Goal: Task Accomplishment & Management: Use online tool/utility

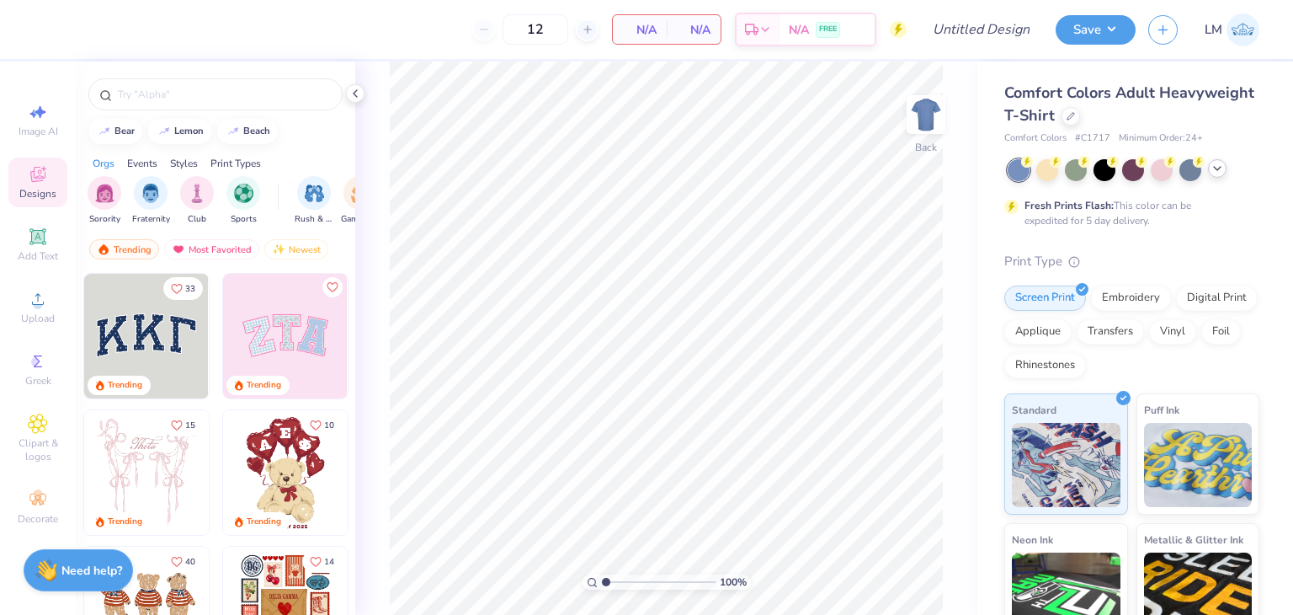
click at [1216, 173] on icon at bounding box center [1217, 168] width 13 height 13
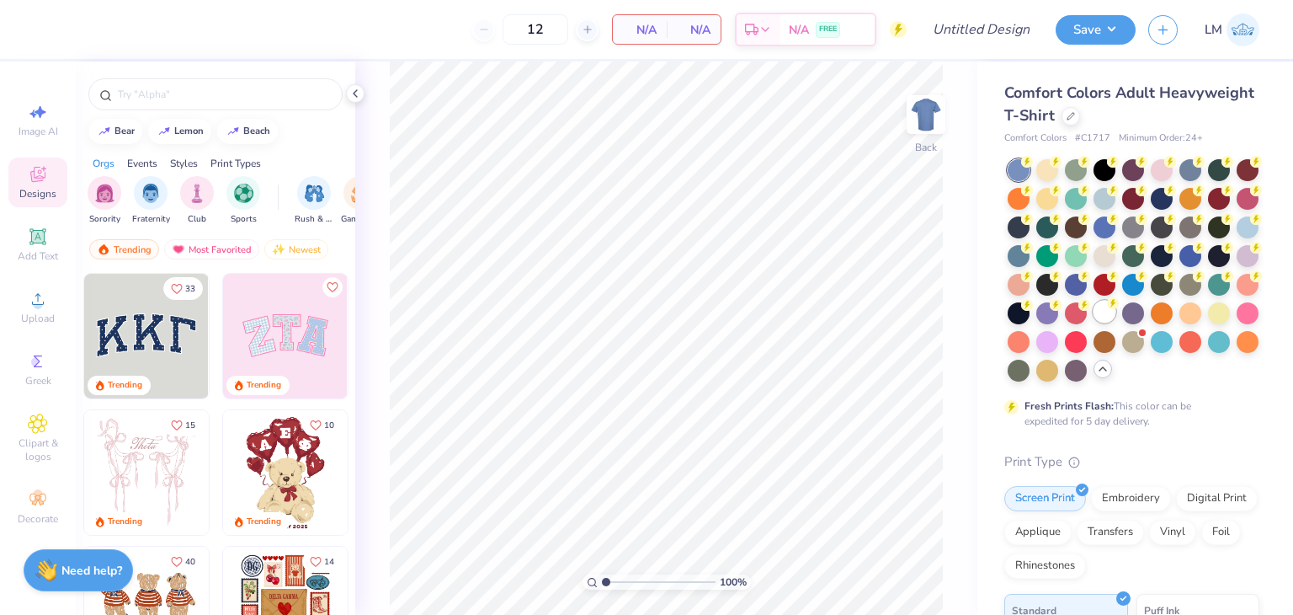
click at [1101, 317] on div at bounding box center [1105, 312] width 22 height 22
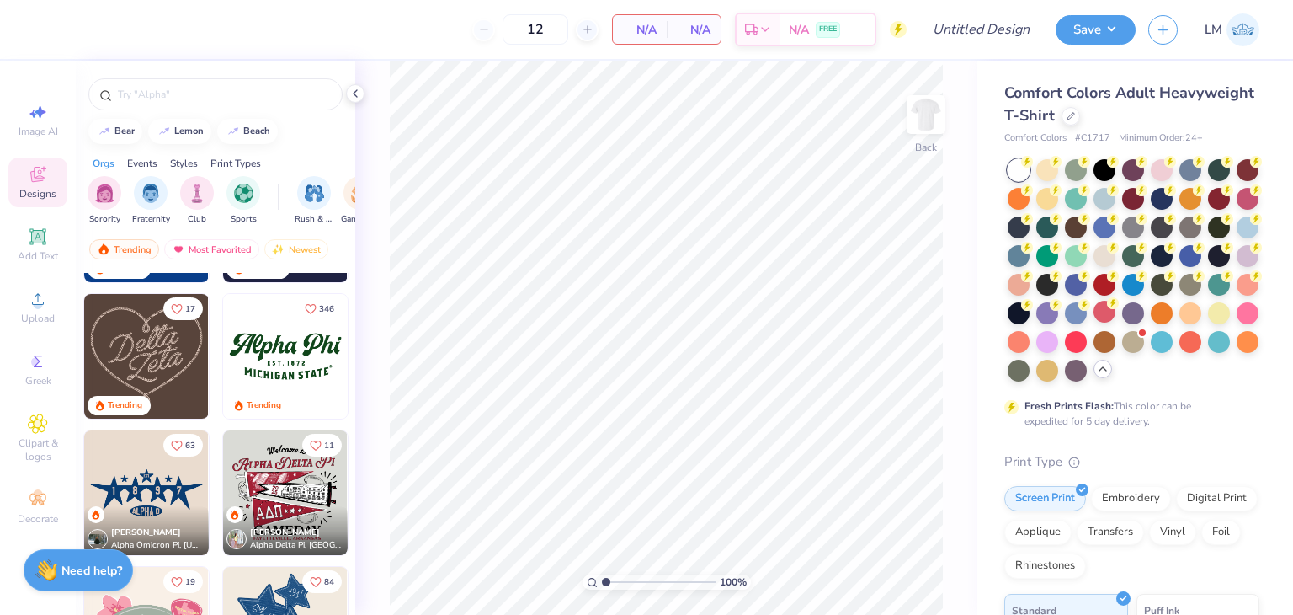
scroll to position [804, 0]
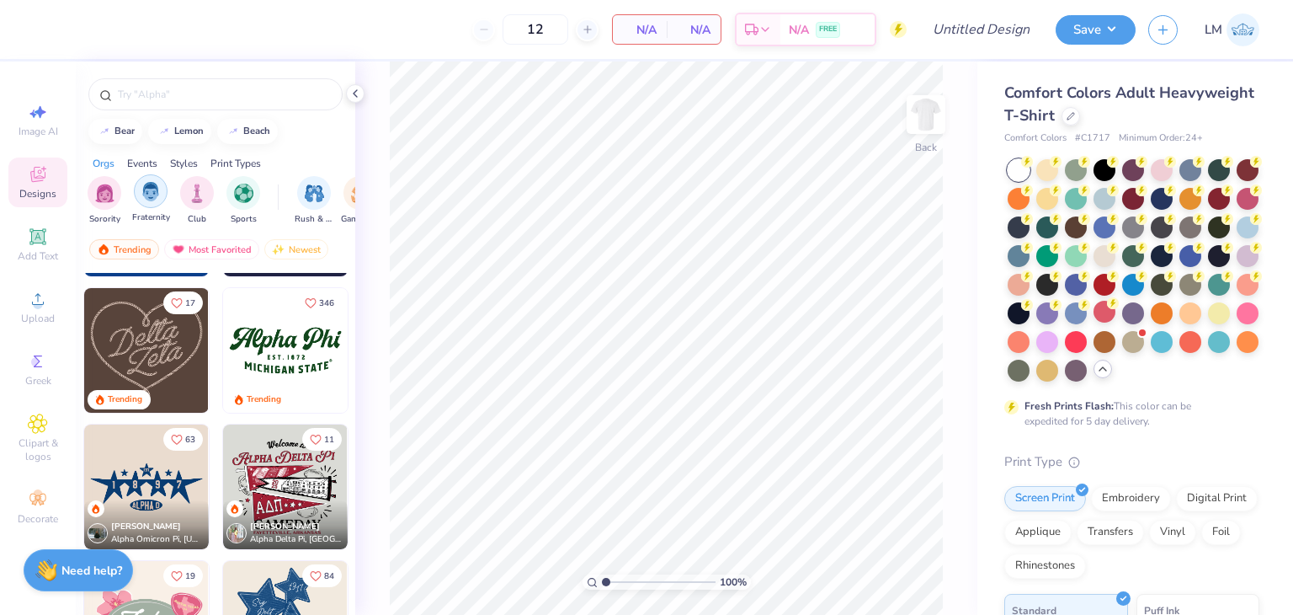
click at [162, 203] on div "Fraternity" at bounding box center [151, 199] width 38 height 50
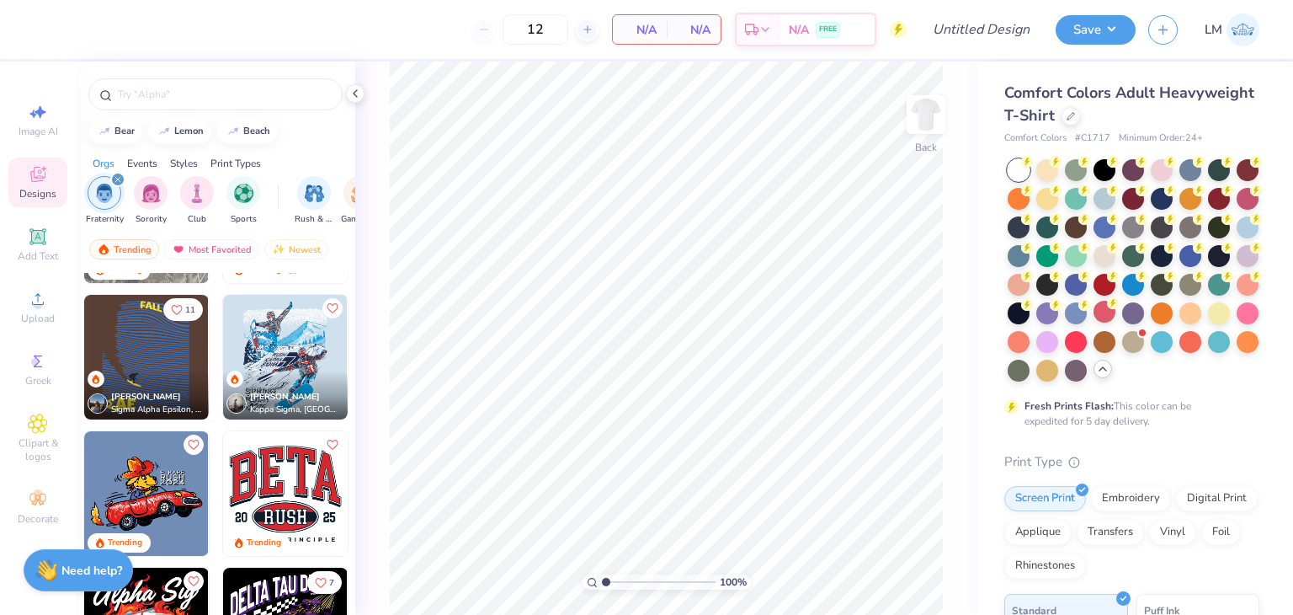
scroll to position [535, 0]
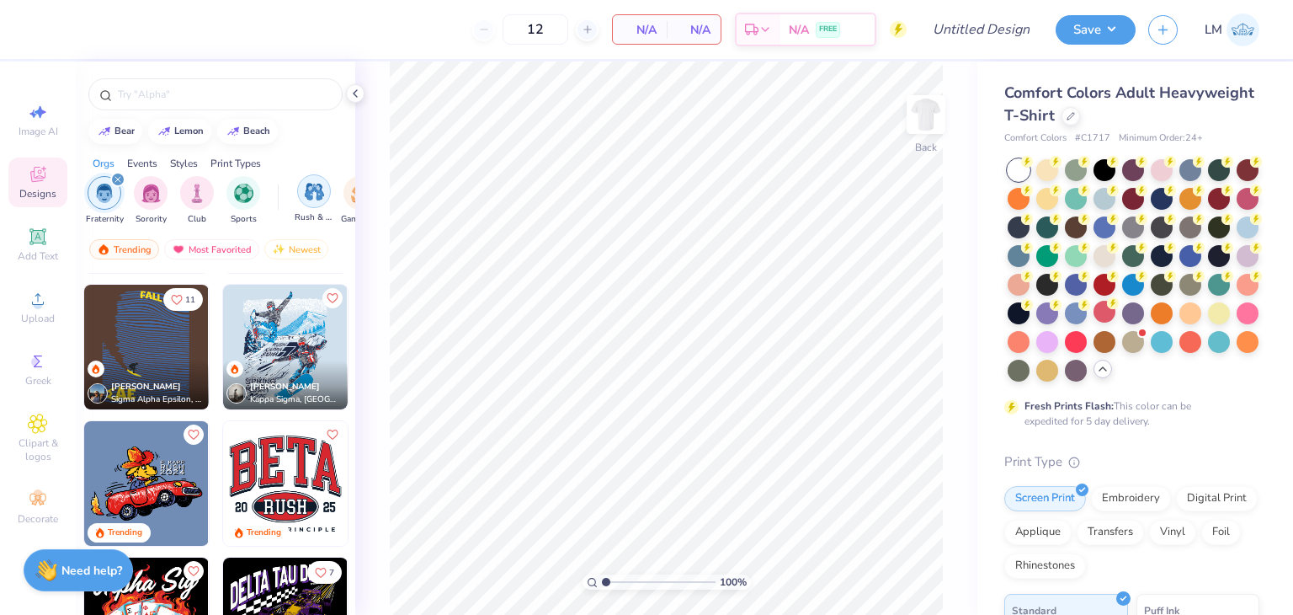
click at [317, 206] on div "filter for Rush & Bid" at bounding box center [314, 191] width 34 height 34
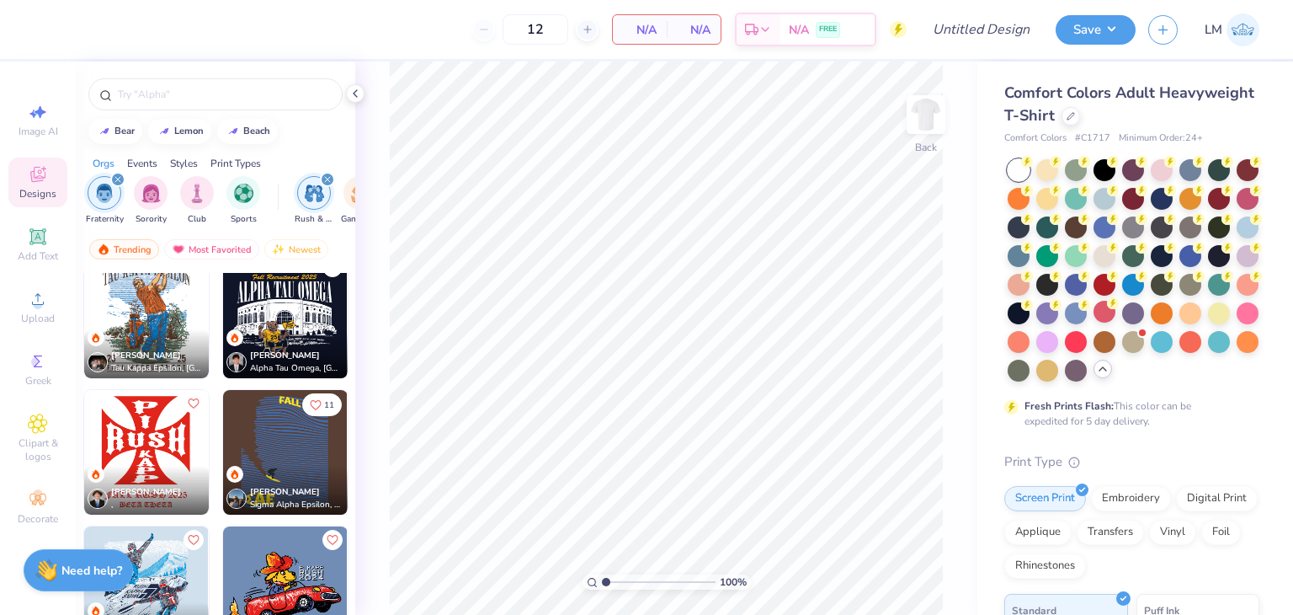
scroll to position [0, 0]
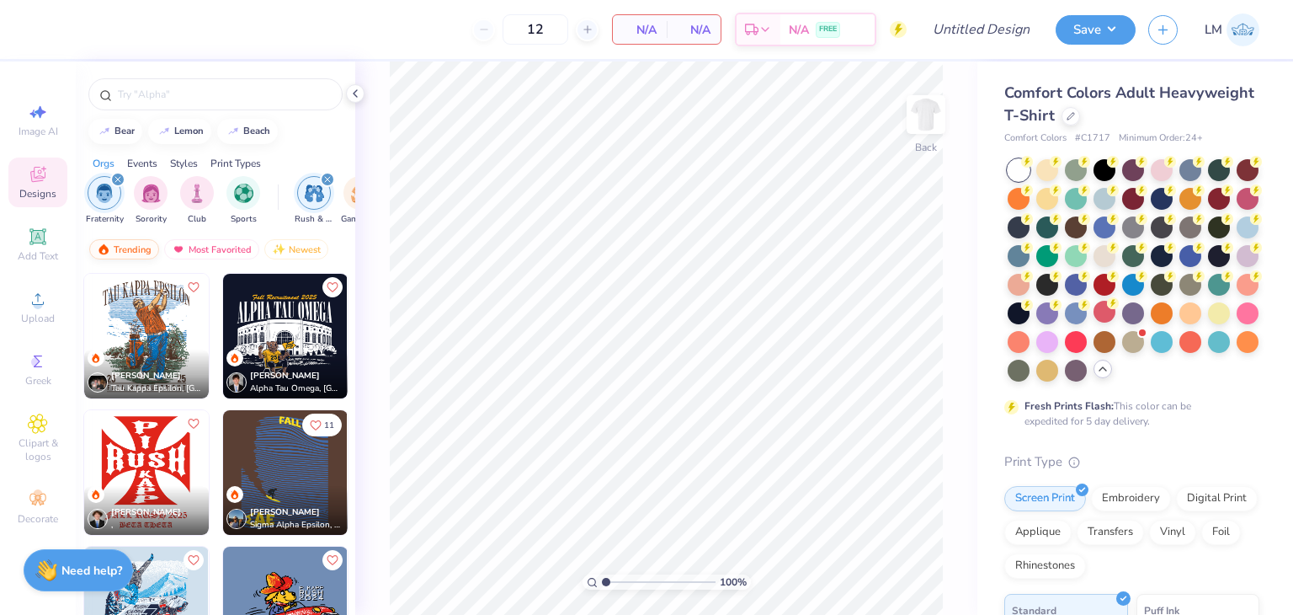
click at [136, 255] on div "Trending" at bounding box center [124, 249] width 70 height 20
click at [133, 246] on div "Trending" at bounding box center [124, 249] width 70 height 20
click at [205, 242] on div "Most Favorited" at bounding box center [211, 249] width 95 height 20
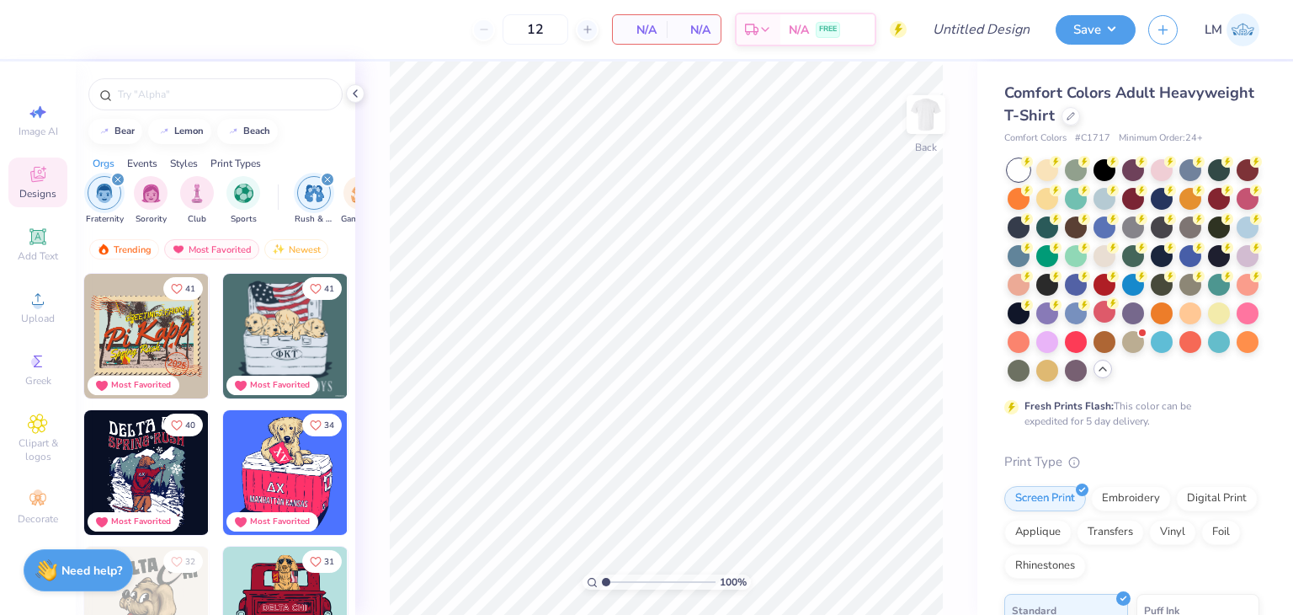
click at [272, 344] on img at bounding box center [285, 336] width 125 height 125
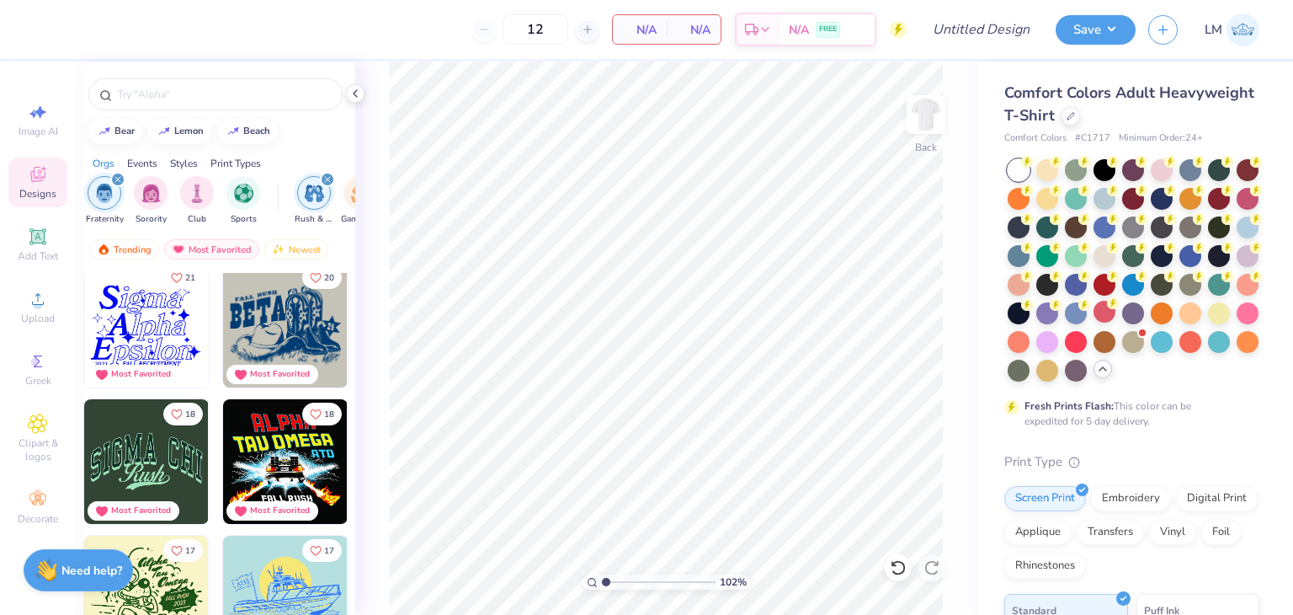
scroll to position [846, 0]
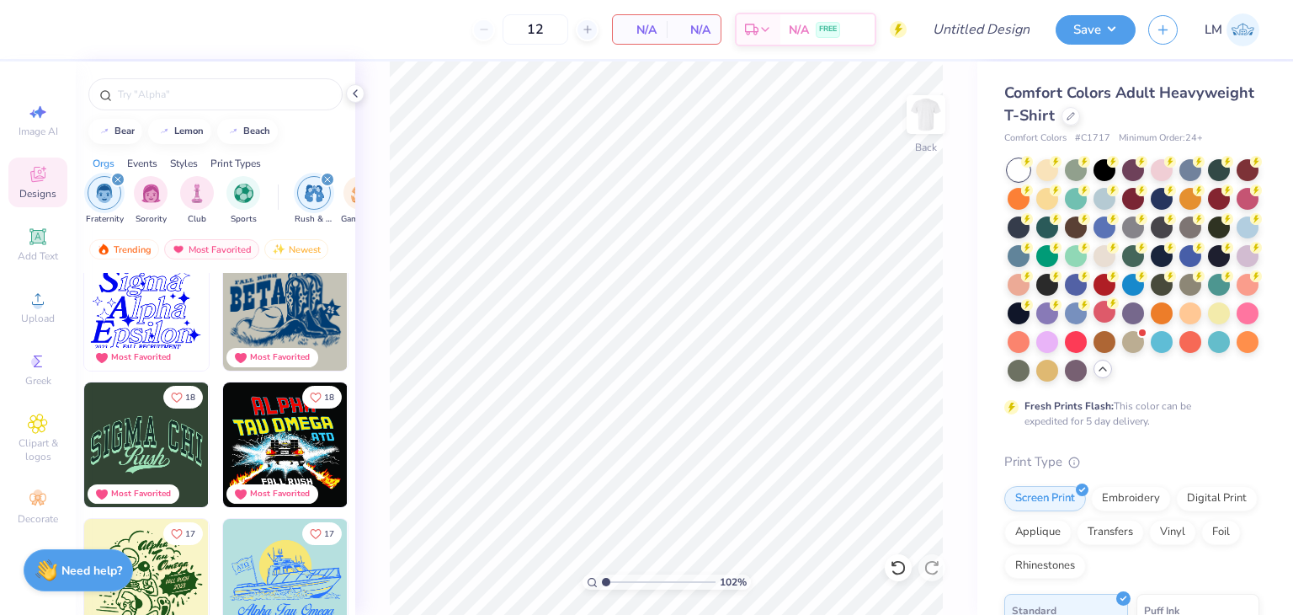
click at [330, 177] on icon "filter for Rush & Bid" at bounding box center [327, 179] width 7 height 7
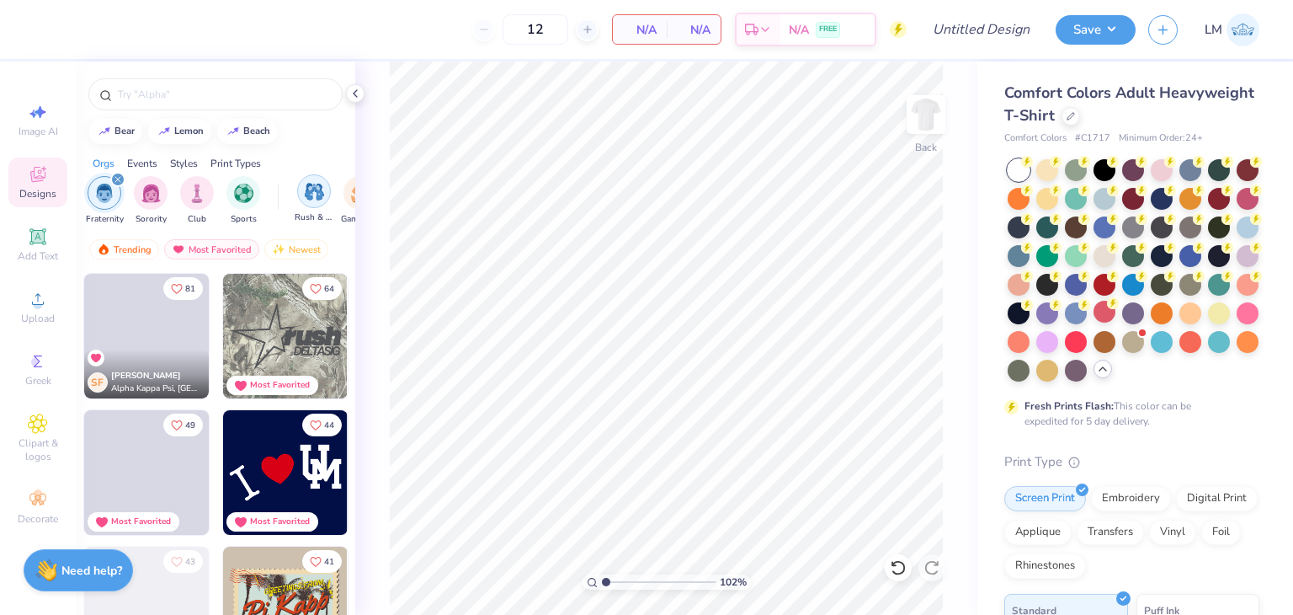
click at [322, 185] on img "filter for Rush & Bid" at bounding box center [314, 191] width 19 height 19
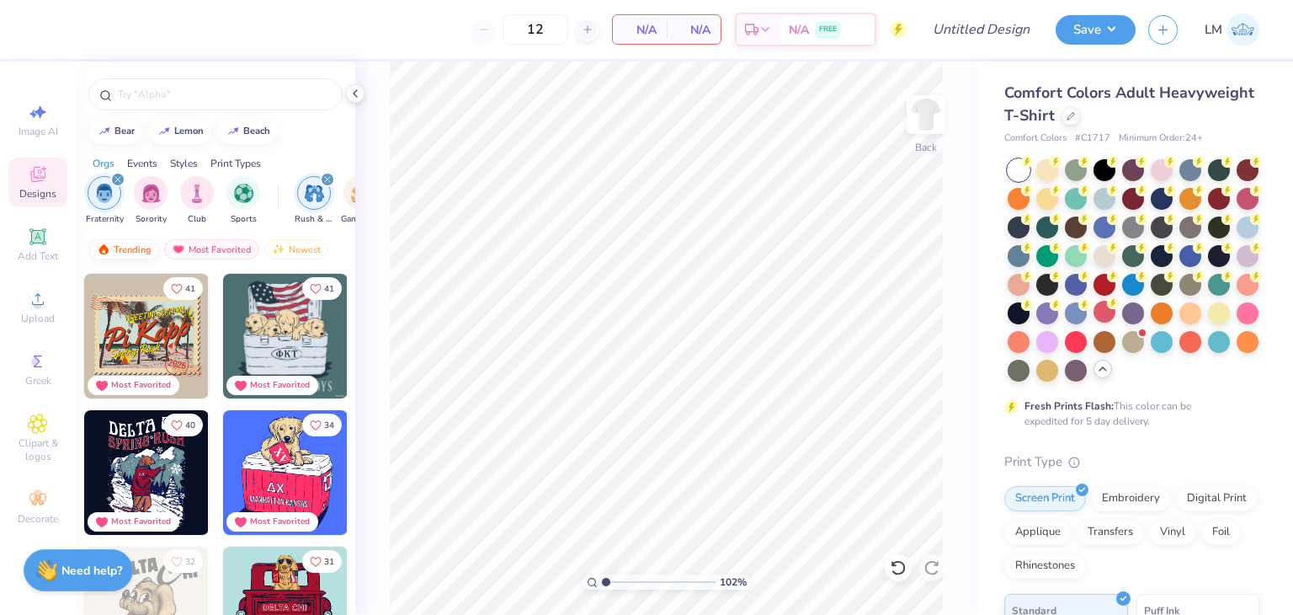
click at [112, 249] on div "Trending" at bounding box center [124, 249] width 70 height 20
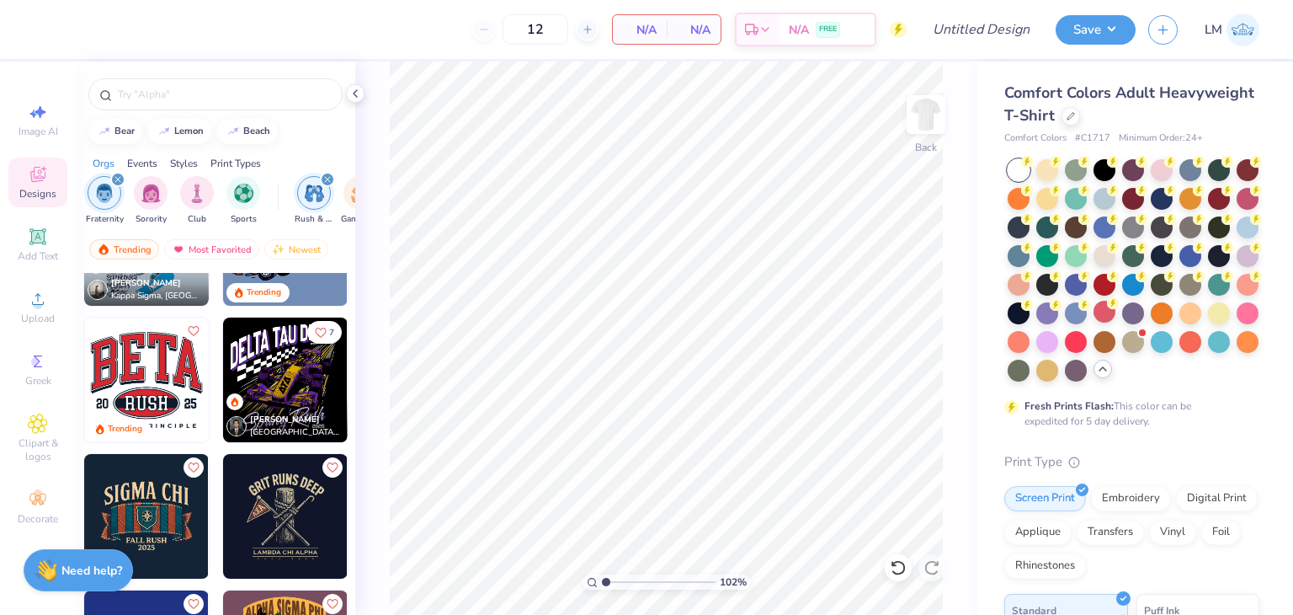
scroll to position [0, 0]
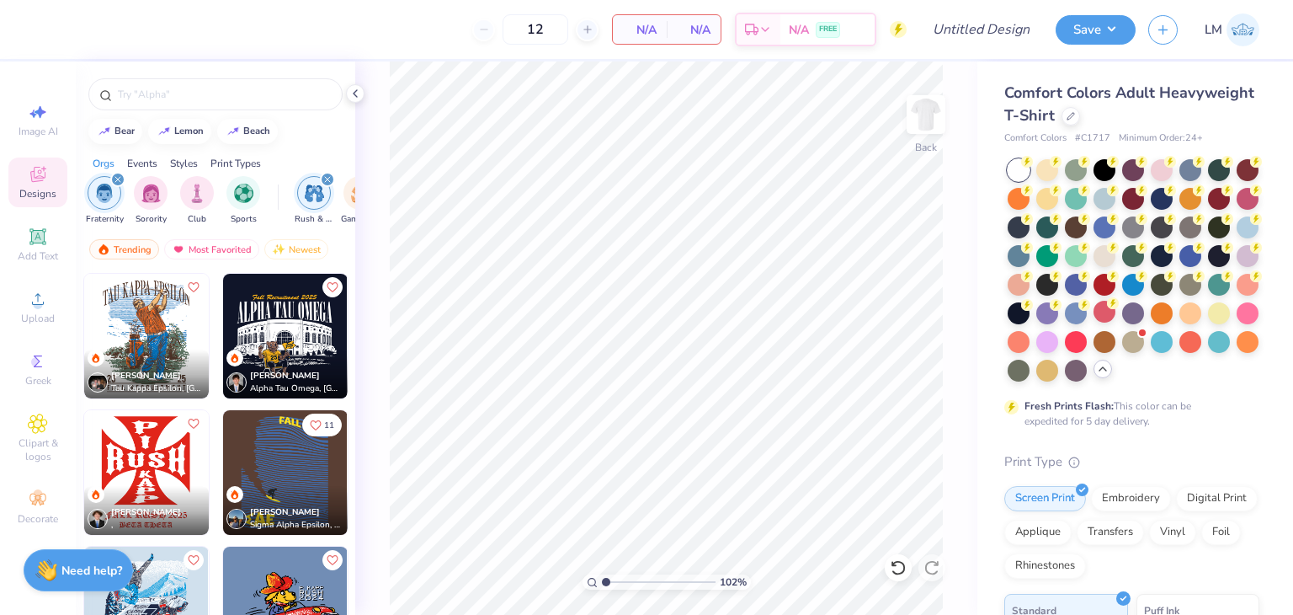
click at [186, 342] on img at bounding box center [146, 336] width 125 height 125
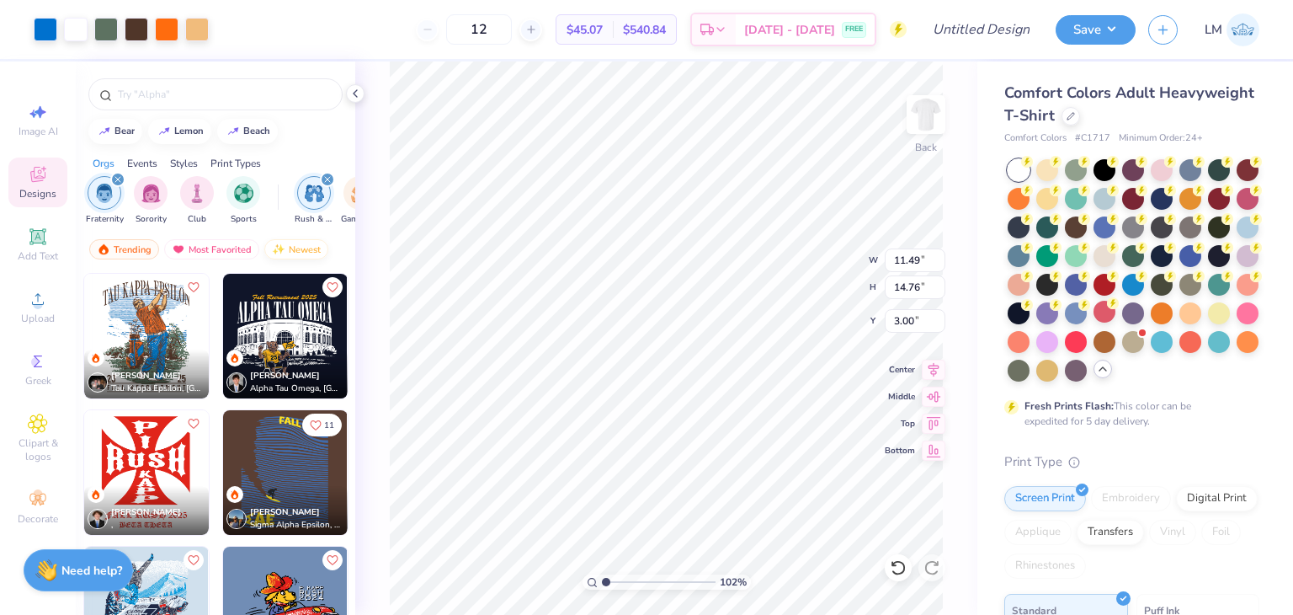
type input "1.02184358920094"
type input "3.40"
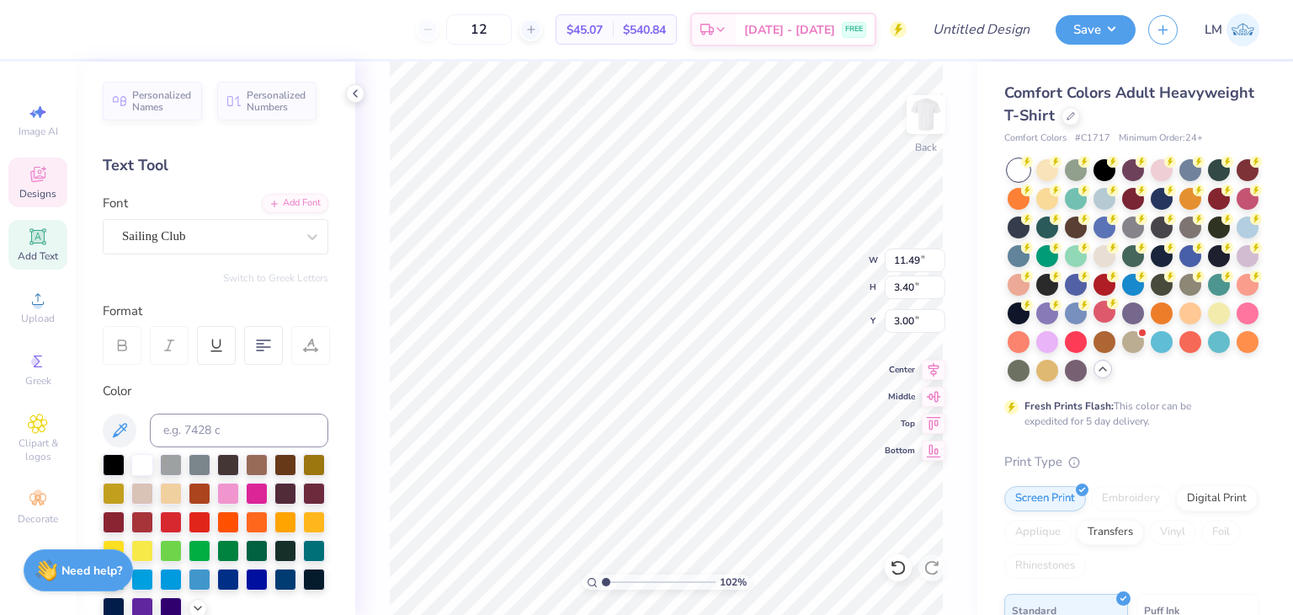
type input "1.02184358920094"
type textarea "TAUKAPPA EPSILON"
type input "1.02184358920094"
type textarea "TAKAPPA EPSILON"
type input "1.02184358920094"
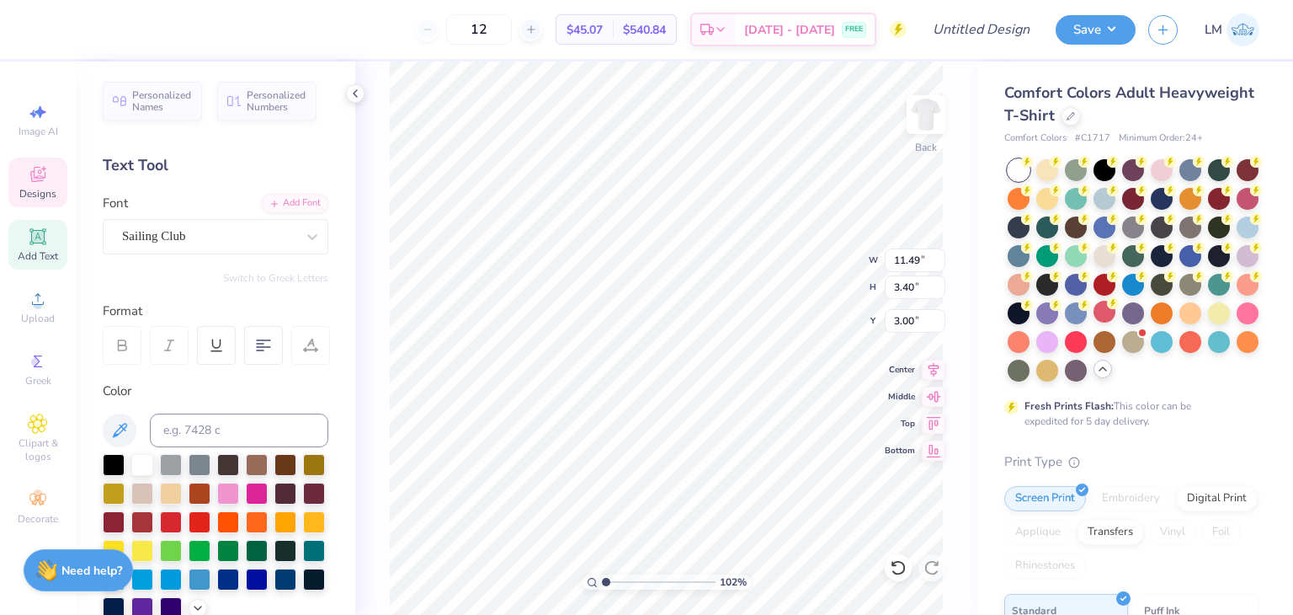
scroll to position [0, 1]
type textarea "TKAPPA EPSILON"
type input "1.02184358920094"
type textarea "KAPPA EPSILON"
type input "1.02184358920094"
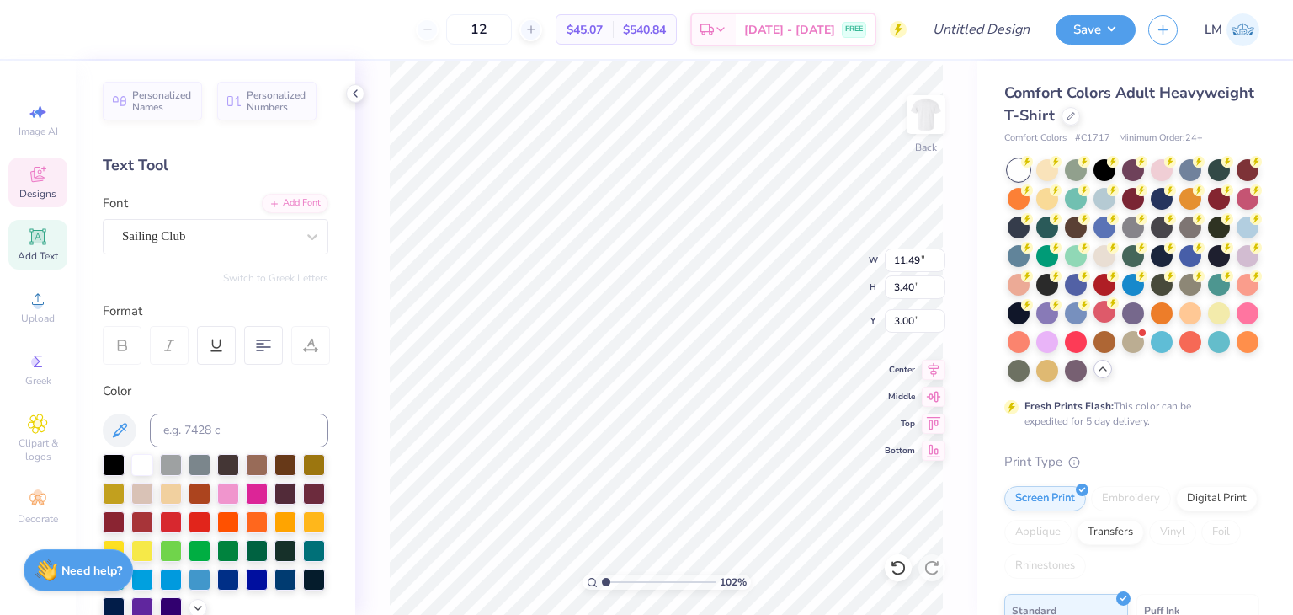
type textarea "PKAPPA EPSILON"
type input "1.02184358920094"
type textarea "PHKAPPA EPSILON"
type input "1.02184358920094"
type textarea "PHIKAPPA EPSILON"
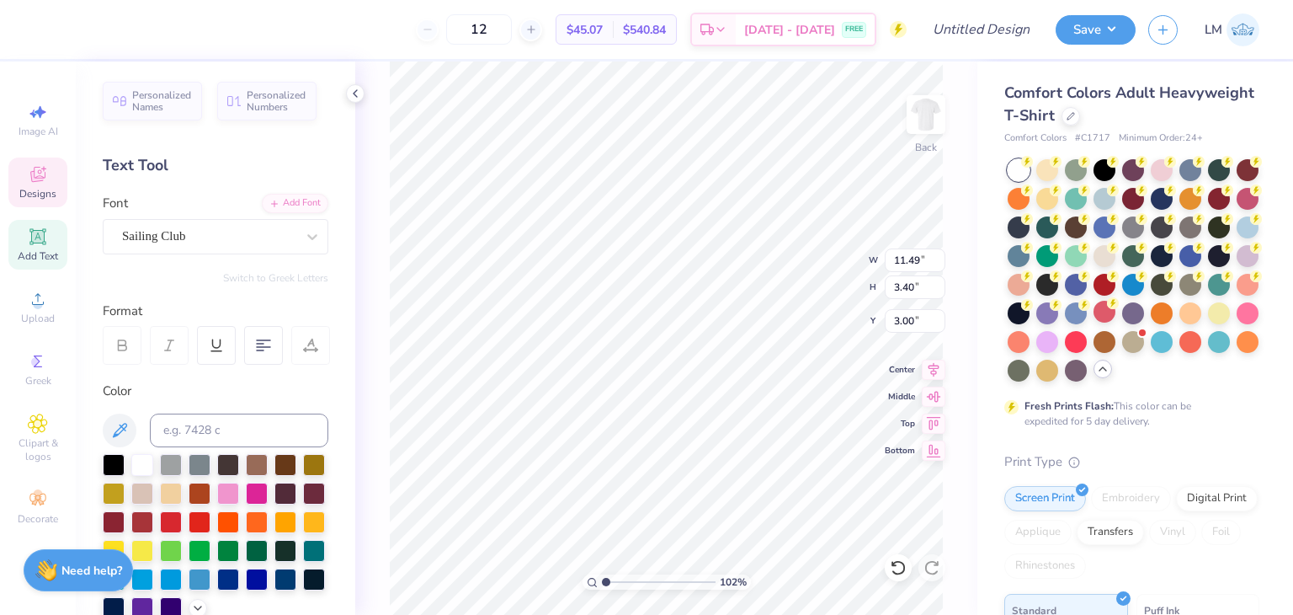
type input "1.02184358920094"
type textarea "PHI KAPPA EPSILON"
type input "1.02184358920094"
type textarea "PHI KAPPA EPSILON"
type input "1.02184358920094"
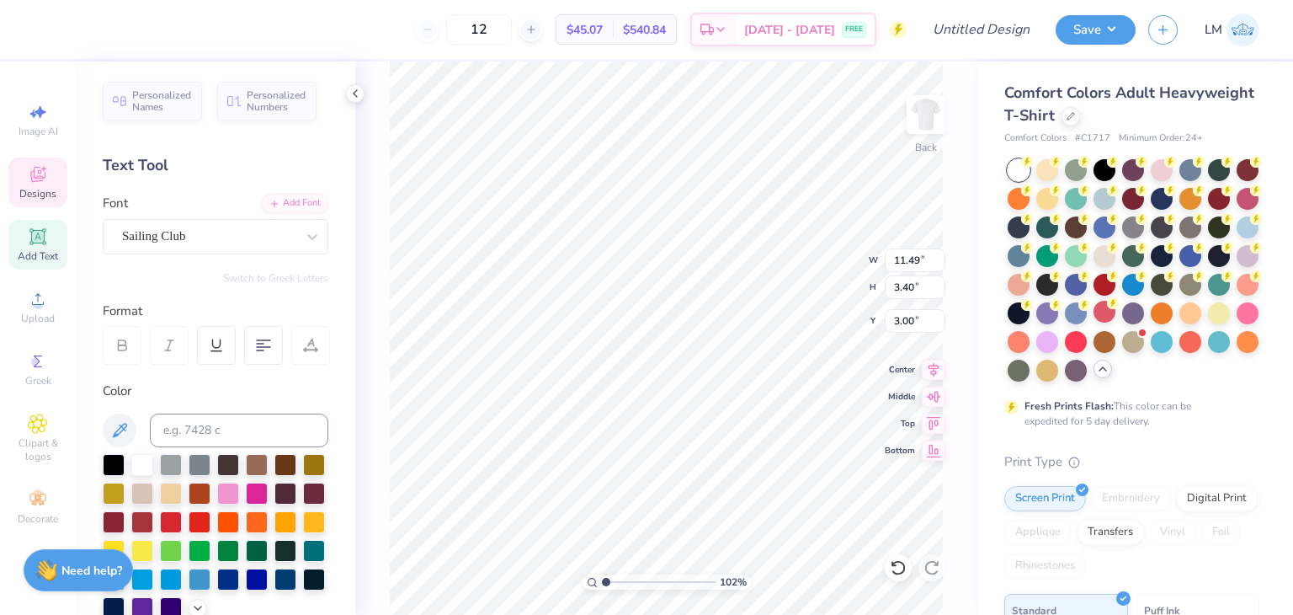
type textarea "PHI KAPPA EPSILO"
type input "1.02184358920094"
type textarea "PHI KAPPA EPSIL"
type input "1.02184358920094"
type textarea "PHI KAPPA EPSI"
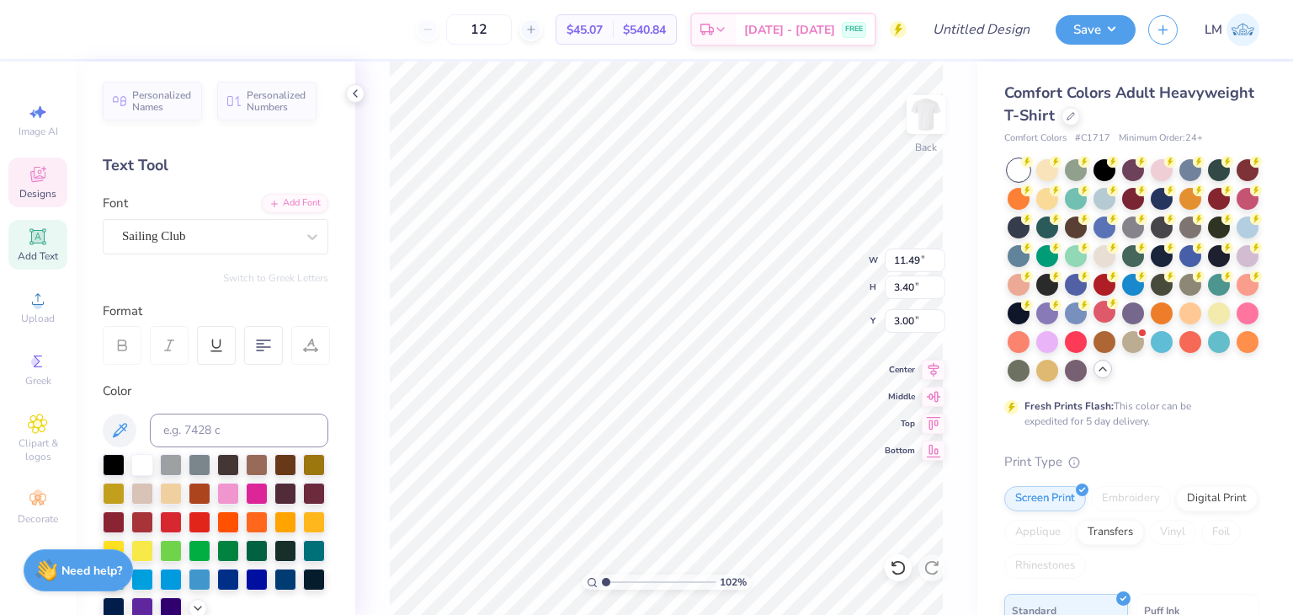
type input "1.02184358920094"
type textarea "PHI KAPPA EPS"
type input "1.02184358920094"
type textarea "PHI KAPPA EP"
type input "1.02184358920094"
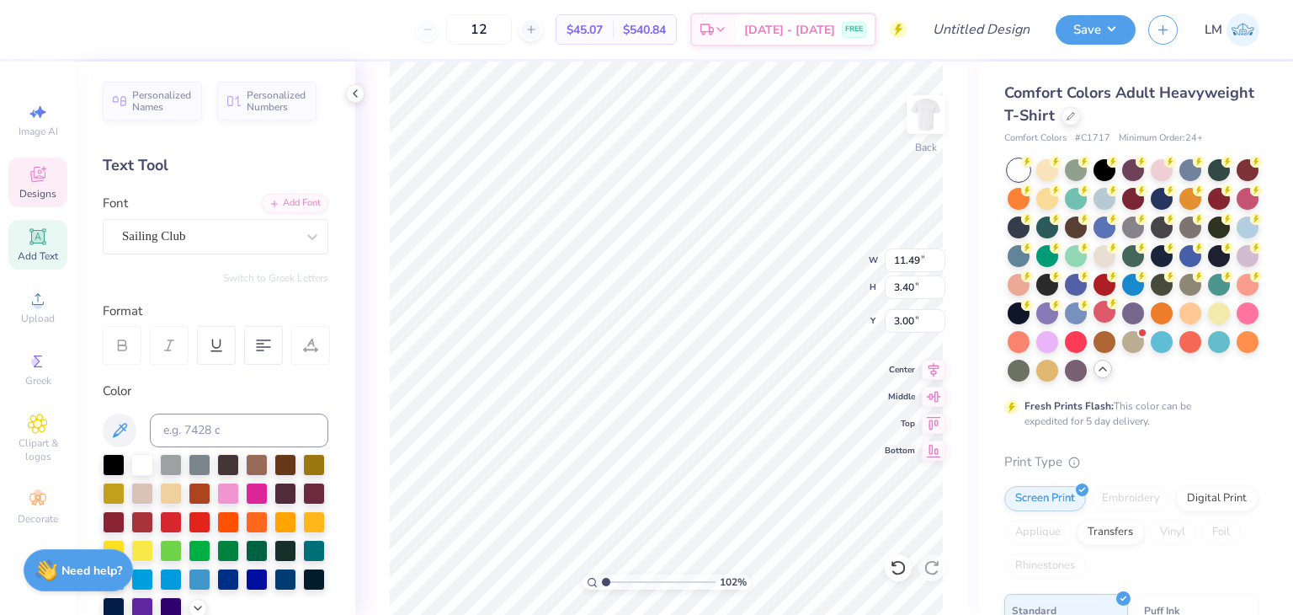
type textarea "PHI KAPPA E"
type input "1.02184358920094"
type textarea "PHI KAPPA"
type input "1.02184358920094"
type textarea "PHI KAPPA Si"
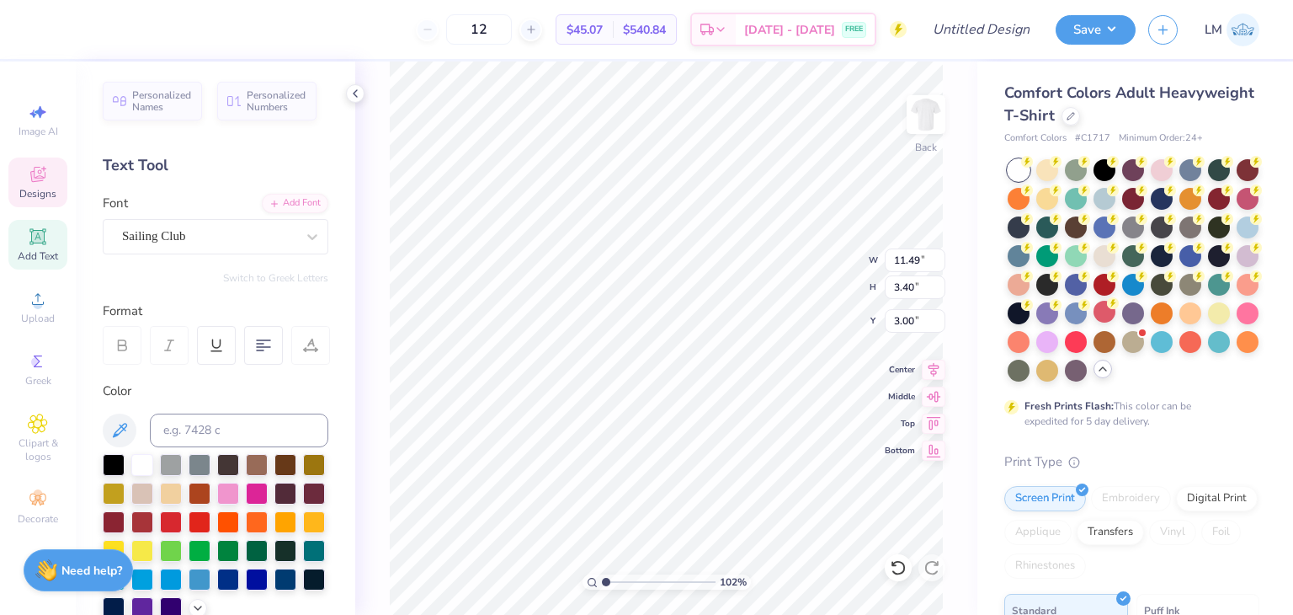
type input "1.02184358920094"
type textarea "PHI KAPPA Sig"
type input "1.02184358920094"
type textarea "PHI KAPPA Si"
type input "1.02184358920094"
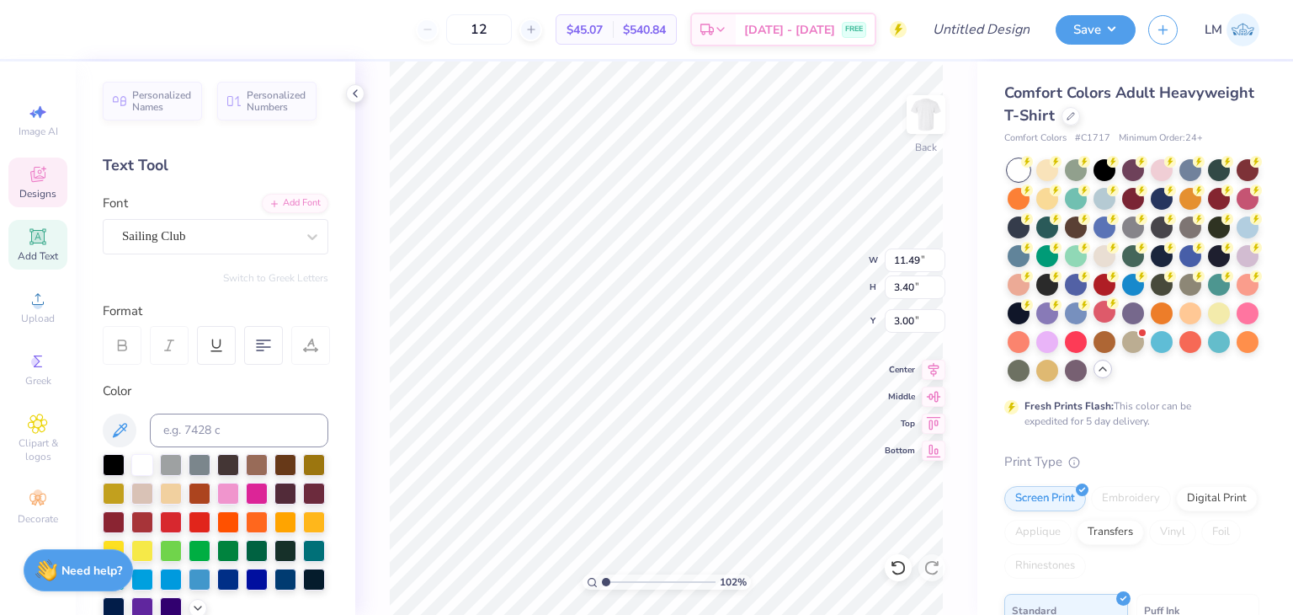
type textarea "PHI KAPPA S"
type input "1.02184358920094"
type textarea "PHI KAPPA SI"
type input "1.02184358920094"
type textarea "PHI KAPPA SIG"
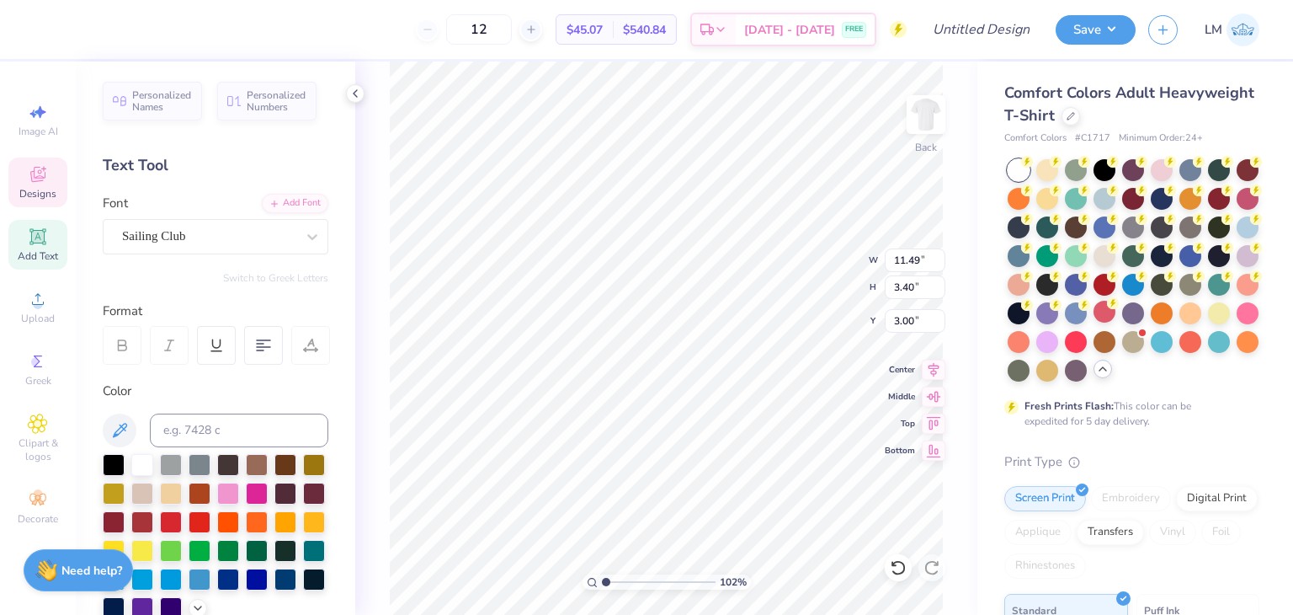
type input "1.02184358920094"
type textarea "PHI KAPPA SIGM"
type input "1.02184358920094"
type textarea "PHI KAPPA SIGMA"
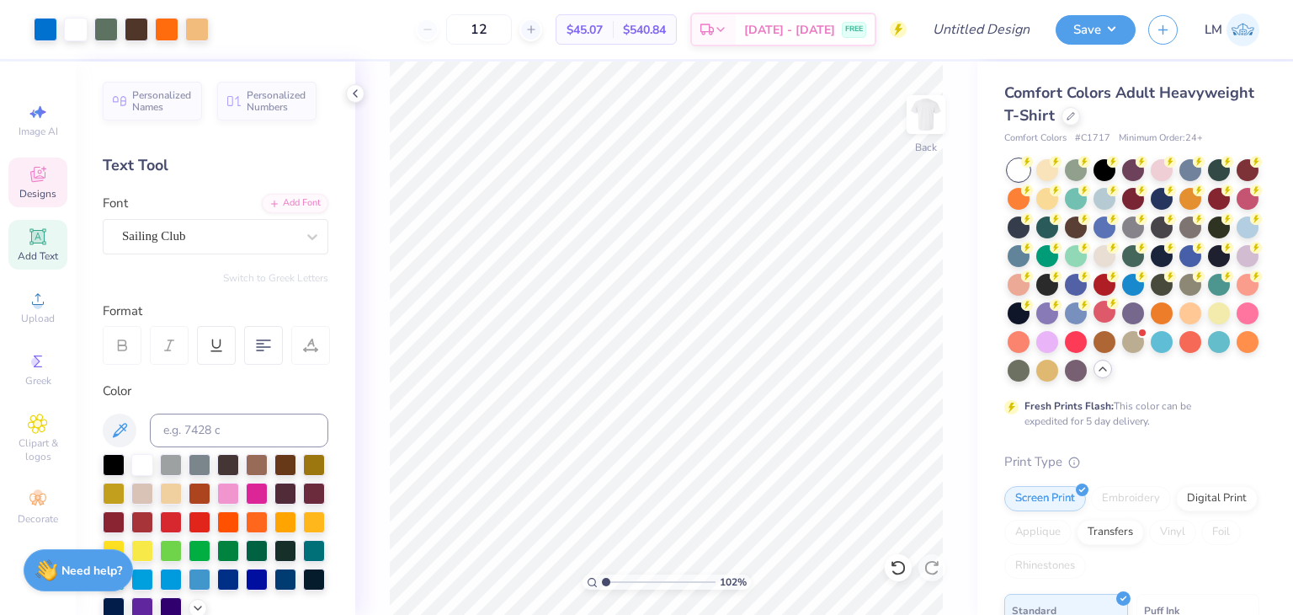
click at [35, 196] on span "Designs" at bounding box center [37, 193] width 37 height 13
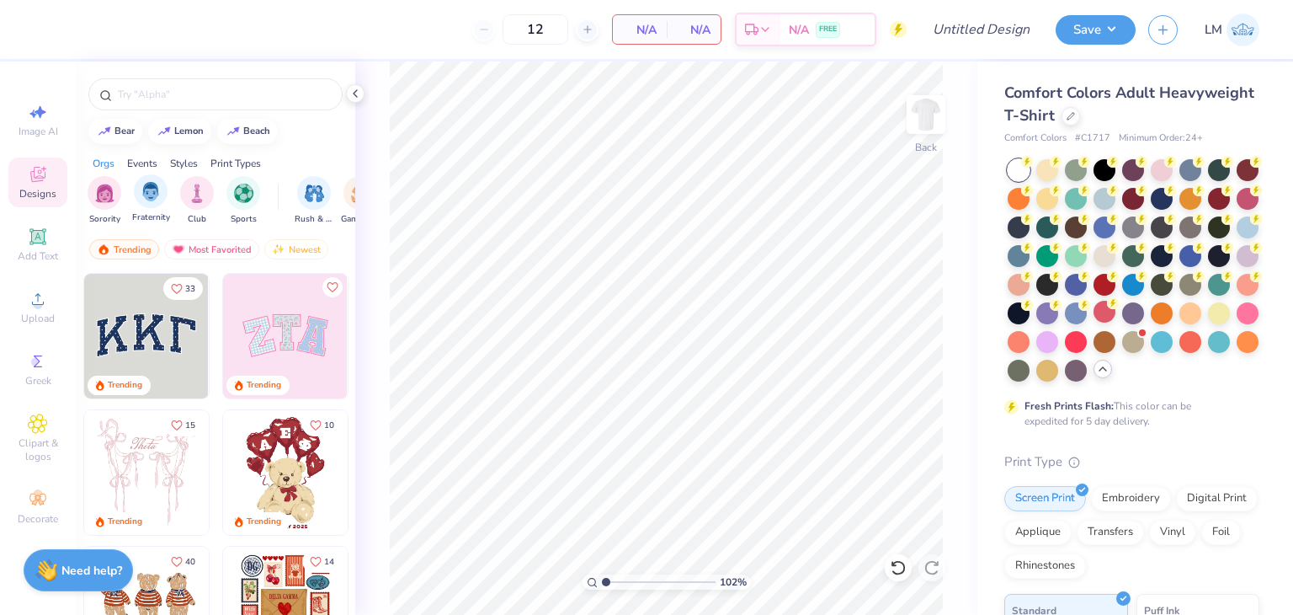
click at [145, 211] on span "Fraternity" at bounding box center [151, 217] width 38 height 13
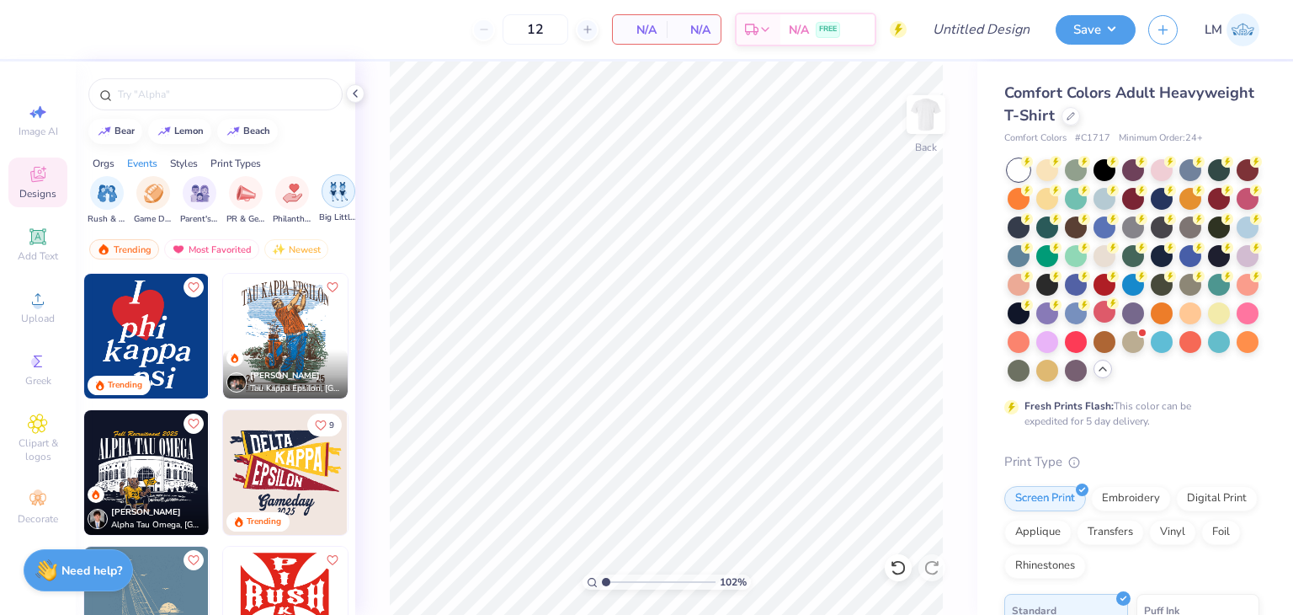
scroll to position [0, 267]
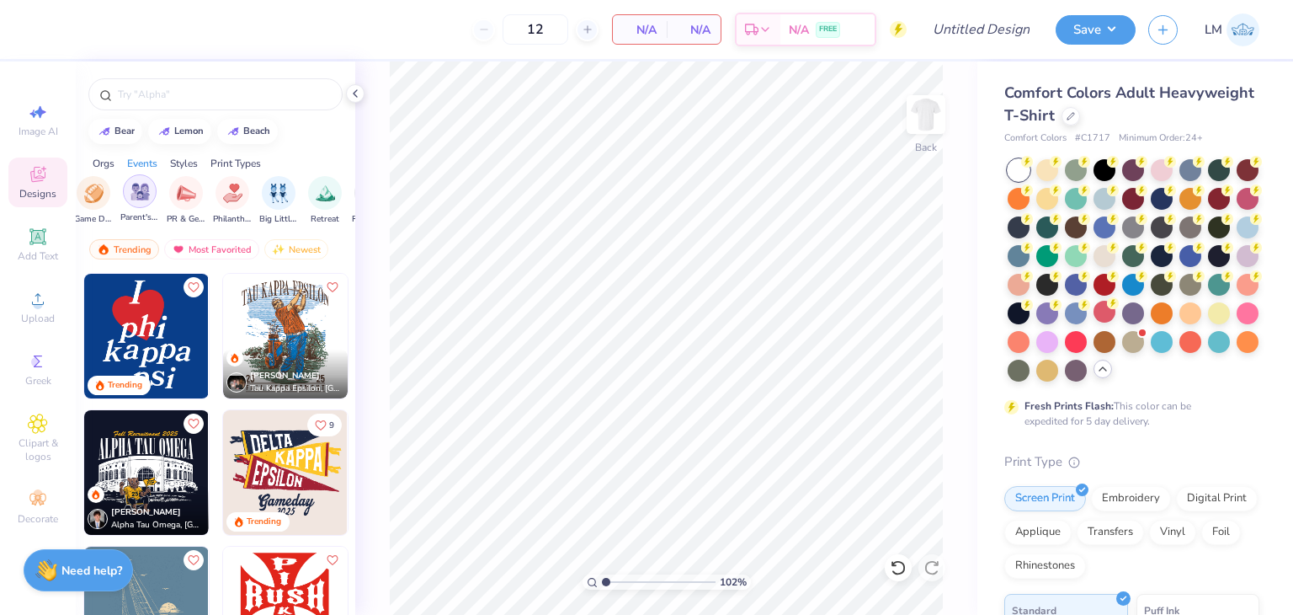
click at [125, 189] on div "filter for Parent's Weekend" at bounding box center [140, 191] width 34 height 34
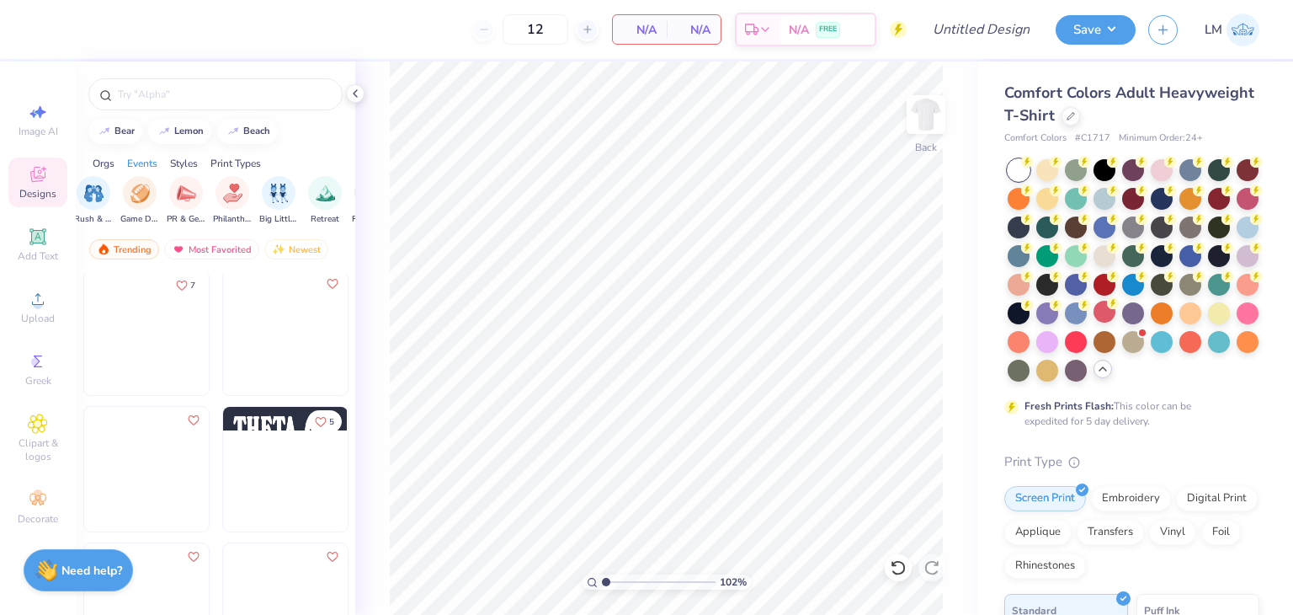
scroll to position [276, 0]
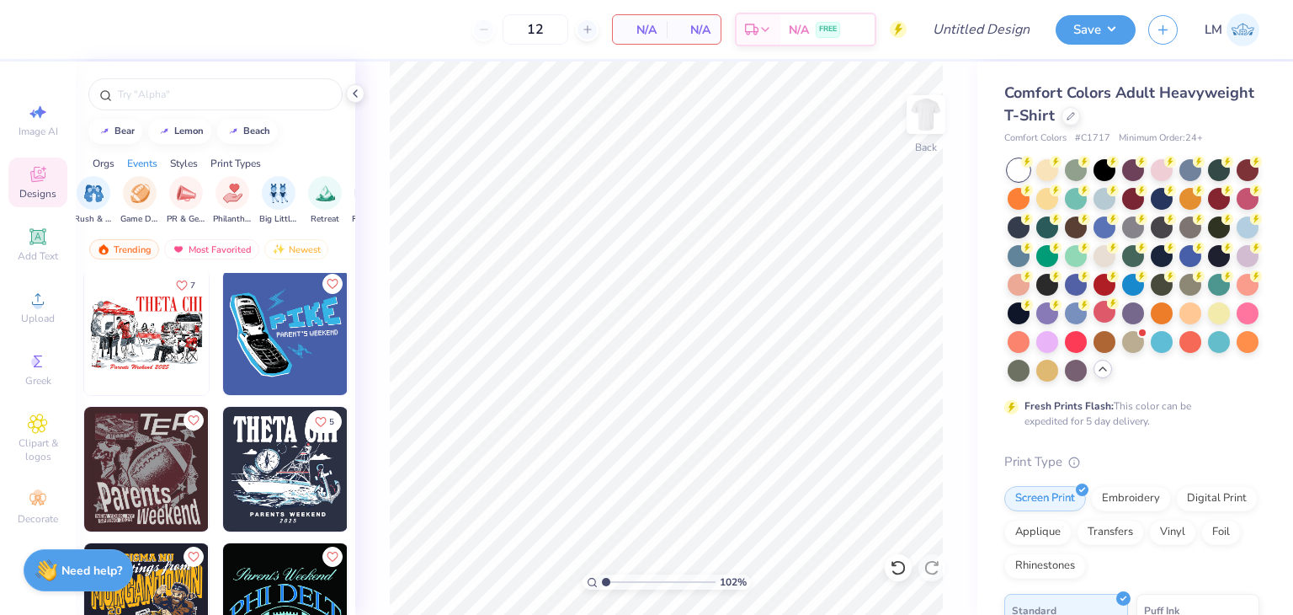
click at [146, 359] on img at bounding box center [146, 332] width 125 height 125
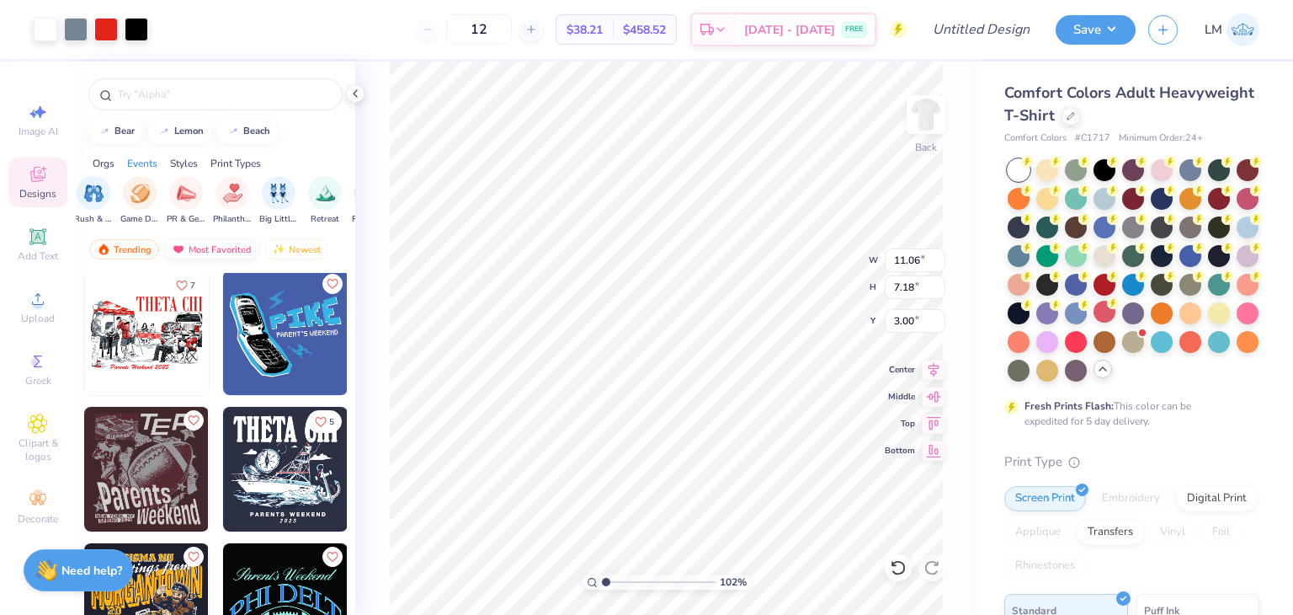
click at [205, 256] on div "Most Favorited" at bounding box center [211, 249] width 95 height 20
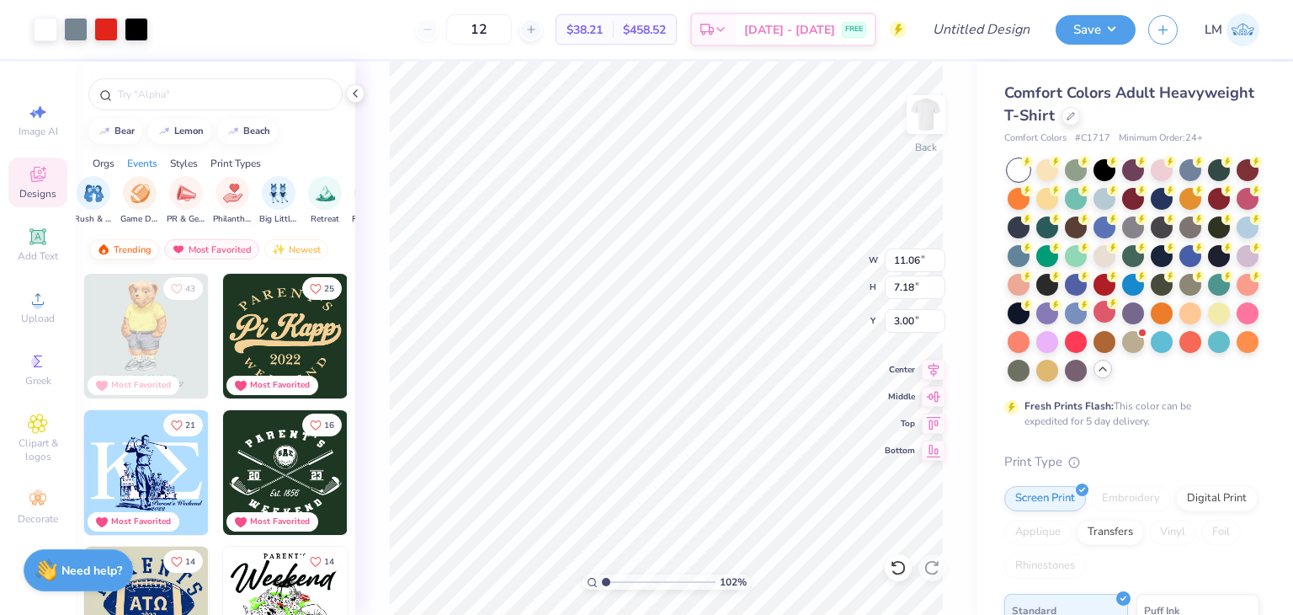
click at [120, 247] on div "Trending" at bounding box center [124, 249] width 70 height 20
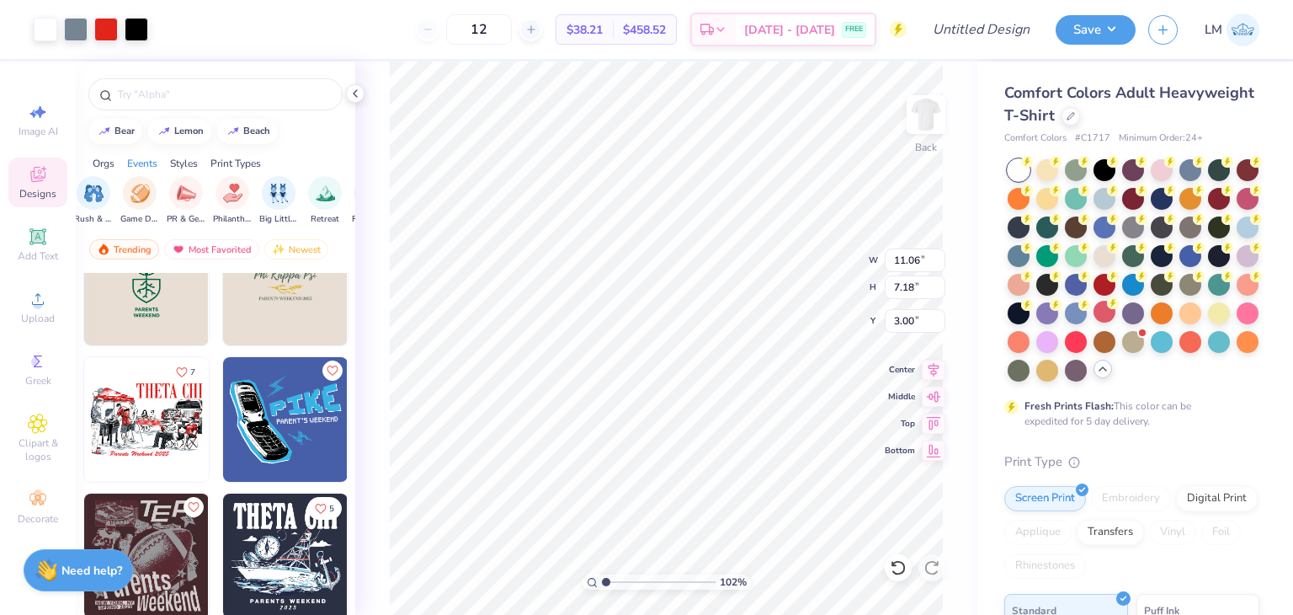
scroll to position [192, 0]
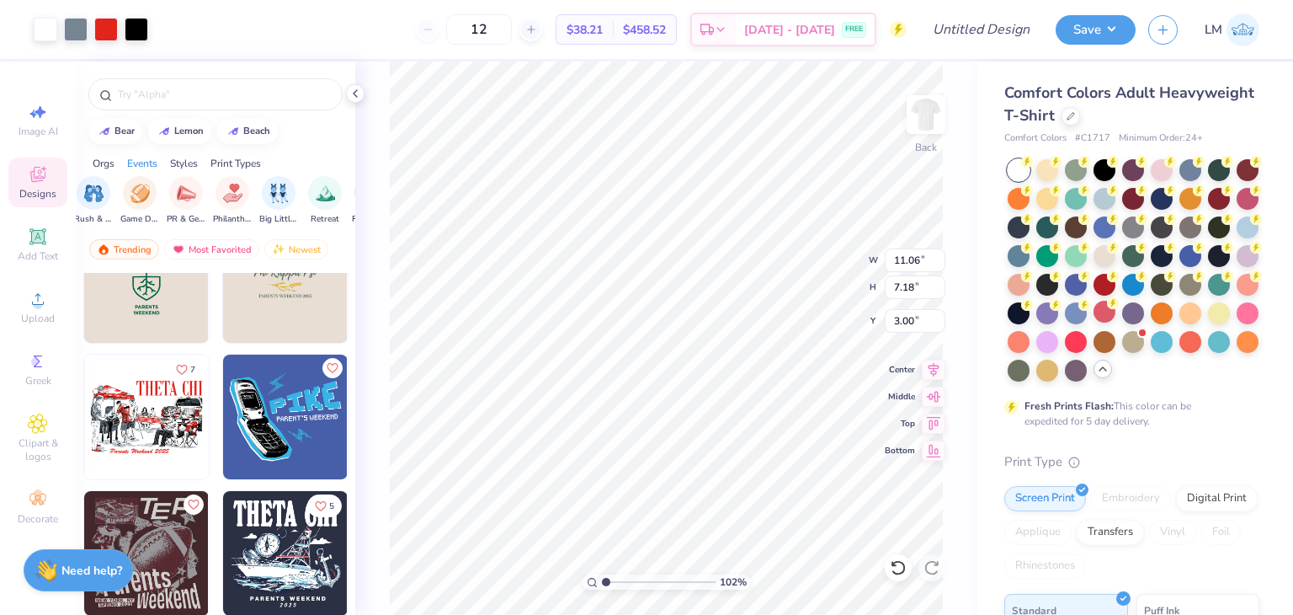
type input "1.02184358920094"
type input "6.50"
type input "1.48"
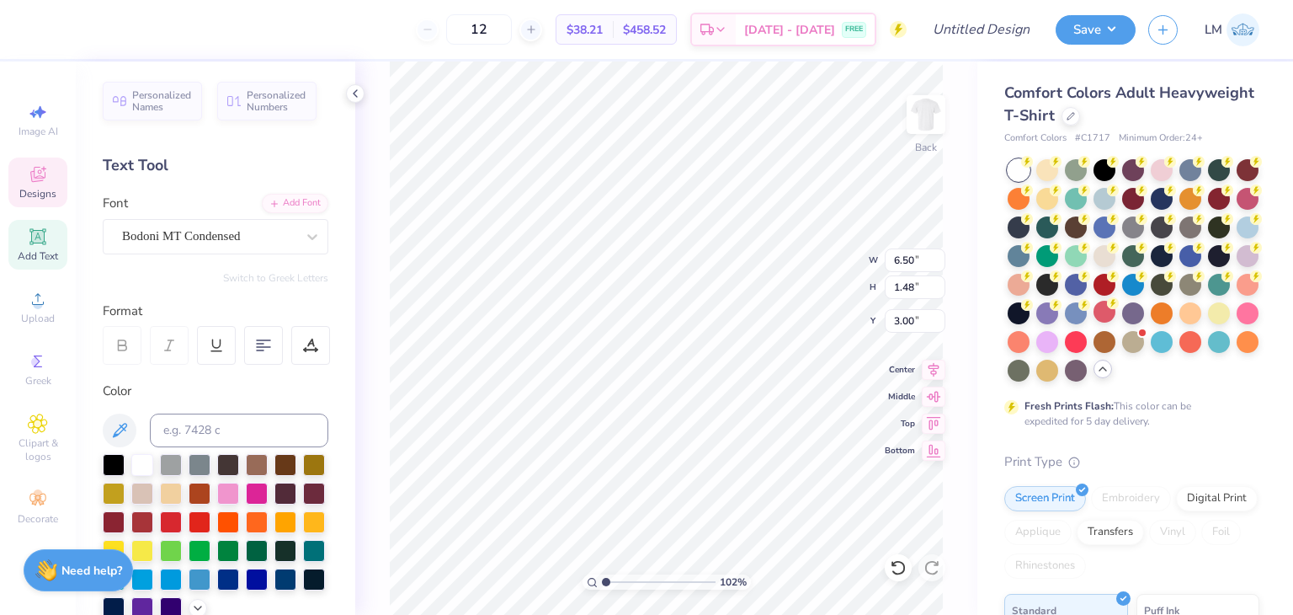
scroll to position [0, 3]
type input "1.02184358920094"
type textarea "THE CHI"
type input "1.02184358920094"
type textarea "TH CHI"
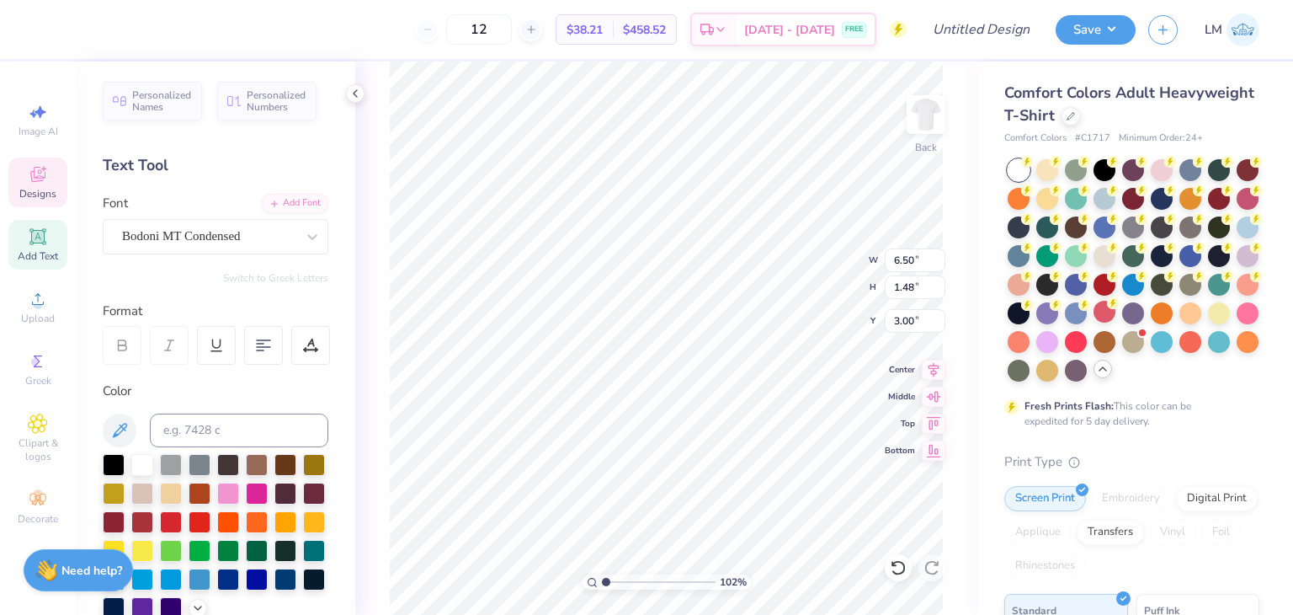
scroll to position [0, 1]
type input "1.02184358920094"
type textarea "CHI"
type input "1.02184358920094"
type textarea "Ph CHI"
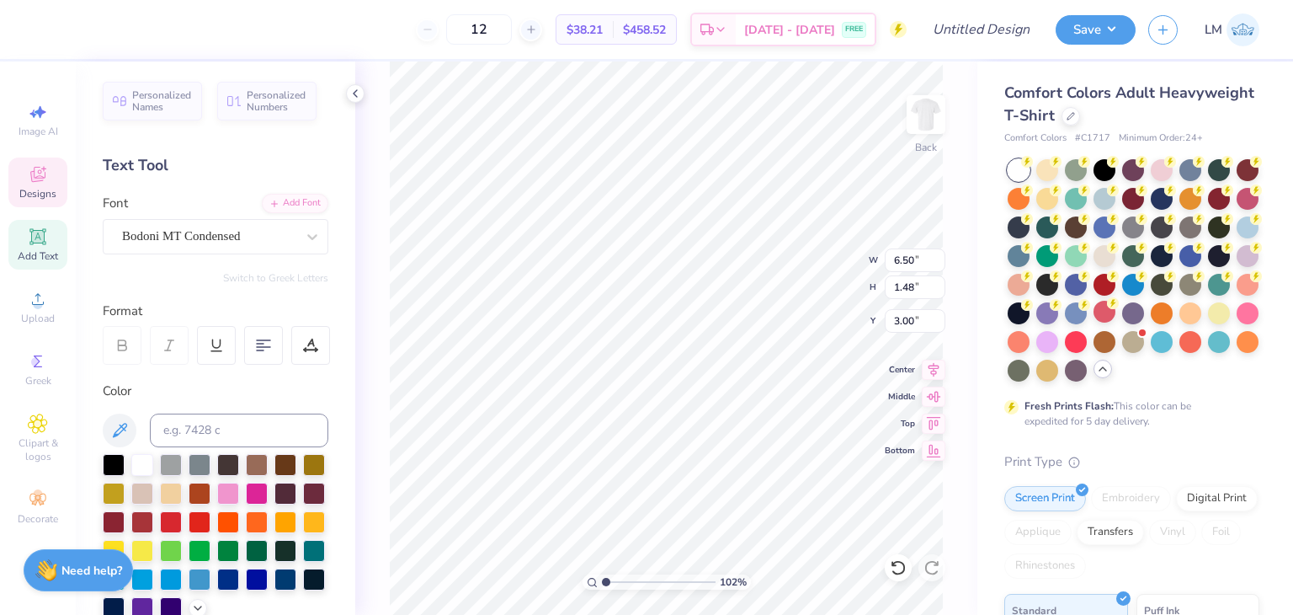
type input "1.02184358920094"
type textarea "Phi CHI"
type input "1.02184358920094"
type textarea "Ph CHI"
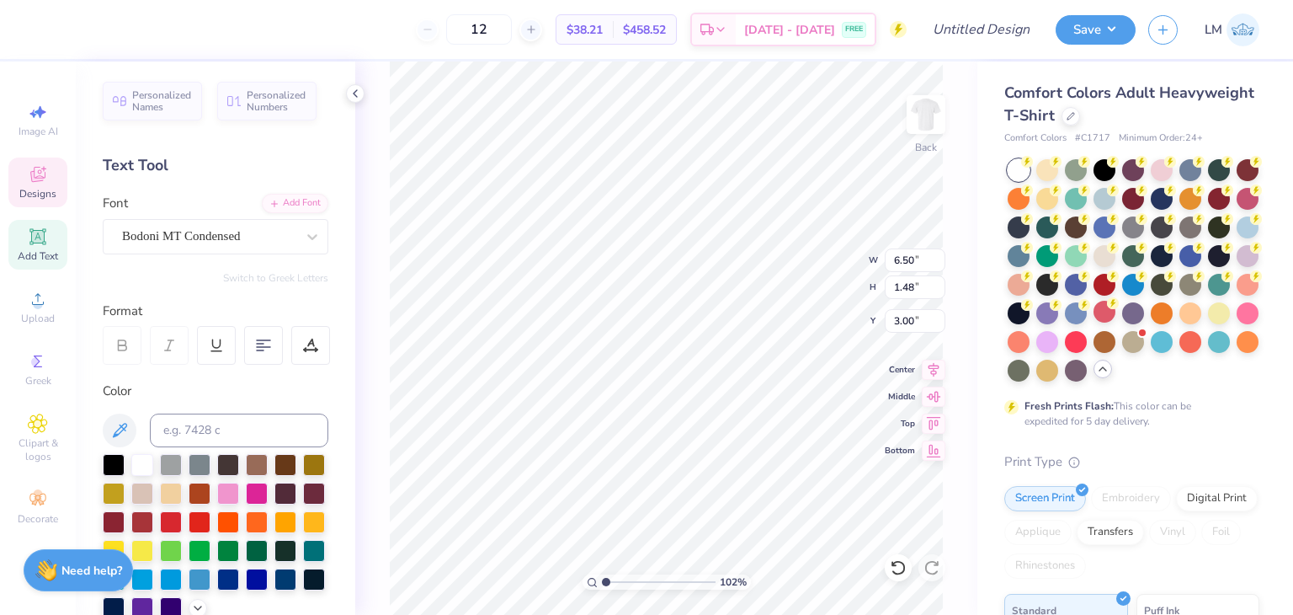
type input "1.02184358920094"
type textarea "P CHI"
type input "1.02184358920094"
type textarea "PH CHI"
type input "1.02184358920094"
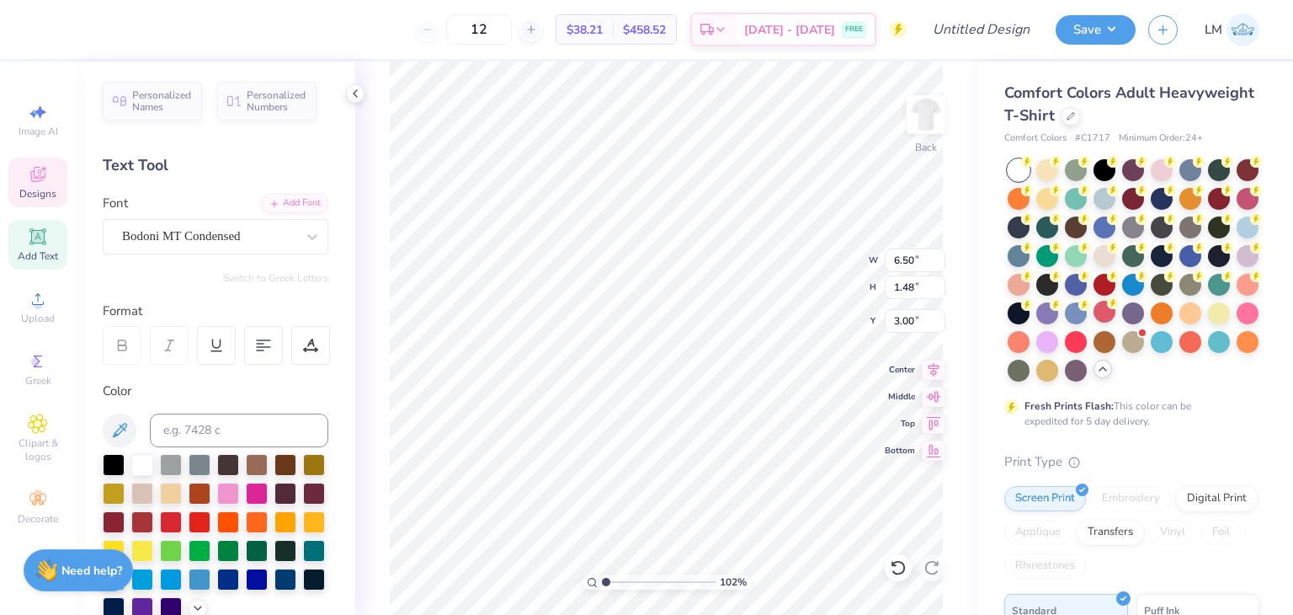
type textarea "PHI CHI"
type input "1.02184358920094"
type textarea "PHI CHI"
type input "1.02184358920094"
type textarea "PHI K CHI"
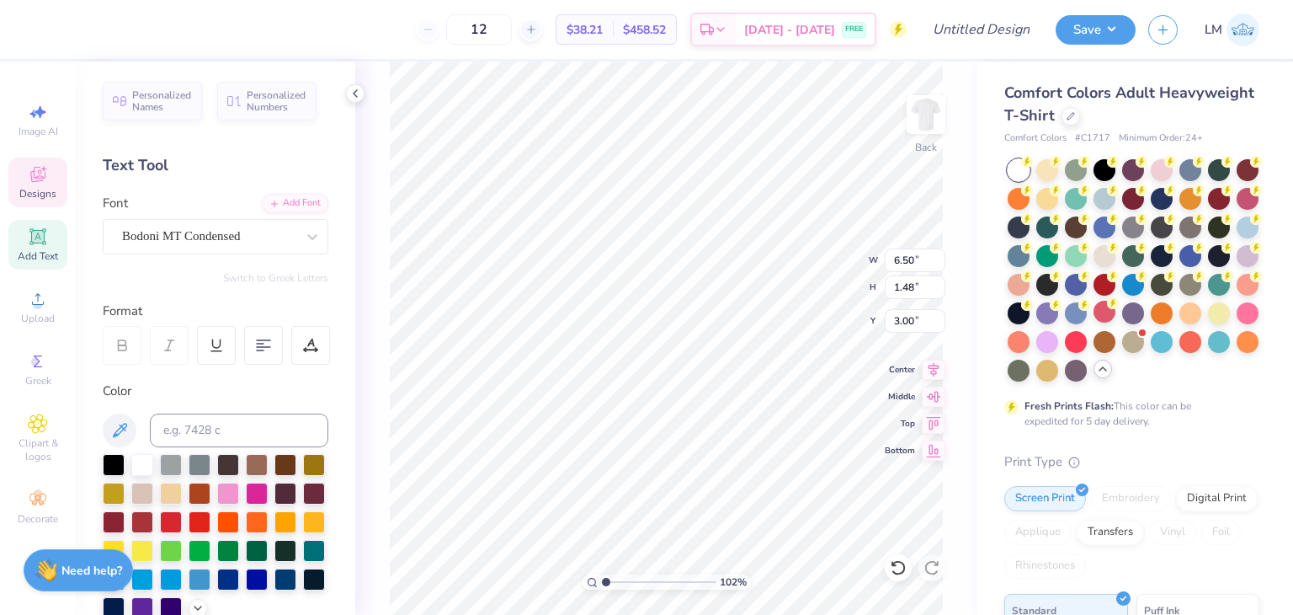
type input "1.02184358920094"
type textarea "PHI KAP CHI"
type input "1.02184358920094"
type textarea "PHI [PERSON_NAME]"
type input "1.02184358920094"
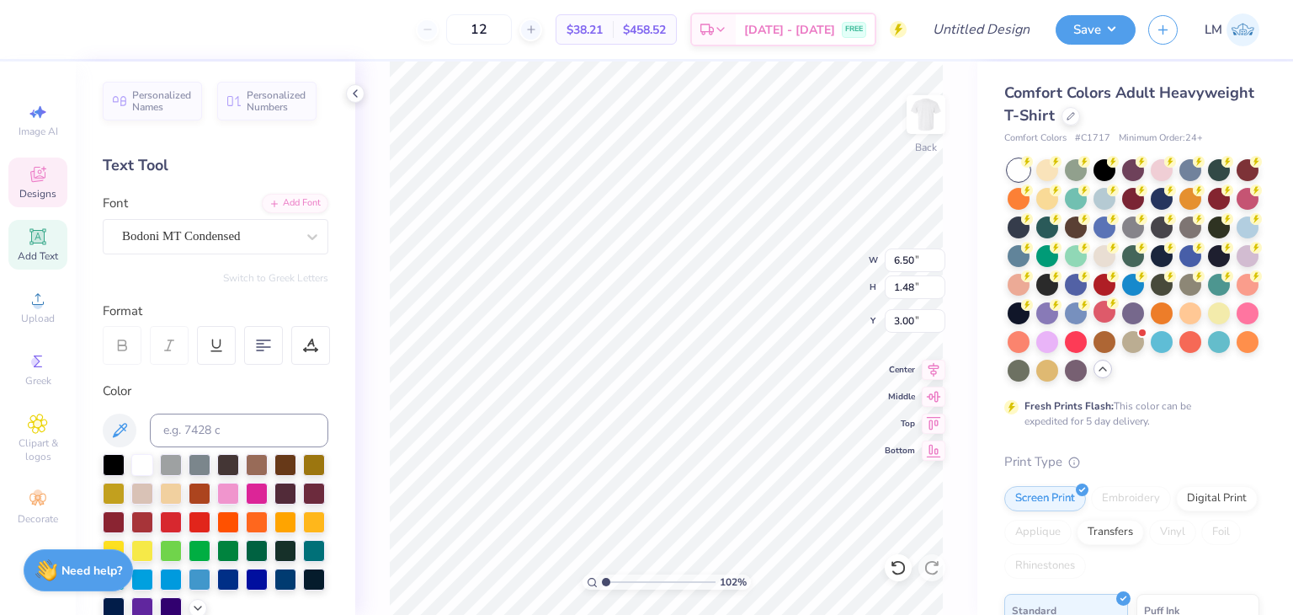
scroll to position [0, 3]
type textarea "PHI KAPPA CHI"
type input "1.02184358920094"
type textarea "PHI KAPPA"
type input "1.02184358920094"
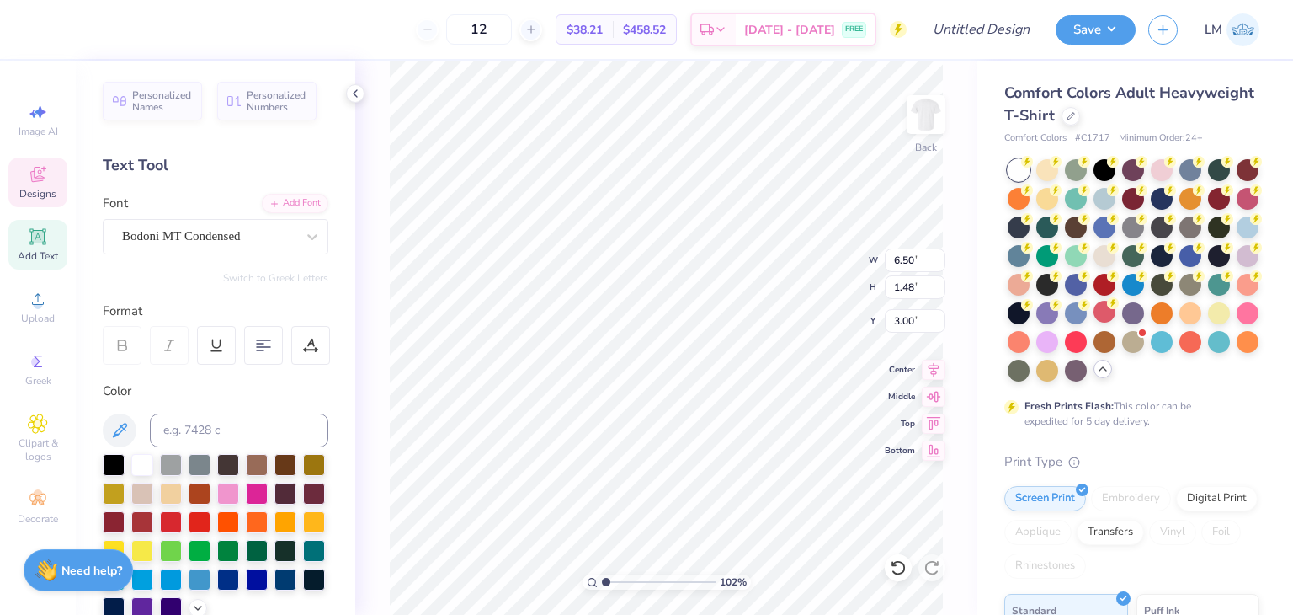
type textarea "PHI KAPPA SI"
type input "1.02184358920094"
type textarea "PHI KAPPA SIG"
type input "1.02184358920094"
type textarea "PHI KAPPA SIGM"
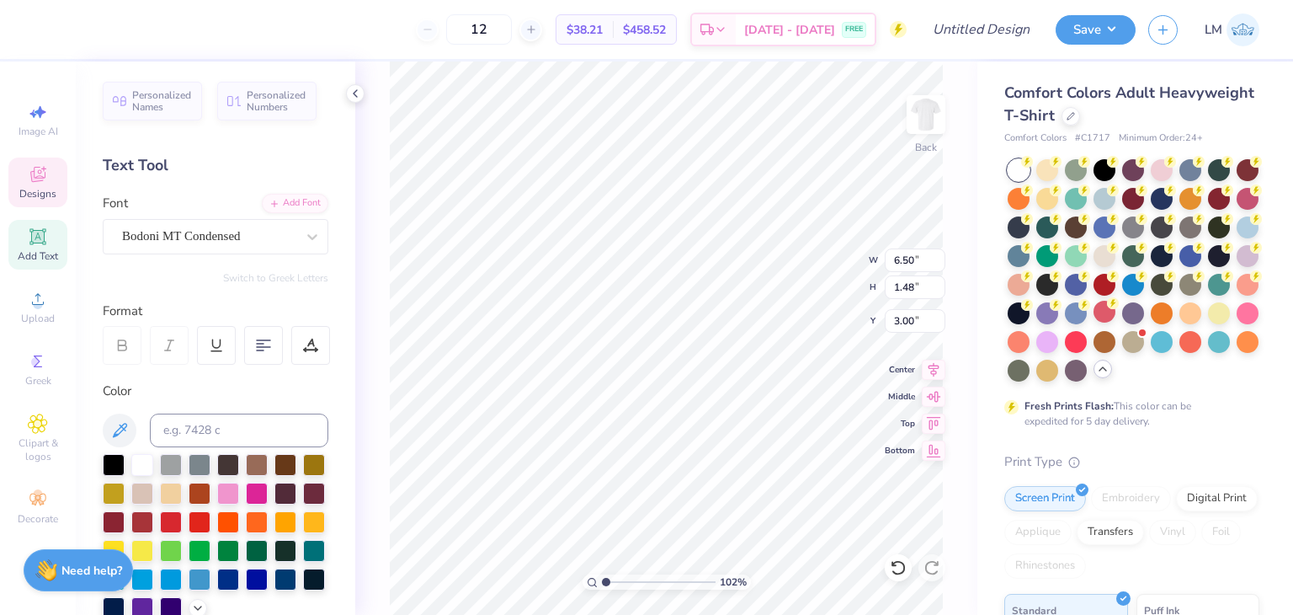
scroll to position [0, 5]
type input "1.02184358920094"
type textarea "PHI KAPPA SIGMA"
type input "1.02184358920094"
type input "5.84"
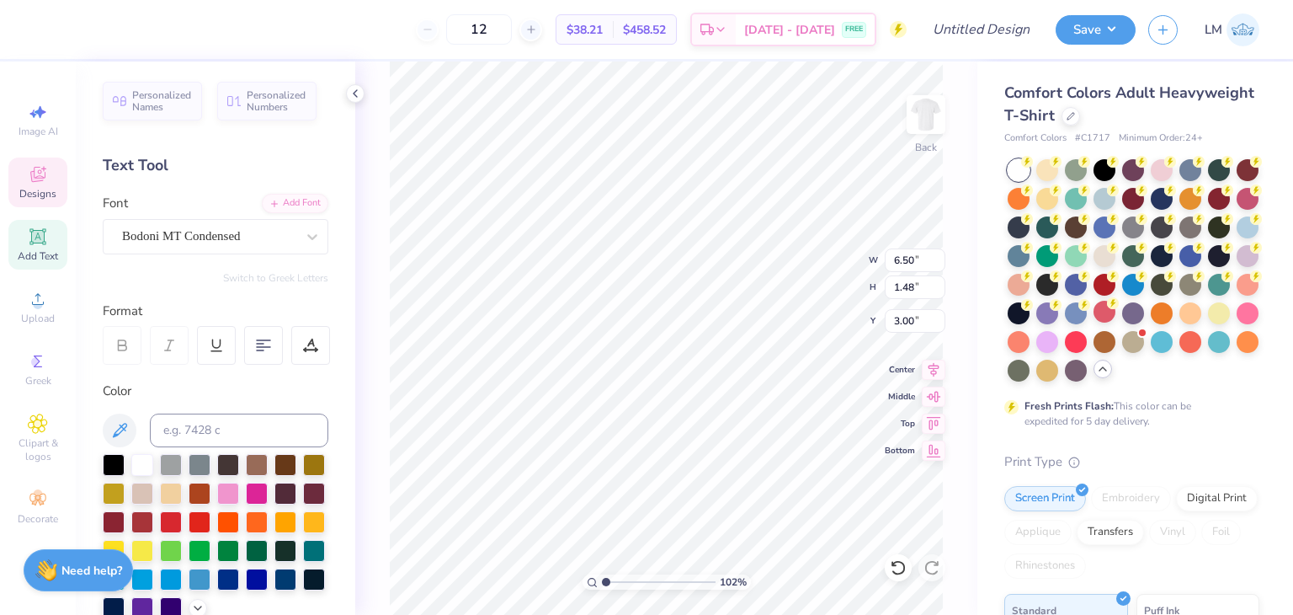
type input "0.46"
type input "9.72"
click at [909, 454] on div "102 % Back W 11.07 11.07 " H 1.48 1.48 " Y 3.00 3.00 " Center Middle Top Bottom" at bounding box center [666, 337] width 622 height 553
type input "1.02184358920094"
type input "12.62"
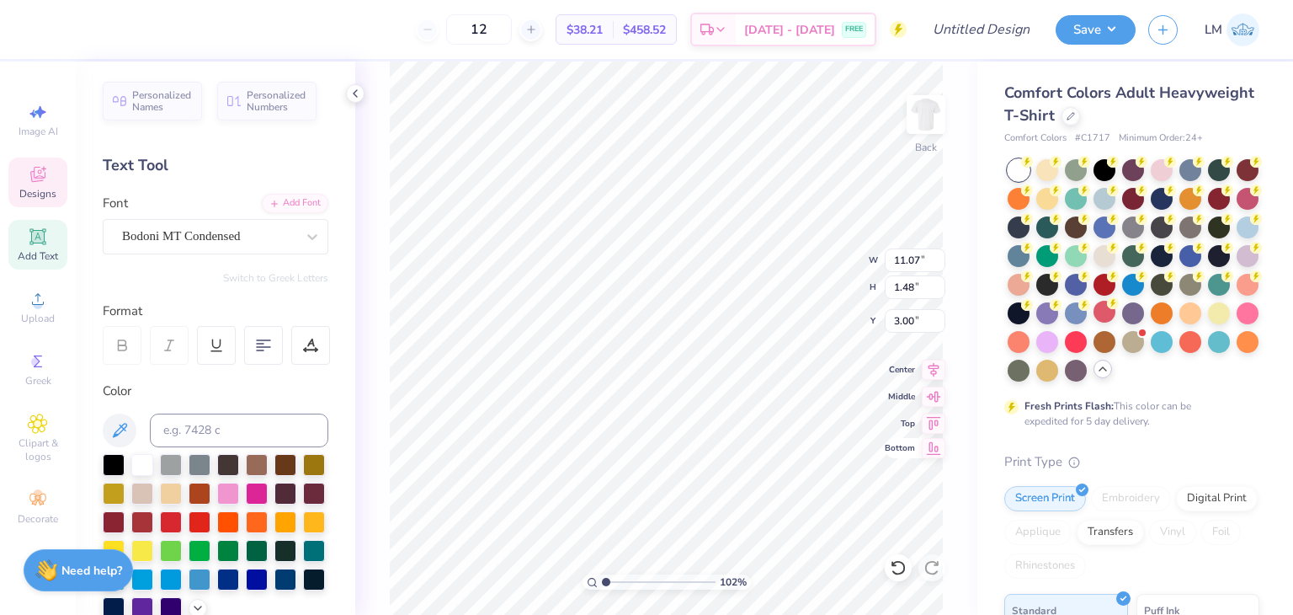
type input "7.18"
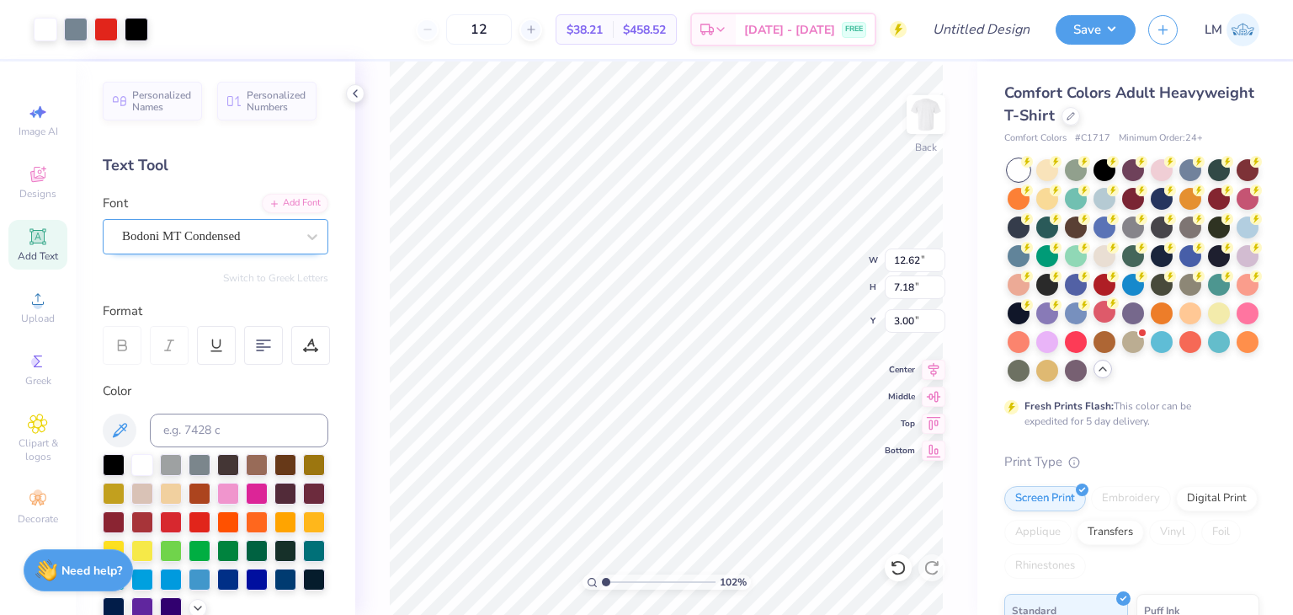
click at [326, 220] on div at bounding box center [312, 237] width 30 height 34
type input "1.02184358920094"
type input "4.55"
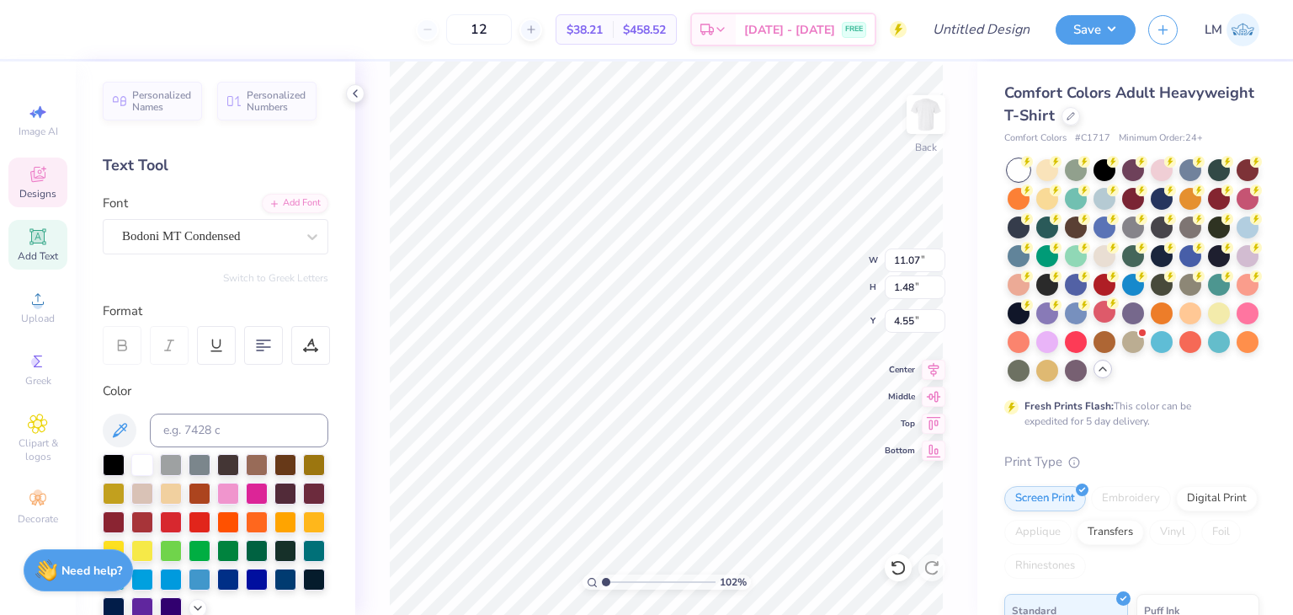
type input "1.02184358920094"
type input "4.25"
type input "1.02184358920094"
type input "5.84"
type input "0.46"
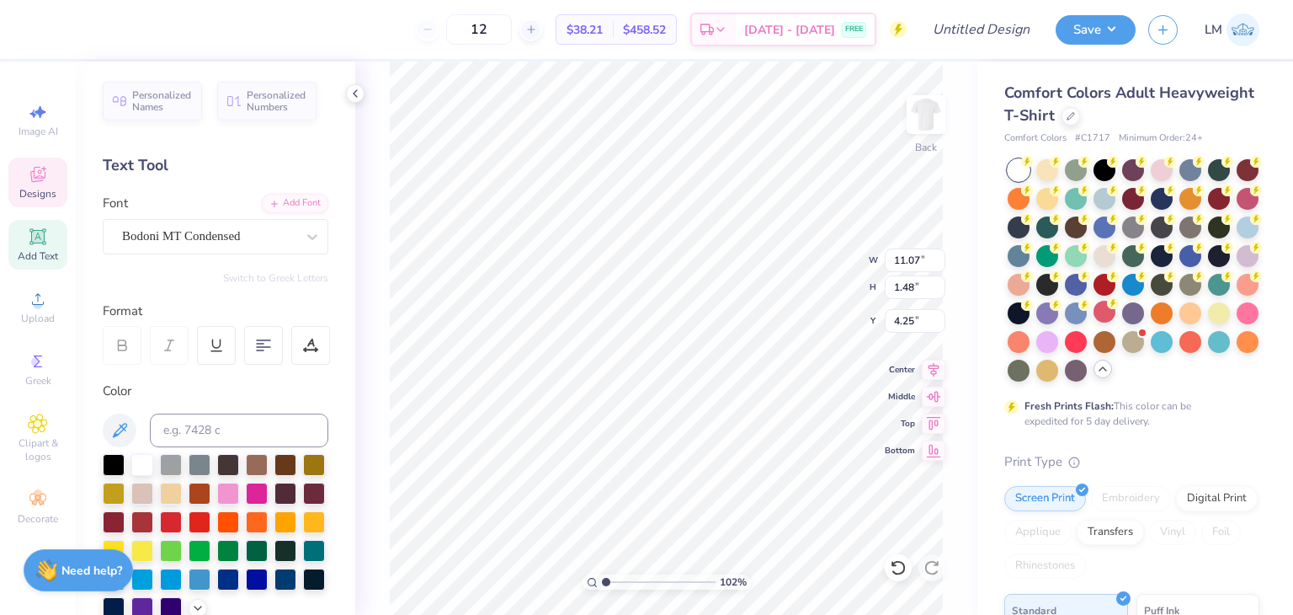
type input "11.27"
type input "1.02184358920094"
type textarea "Weekend 2025"
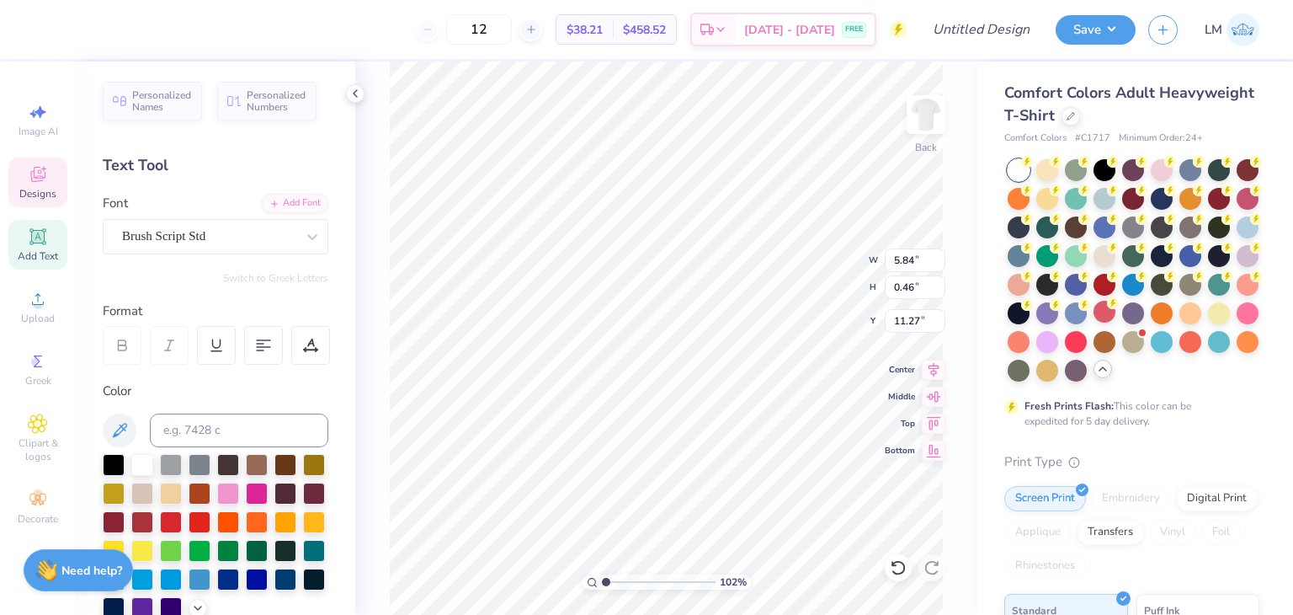
type input "1.02184358920094"
type textarea "D Weekend 2025"
type input "1.02184358920094"
type textarea "Dad Weekend 2025"
type input "1.02184358920094"
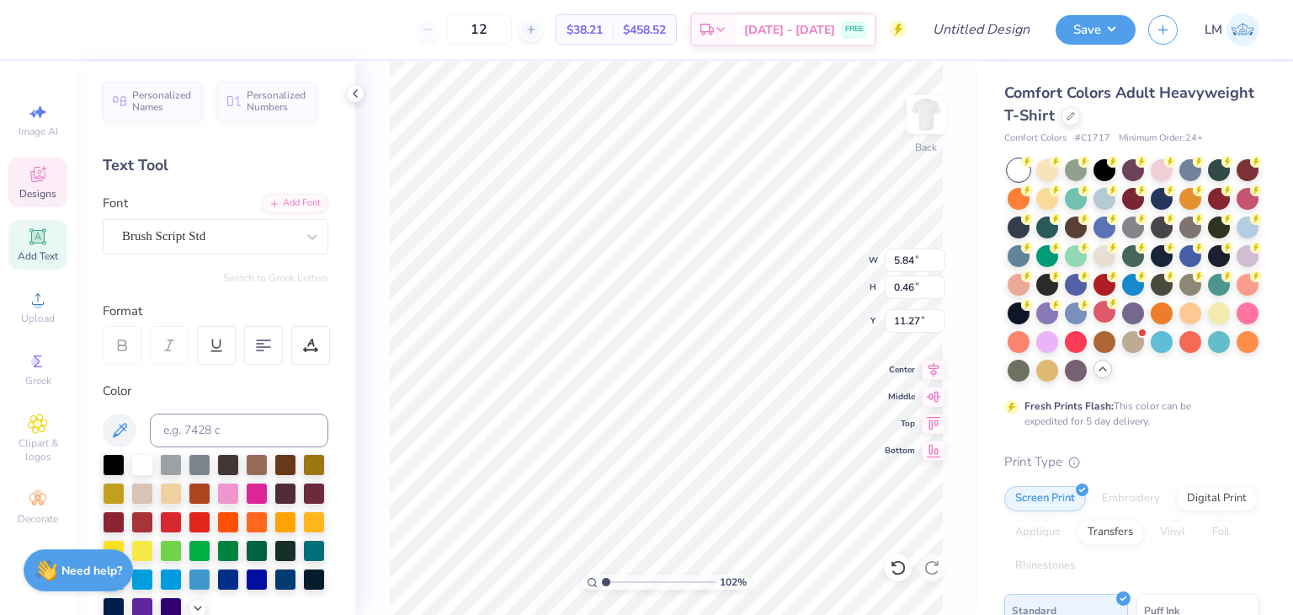
type textarea "Dads Weekend 2025"
type input "1.02184358920094"
type input "3.00"
drag, startPoint x: 608, startPoint y: 582, endPoint x: 584, endPoint y: 581, distance: 23.6
type input "1"
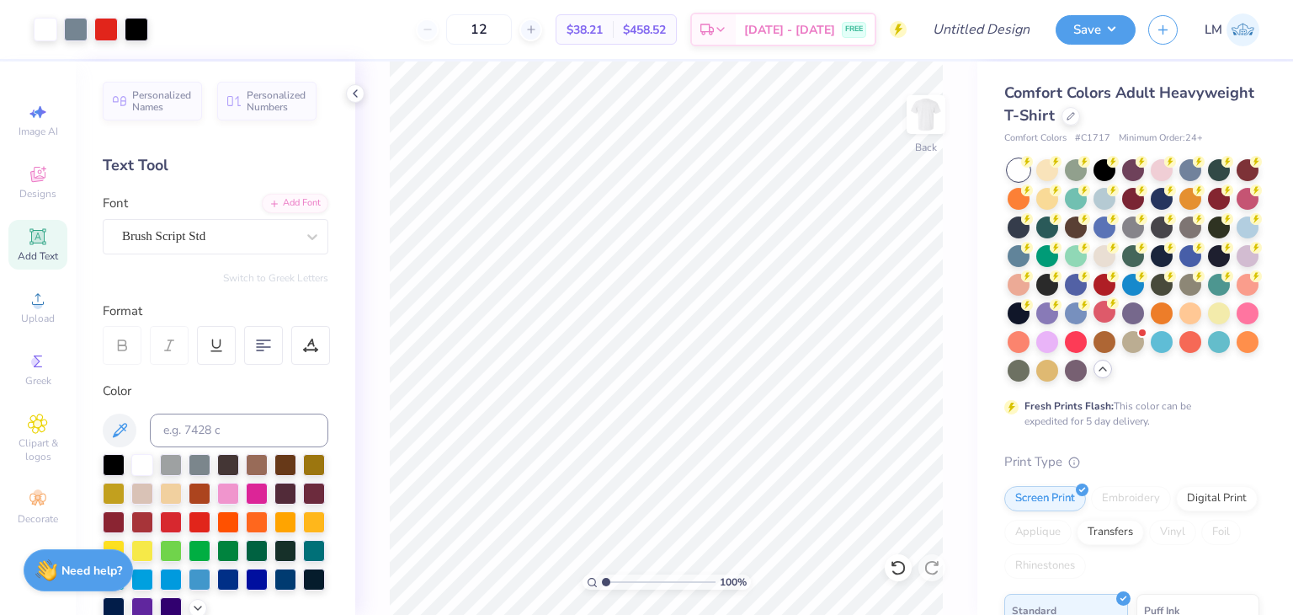
click at [602, 581] on input "range" at bounding box center [659, 581] width 114 height 15
click at [32, 191] on span "Designs" at bounding box center [37, 193] width 37 height 13
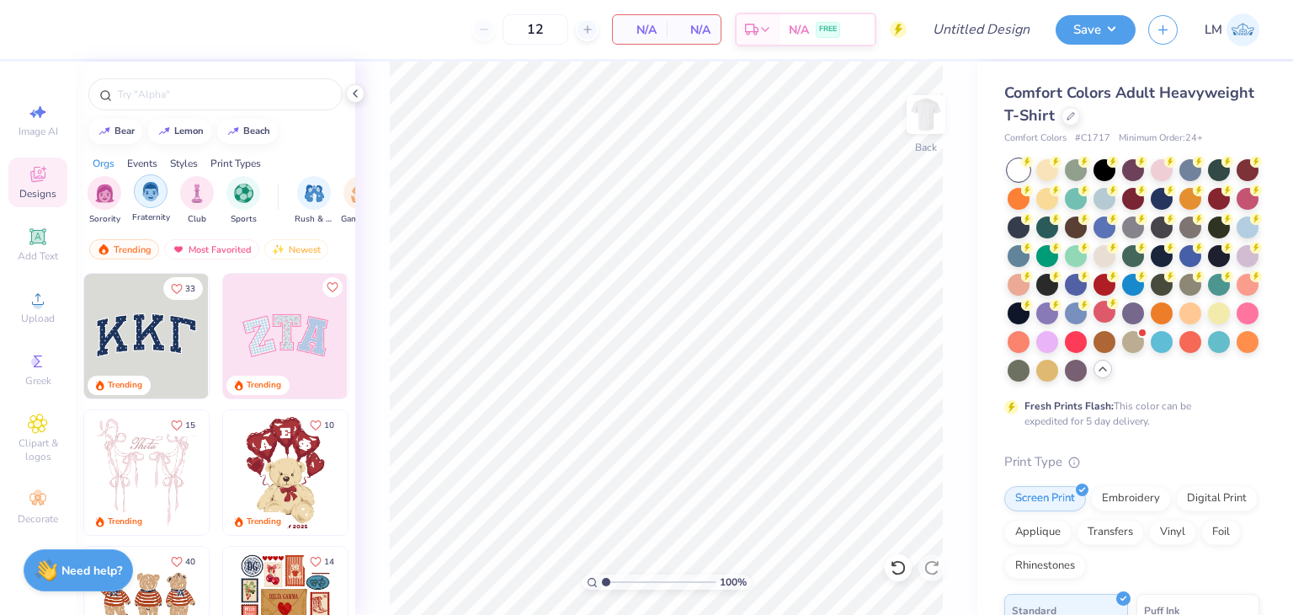
click at [148, 199] on img "filter for Fraternity" at bounding box center [150, 191] width 19 height 19
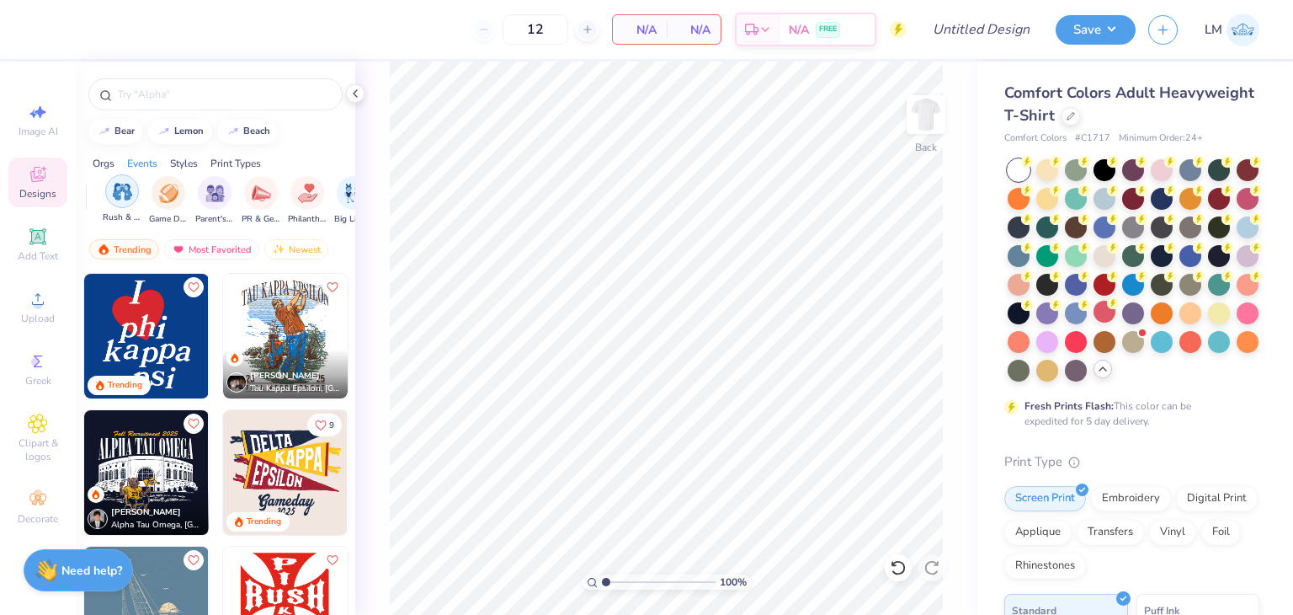
scroll to position [0, 194]
click at [258, 208] on div "PR & General" at bounding box center [258, 199] width 39 height 50
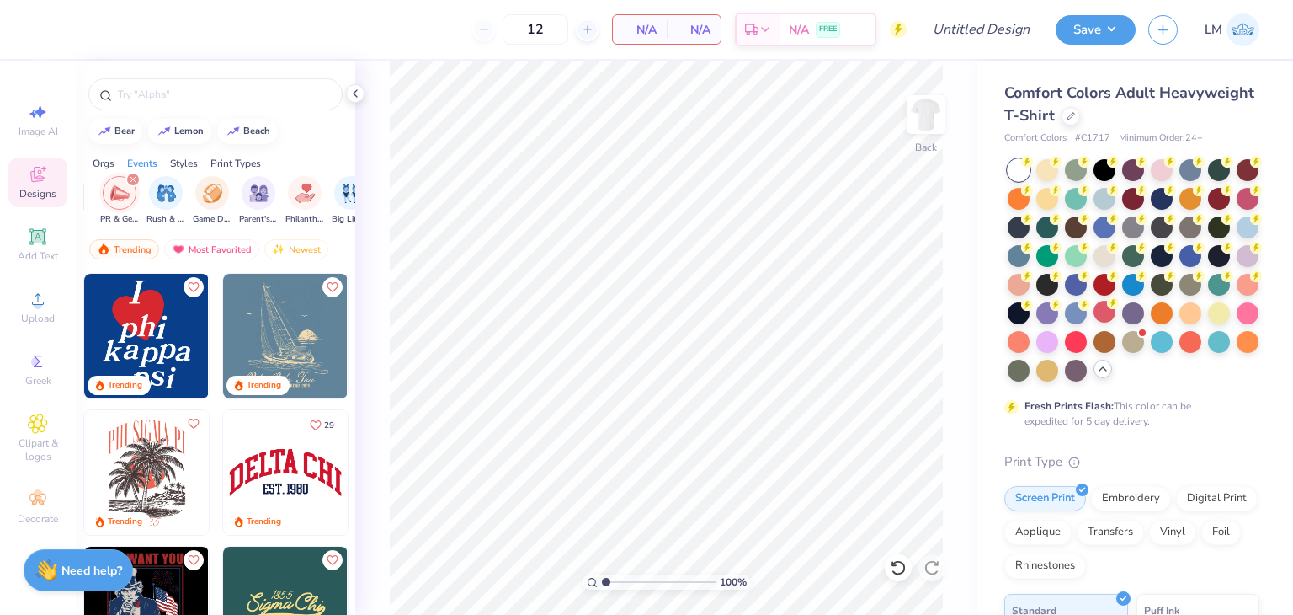
click at [133, 176] on icon "filter for PR & General" at bounding box center [133, 179] width 7 height 7
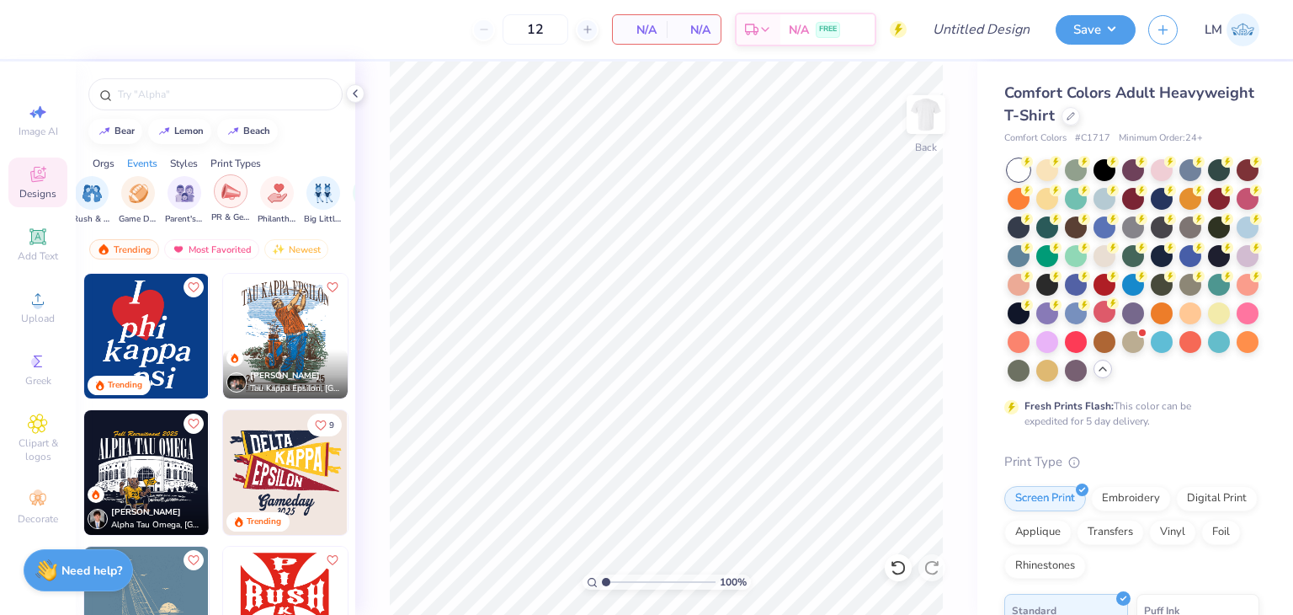
scroll to position [0, 226]
click at [265, 201] on div "filter for Philanthropy" at bounding box center [274, 191] width 34 height 34
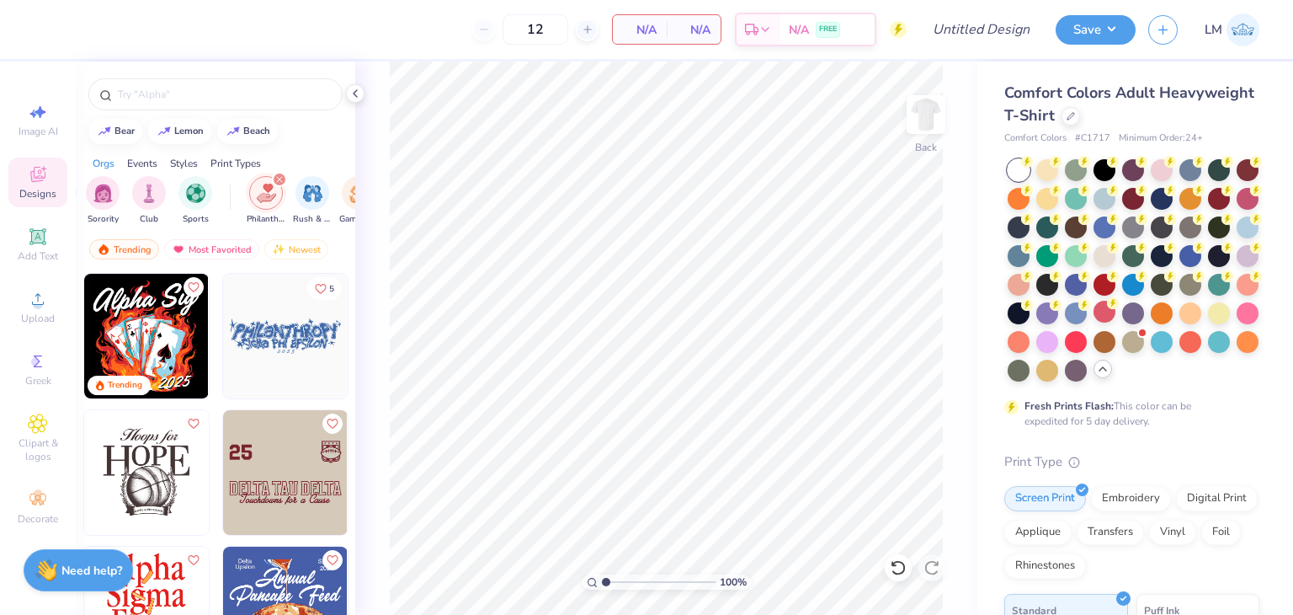
scroll to position [0, 43]
click at [283, 179] on icon "filter for Philanthropy" at bounding box center [284, 179] width 5 height 5
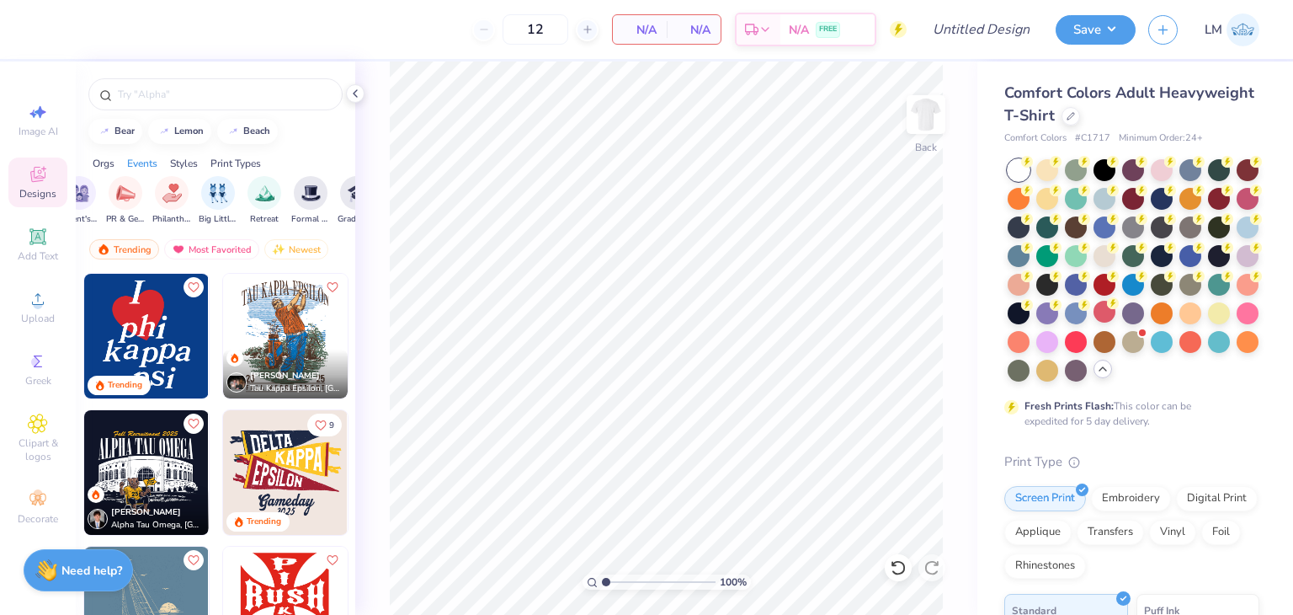
scroll to position [0, 335]
click at [252, 198] on img "filter for Retreat" at bounding box center [257, 191] width 19 height 19
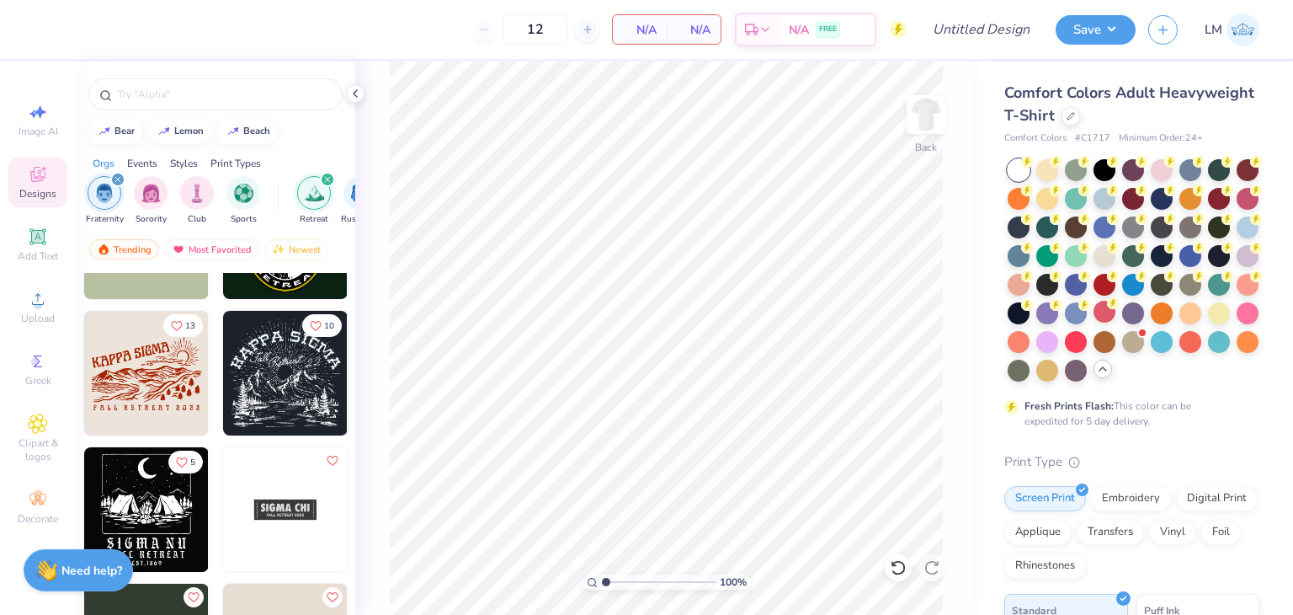
scroll to position [0, 0]
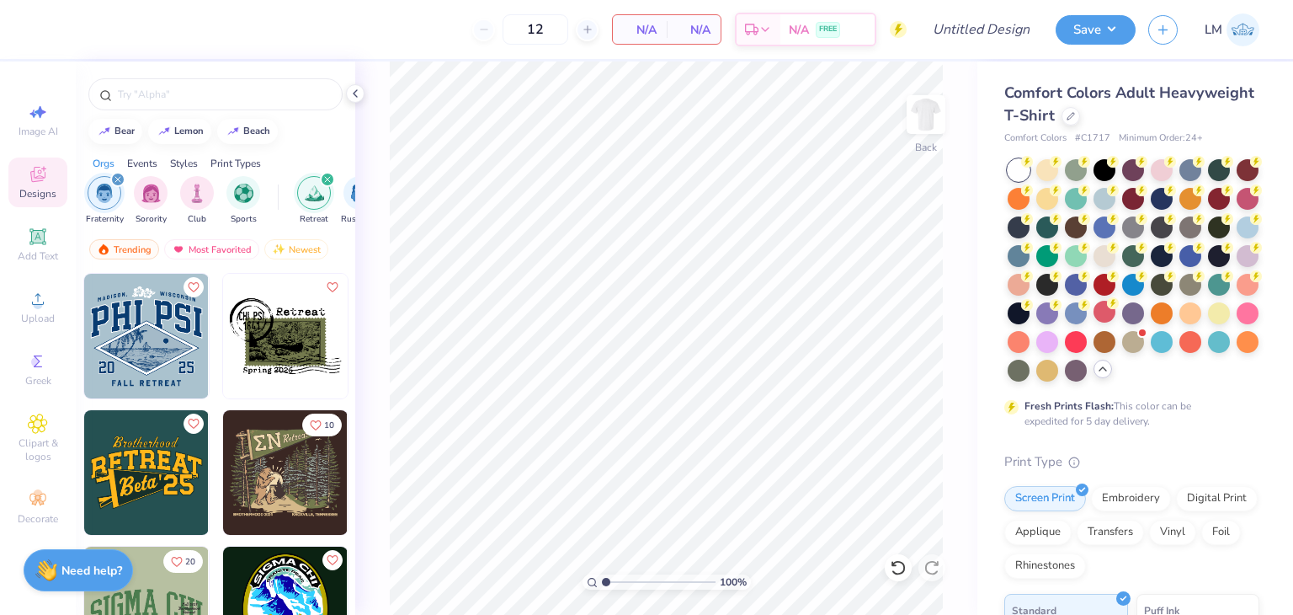
click at [121, 487] on img at bounding box center [146, 472] width 125 height 125
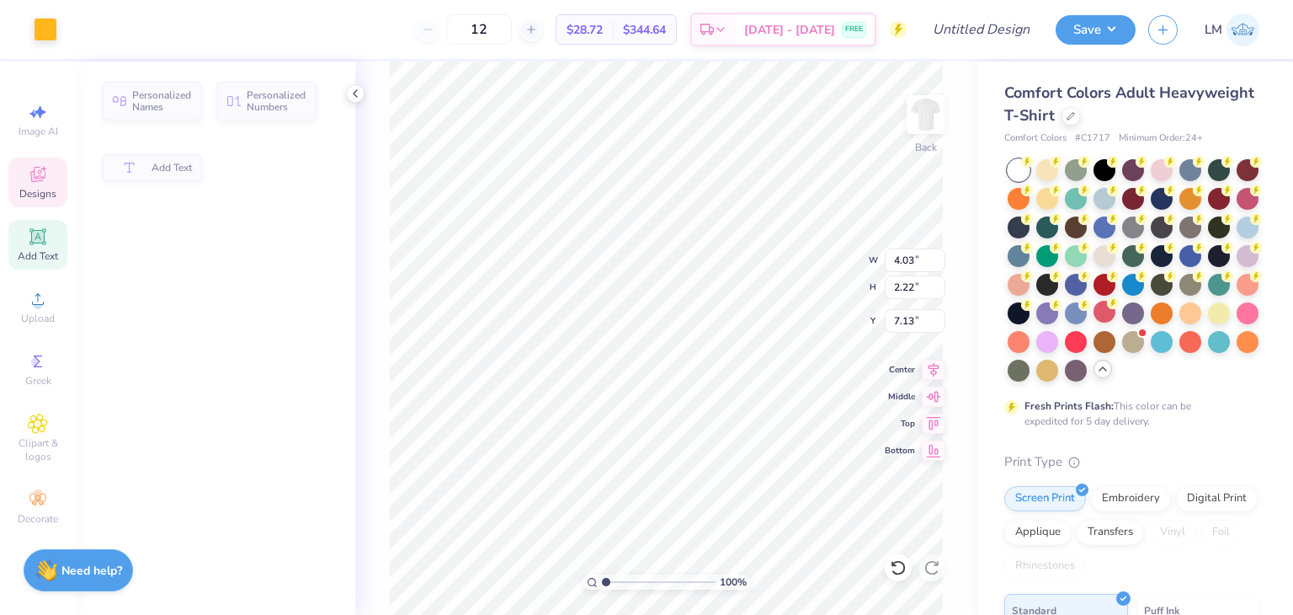
type input "4.03"
type input "2.22"
type input "7.13"
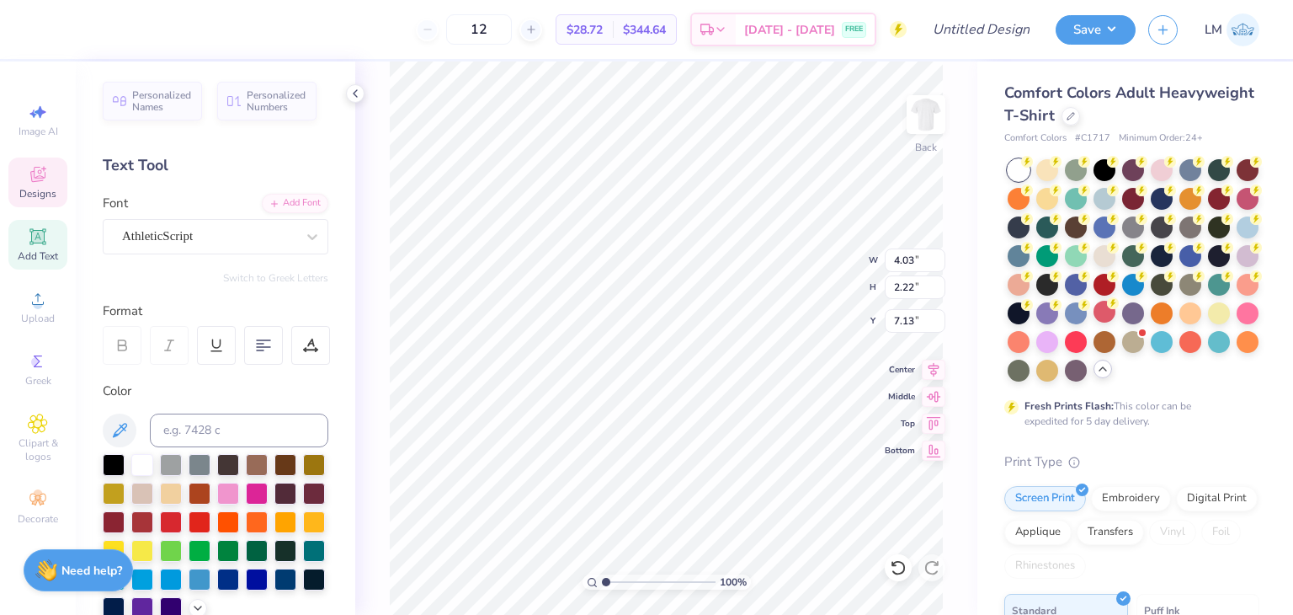
type textarea "B"
click at [232, 247] on div "AthleticScript" at bounding box center [208, 236] width 177 height 26
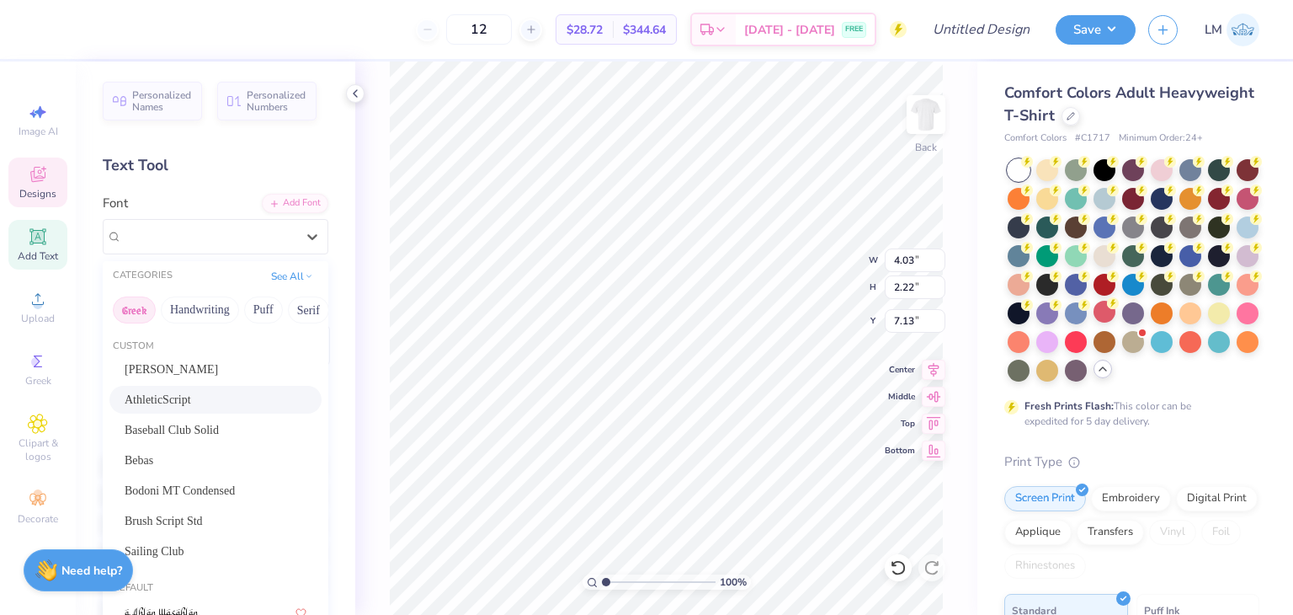
click at [147, 307] on button "Greek" at bounding box center [134, 309] width 43 height 27
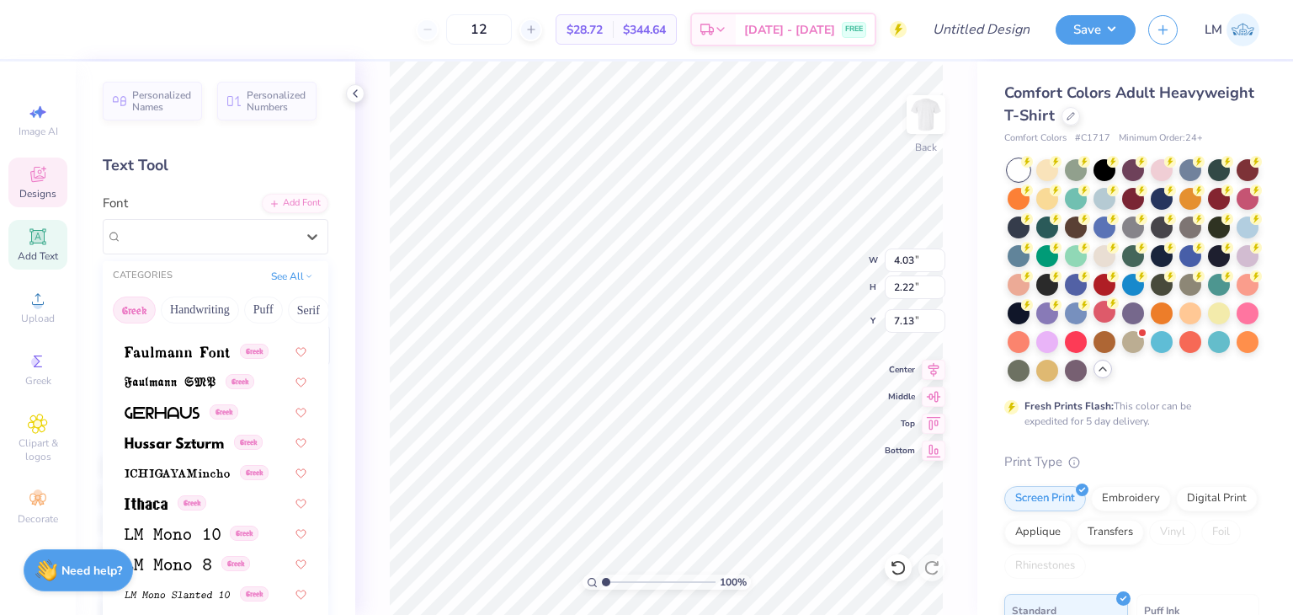
scroll to position [567, 0]
click at [178, 465] on img at bounding box center [177, 471] width 105 height 12
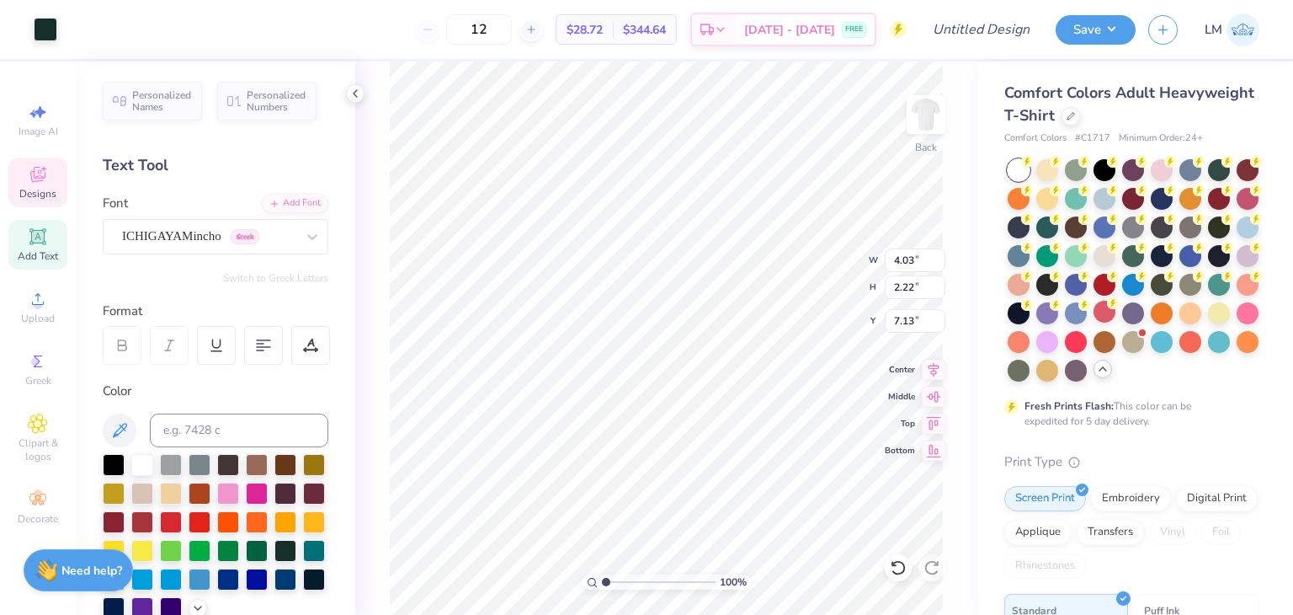
type input "8.75"
type input "3.98"
type input "6.57"
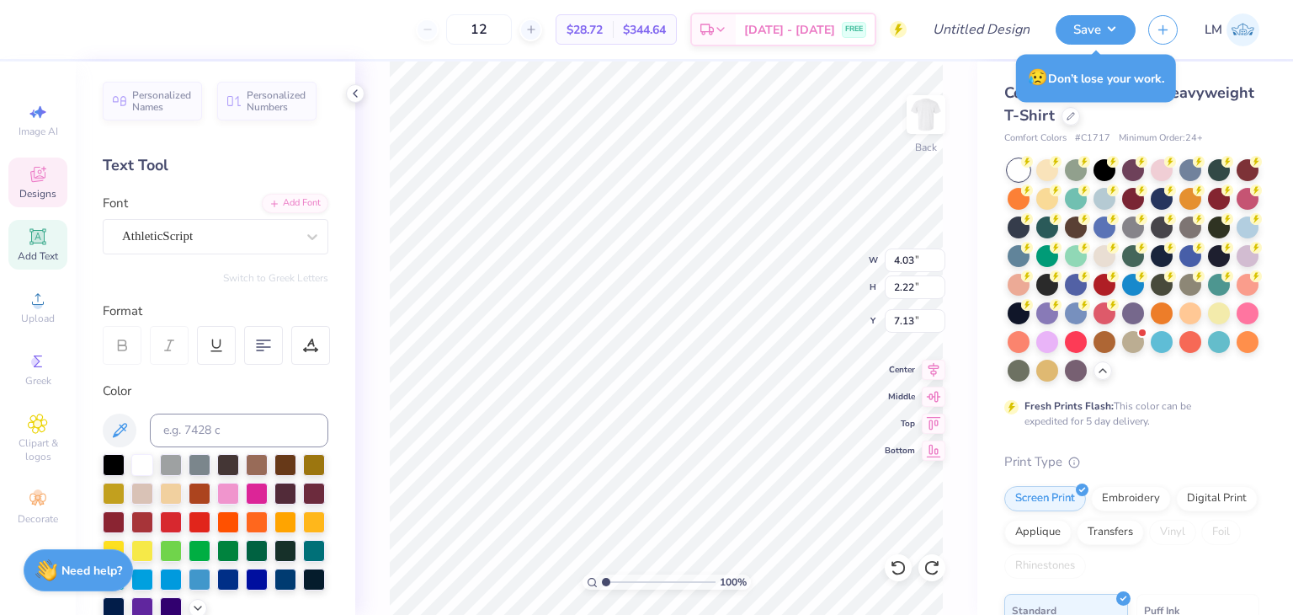
type textarea "B"
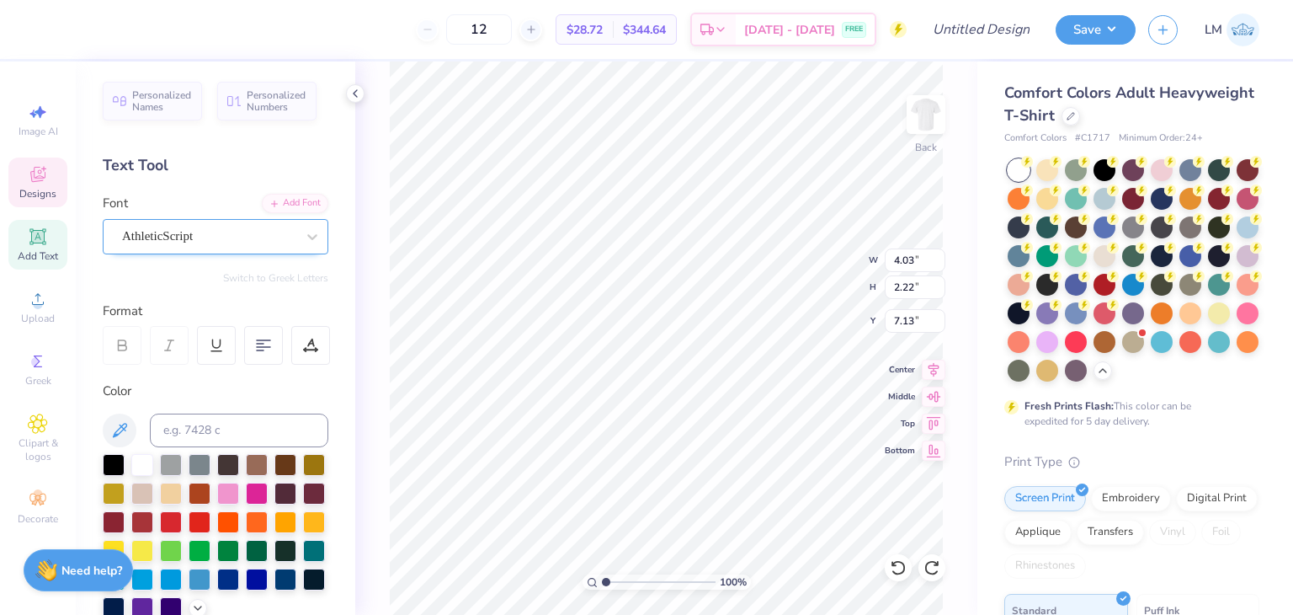
click at [162, 243] on div "AthleticScript" at bounding box center [208, 236] width 177 height 26
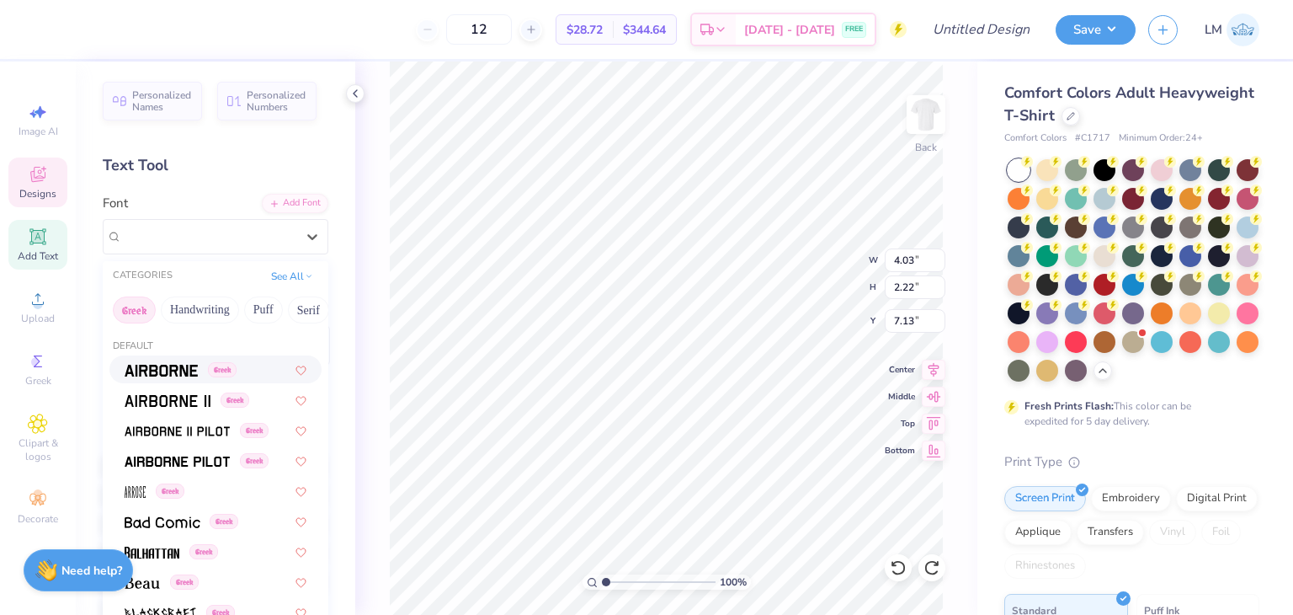
click at [137, 317] on button "Greek" at bounding box center [134, 309] width 43 height 27
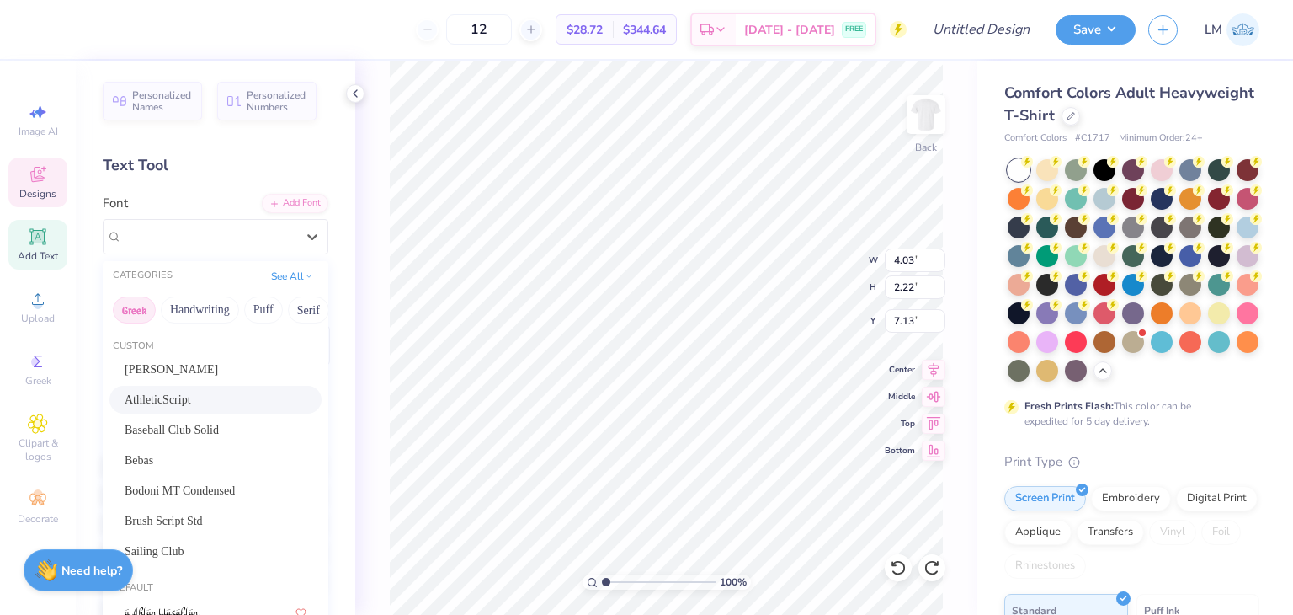
click at [135, 316] on button "Greek" at bounding box center [134, 309] width 43 height 27
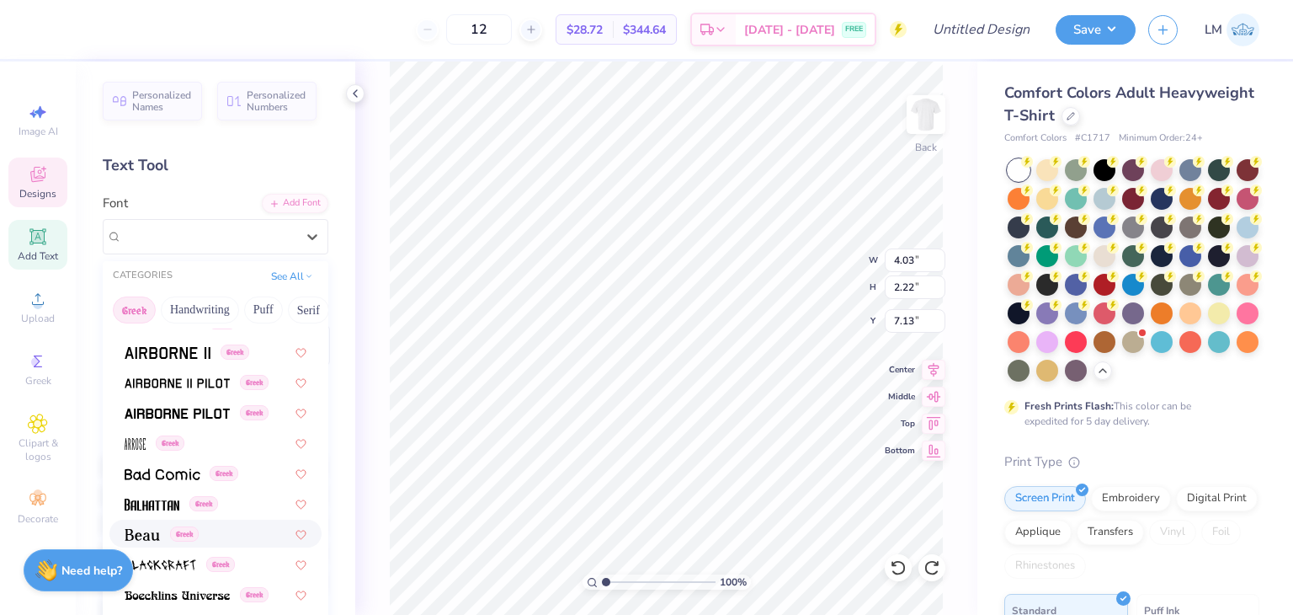
scroll to position [48, 0]
click at [205, 541] on div "Greek" at bounding box center [215, 533] width 212 height 28
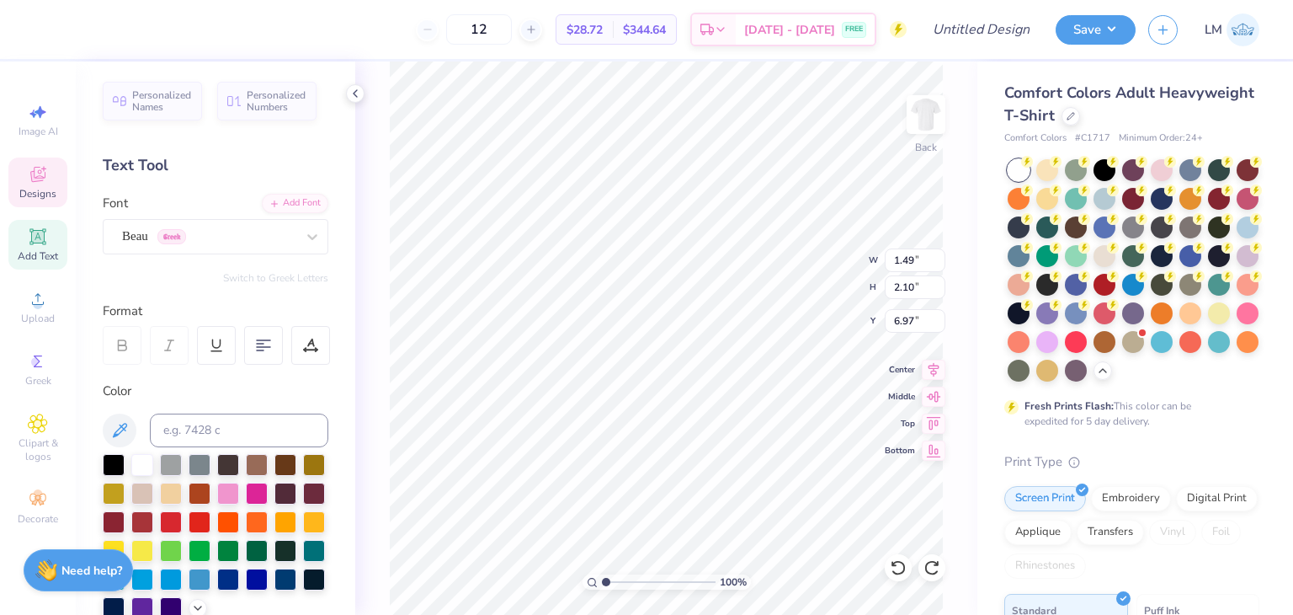
type textarea "P"
type textarea "O"
type textarea "H"
type textarea "Q"
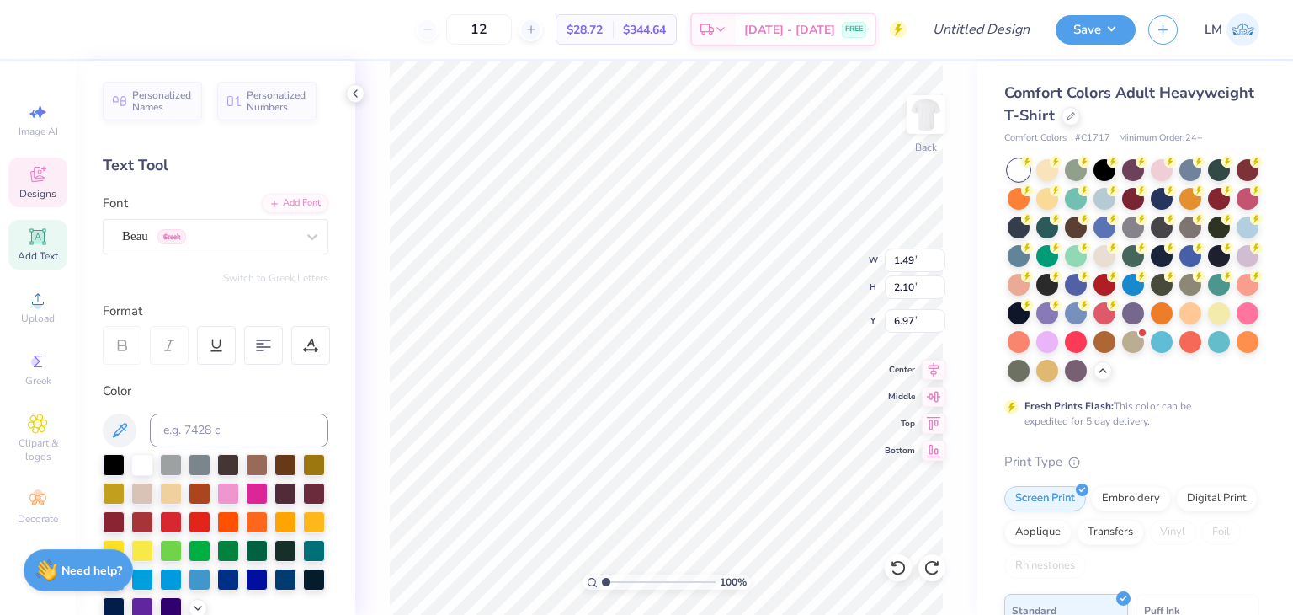
type textarea "Q"
type textarea "p"
type textarea "P"
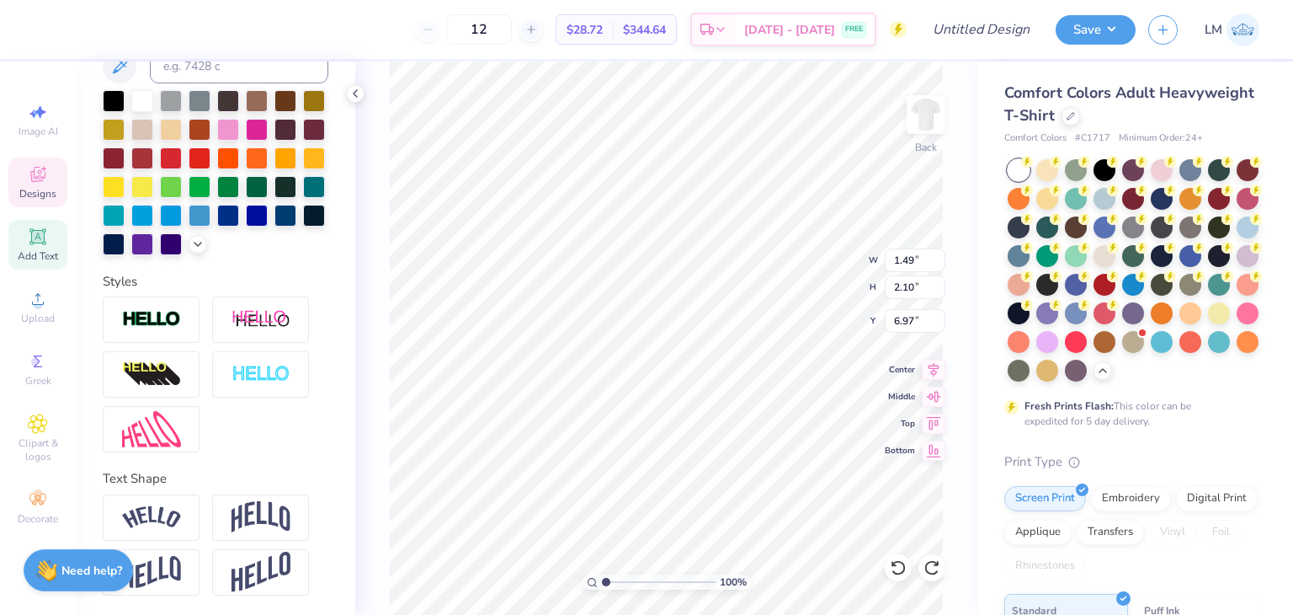
scroll to position [0, 0]
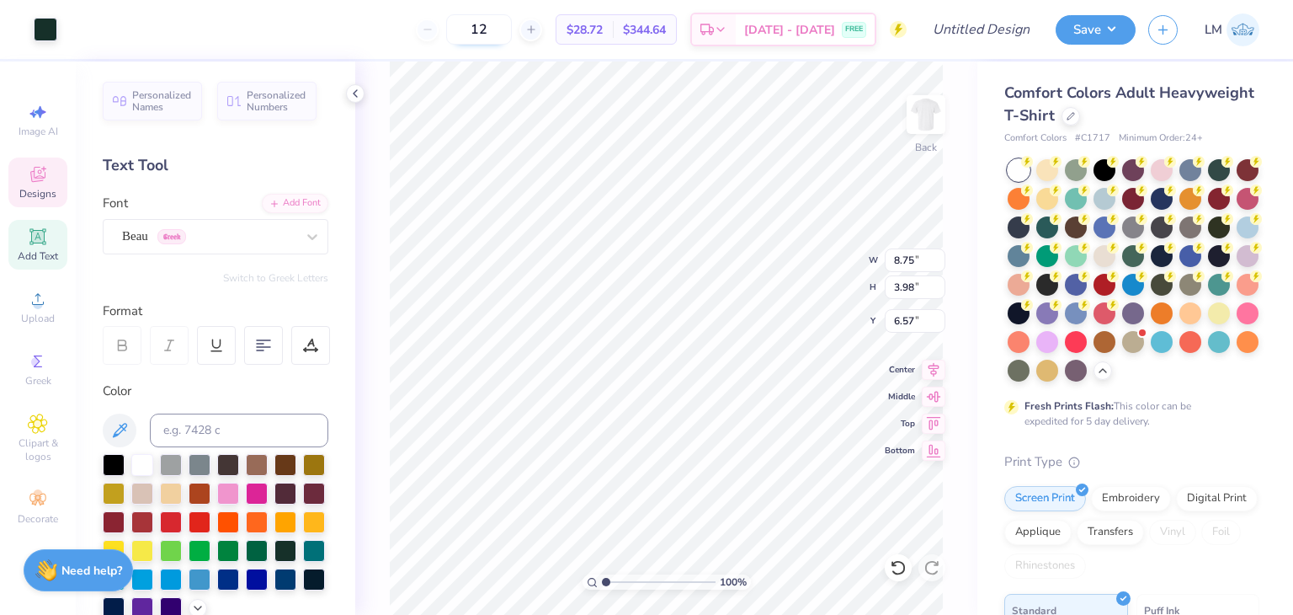
type input "8.75"
type input "3.98"
type input "6.57"
type textarea "B"
type input "8.75"
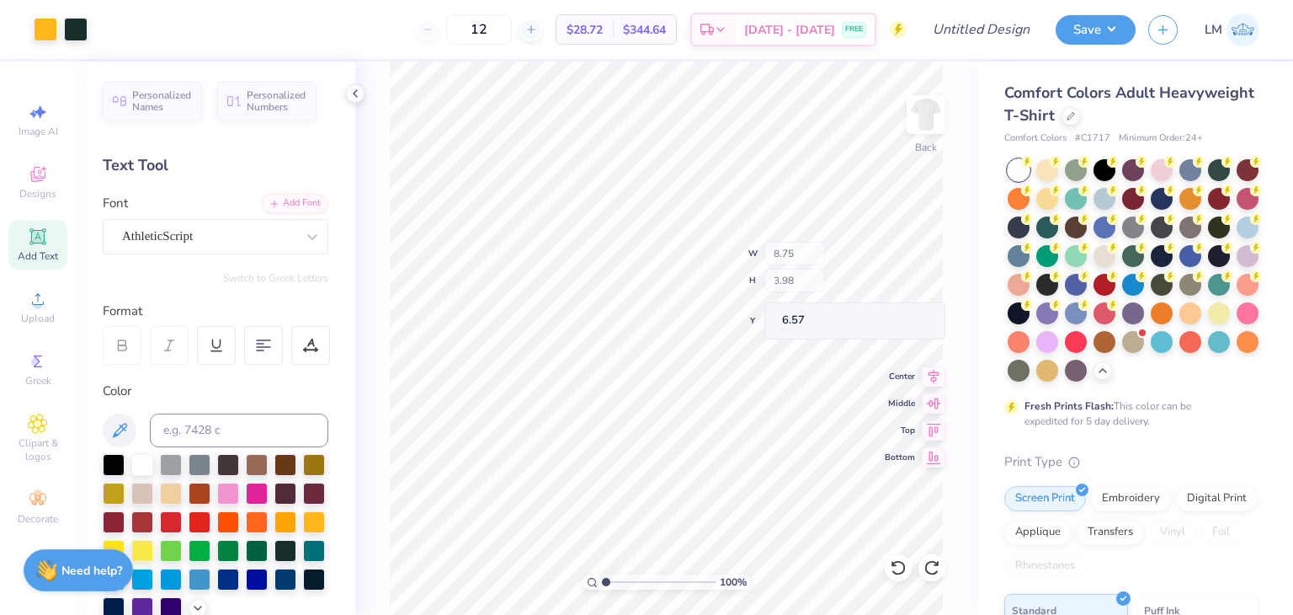
type input "3.98"
type input "6.57"
type textarea "B"
type input "8.75"
type input "3.98"
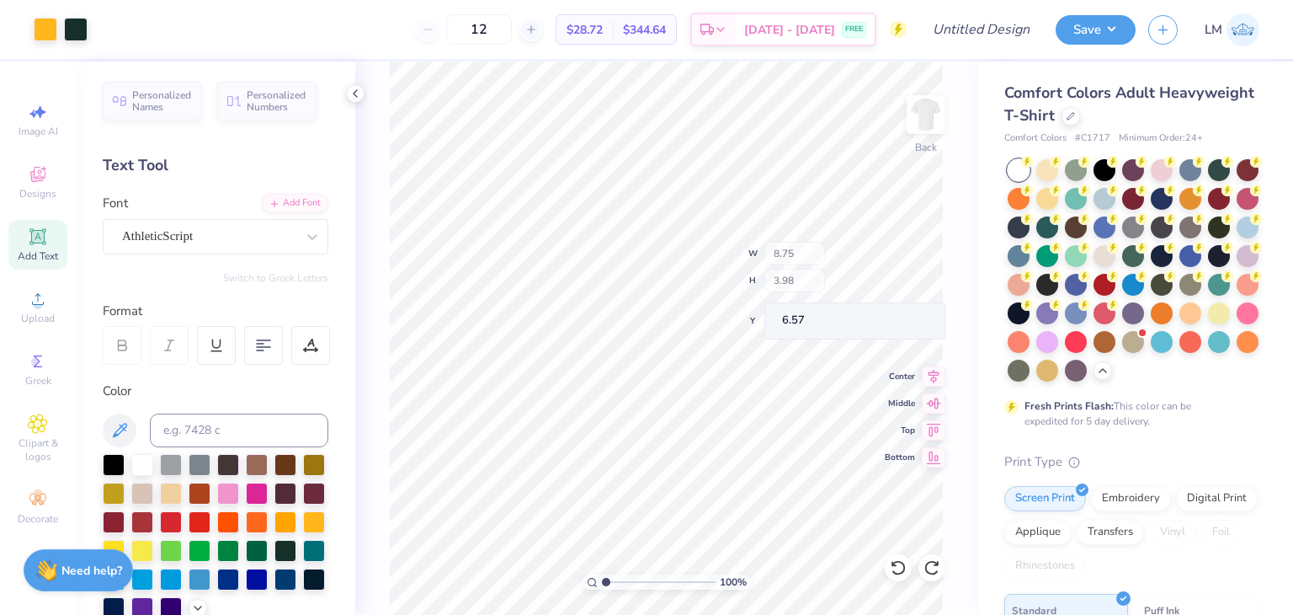
type input "6.57"
type textarea "B"
type input "8.75"
type input "3.98"
type input "6.57"
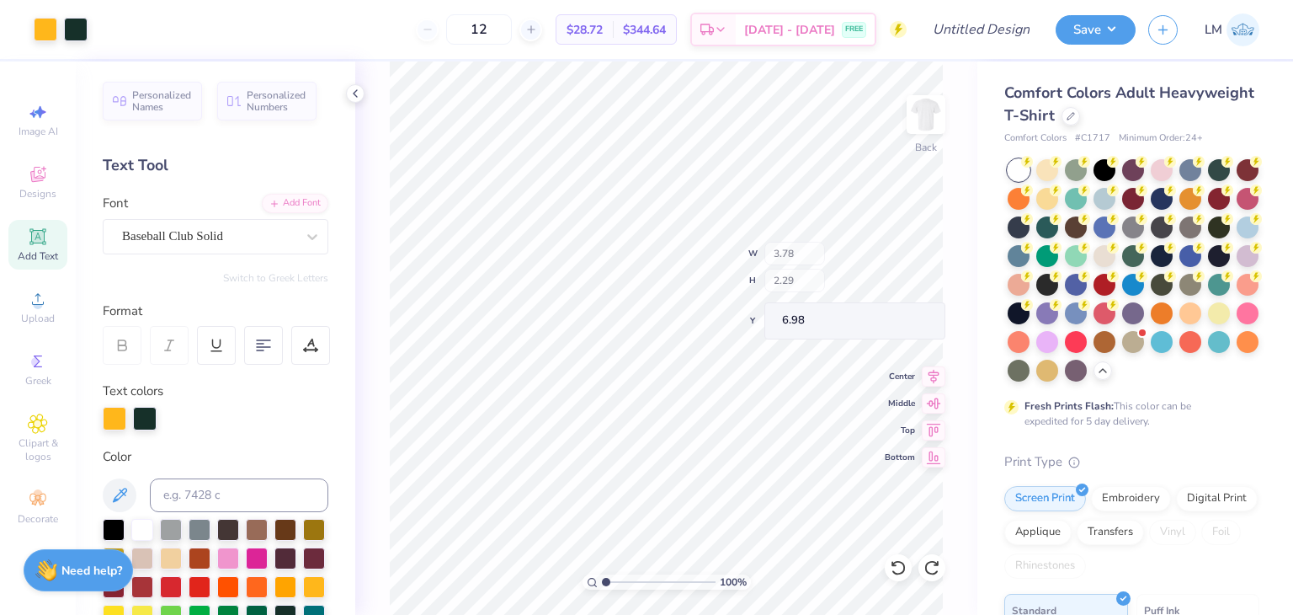
type input "3.78"
type input "2.29"
type input "6.98"
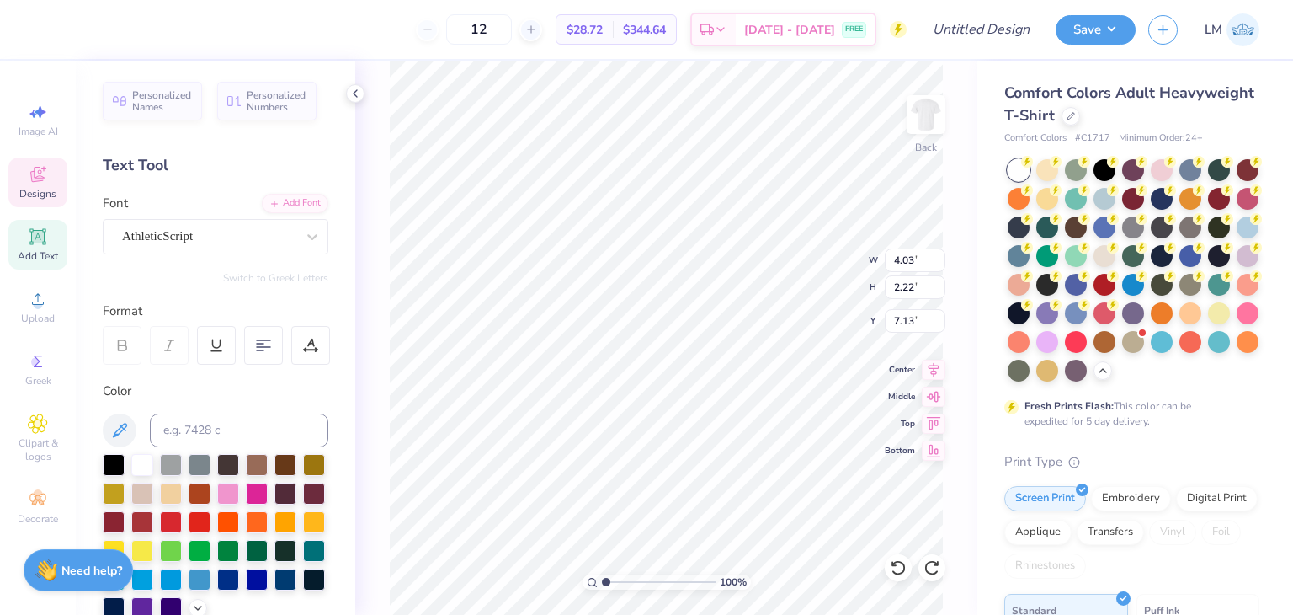
type textarea "B"
type textarea "P"
click at [217, 243] on div "AthleticScript" at bounding box center [208, 236] width 177 height 26
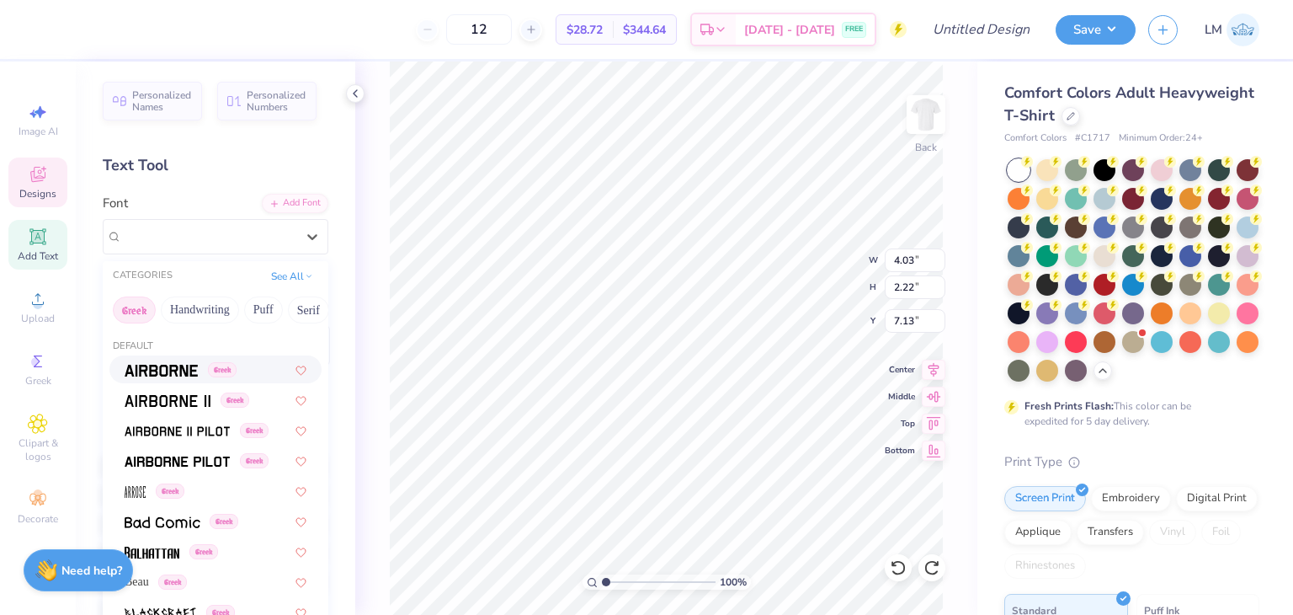
click at [165, 375] on span at bounding box center [161, 369] width 73 height 18
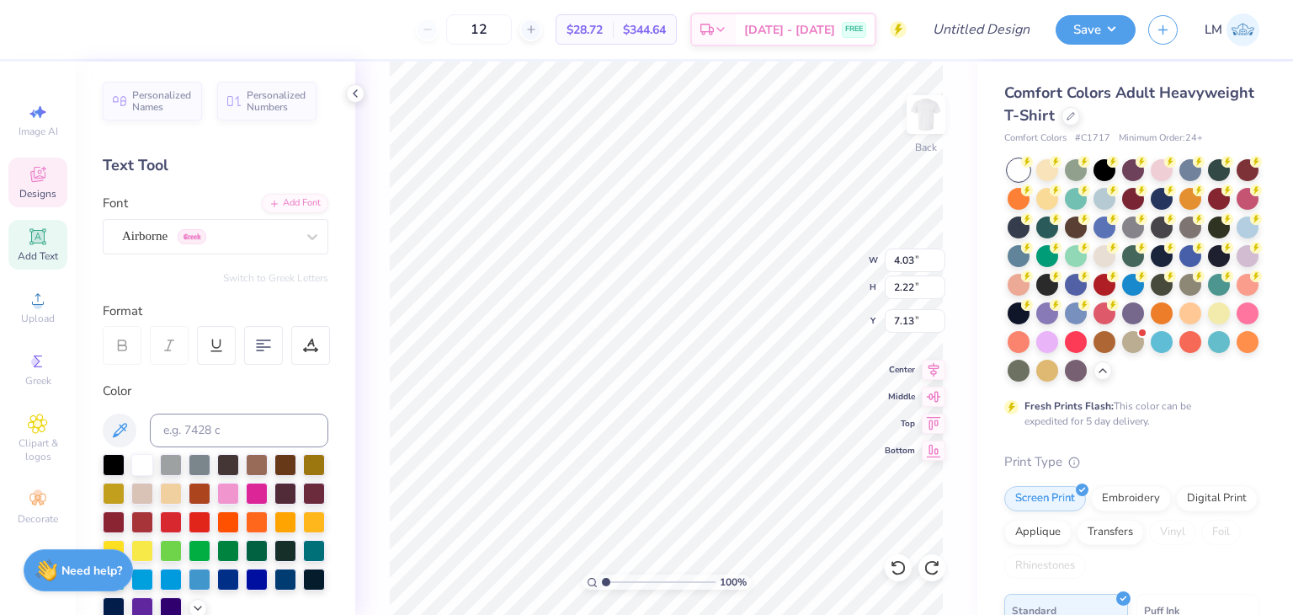
type textarea "Q"
type textarea "P"
type textarea "q"
type textarea "P"
type textarea "Q"
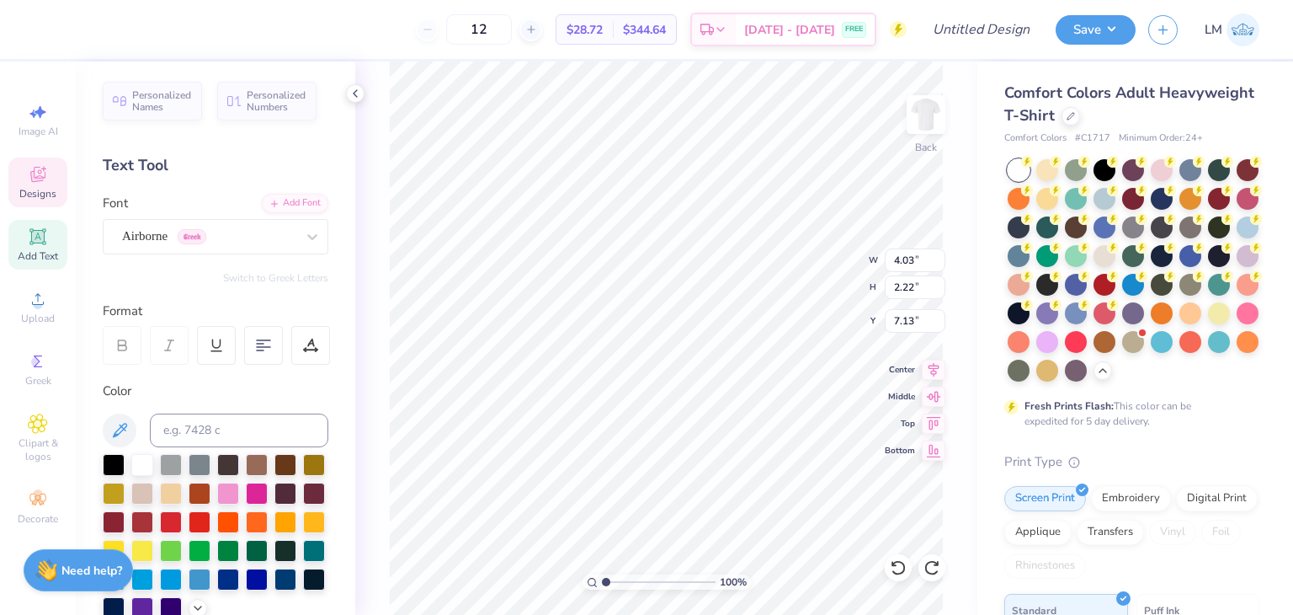
type textarea "Q"
type textarea "D"
type textarea "T"
type textarea "O"
type textarea "o"
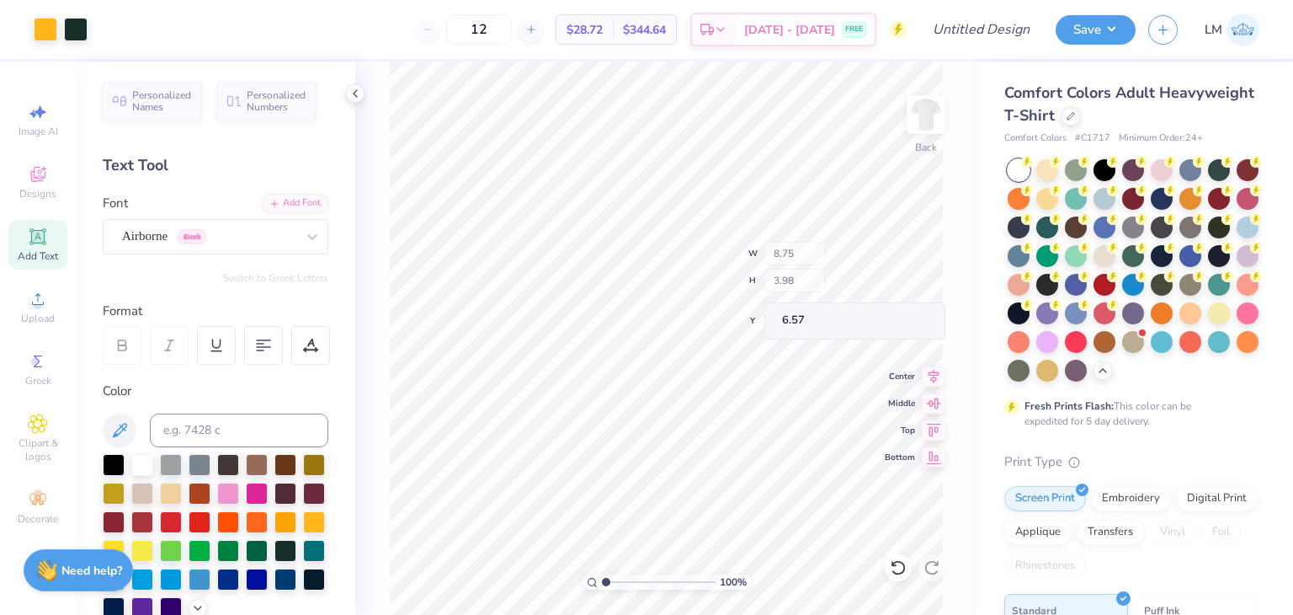
type input "8.75"
type input "3.98"
type input "6.57"
type input "11.80"
type input "7.74"
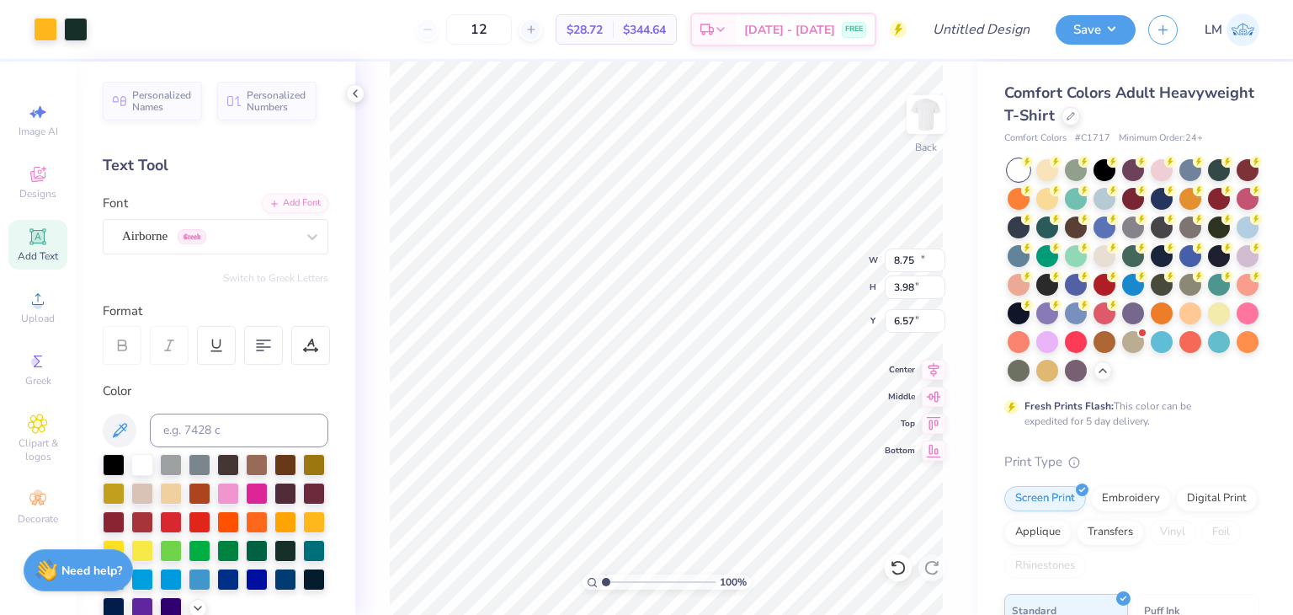
type input "3.00"
type textarea "B"
click at [48, 189] on span "Designs" at bounding box center [37, 193] width 37 height 13
click at [355, 95] on polyline at bounding box center [355, 93] width 3 height 7
click at [24, 187] on span "Designs" at bounding box center [37, 193] width 37 height 13
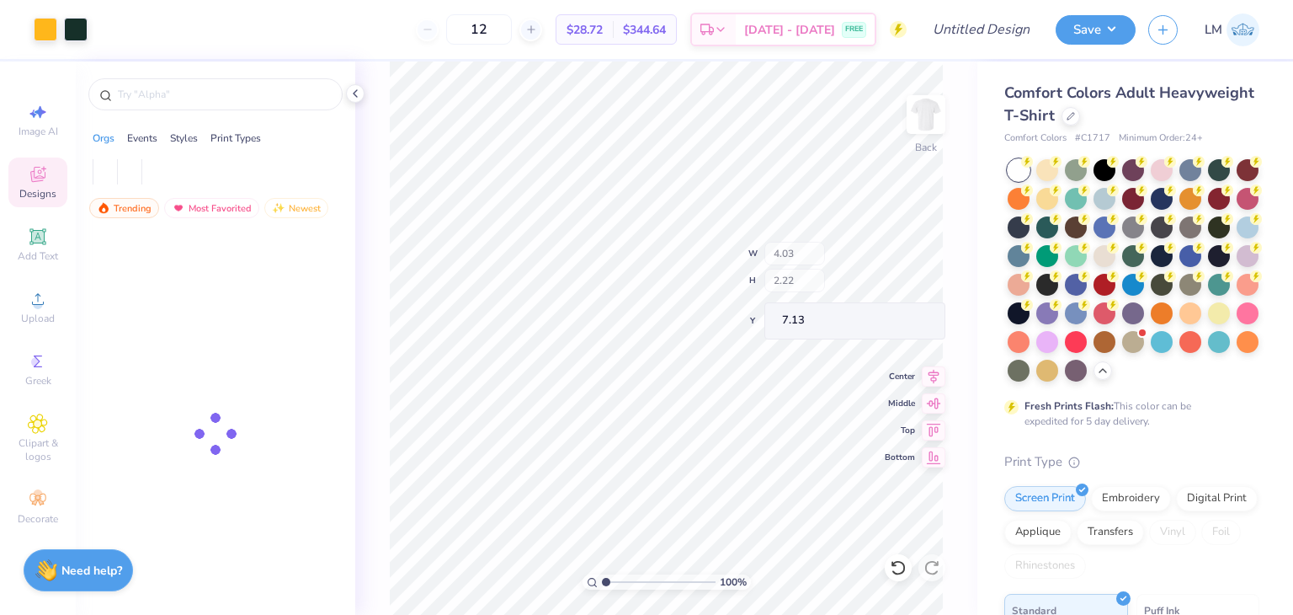
click at [45, 189] on span "Designs" at bounding box center [37, 193] width 37 height 13
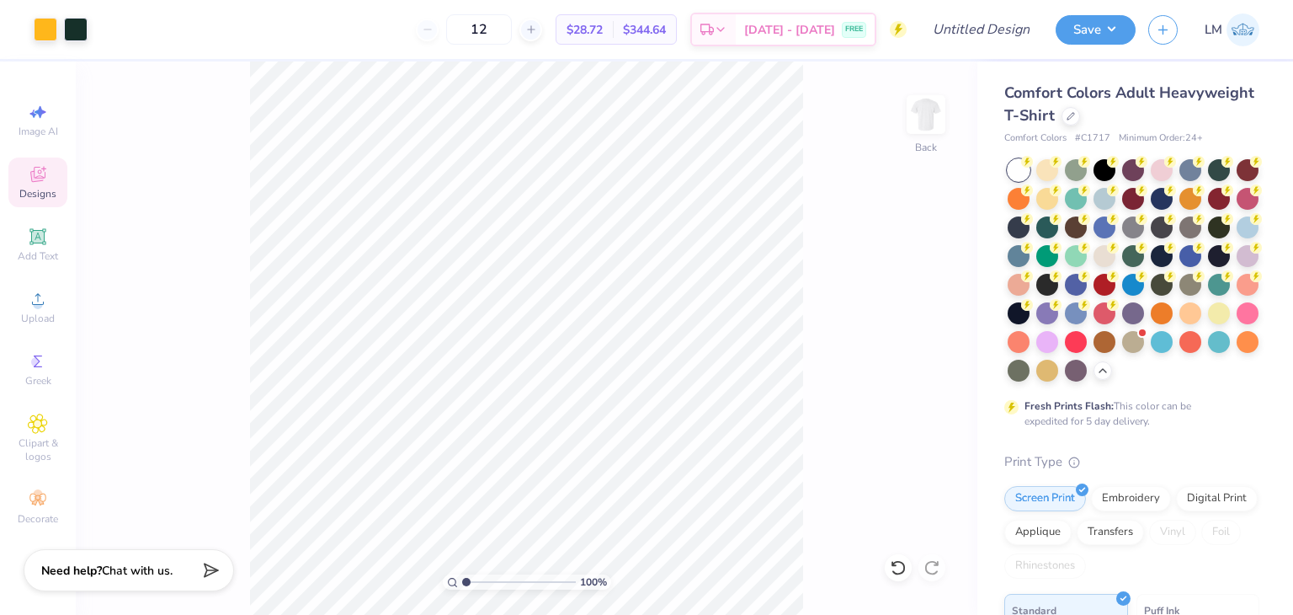
click at [45, 189] on span "Designs" at bounding box center [37, 193] width 37 height 13
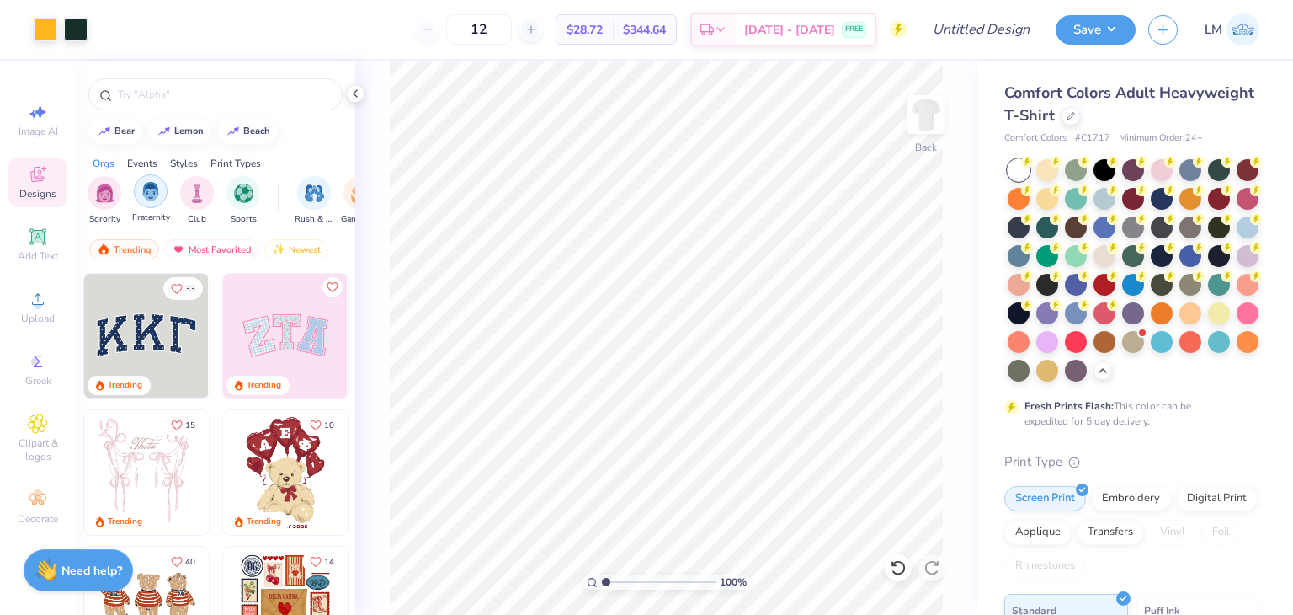
click at [152, 201] on div "filter for Fraternity" at bounding box center [151, 191] width 34 height 34
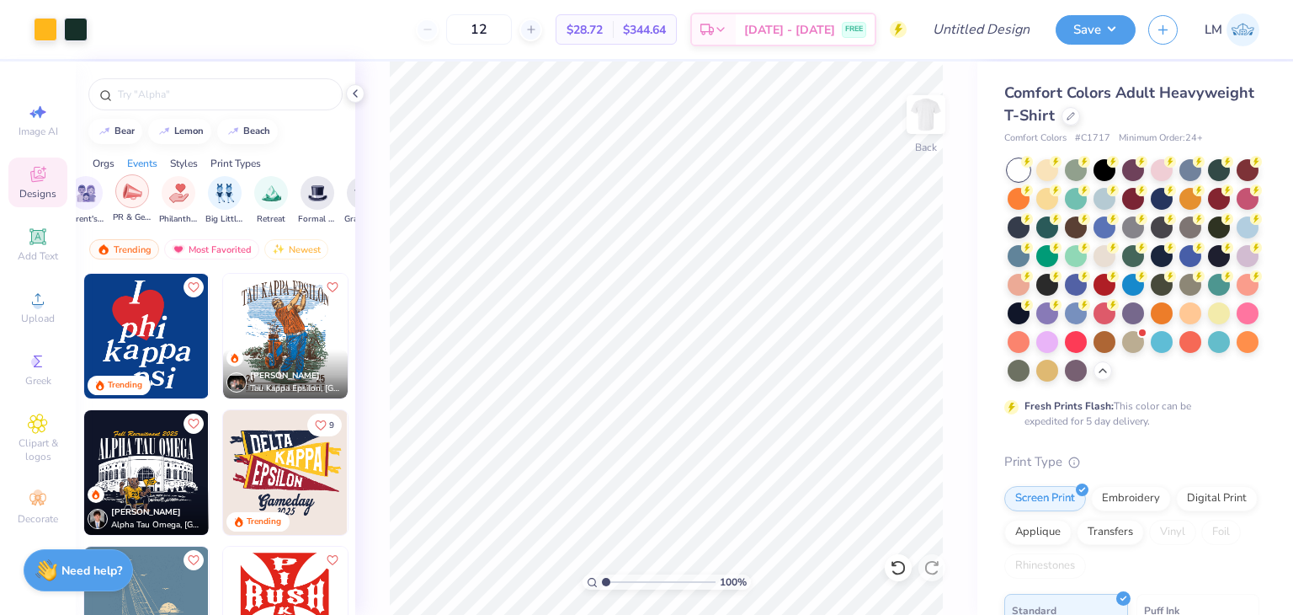
scroll to position [0, 323]
click at [280, 203] on div "Retreat" at bounding box center [269, 199] width 34 height 50
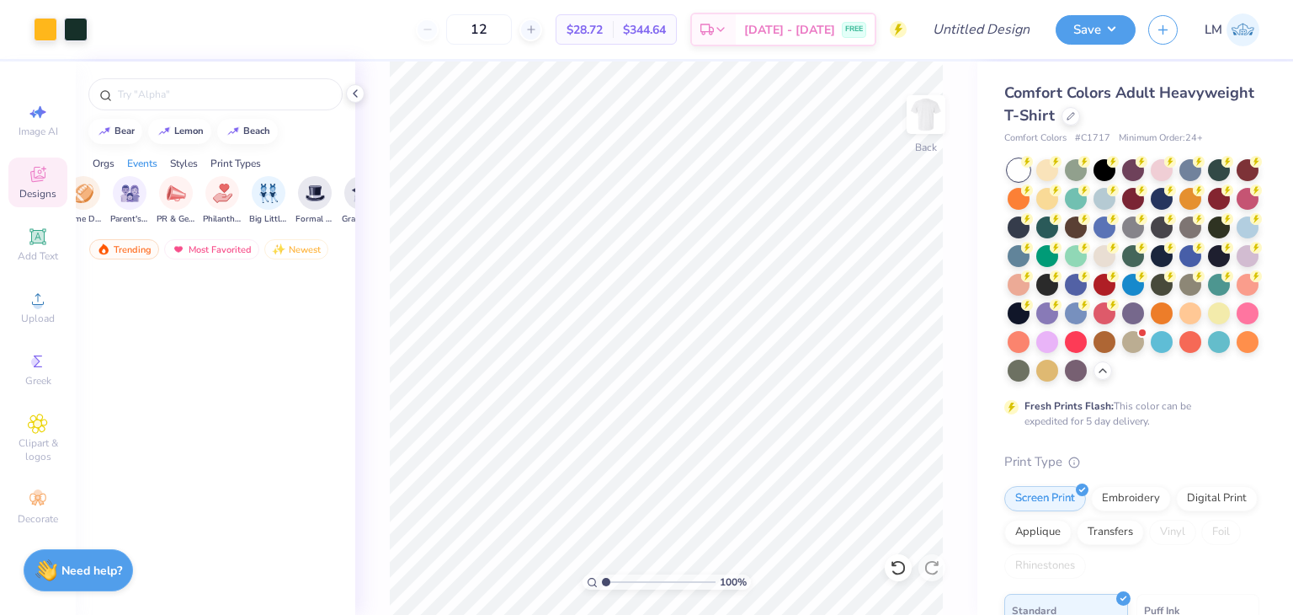
scroll to position [0, 0]
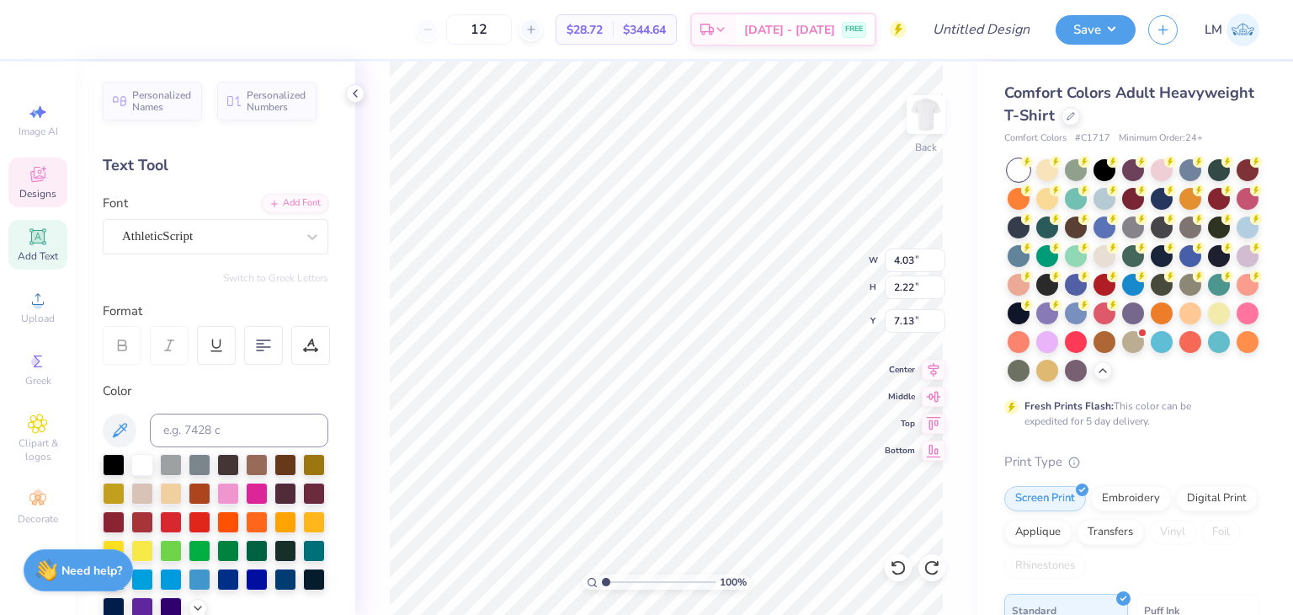
type textarea "B"
paste textarea
click at [679, 264] on ul "Cut Copy Paste Remove Background Duplicate Select All Delete Group Ungroup Brin…" at bounding box center [712, 398] width 132 height 428
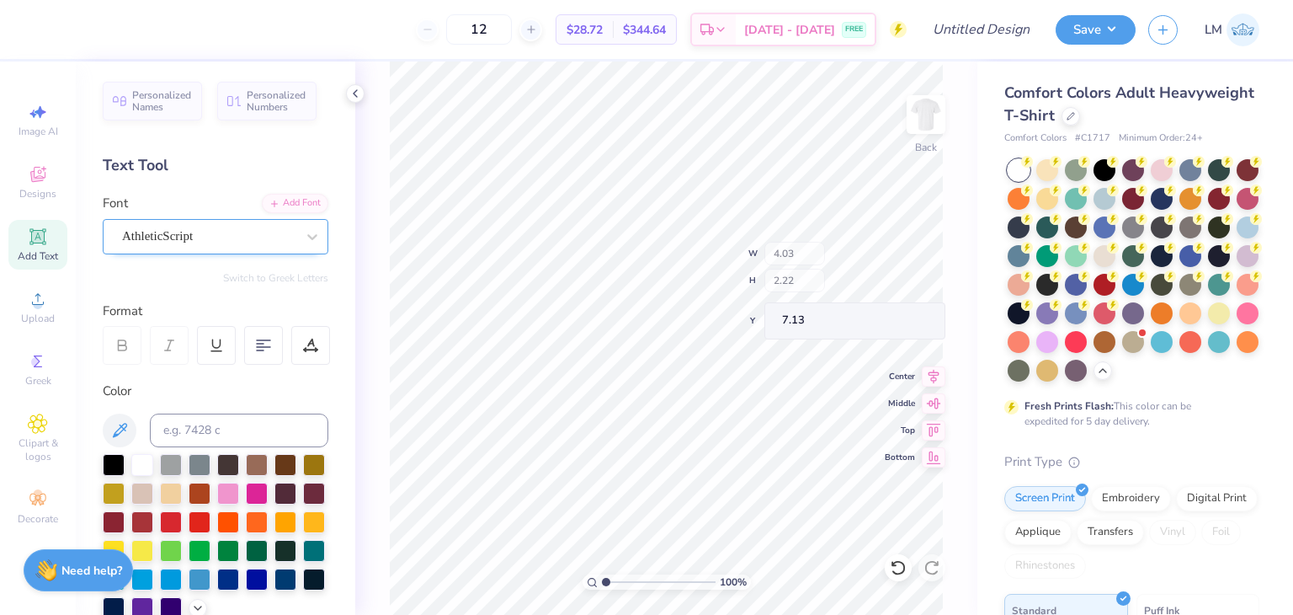
click at [221, 231] on div "AthleticScript" at bounding box center [208, 236] width 177 height 26
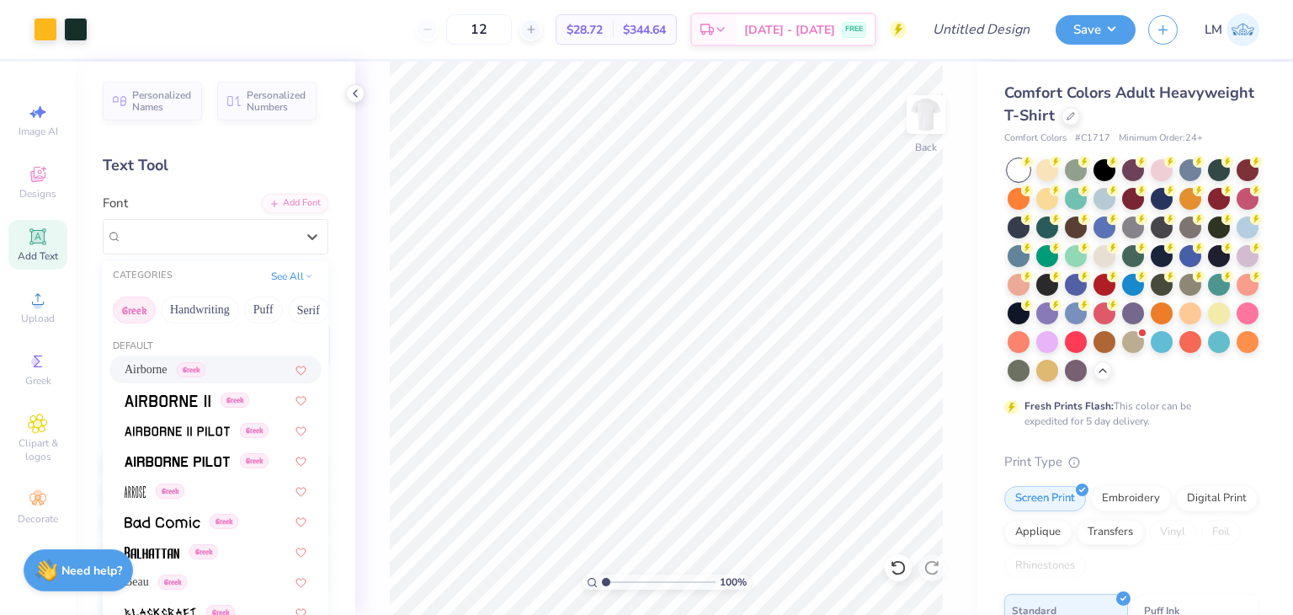
click at [142, 363] on span "Airborne" at bounding box center [146, 369] width 43 height 18
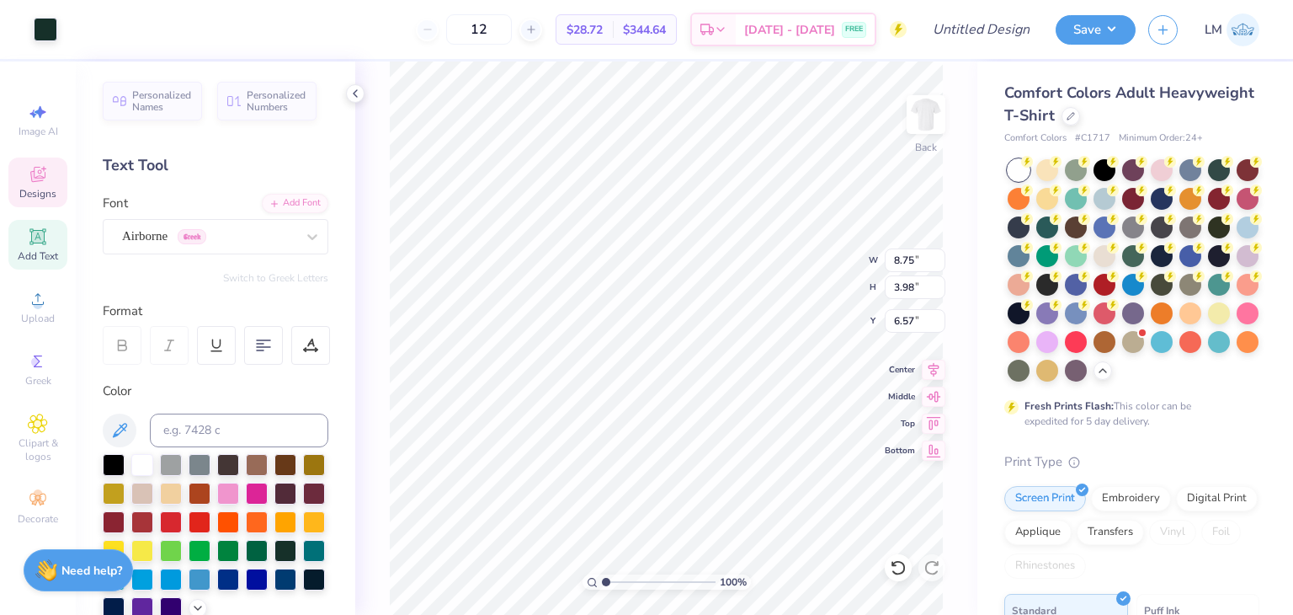
click at [36, 239] on icon at bounding box center [37, 236] width 13 height 13
type input "5.59"
type input "1.62"
type input "11.69"
click at [189, 237] on div "Super Dream" at bounding box center [208, 236] width 177 height 26
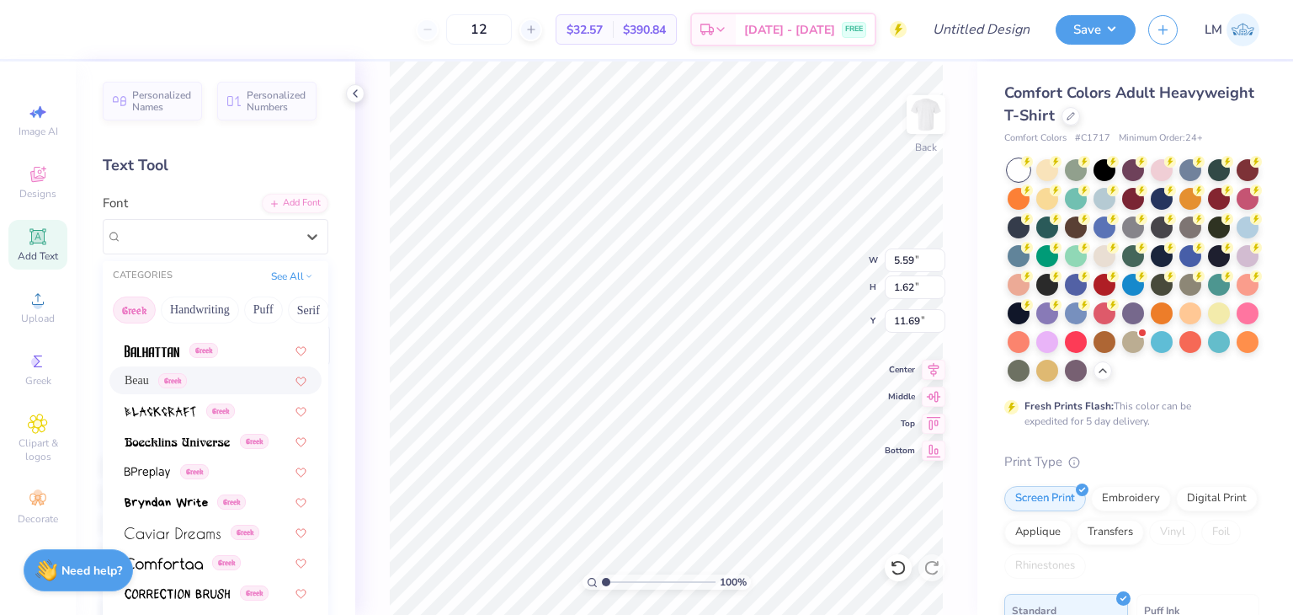
scroll to position [200, 0]
click at [135, 386] on span "Beau" at bounding box center [137, 381] width 24 height 18
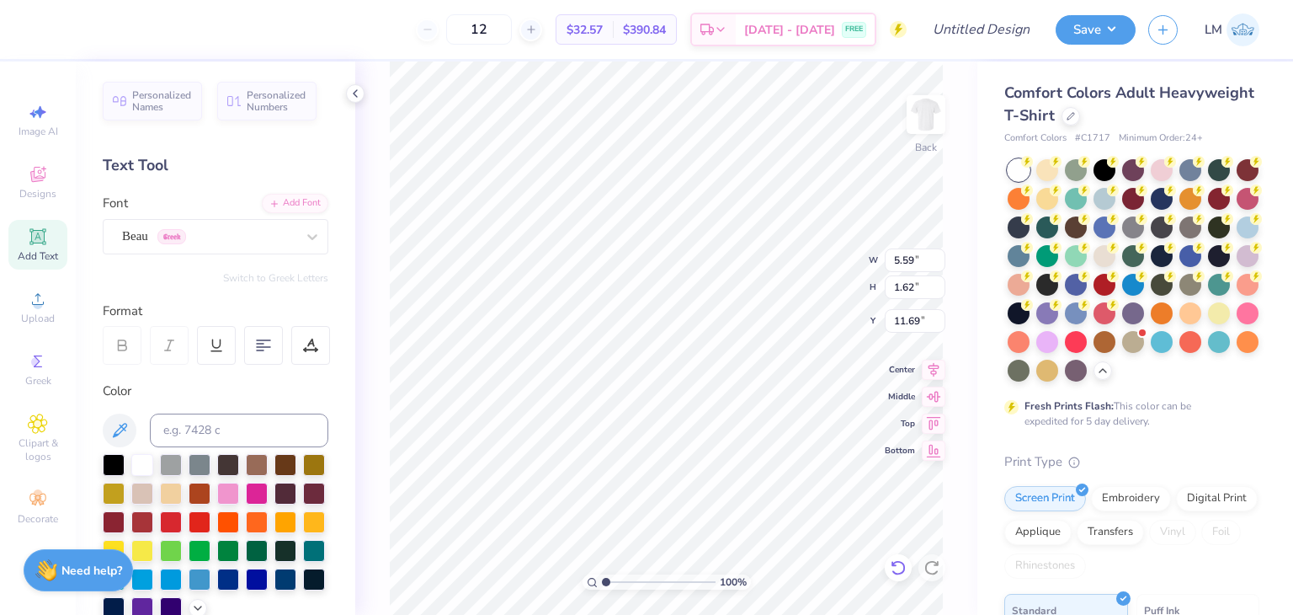
click at [897, 575] on icon at bounding box center [898, 567] width 17 height 17
click at [892, 566] on icon at bounding box center [898, 567] width 17 height 17
type textarea "B"
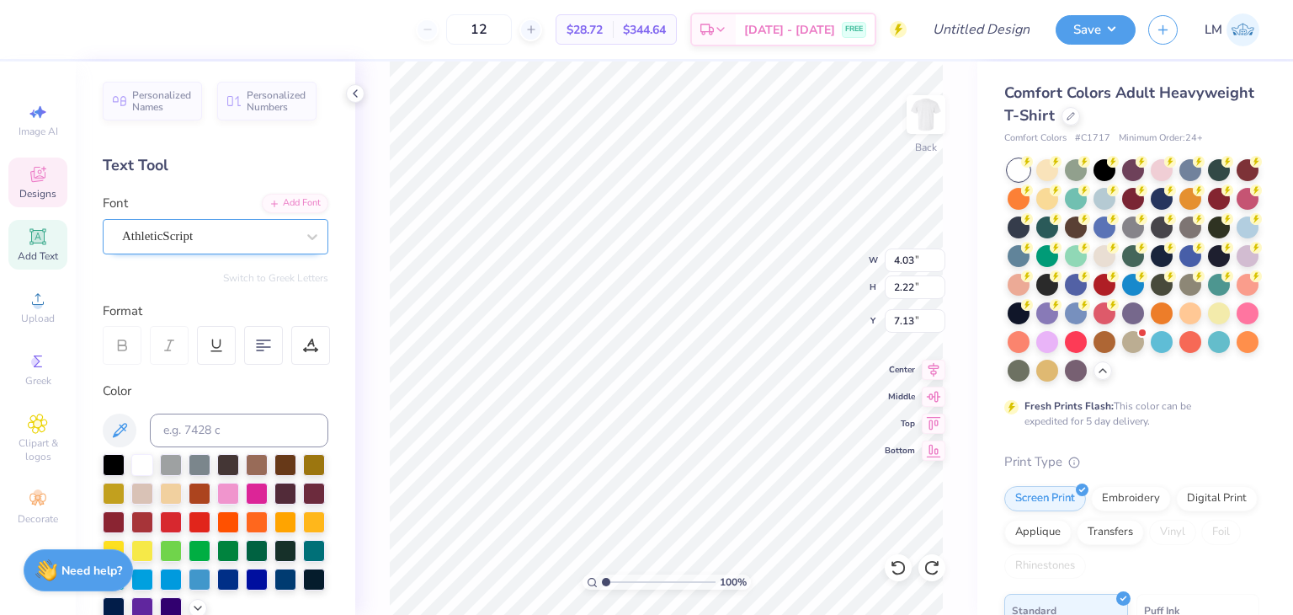
click at [278, 240] on div "AthleticScript" at bounding box center [208, 236] width 177 height 26
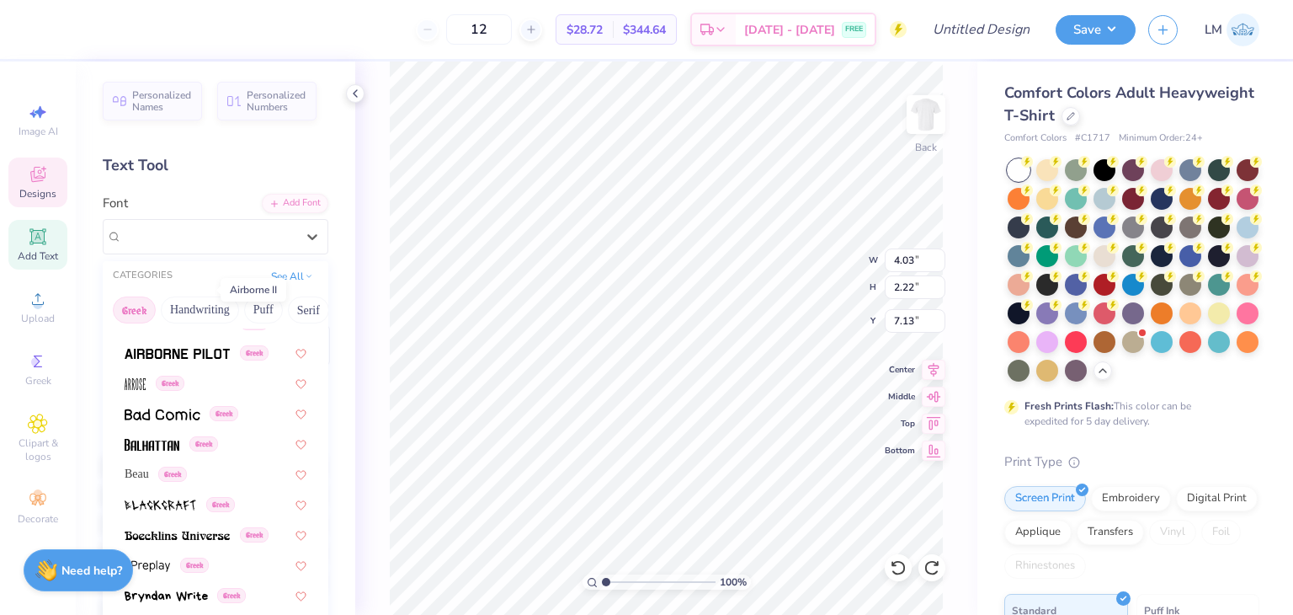
scroll to position [109, 0]
click at [152, 439] on img at bounding box center [152, 443] width 55 height 12
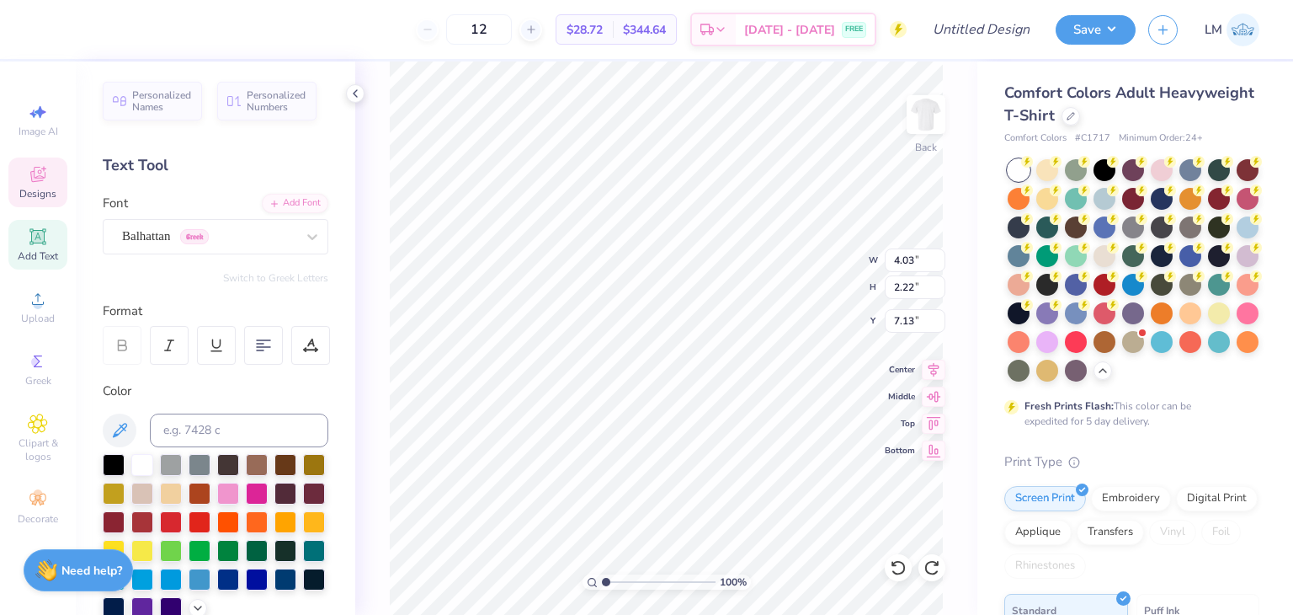
type textarea "PKS"
click at [282, 206] on div "Add Font" at bounding box center [295, 201] width 67 height 19
click at [40, 249] on span "Add Text" at bounding box center [38, 255] width 40 height 13
type input "5.59"
type input "1.62"
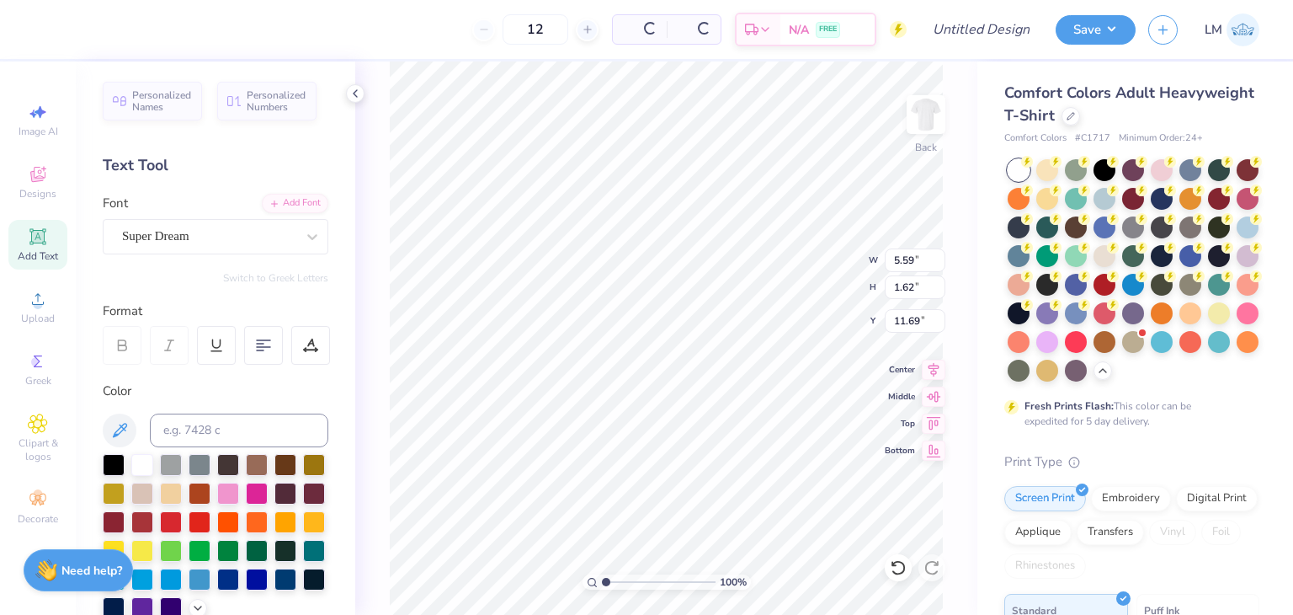
type input "11.69"
click at [271, 242] on div "Super Dream" at bounding box center [208, 236] width 177 height 26
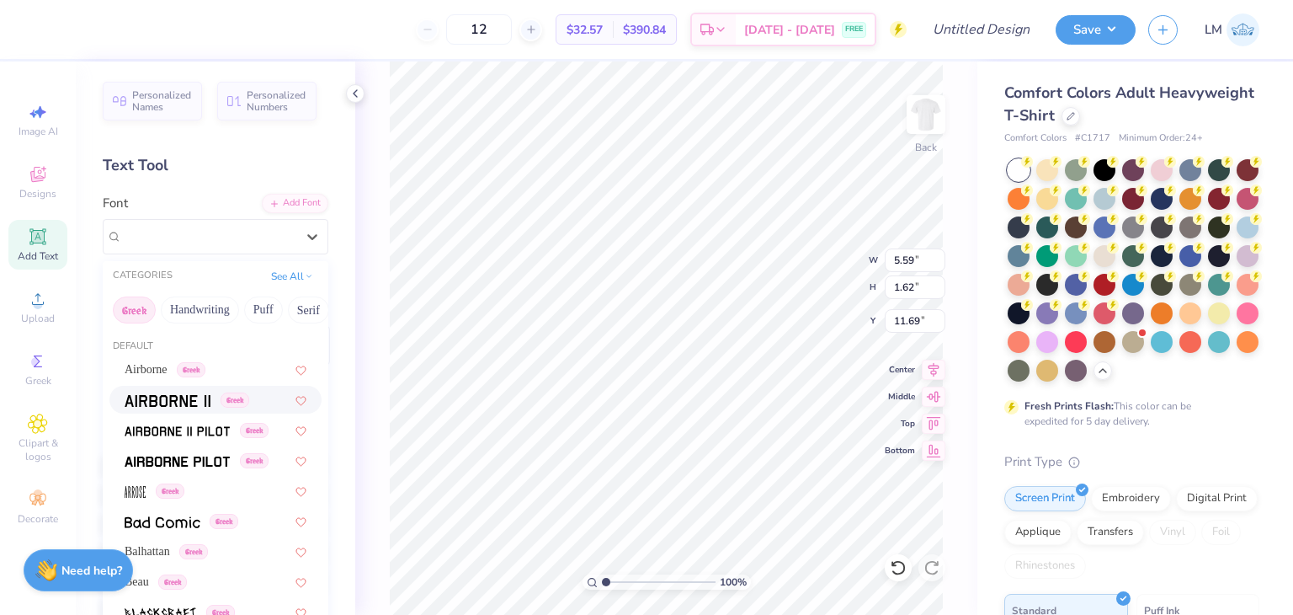
click at [168, 407] on span at bounding box center [168, 400] width 86 height 18
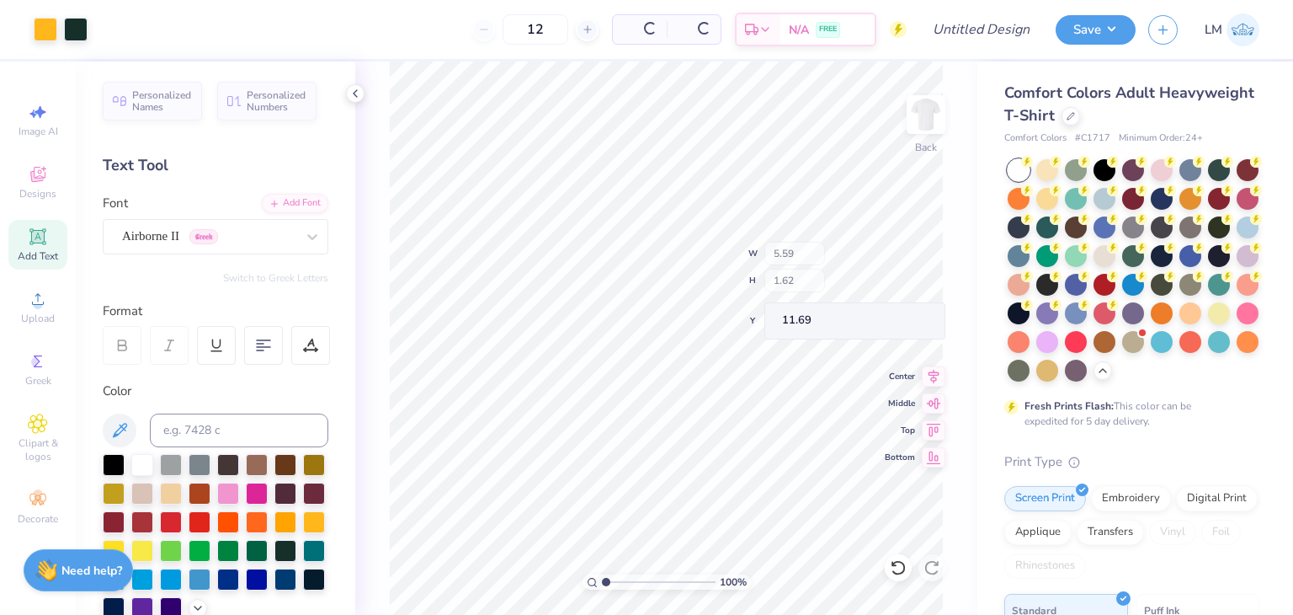
scroll to position [79, 0]
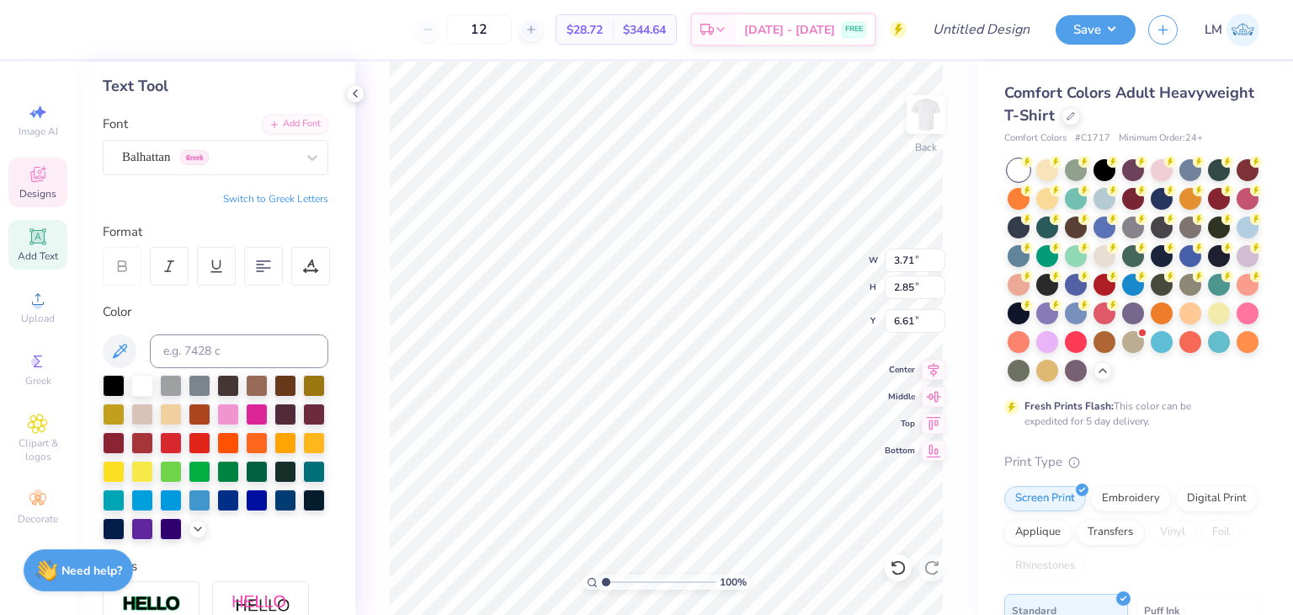
click at [309, 200] on button "Switch to Greek Letters" at bounding box center [275, 198] width 105 height 13
type input "3.80"
type input "2.94"
type input "6.52"
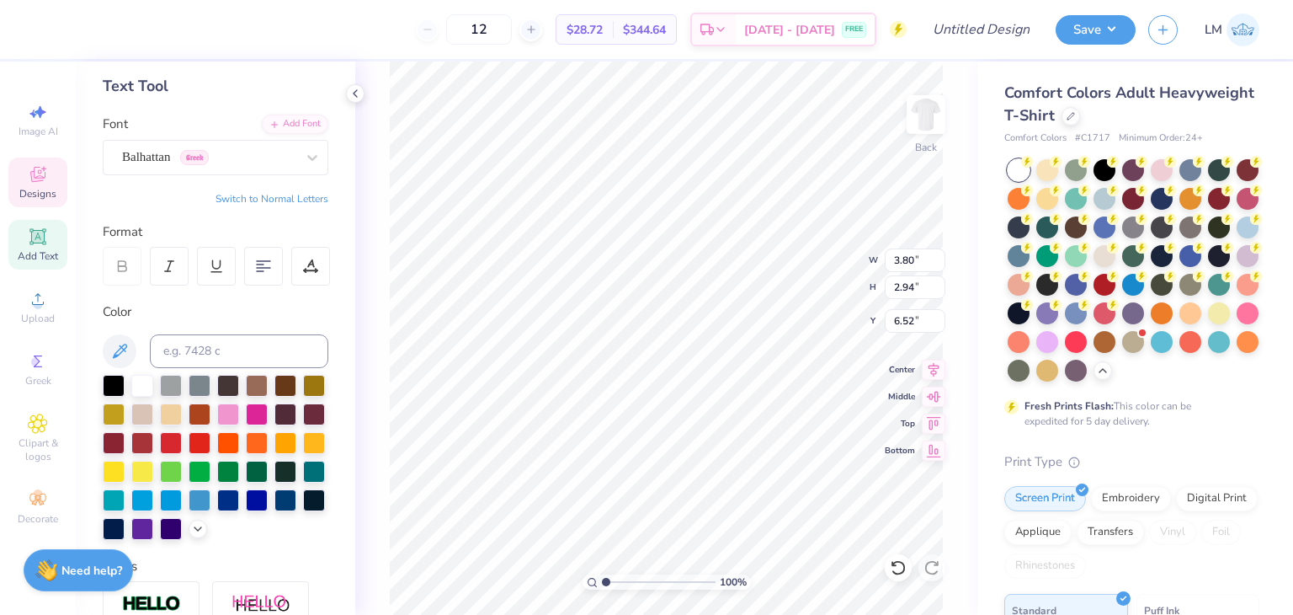
type textarea "Ν"
type textarea "Ξ"
type textarea "Ζ"
type textarea "Μ"
type textarea "Ν"
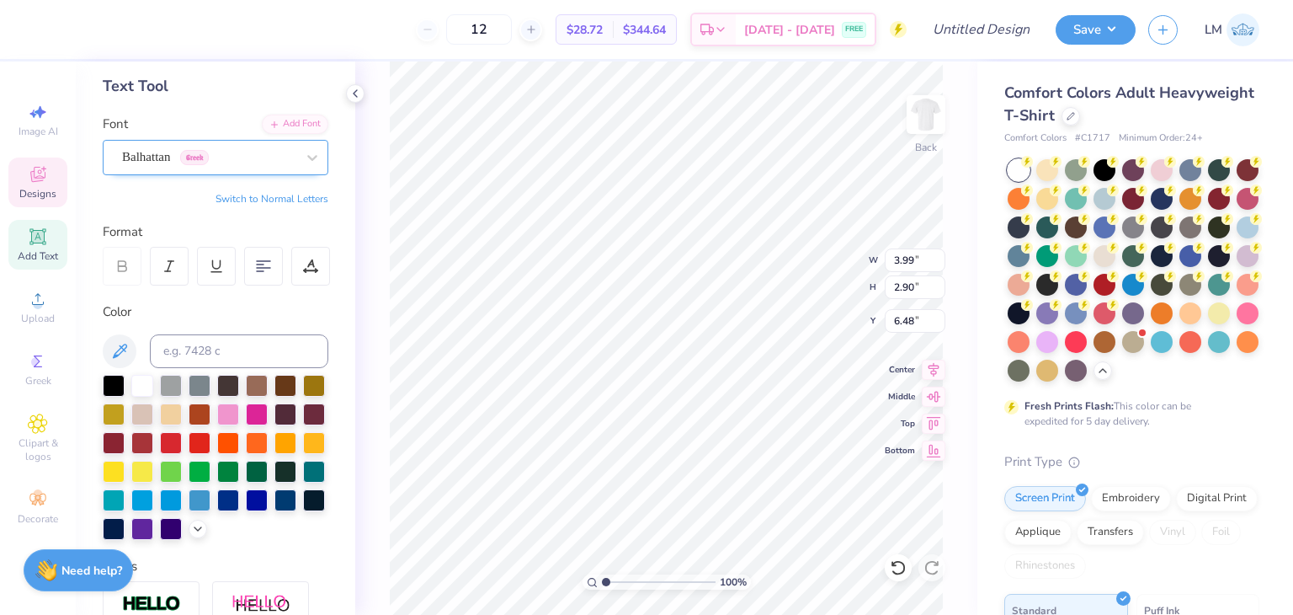
click at [134, 165] on div "Balhattan Greek" at bounding box center [208, 157] width 177 height 26
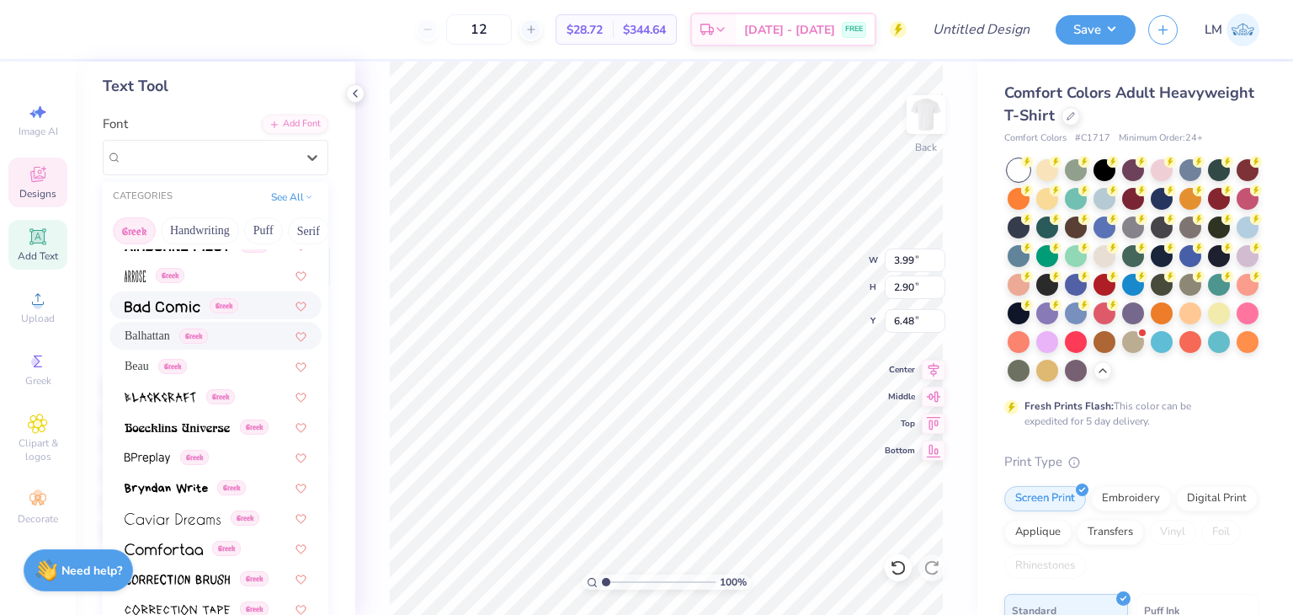
scroll to position [170, 0]
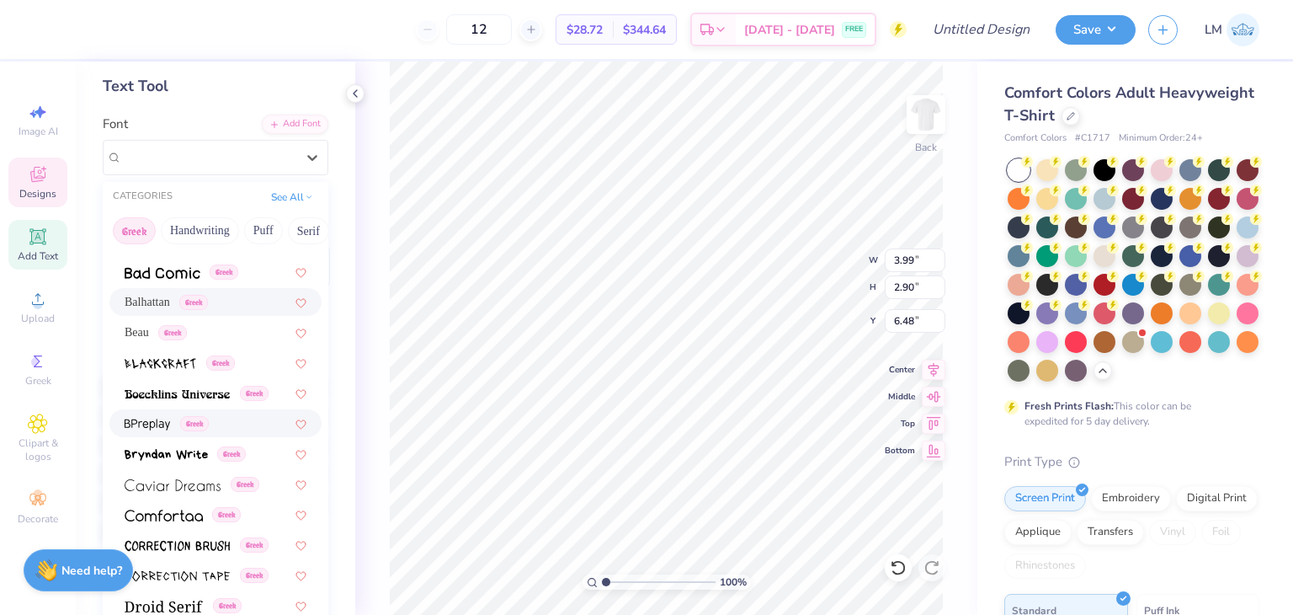
click at [133, 426] on img at bounding box center [147, 424] width 45 height 12
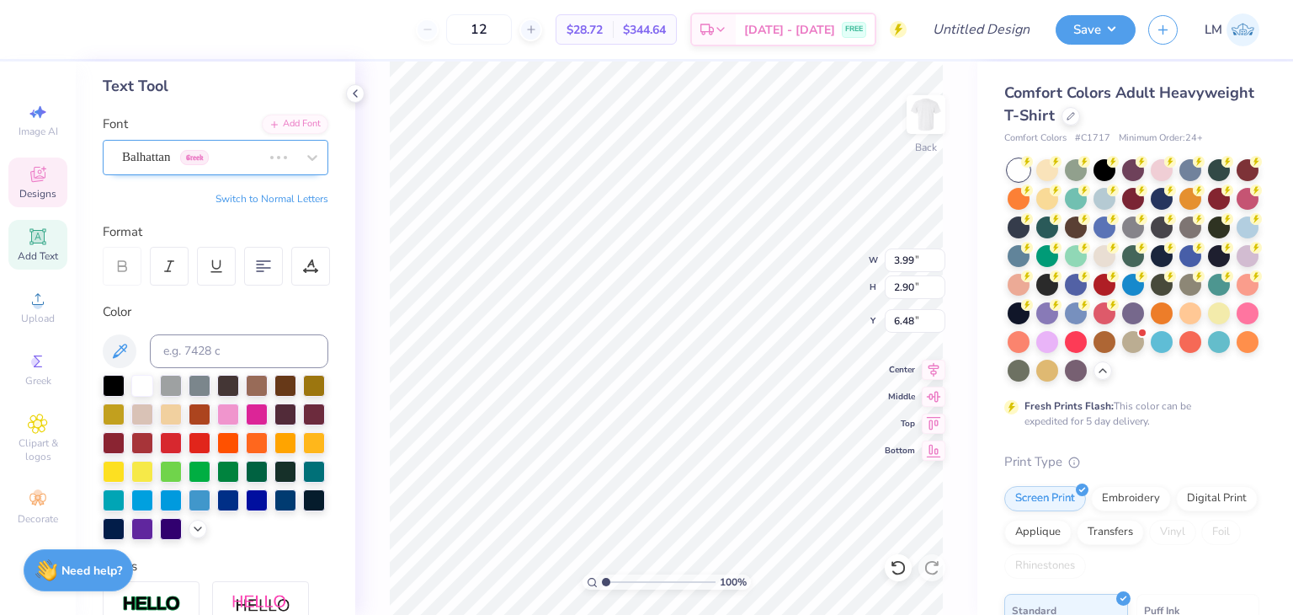
click at [166, 158] on div "Balhattan Greek" at bounding box center [191, 157] width 143 height 26
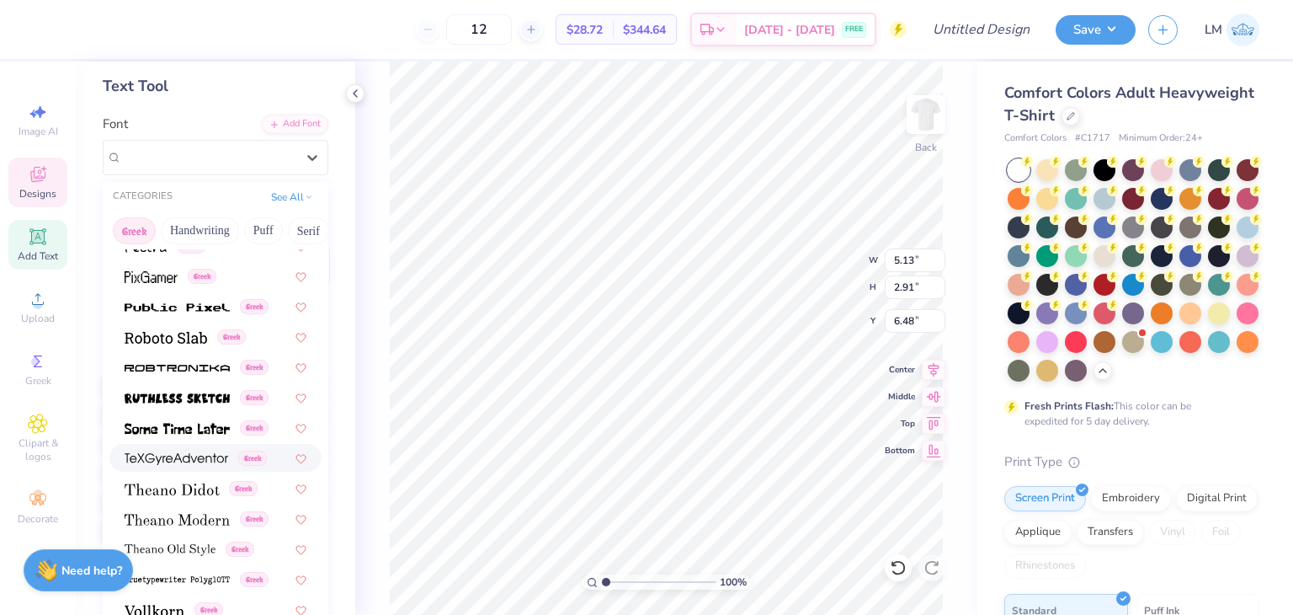
scroll to position [1018, 0]
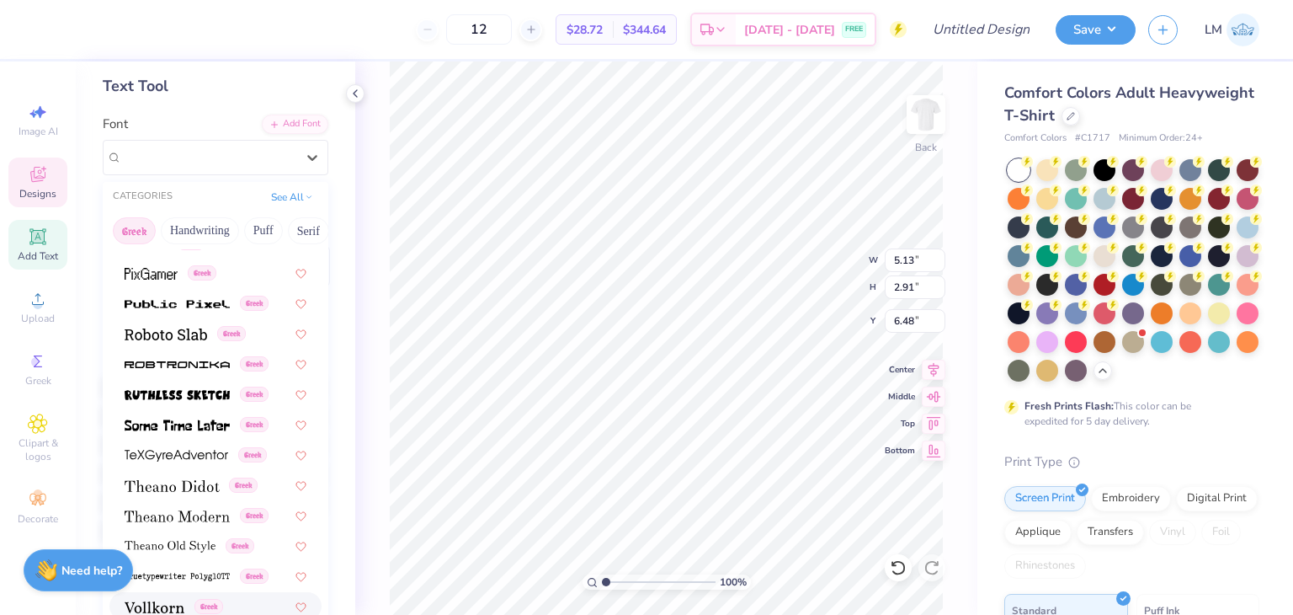
click at [172, 601] on img at bounding box center [155, 607] width 60 height 12
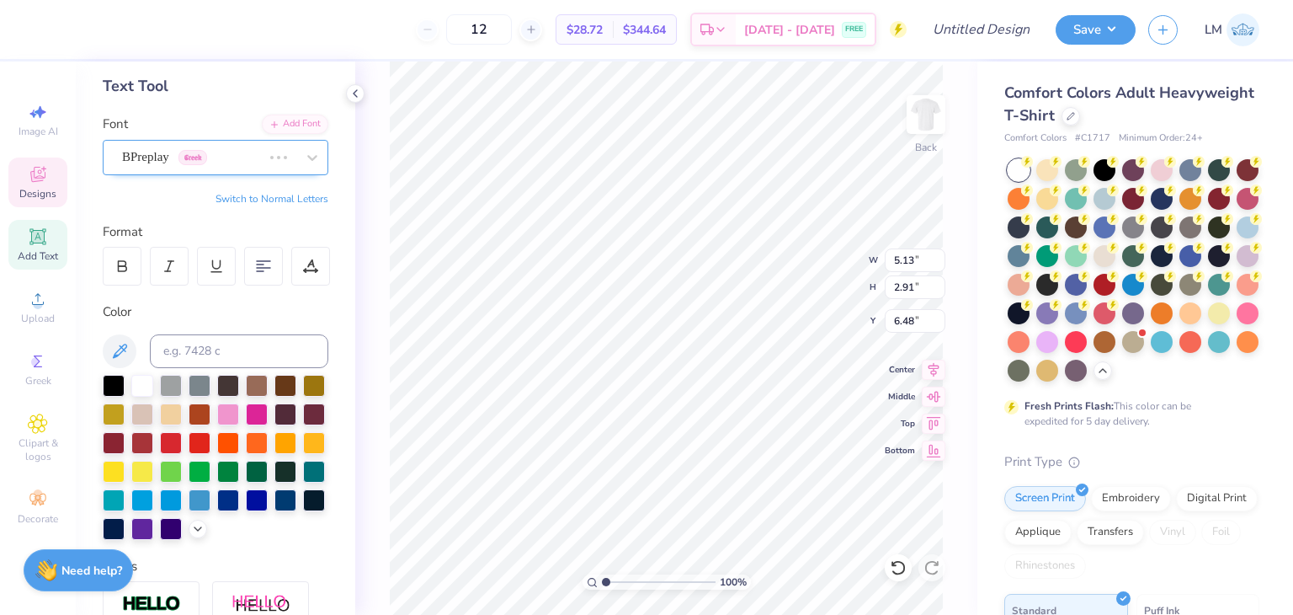
click at [156, 169] on div "BPreplay Greek" at bounding box center [216, 157] width 226 height 35
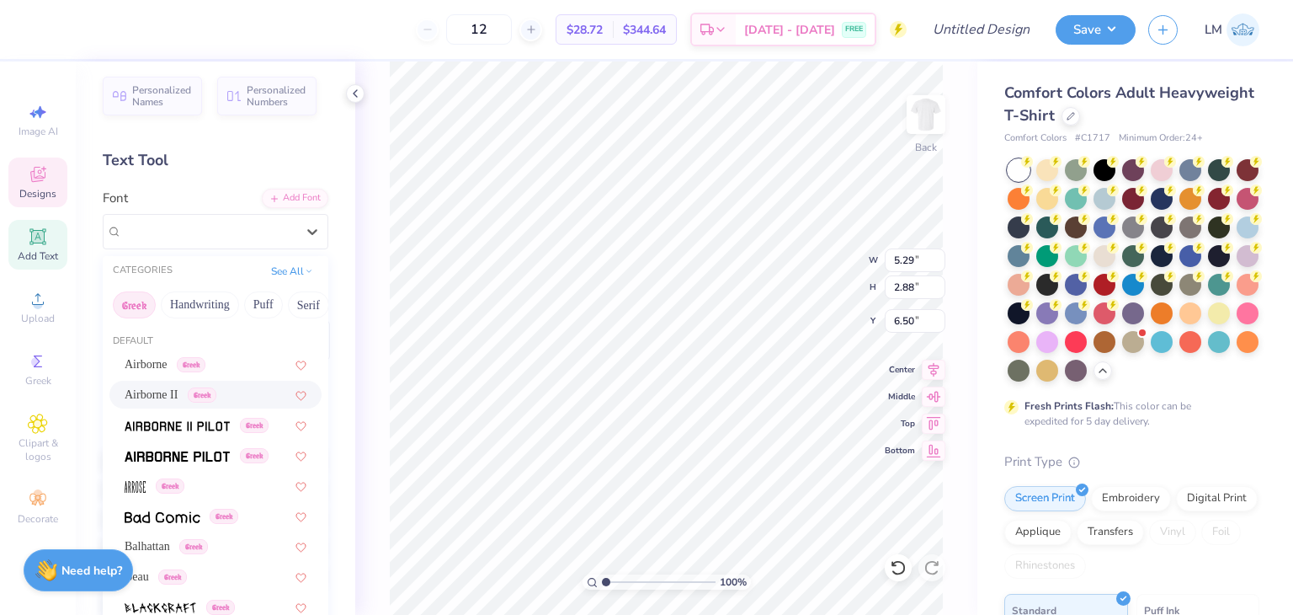
scroll to position [0, 0]
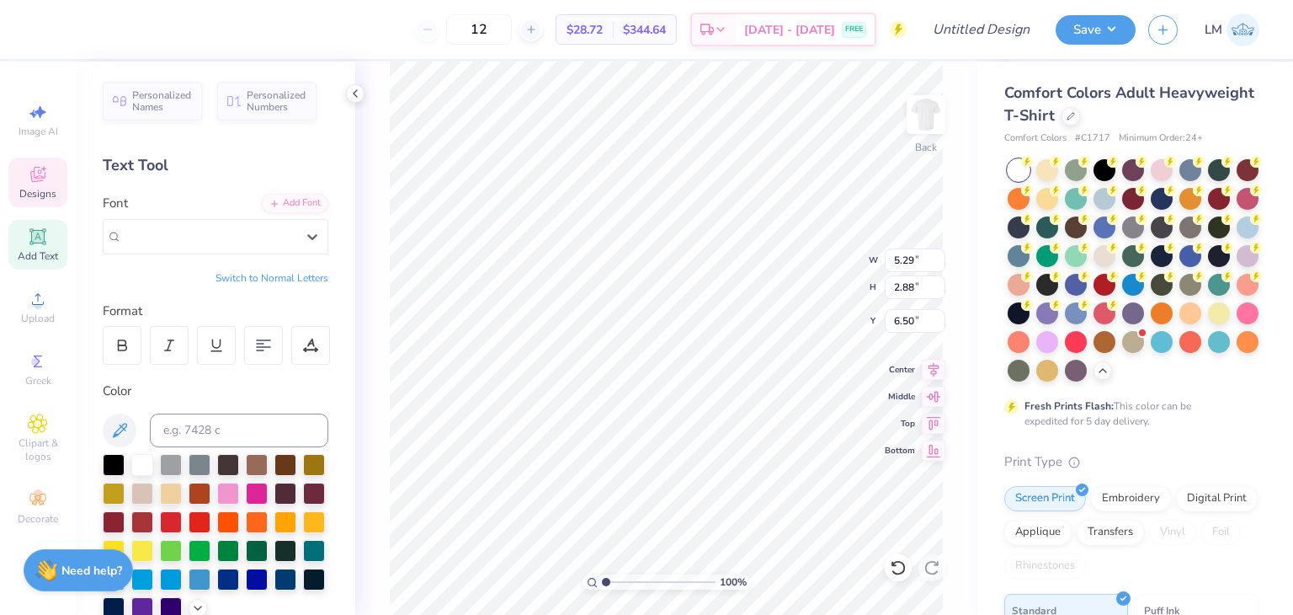
click at [195, 207] on div "Font option Vollkorn, selected. Select is focused ,type to refine list, press D…" at bounding box center [216, 224] width 226 height 61
click at [241, 233] on div "Vollkorn Greek" at bounding box center [208, 236] width 177 height 26
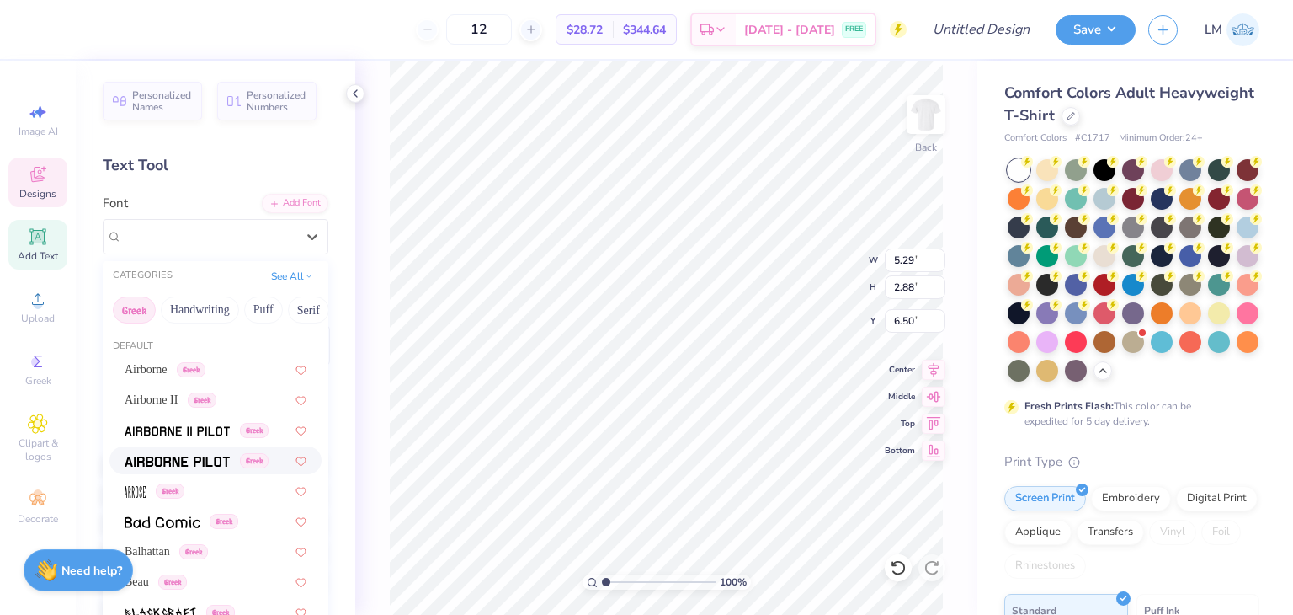
click at [170, 456] on img at bounding box center [177, 461] width 105 height 12
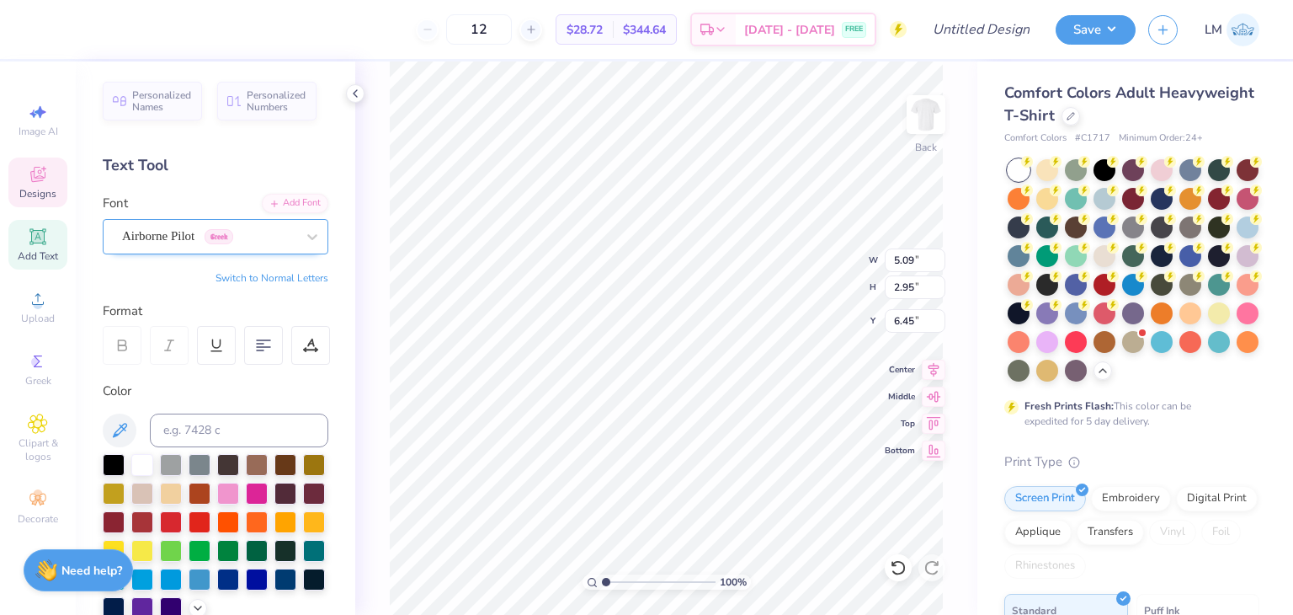
click at [238, 245] on div at bounding box center [208, 236] width 173 height 23
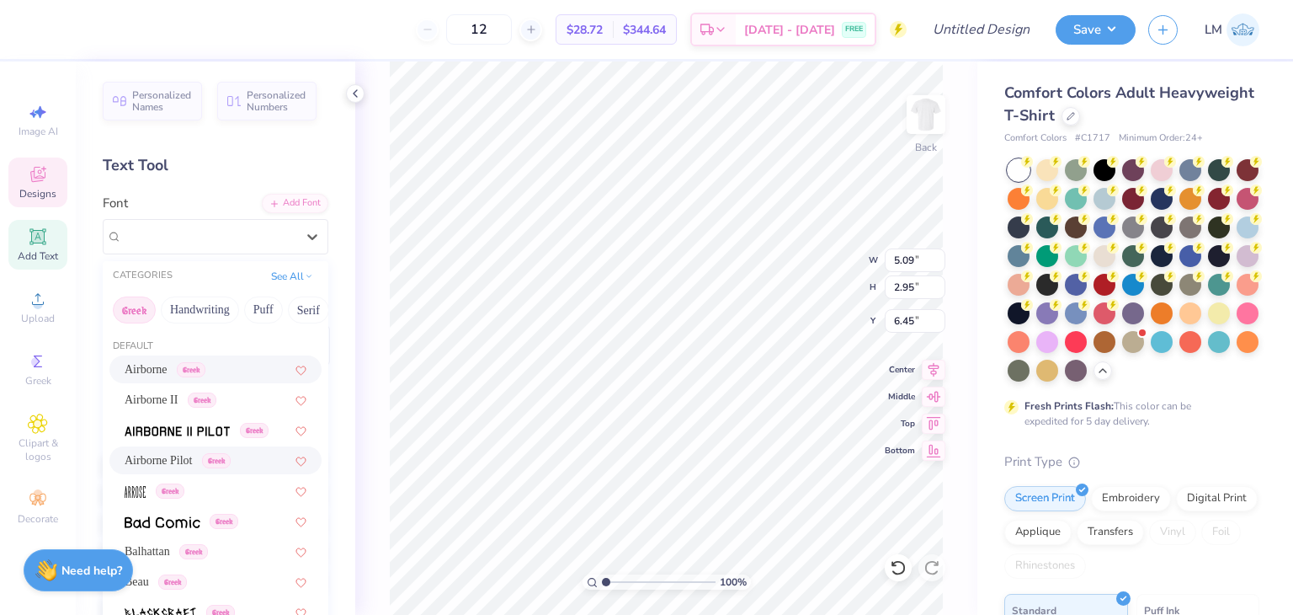
click at [168, 367] on span "Airborne" at bounding box center [146, 369] width 43 height 18
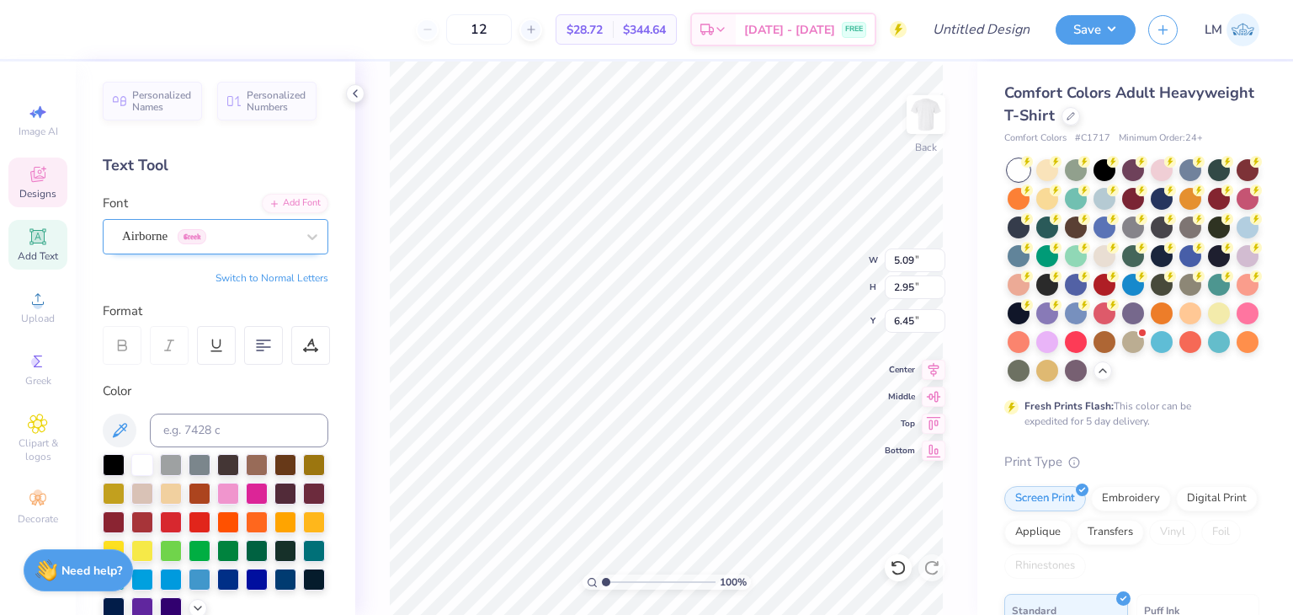
click at [239, 242] on div "Airborne Greek" at bounding box center [208, 236] width 177 height 26
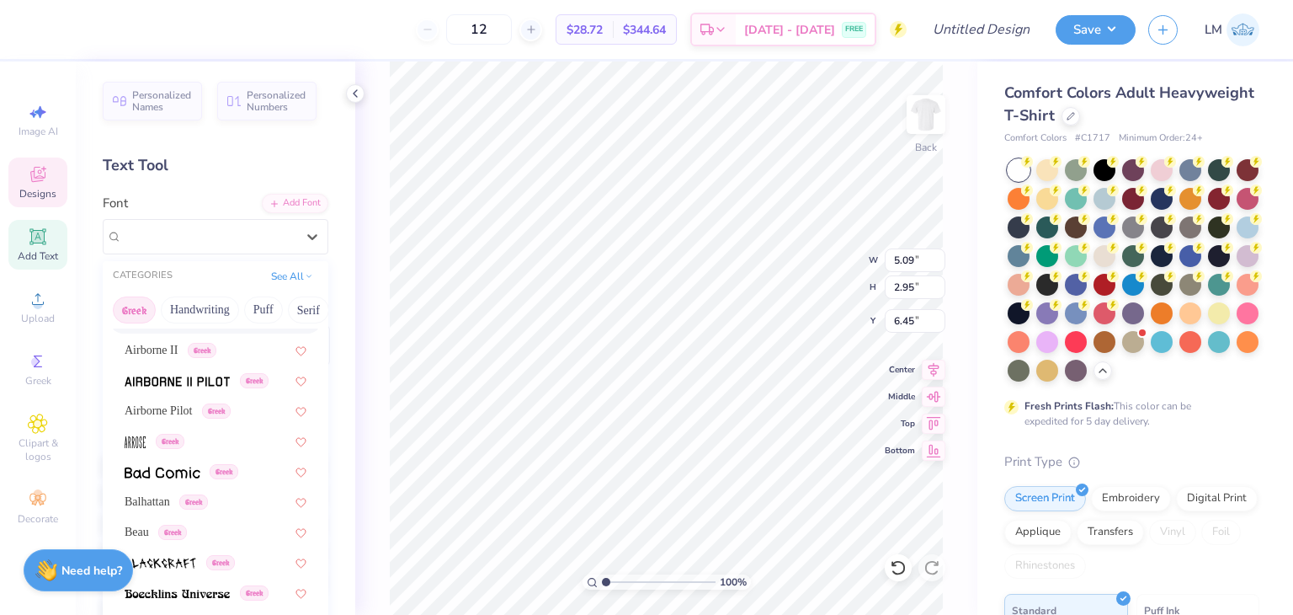
scroll to position [49, 0]
click at [162, 502] on span "Balhattan" at bounding box center [147, 502] width 45 height 18
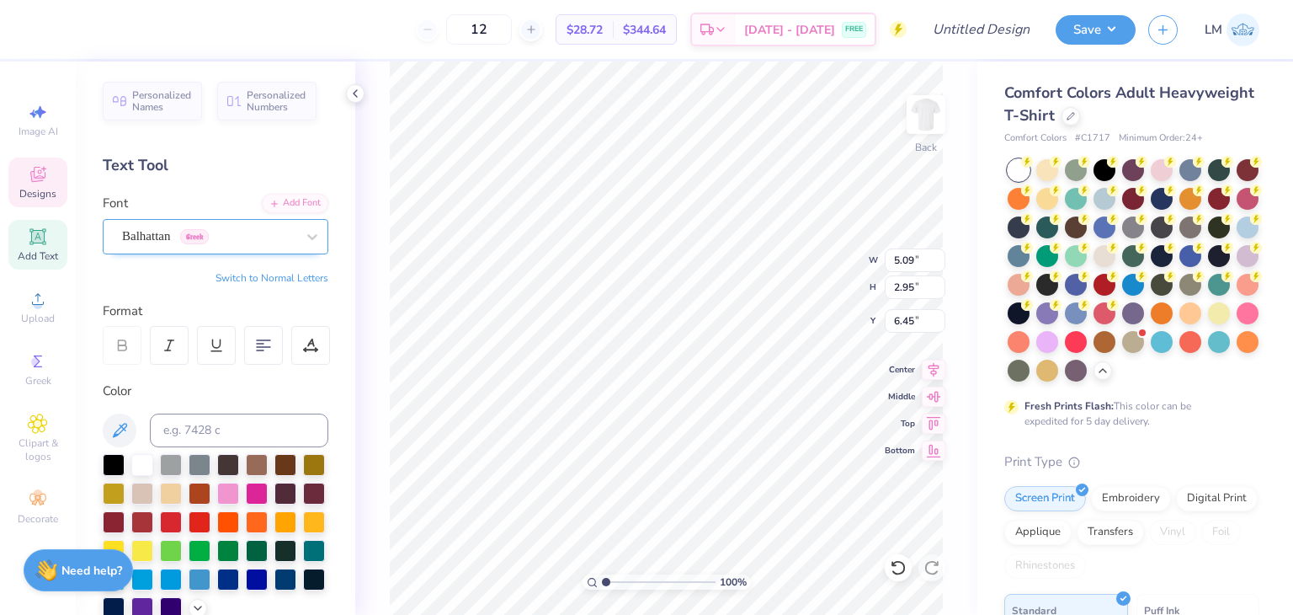
click at [235, 233] on div "Balhattan Greek" at bounding box center [208, 236] width 177 height 26
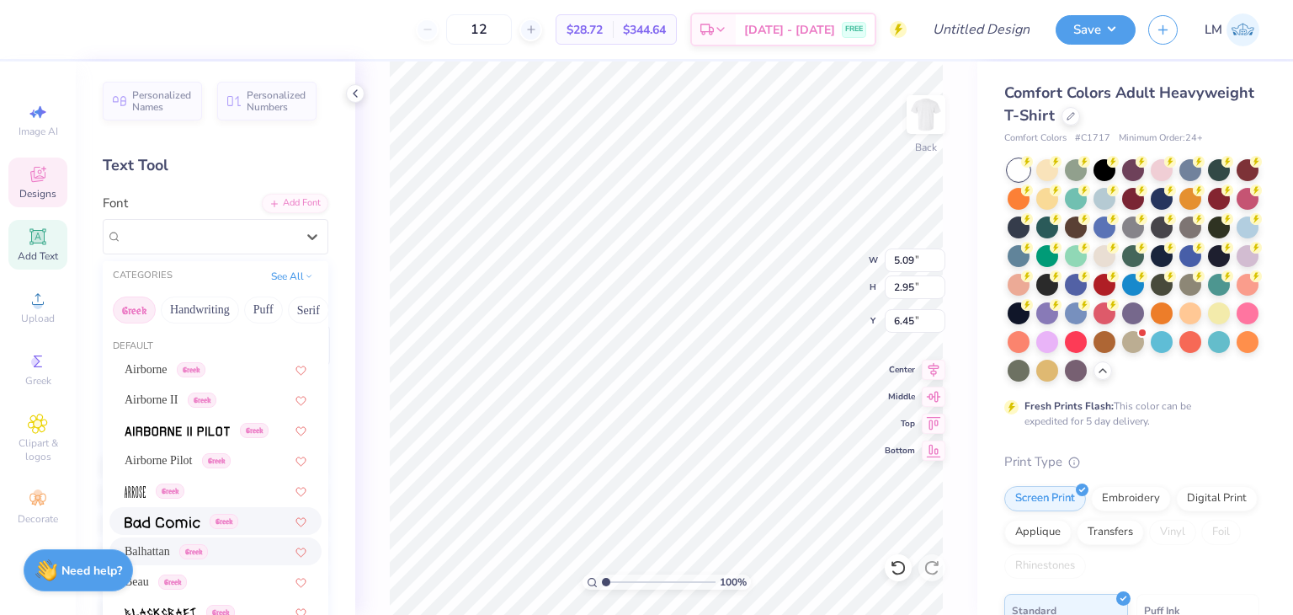
scroll to position [1018, 0]
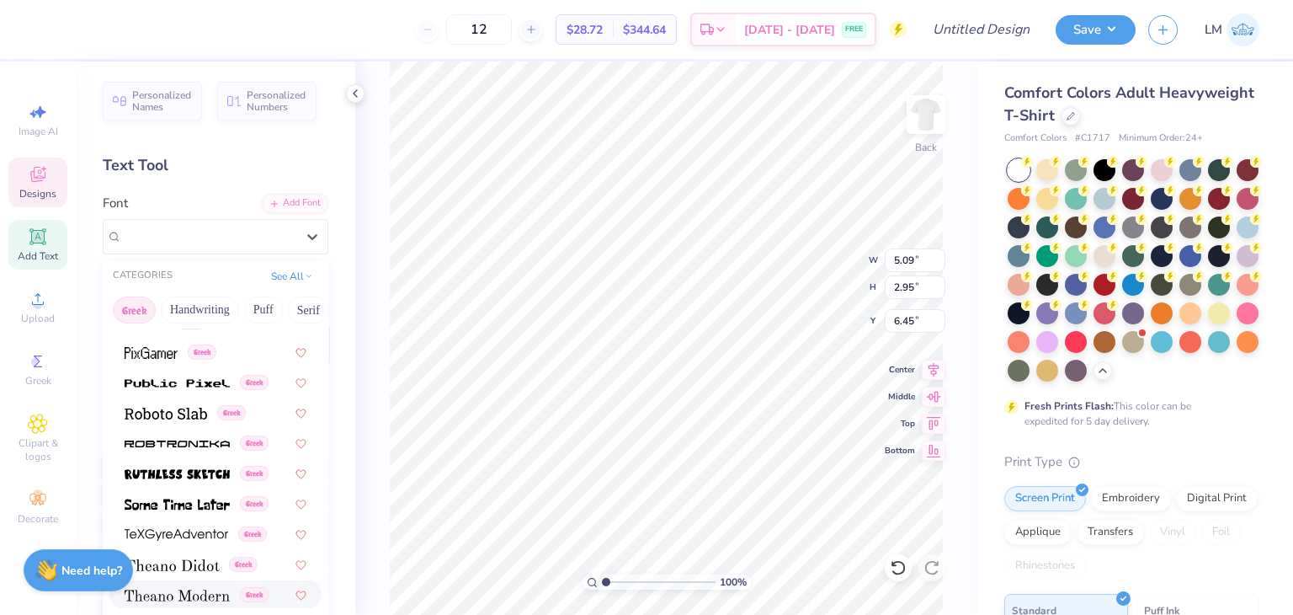
click at [185, 589] on img at bounding box center [177, 595] width 105 height 12
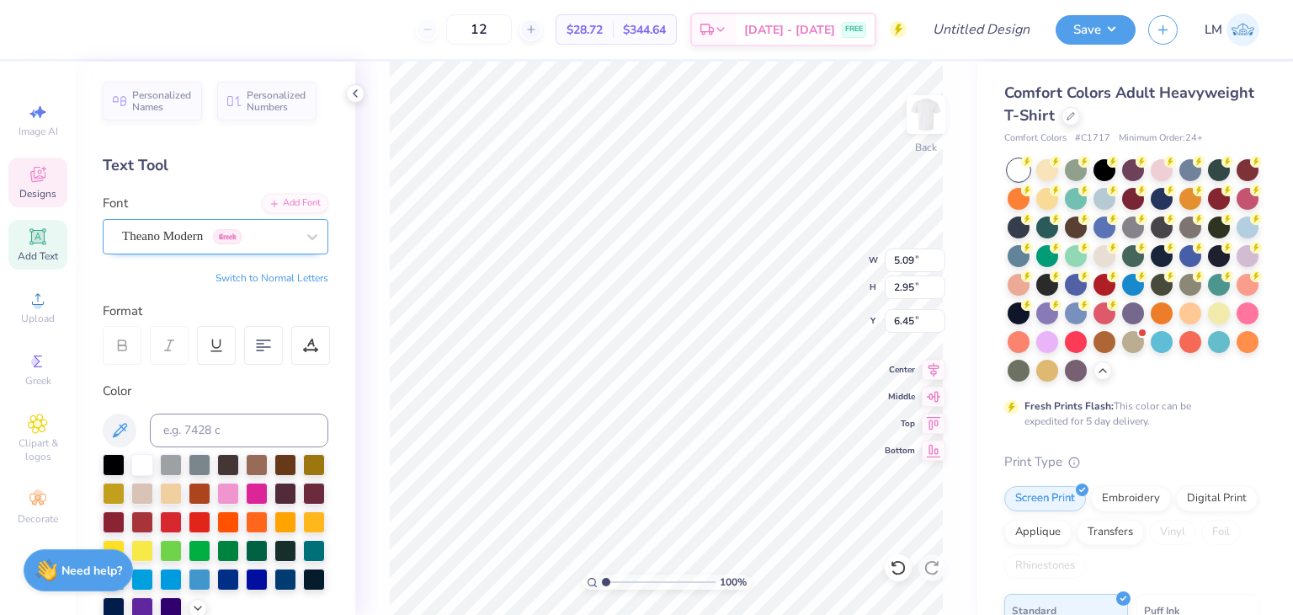
click at [198, 248] on div "Theano Modern Greek" at bounding box center [208, 236] width 177 height 26
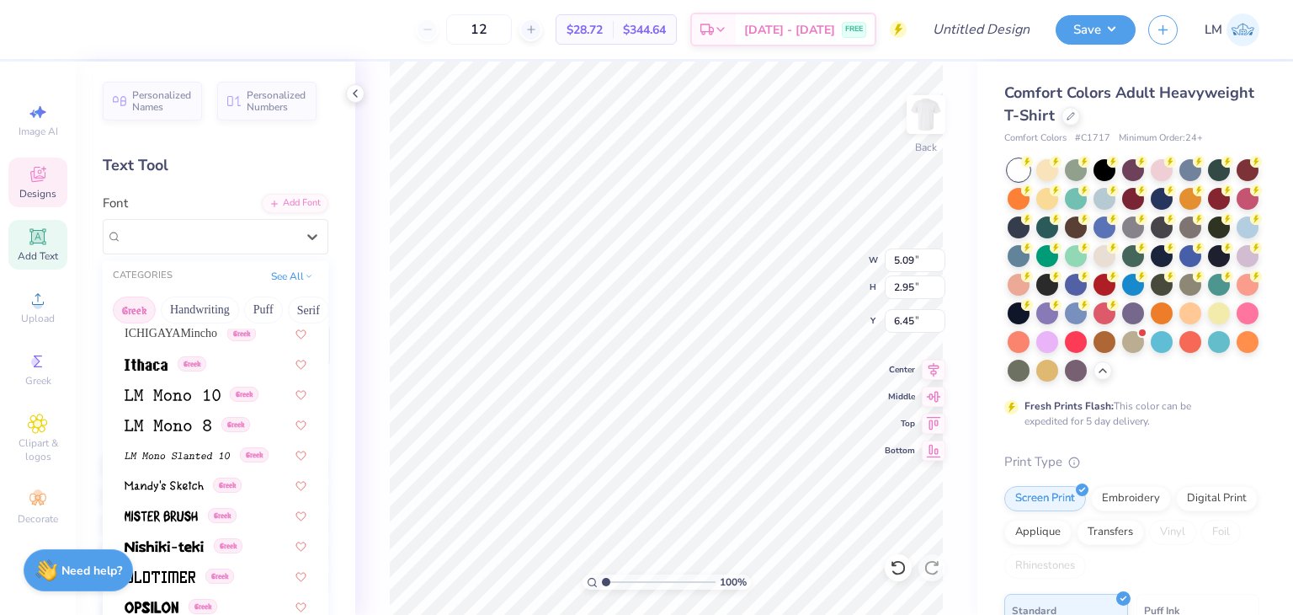
scroll to position [698, 0]
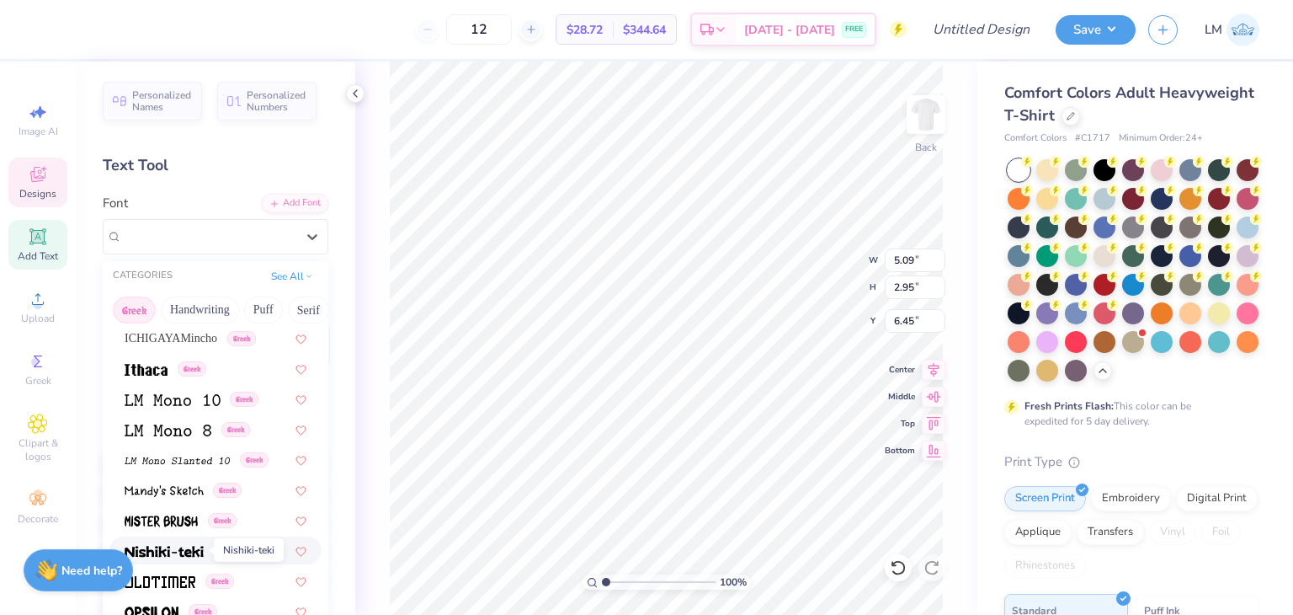
click at [186, 546] on img at bounding box center [164, 552] width 79 height 12
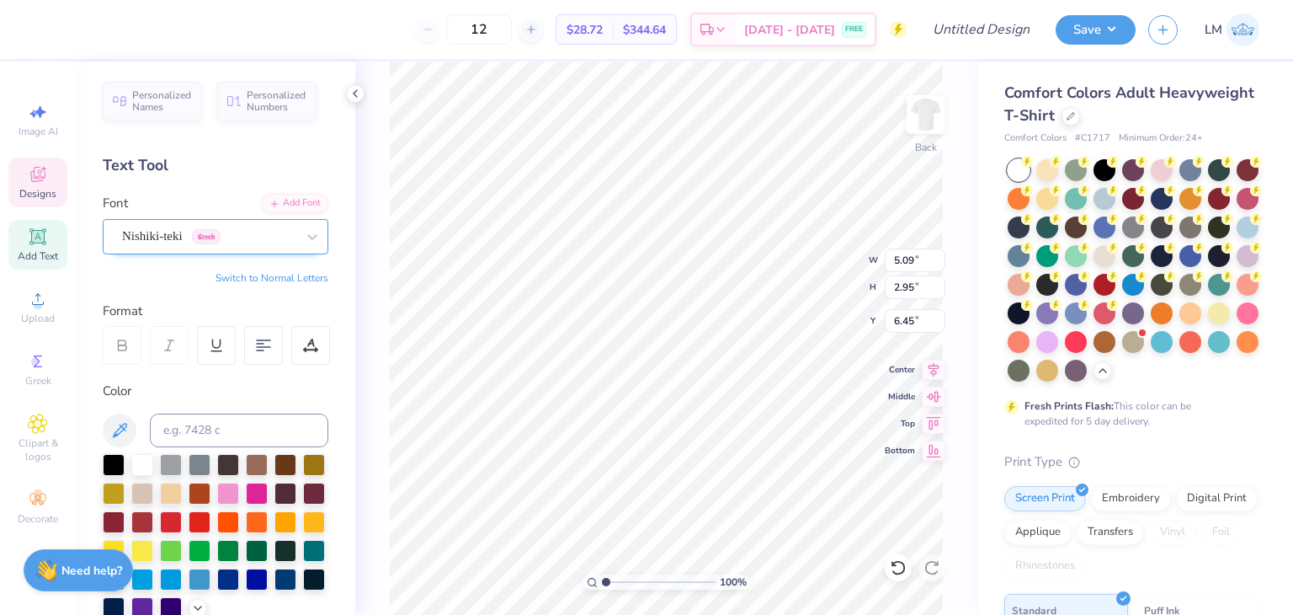
click at [150, 226] on div "Nishiki-teki Greek" at bounding box center [208, 236] width 177 height 26
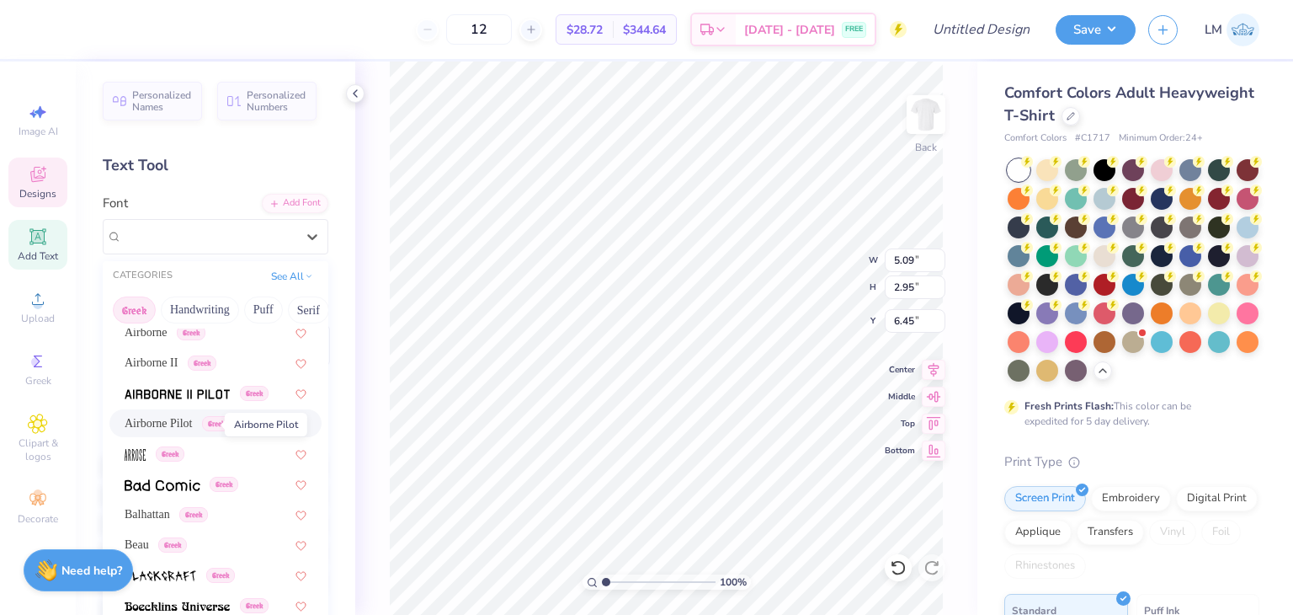
scroll to position [39, 0]
click at [135, 451] on img at bounding box center [135, 453] width 21 height 12
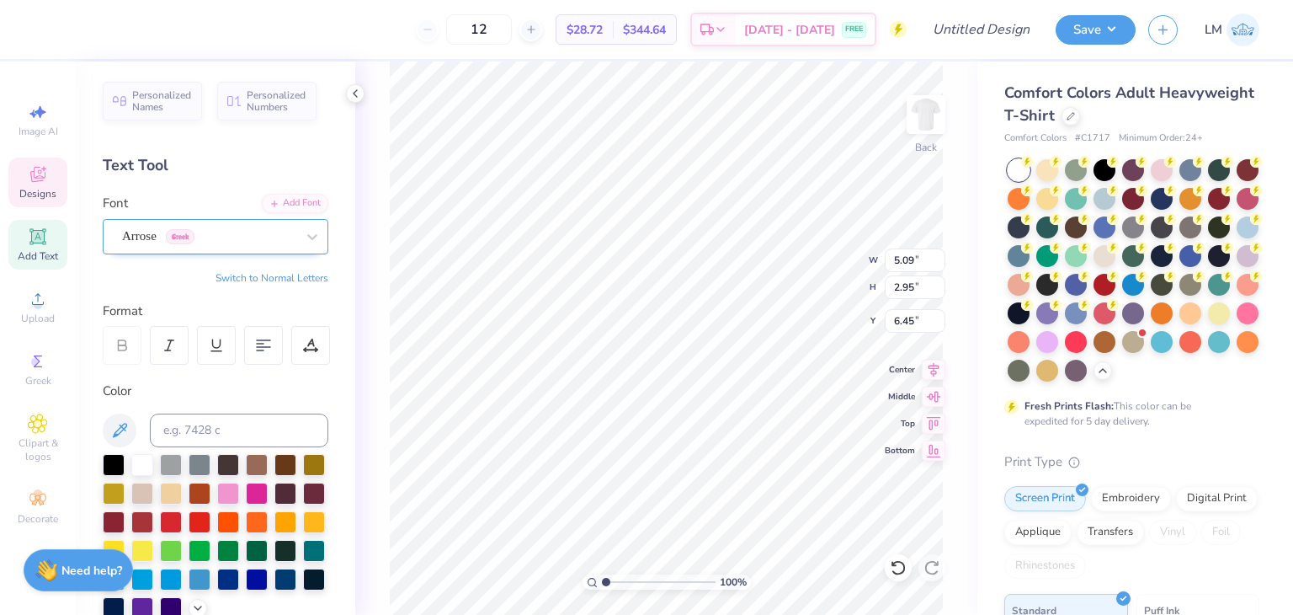
click at [148, 241] on div "Arrose Greek" at bounding box center [208, 236] width 177 height 26
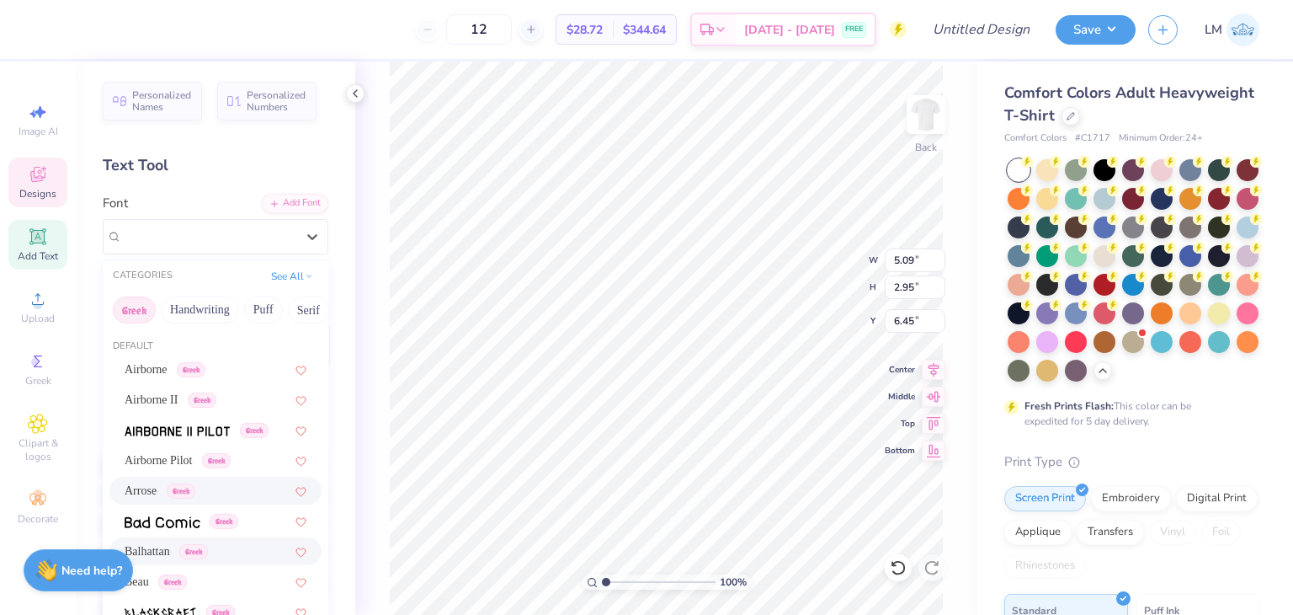
click at [220, 558] on div "Balhattan Greek" at bounding box center [216, 551] width 182 height 18
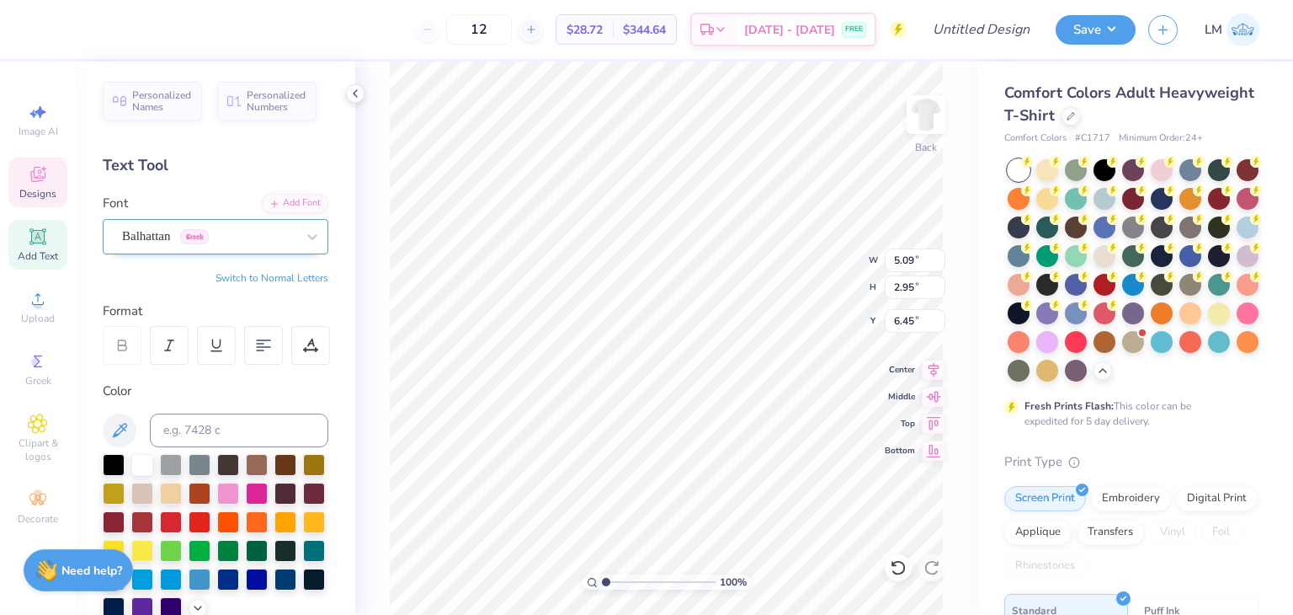
click at [161, 242] on div "Balhattan Greek" at bounding box center [208, 236] width 177 height 26
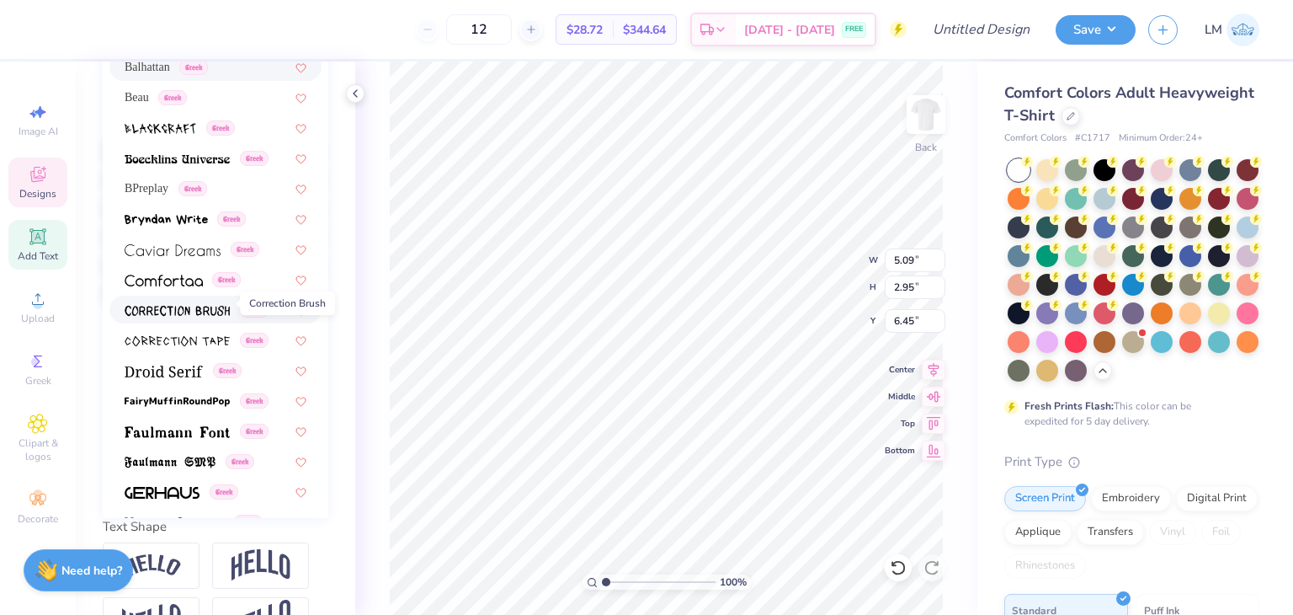
scroll to position [205, 0]
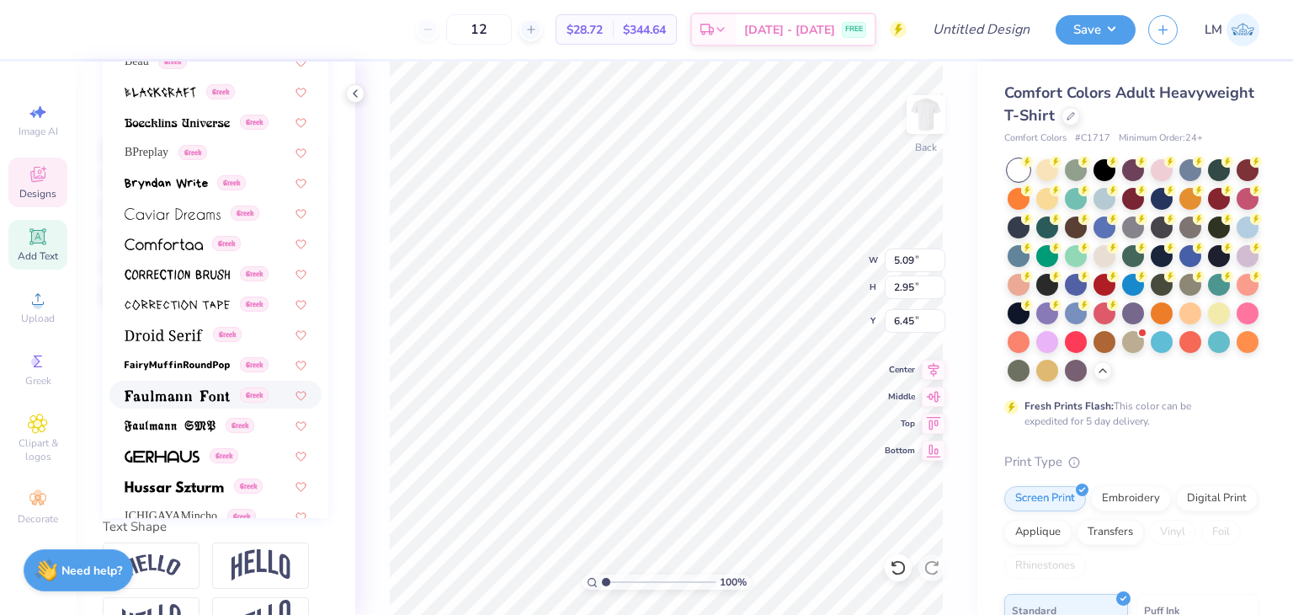
click at [159, 393] on img at bounding box center [177, 396] width 105 height 12
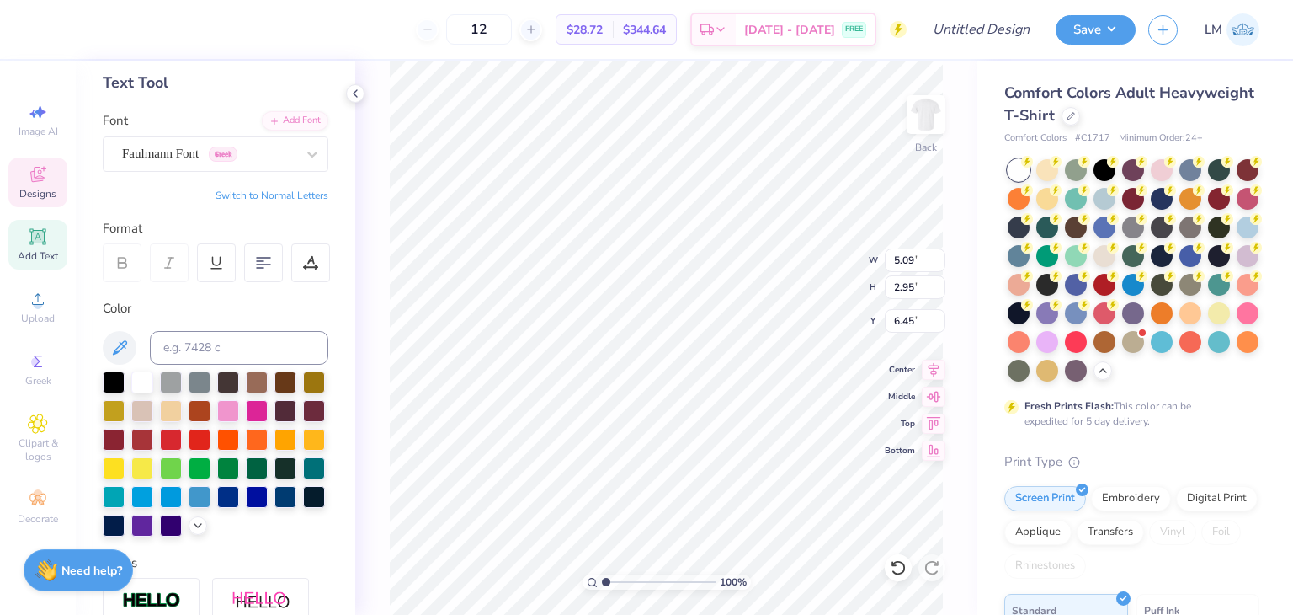
scroll to position [74, 0]
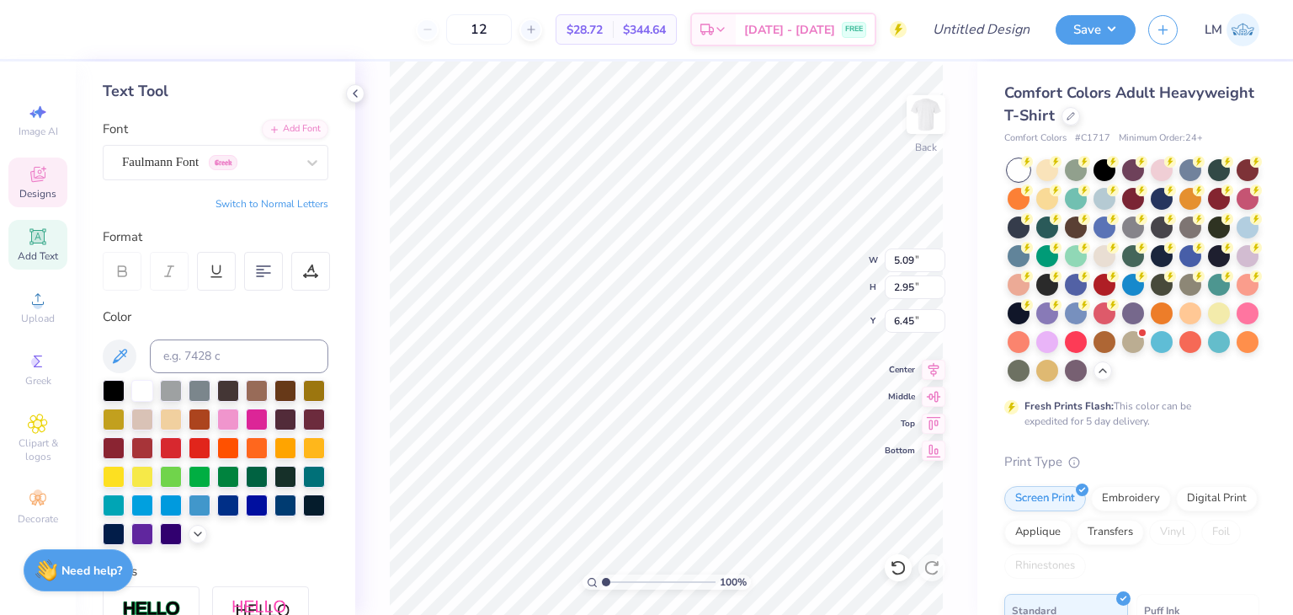
click at [381, 397] on div "100 % Back W 5.09 5.09 " H 2.95 2.95 " Y 6.45 6.45 " Center Middle Top Bottom" at bounding box center [666, 337] width 622 height 553
click at [148, 166] on div "Faulmann Font Greek" at bounding box center [208, 162] width 177 height 26
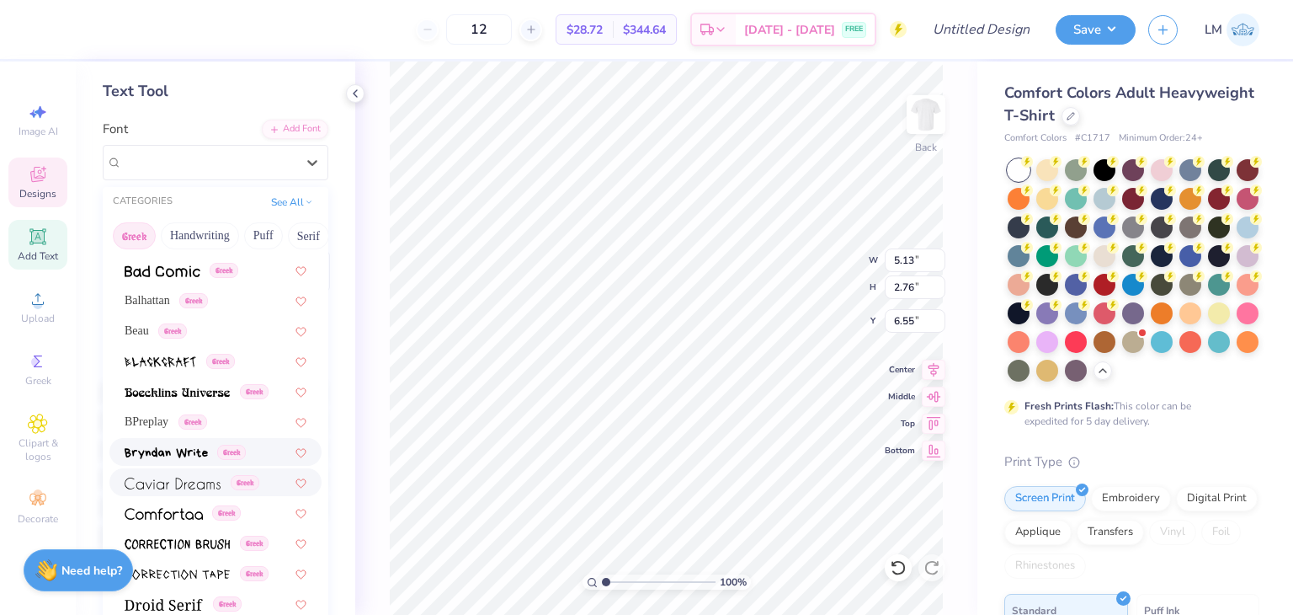
scroll to position [178, 0]
click at [158, 497] on div "Greek" at bounding box center [215, 511] width 212 height 28
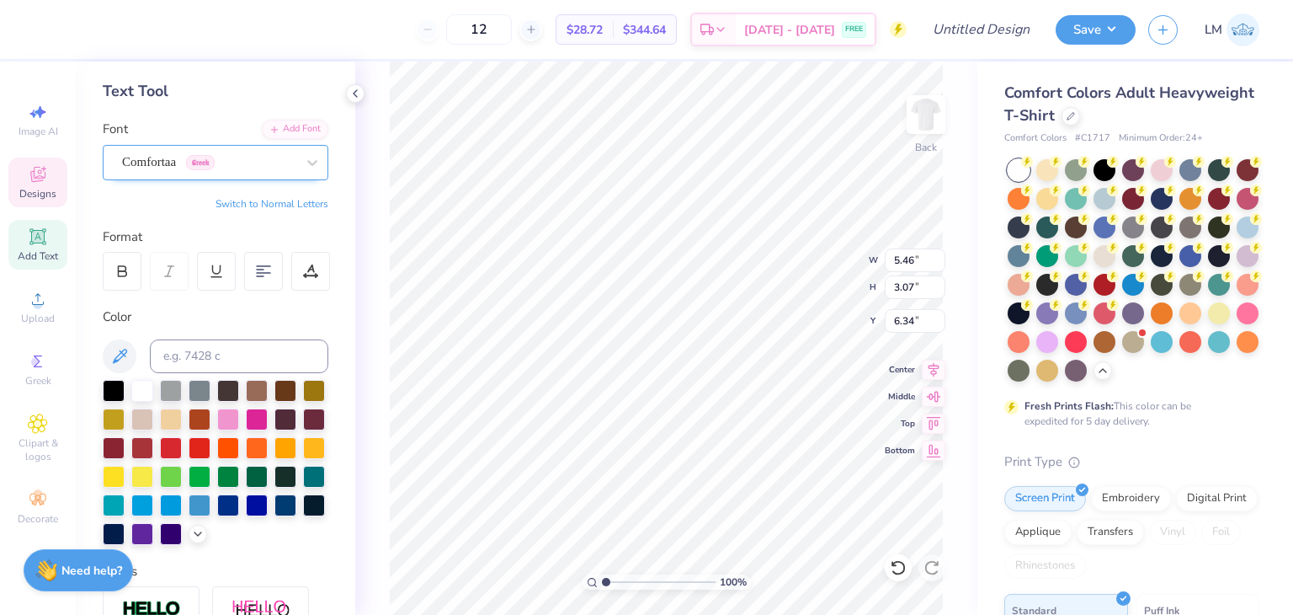
click at [178, 168] on div "Comfortaa Greek" at bounding box center [208, 162] width 177 height 26
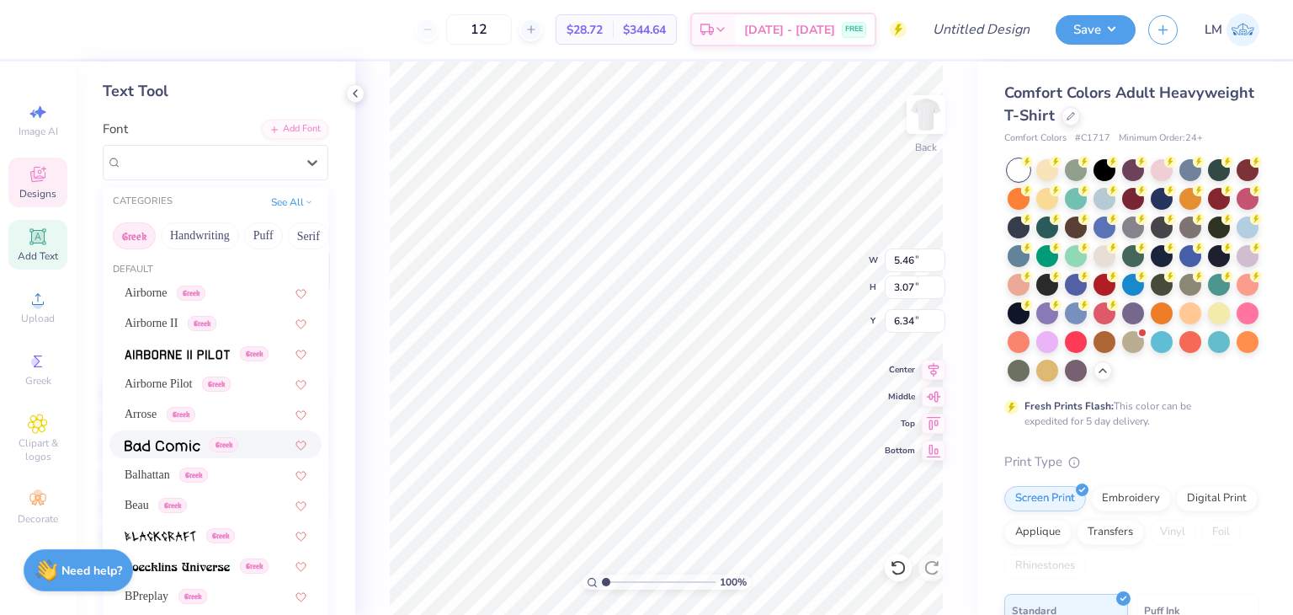
scroll to position [2, 0]
click at [181, 381] on span "Airborne Pilot" at bounding box center [159, 384] width 68 height 18
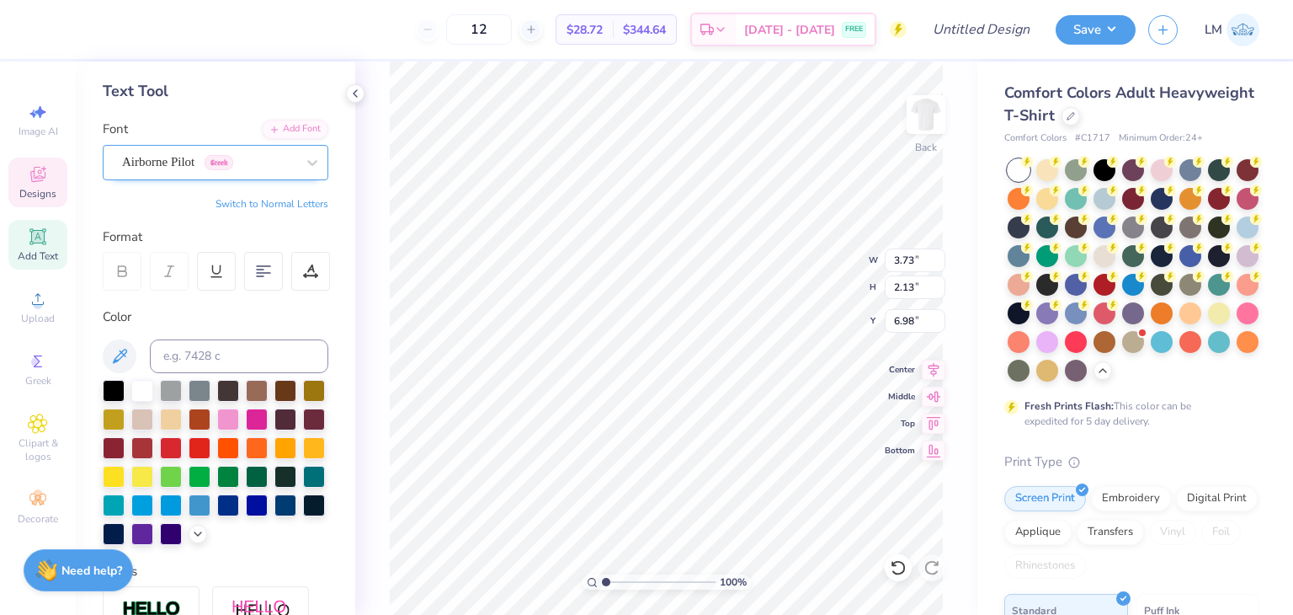
click at [161, 170] on div at bounding box center [208, 162] width 173 height 23
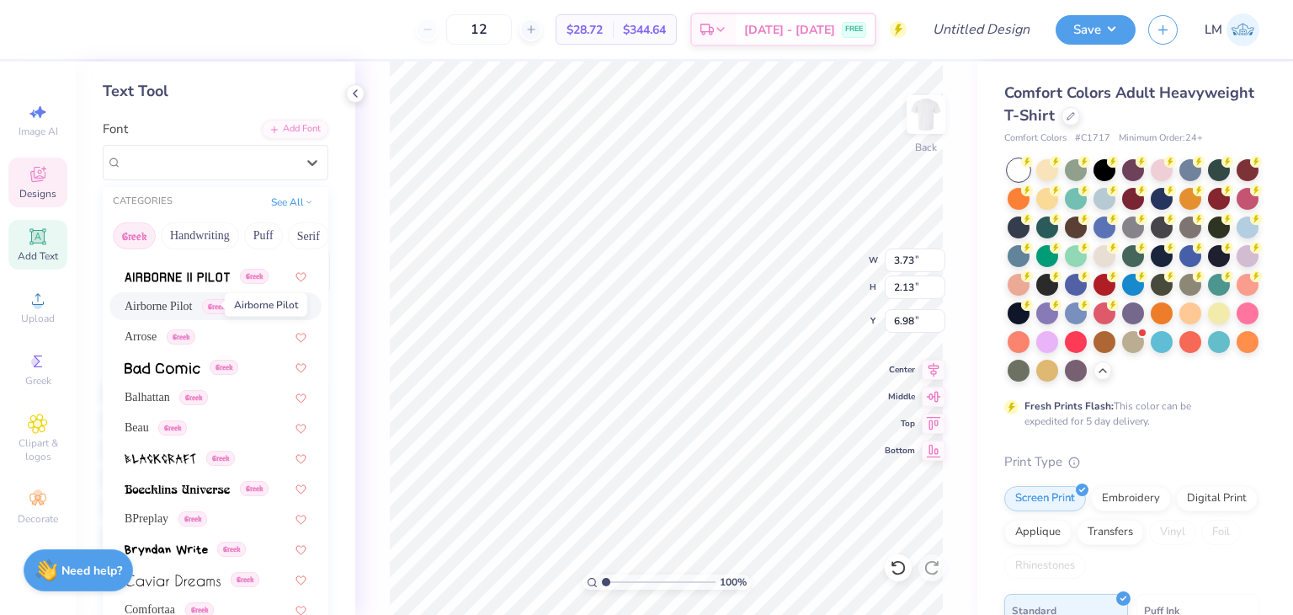
scroll to position [85, 0]
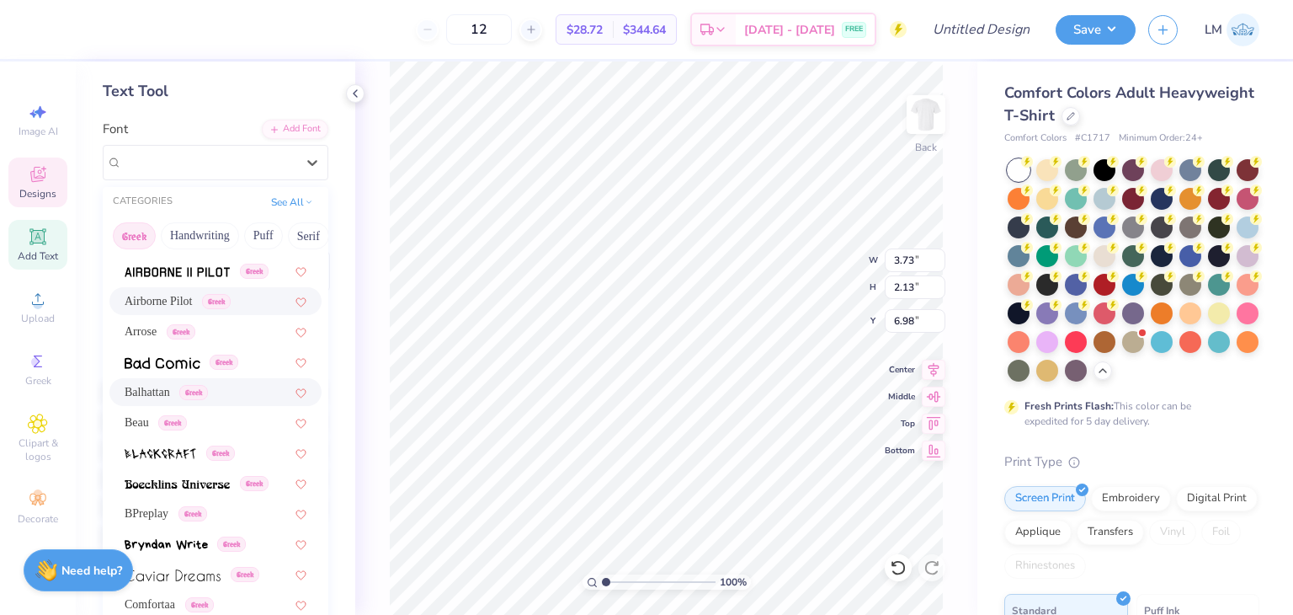
click at [163, 383] on span "Balhattan" at bounding box center [147, 392] width 45 height 18
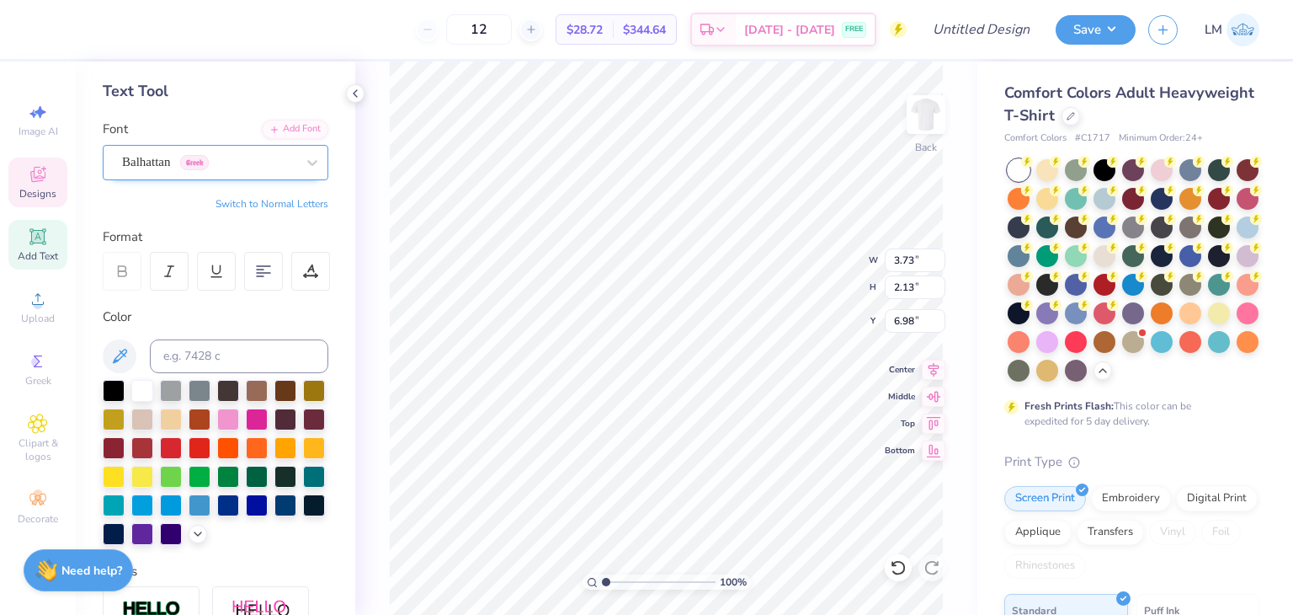
click at [218, 170] on div at bounding box center [208, 162] width 173 height 23
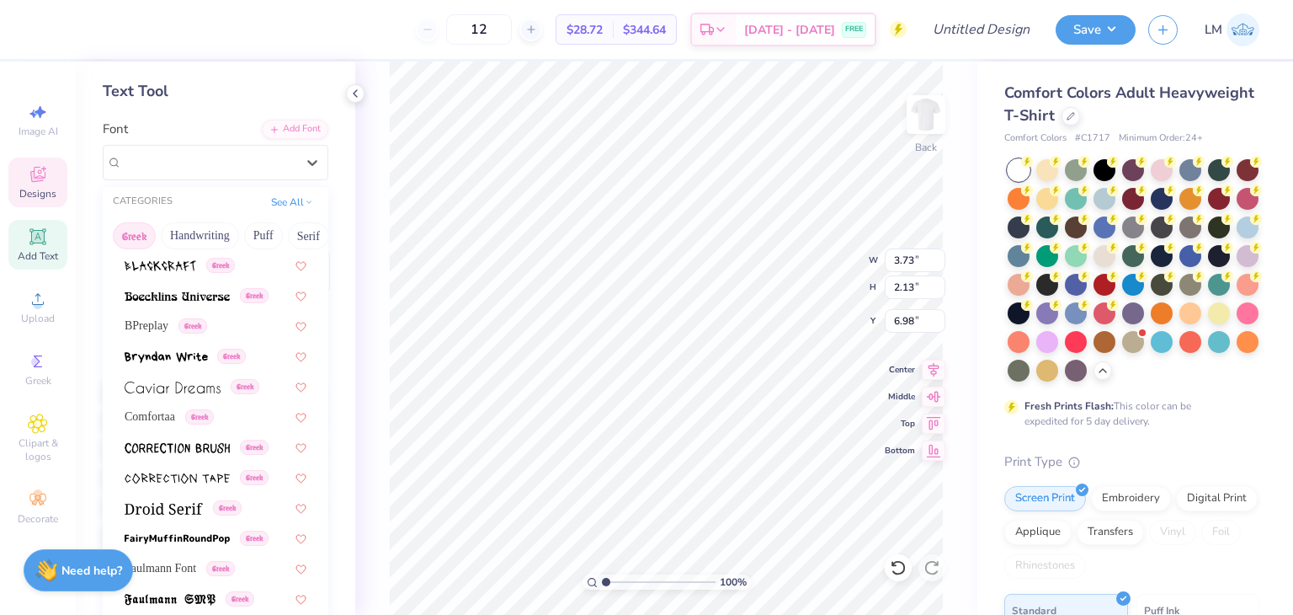
scroll to position [275, 0]
click at [180, 344] on span at bounding box center [166, 353] width 83 height 18
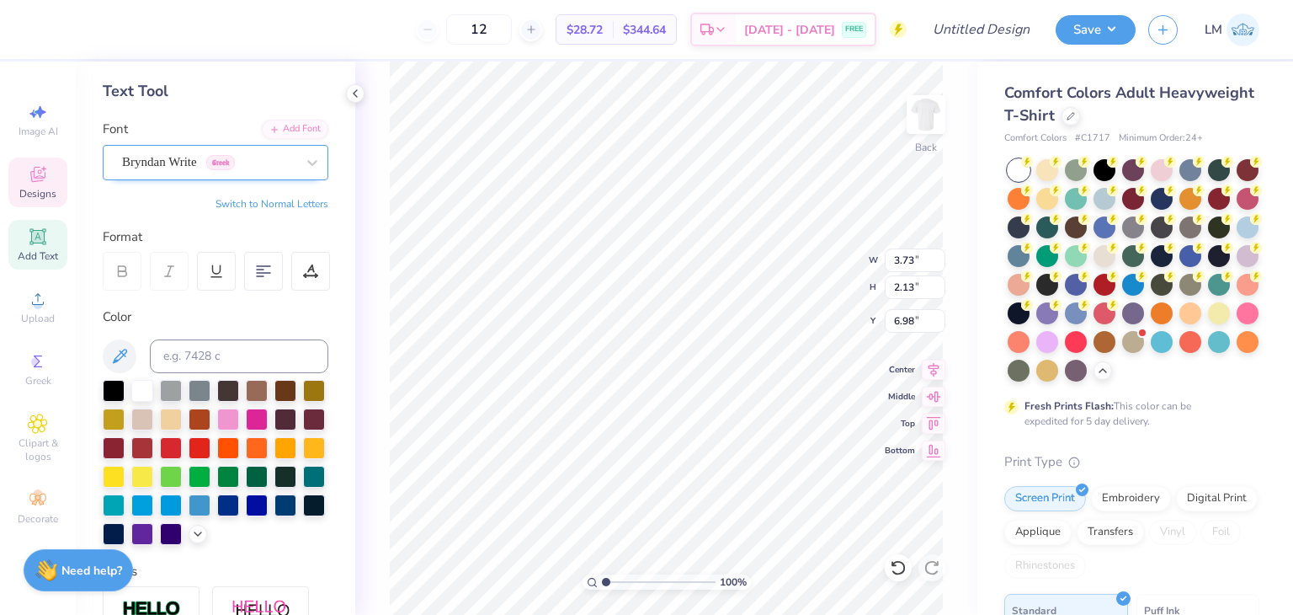
click at [234, 156] on div "Bryndan Write Greek" at bounding box center [208, 162] width 177 height 26
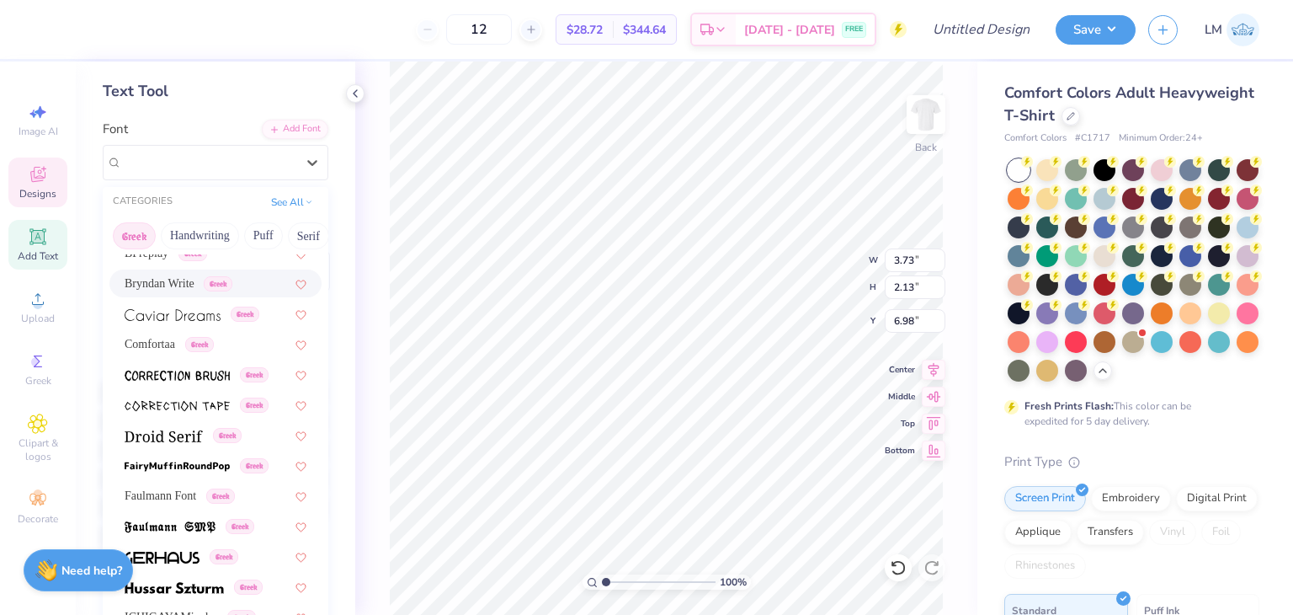
scroll to position [346, 0]
click at [146, 439] on img at bounding box center [164, 435] width 78 height 12
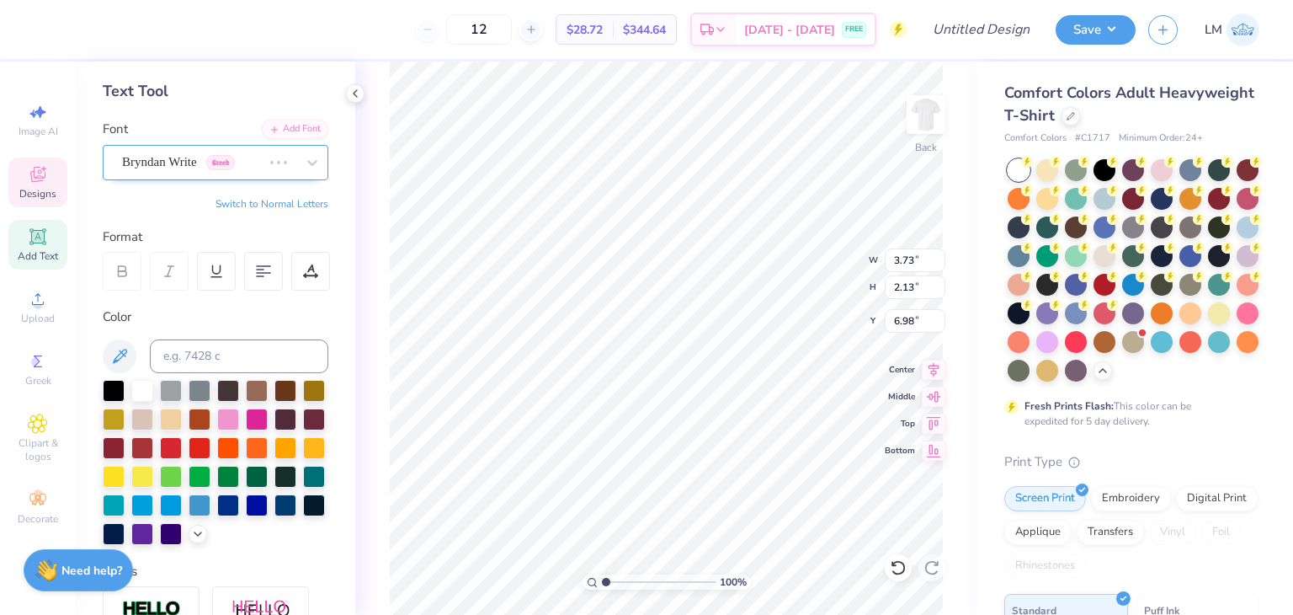
click at [178, 173] on div "Bryndan Write Greek" at bounding box center [216, 162] width 226 height 35
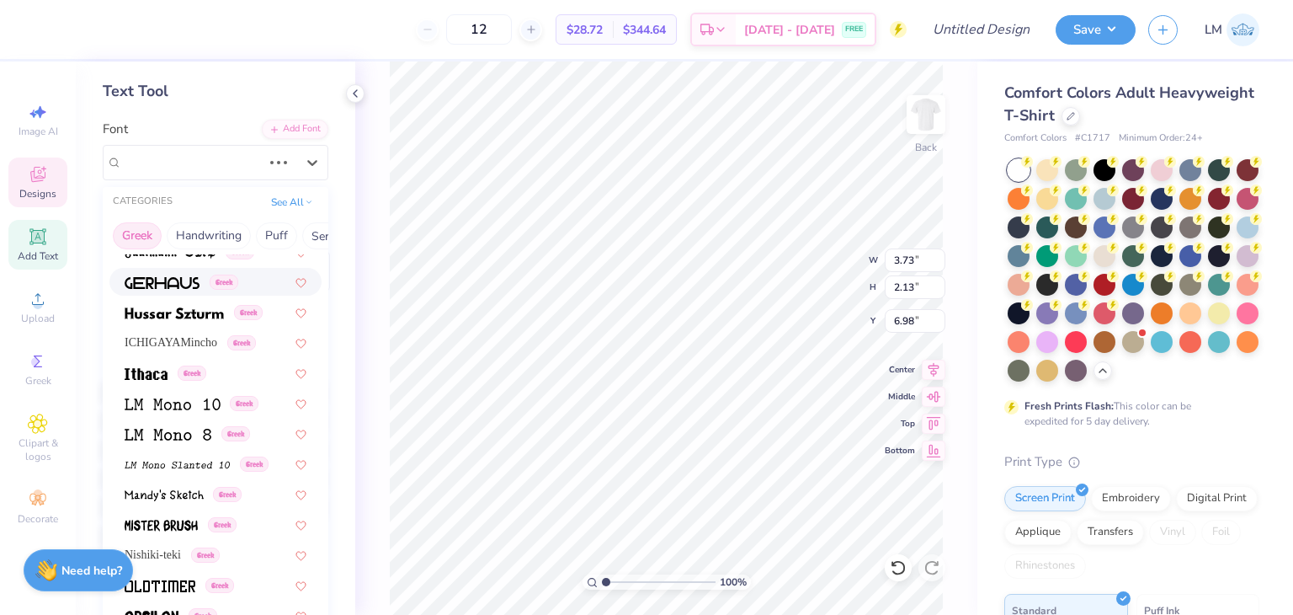
scroll to position [0, 0]
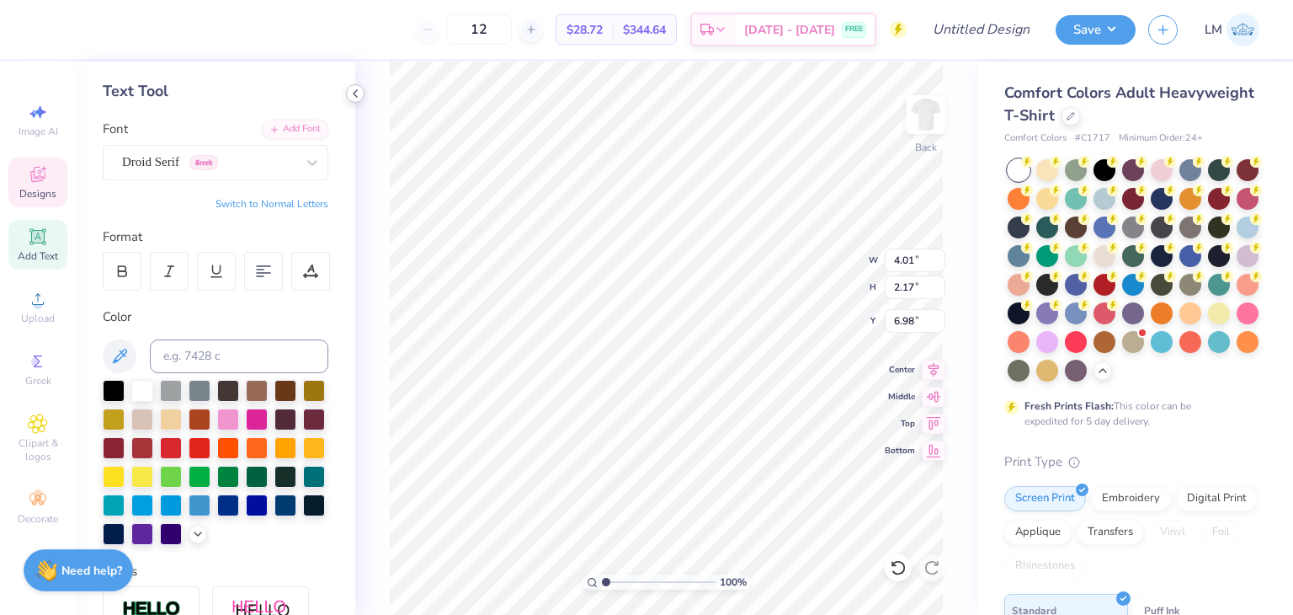
click at [378, 174] on div "100 % Back W 4.01 4.01 " H 2.17 2.17 " Y 6.98 6.98 " Center Middle Top Bottom" at bounding box center [666, 337] width 622 height 553
click at [352, 92] on icon at bounding box center [355, 93] width 13 height 13
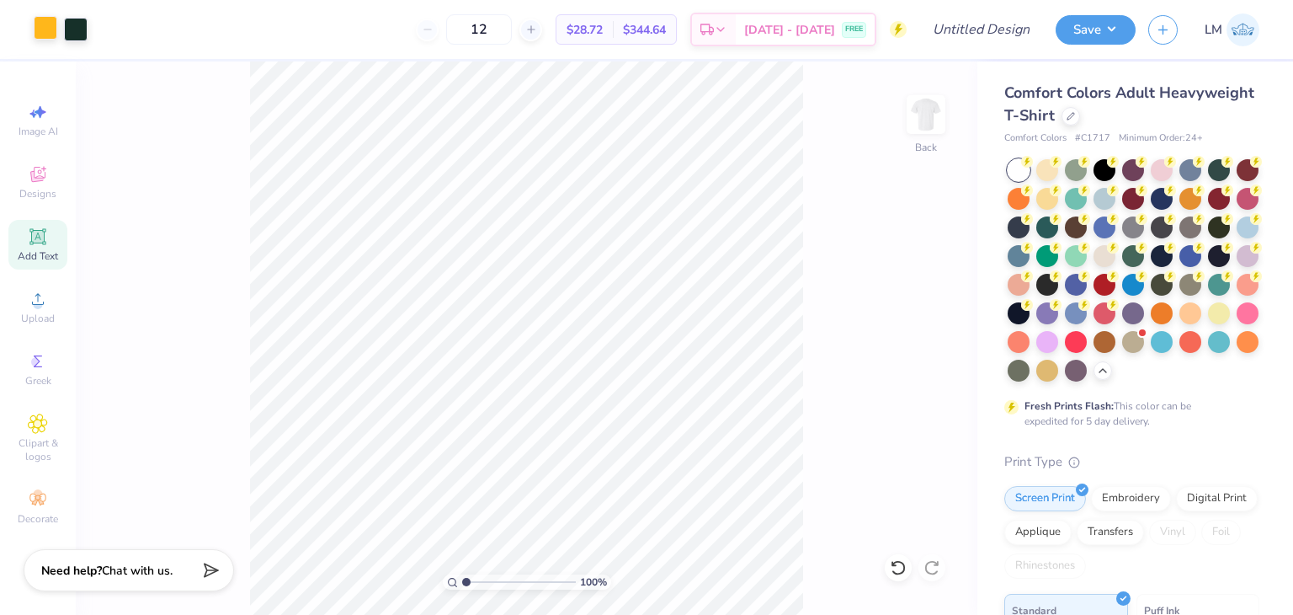
click at [34, 19] on div at bounding box center [46, 28] width 24 height 24
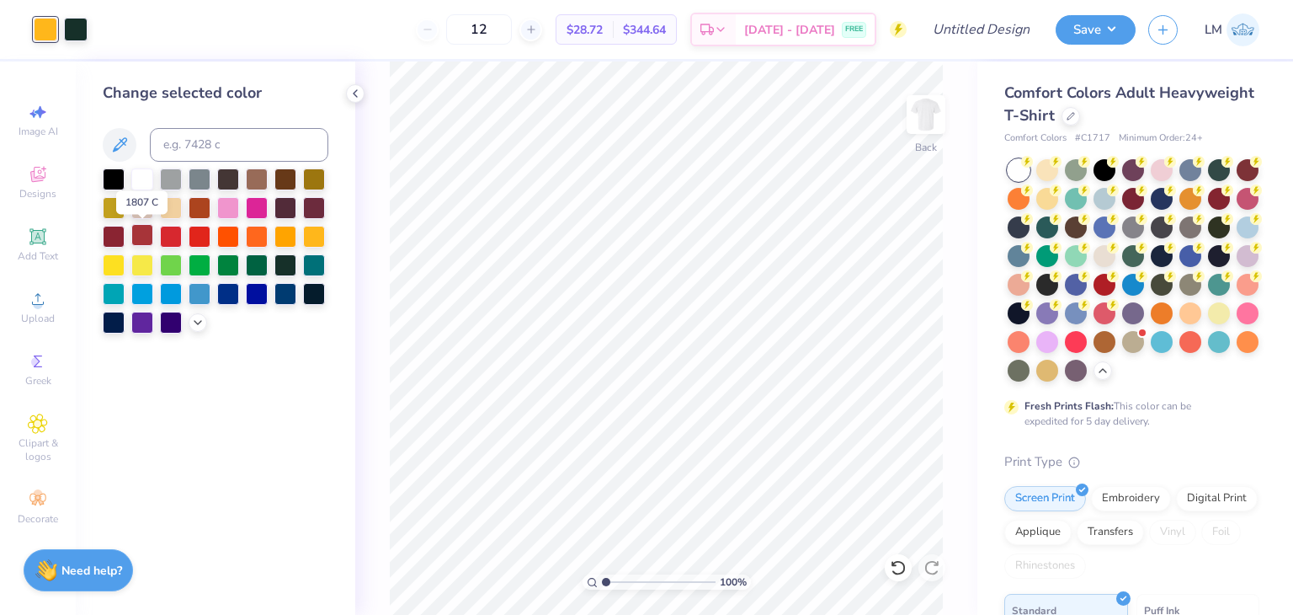
click at [142, 241] on div at bounding box center [142, 235] width 22 height 22
click at [115, 234] on div at bounding box center [114, 235] width 22 height 22
click at [136, 235] on div at bounding box center [142, 235] width 22 height 22
click at [75, 35] on div at bounding box center [76, 28] width 24 height 24
click at [229, 205] on div at bounding box center [228, 206] width 22 height 22
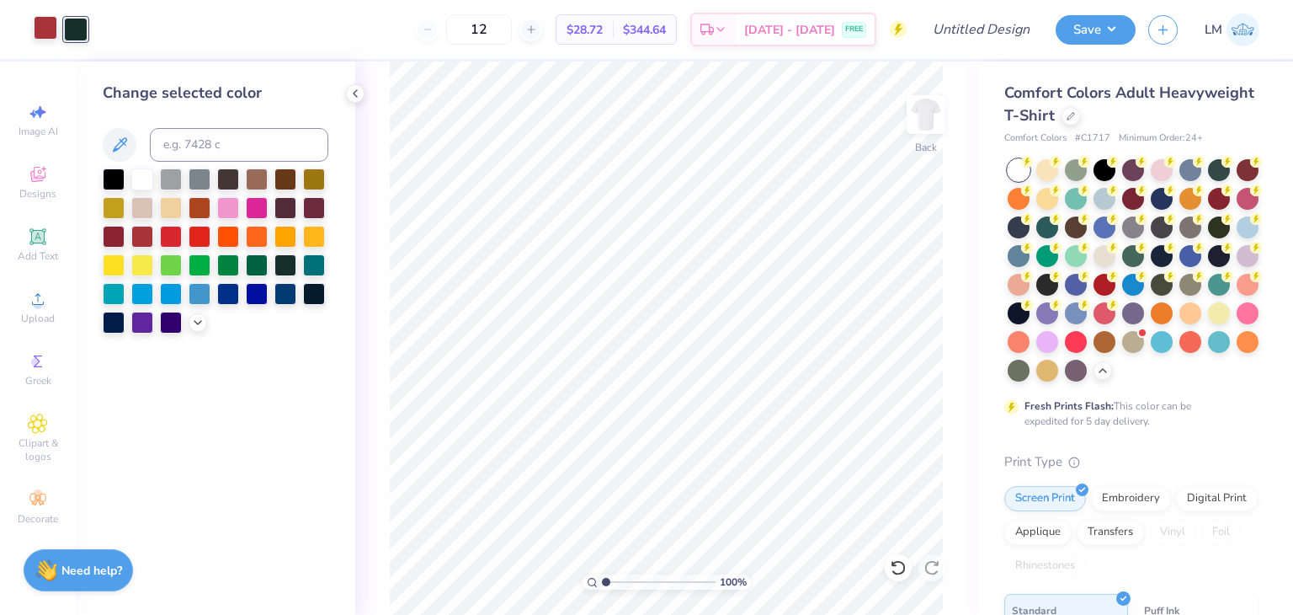
click at [44, 35] on div at bounding box center [46, 28] width 24 height 24
click at [115, 178] on div at bounding box center [114, 178] width 22 height 22
click at [75, 28] on div at bounding box center [76, 28] width 24 height 24
click at [109, 240] on div at bounding box center [114, 235] width 22 height 22
click at [50, 40] on div at bounding box center [46, 28] width 24 height 24
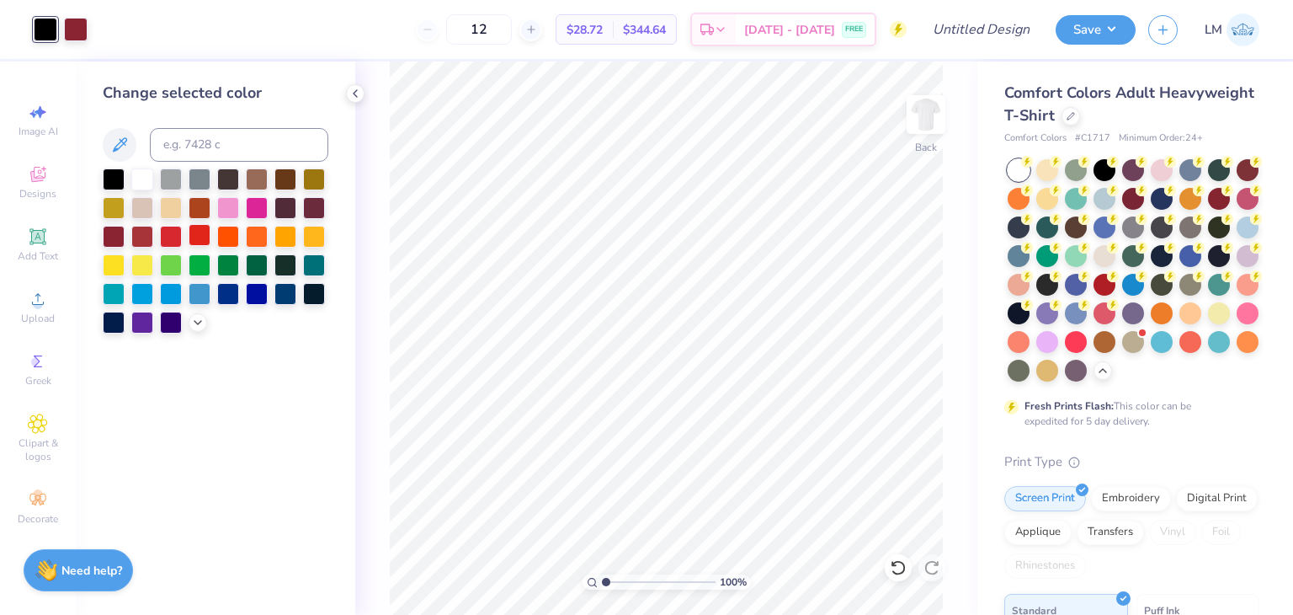
click at [189, 237] on div at bounding box center [200, 235] width 22 height 22
click at [77, 35] on div at bounding box center [76, 28] width 24 height 24
click at [113, 183] on div at bounding box center [114, 178] width 22 height 22
click at [43, 38] on div at bounding box center [46, 28] width 24 height 24
click at [197, 239] on div at bounding box center [200, 235] width 22 height 22
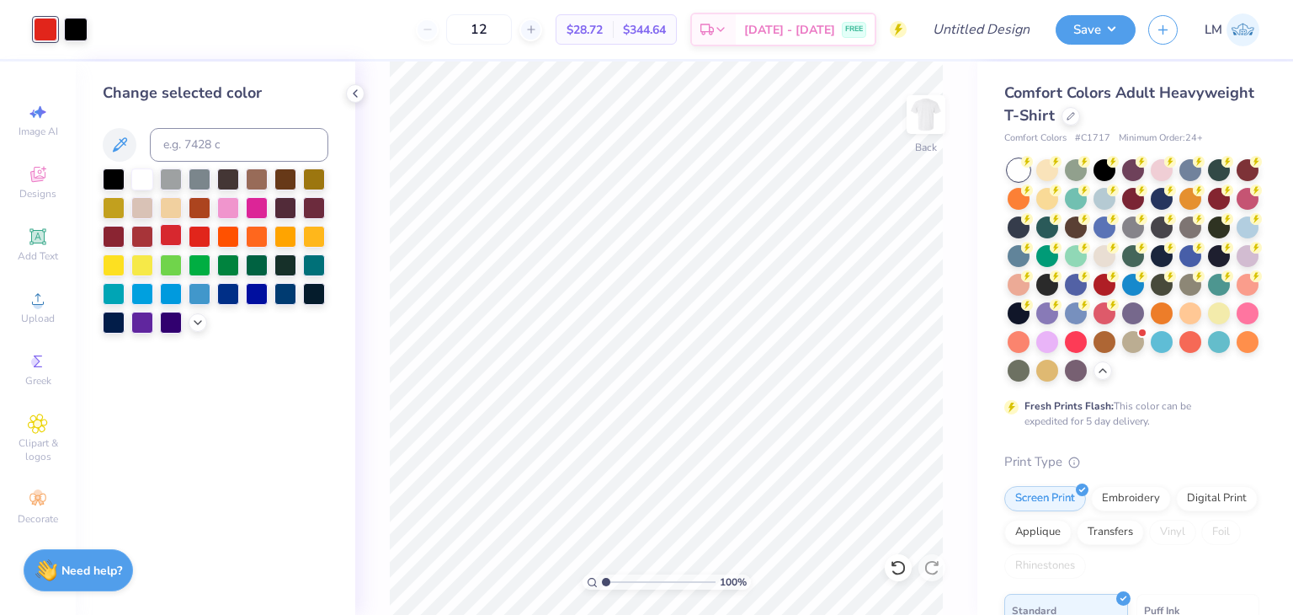
click at [181, 241] on div at bounding box center [171, 235] width 22 height 22
click at [197, 322] on polyline at bounding box center [197, 320] width 7 height 3
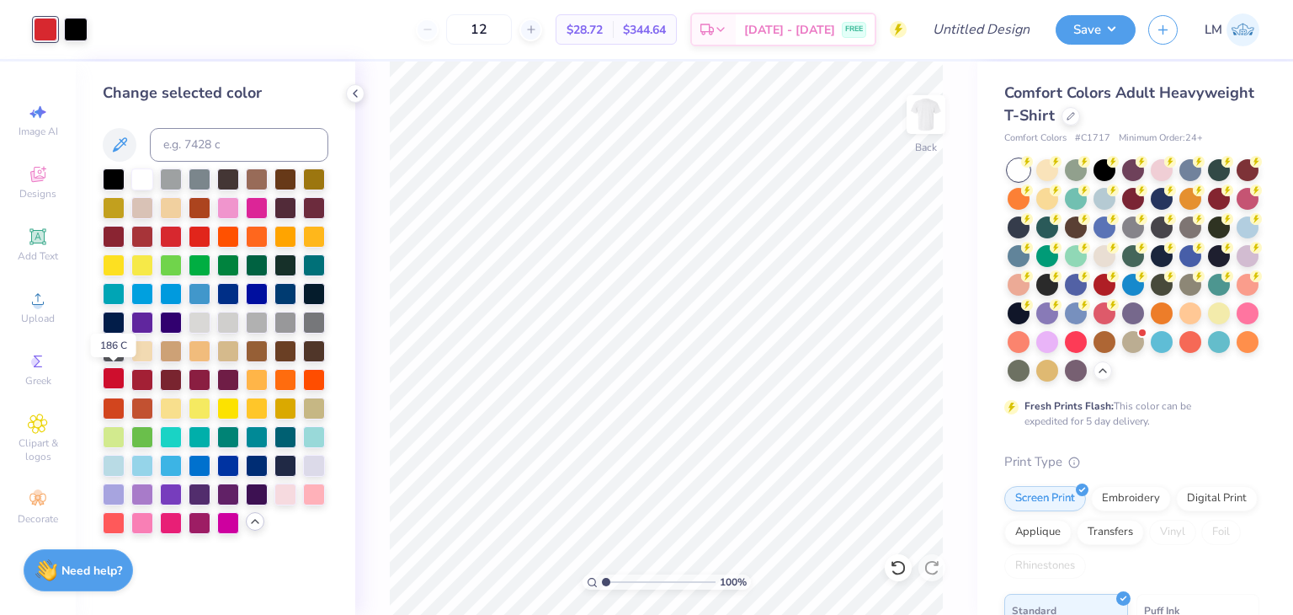
click at [109, 379] on div at bounding box center [114, 378] width 22 height 22
click at [146, 388] on div at bounding box center [142, 380] width 22 height 22
click at [113, 384] on div at bounding box center [114, 378] width 22 height 22
click at [147, 239] on div at bounding box center [142, 235] width 22 height 22
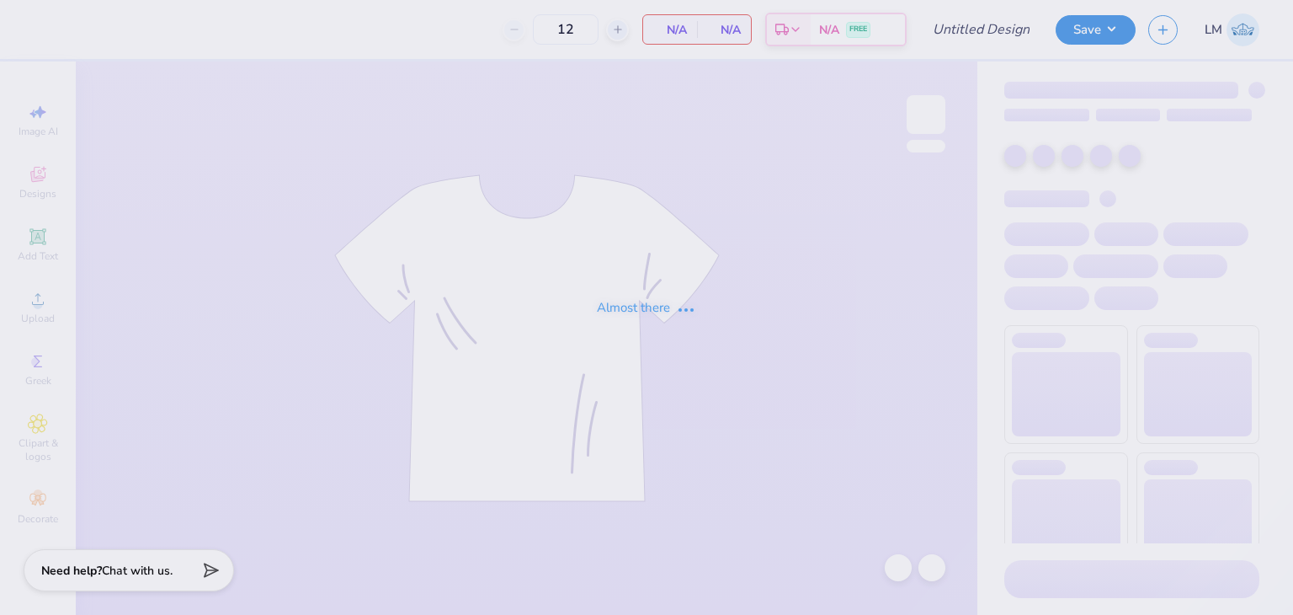
type input "Pazsta Humo Design"
type input "24"
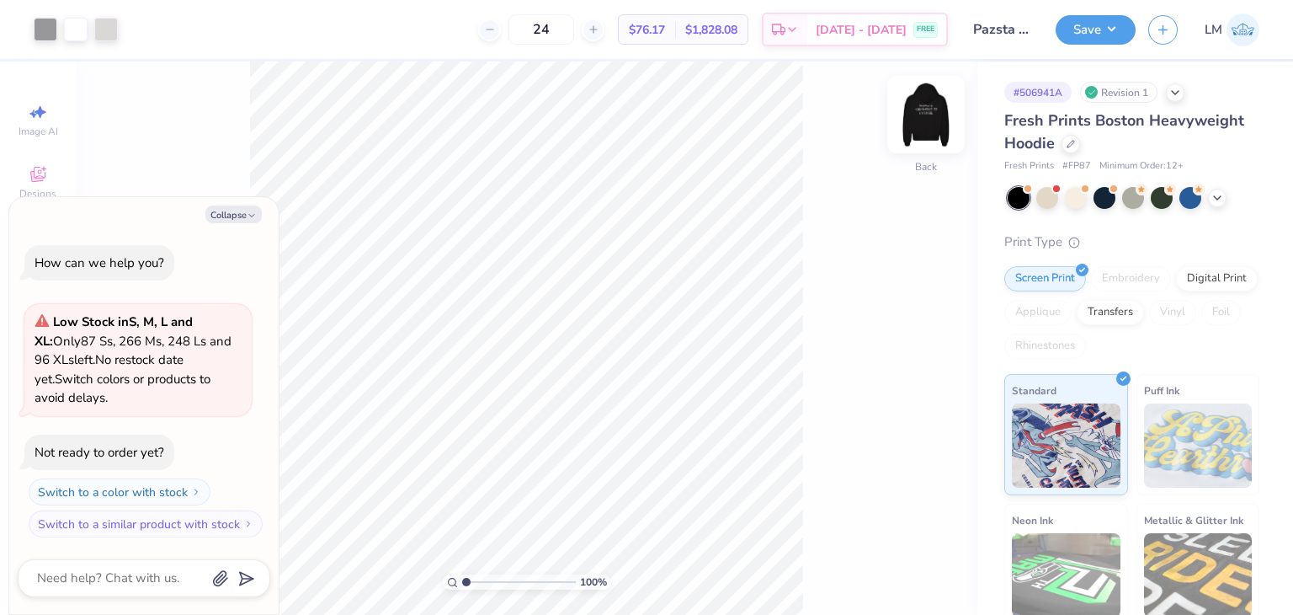
click at [922, 135] on img at bounding box center [925, 114] width 67 height 67
click at [230, 210] on button "Collapse" at bounding box center [233, 214] width 56 height 18
type textarea "x"
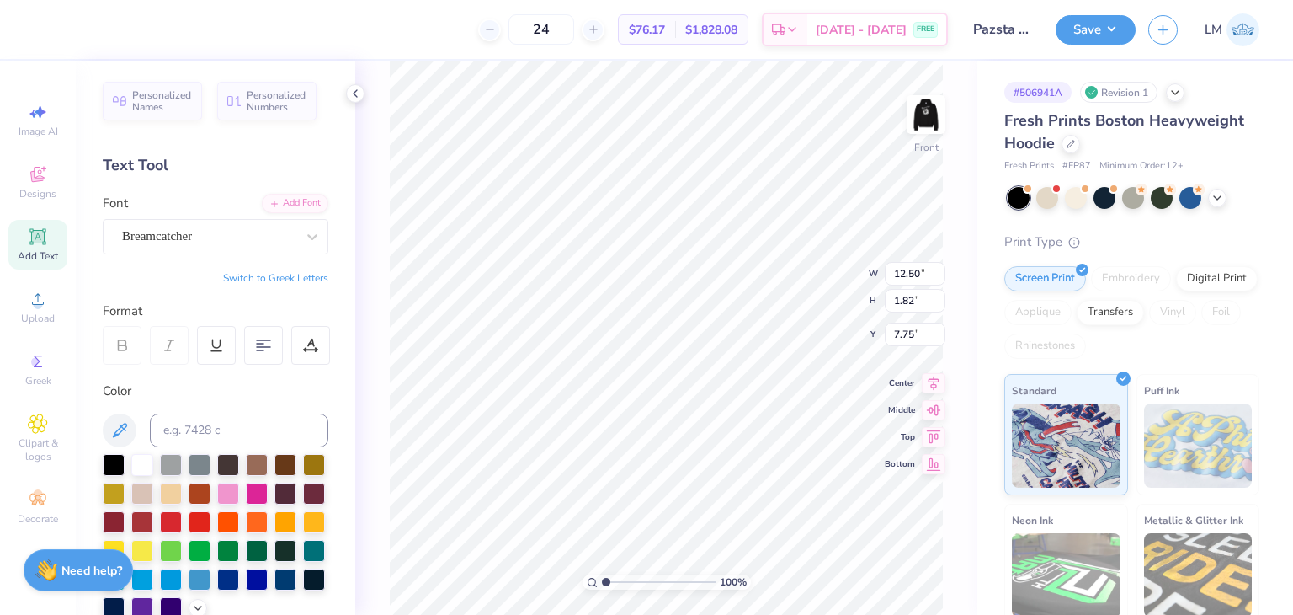
scroll to position [0, 6]
type textarea "ACACIA , ZBT"
type input "7.93"
type input "10.01"
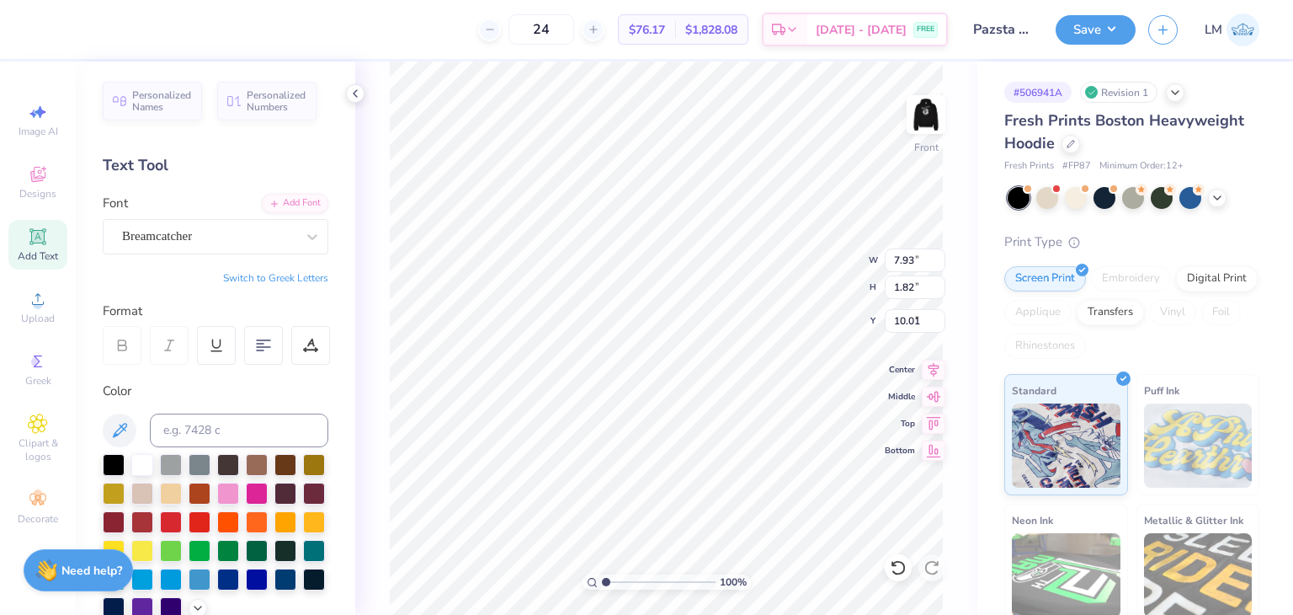
type input "6.33"
type input "7.75"
paste textarea "KAQ"
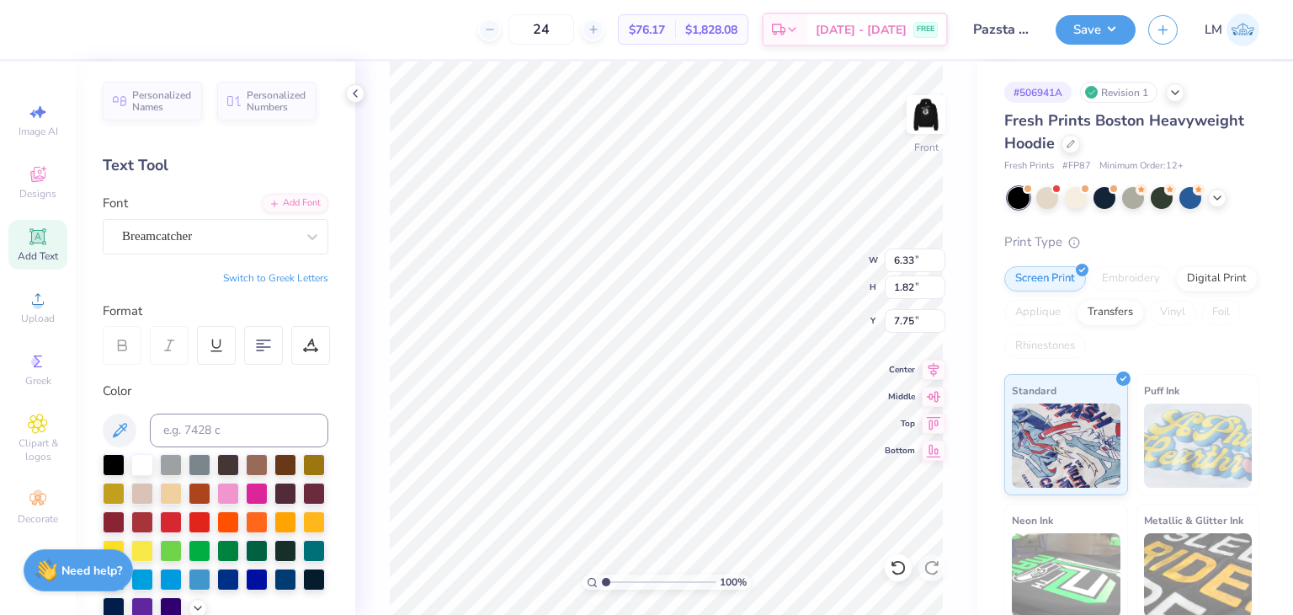
type textarea "KA, ZBT"
type input "7.93"
type input "10.01"
click at [233, 240] on div "Breamcatcher" at bounding box center [208, 236] width 177 height 26
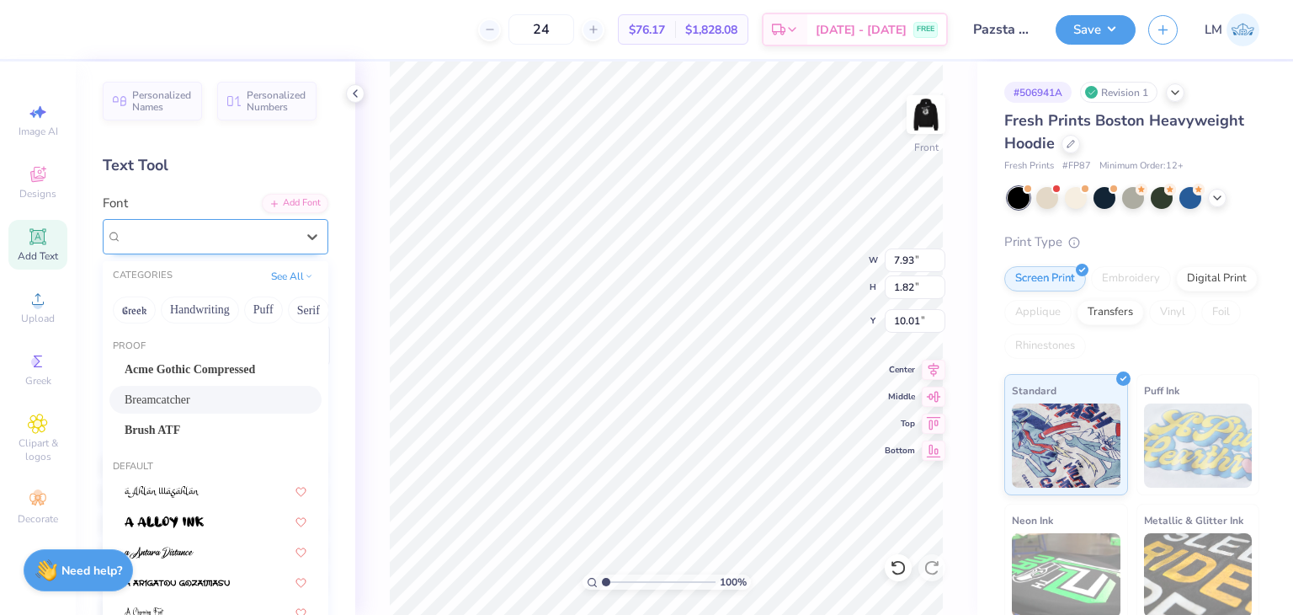
click at [236, 240] on div "Breamcatcher" at bounding box center [208, 235] width 173 height 19
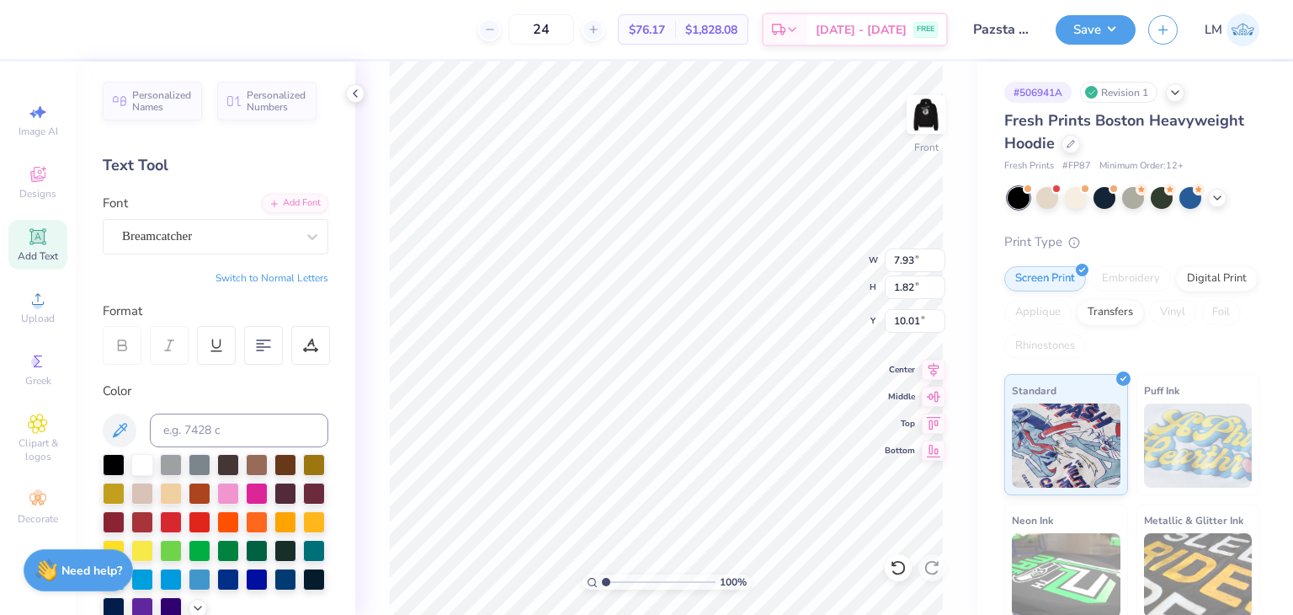
scroll to position [0, 1]
type textarea "ΚΑΘ, ΣΔΤ & ΑΦΣΚΧΑζ"
click at [897, 570] on icon at bounding box center [898, 567] width 17 height 17
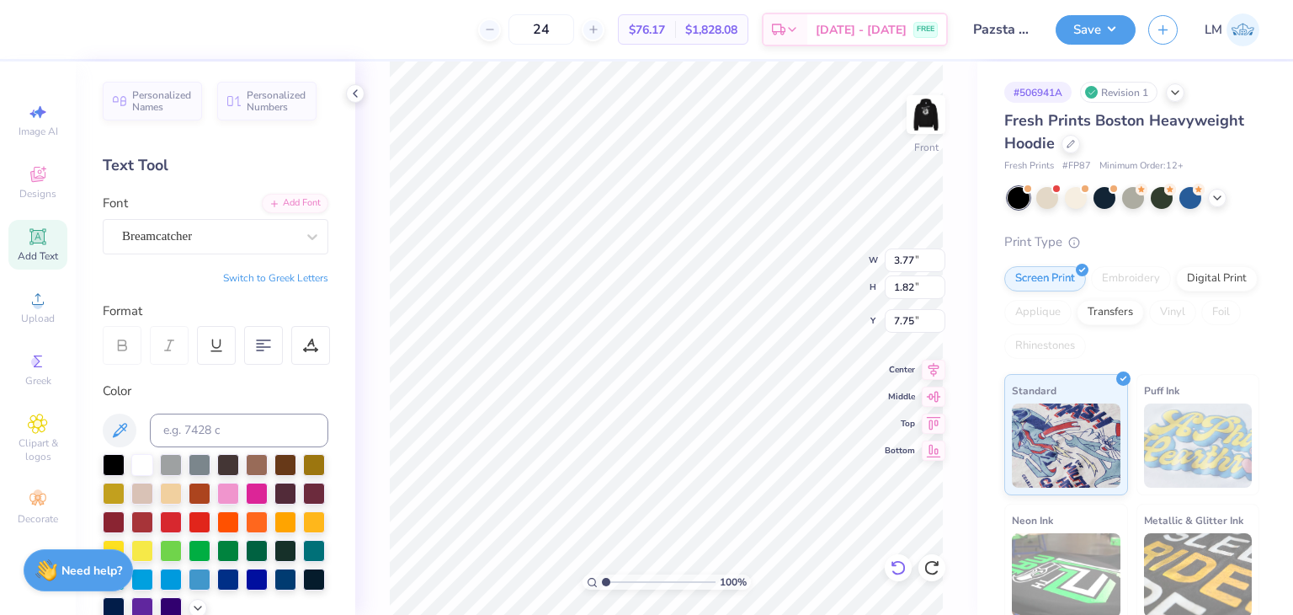
type input "3.77"
type input "7.75"
type textarea "ACACIA, ZBT"
type input "13.42"
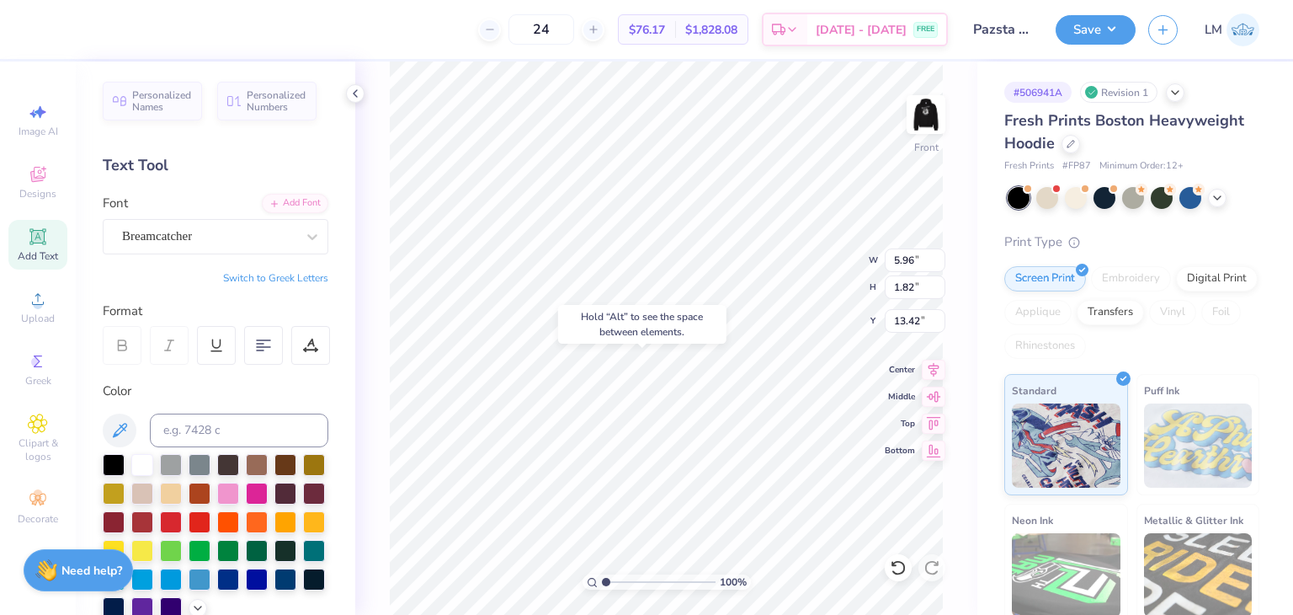
click at [691, 333] on div "Hold “Alt” to see the space between elements." at bounding box center [642, 324] width 168 height 39
type input "7.93"
type input "7.79"
type textarea "ΚΑΘ, ΣΔΤ ΑχΣΚ"
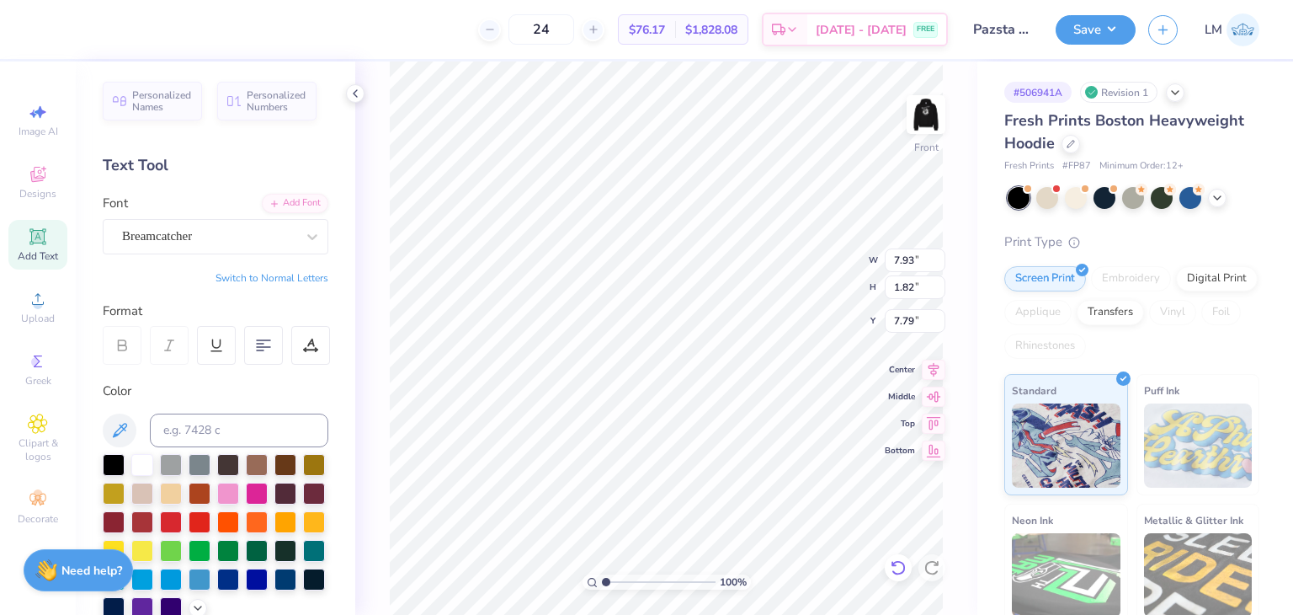
click at [901, 569] on icon at bounding box center [898, 567] width 17 height 17
type input "10.01"
click at [901, 569] on icon at bounding box center [898, 567] width 17 height 17
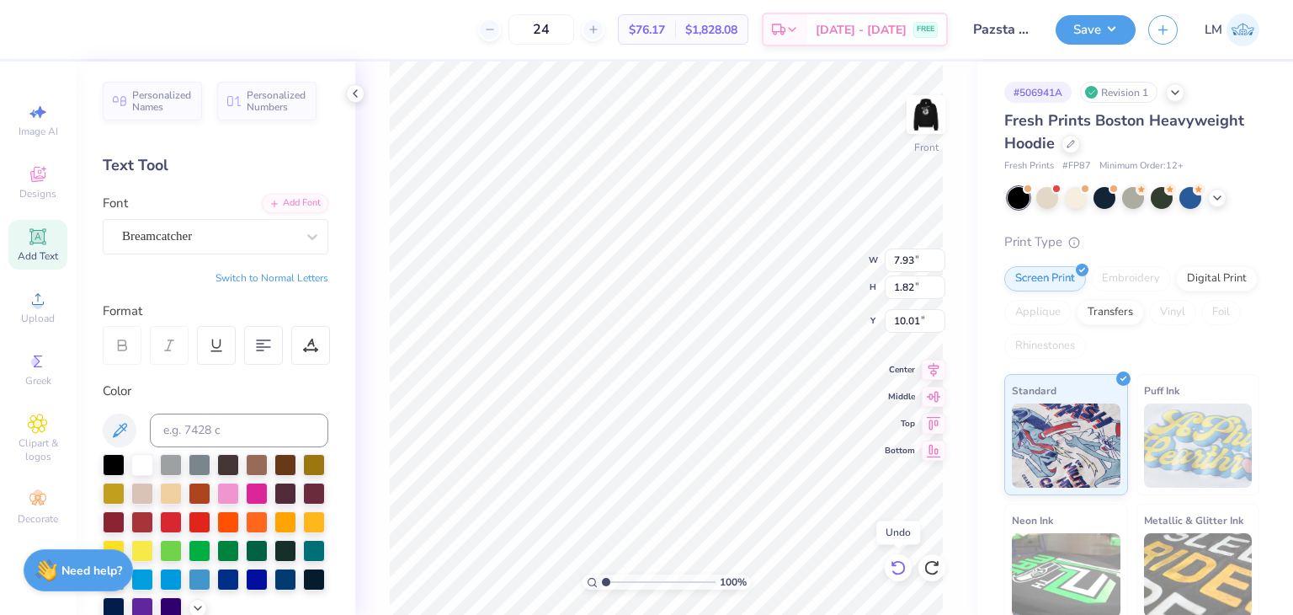
click at [901, 569] on icon at bounding box center [898, 567] width 17 height 17
type input "7.93"
type input "10.01"
type input "6.33"
type input "12.56"
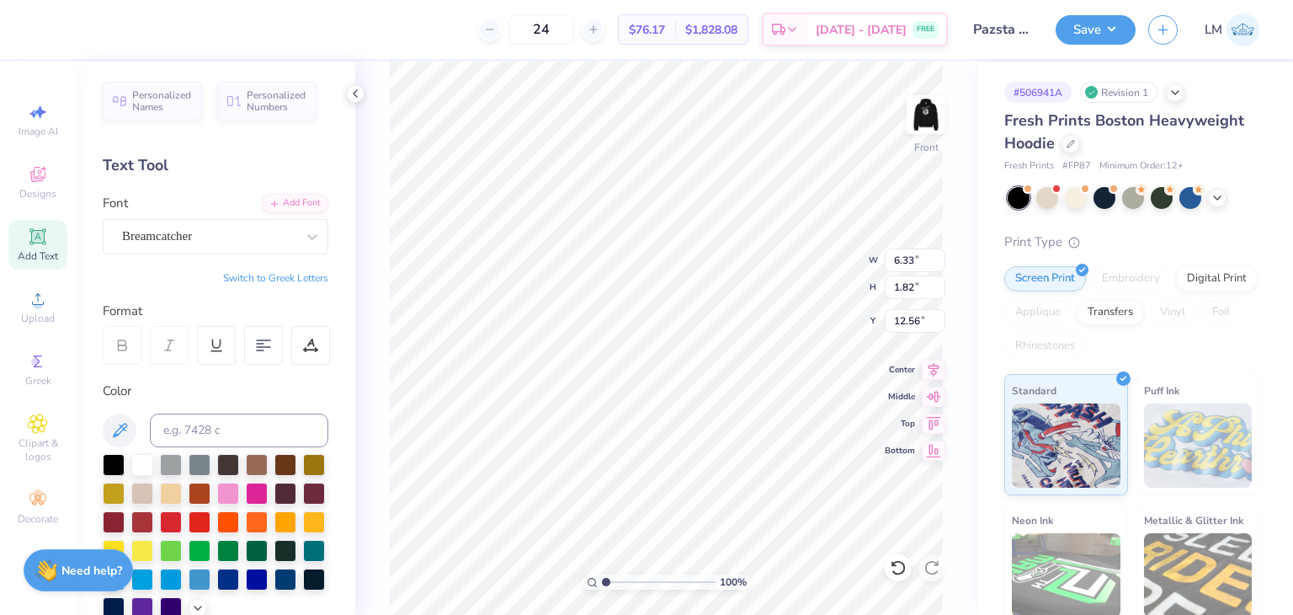
scroll to position [0, 4]
click at [269, 274] on button "Switch to Greek Letters" at bounding box center [275, 277] width 105 height 13
click at [269, 274] on button "Switch to Normal Letters" at bounding box center [272, 277] width 113 height 13
click at [274, 271] on button "Switch to Greek Letters" at bounding box center [275, 277] width 105 height 13
click at [274, 271] on button "Switch to Normal Letters" at bounding box center [272, 277] width 113 height 13
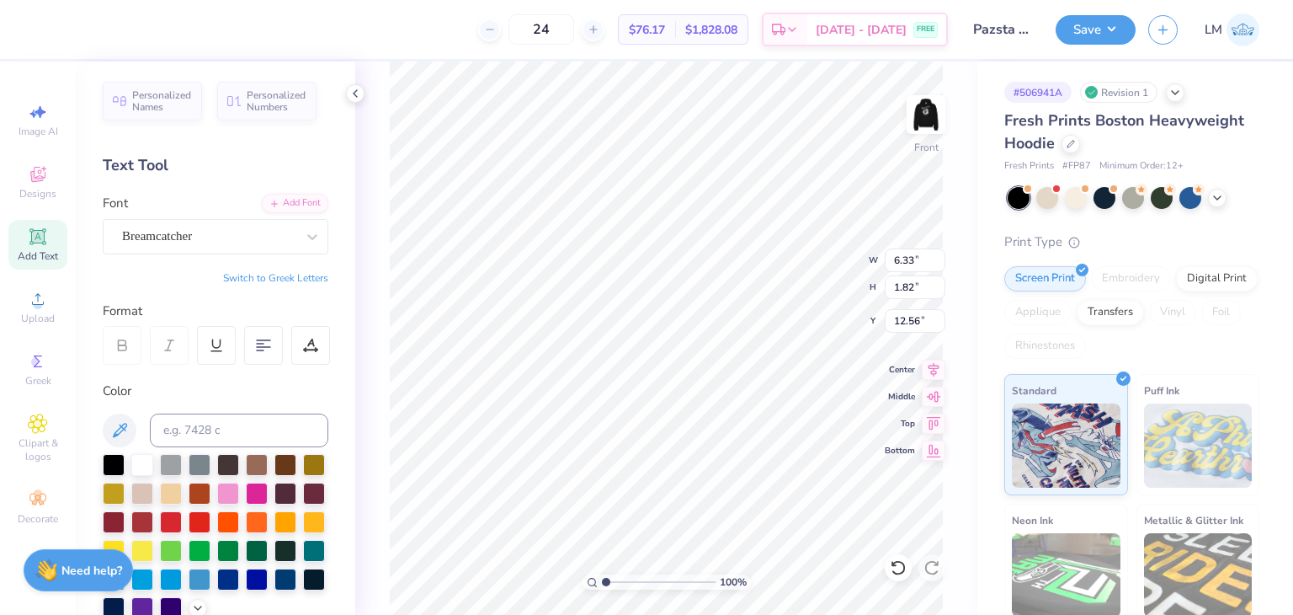
type textarea "ACACIA , ZBT"
click at [897, 557] on div at bounding box center [898, 567] width 27 height 27
type input "7.75"
click at [927, 125] on img at bounding box center [925, 114] width 67 height 67
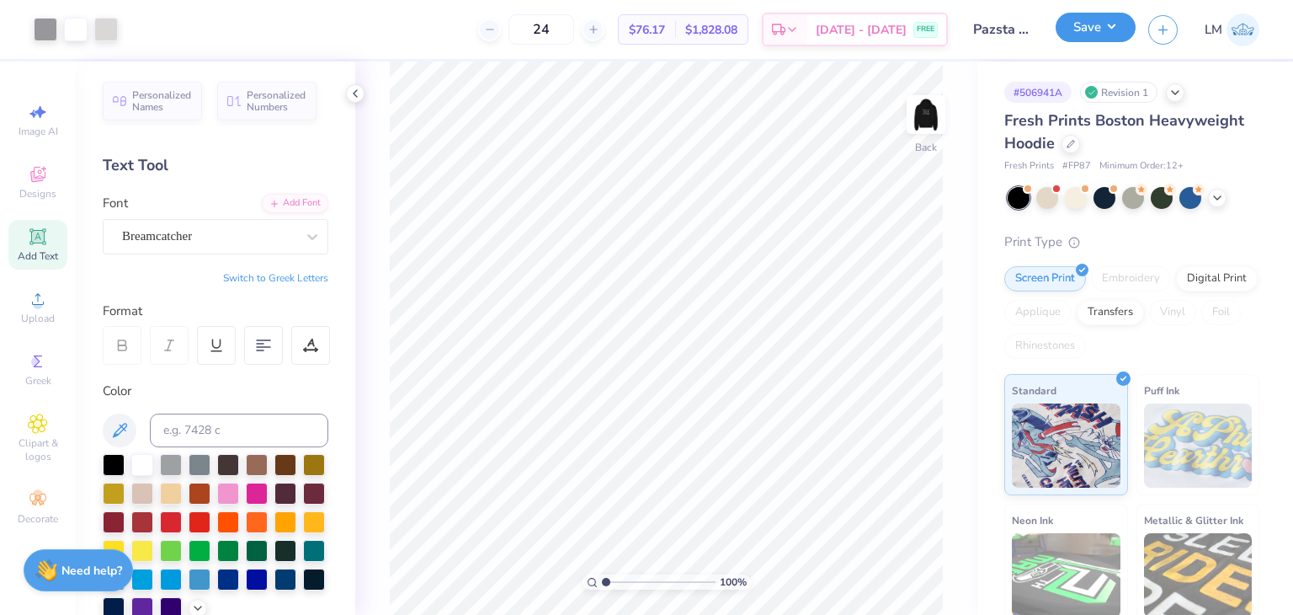
click at [1124, 29] on button "Save" at bounding box center [1096, 27] width 80 height 29
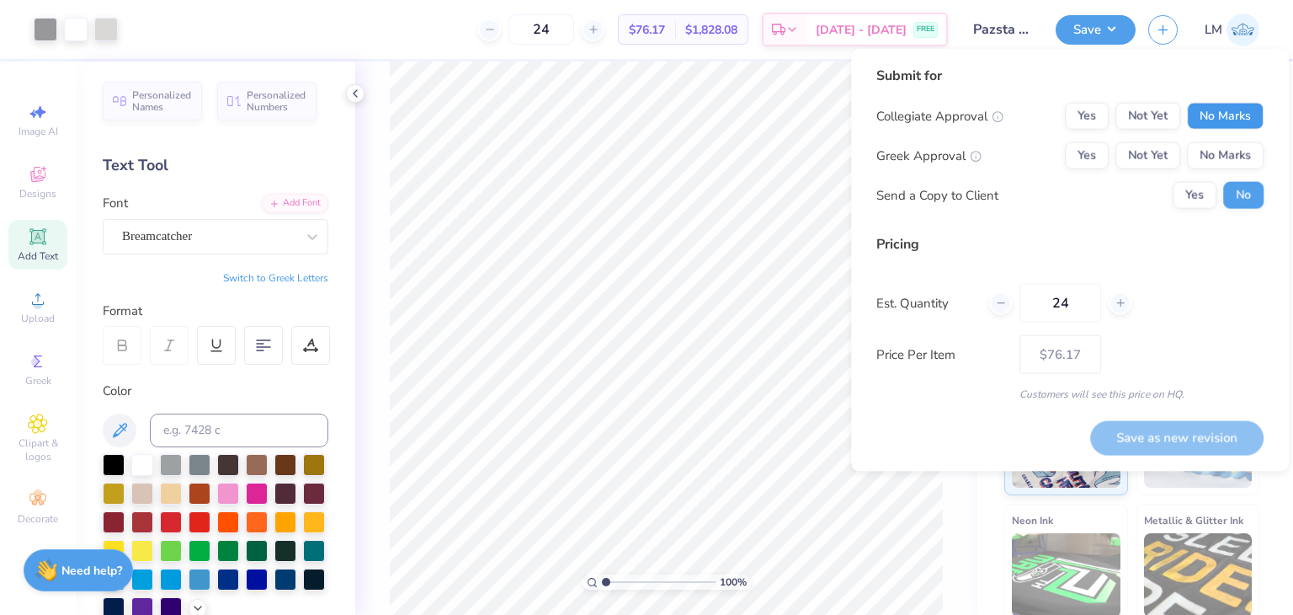
click at [1216, 115] on button "No Marks" at bounding box center [1225, 116] width 77 height 27
click at [1154, 156] on button "Not Yet" at bounding box center [1148, 155] width 65 height 27
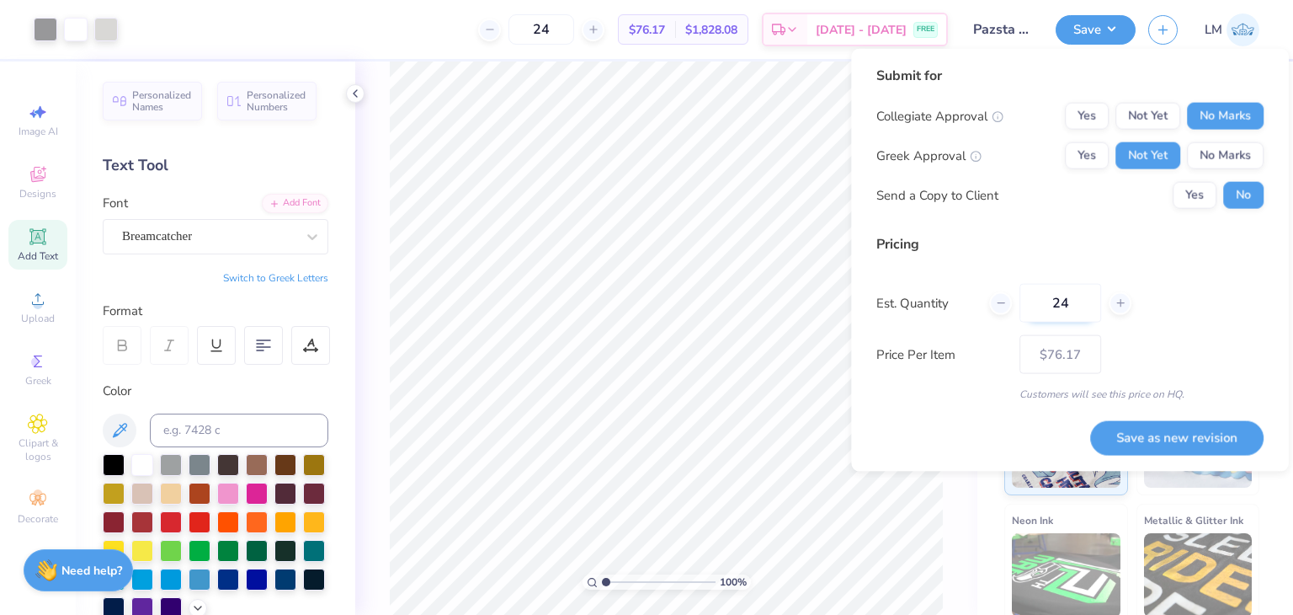
click at [1084, 308] on input "24" at bounding box center [1061, 303] width 82 height 39
type input "2"
type input "0"
type input "01"
type input "1"
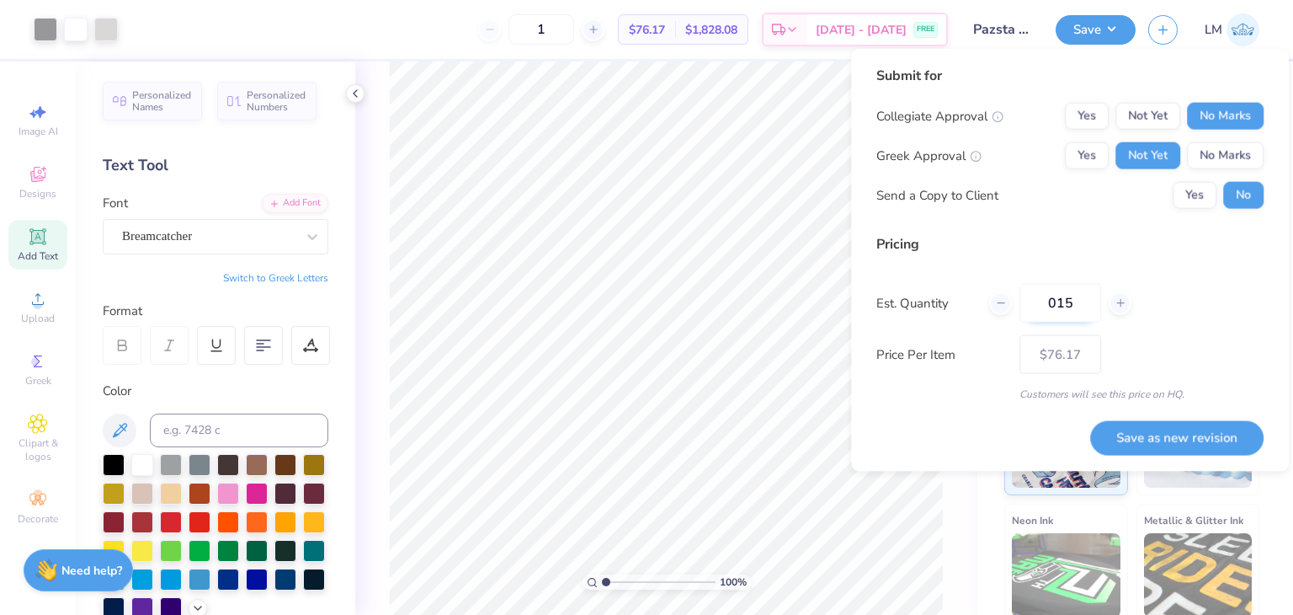
type input "0150"
type input "150"
type input "– –"
type input "015"
type input "$63.54"
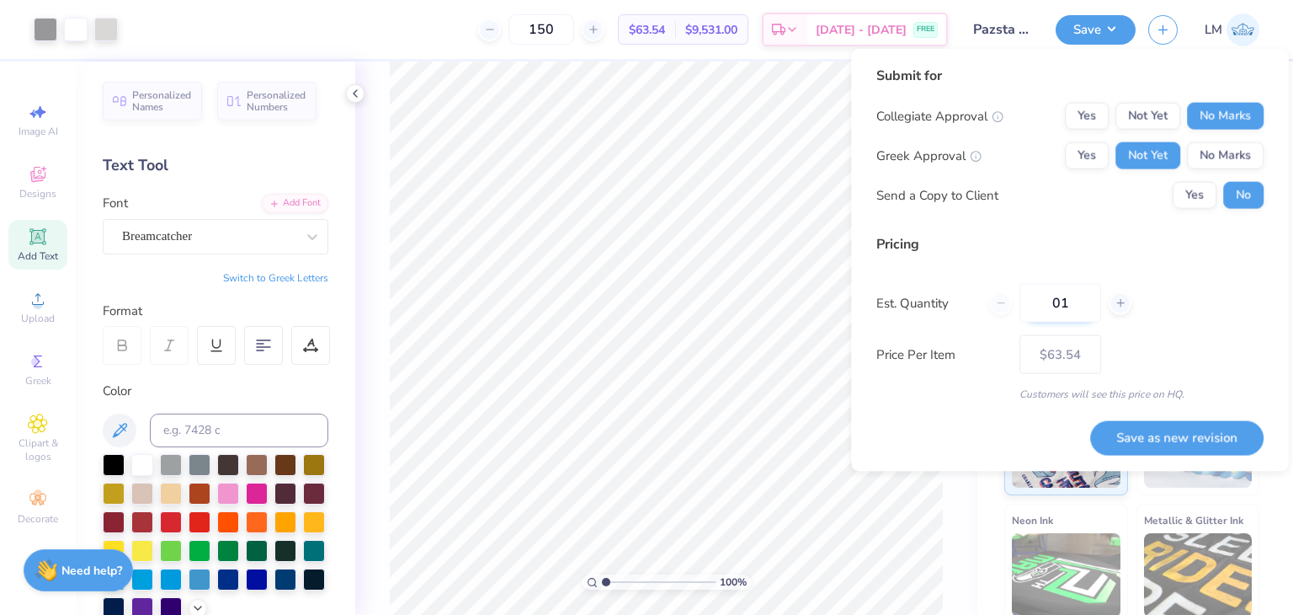
type input "0"
type input "150"
click at [1183, 325] on div "Pricing Est. Quantity 150 Price Per Item $63.54 Customers will see this price o…" at bounding box center [1069, 318] width 387 height 168
click at [1151, 430] on button "Save as new revision" at bounding box center [1176, 437] width 173 height 34
type input "$63.54"
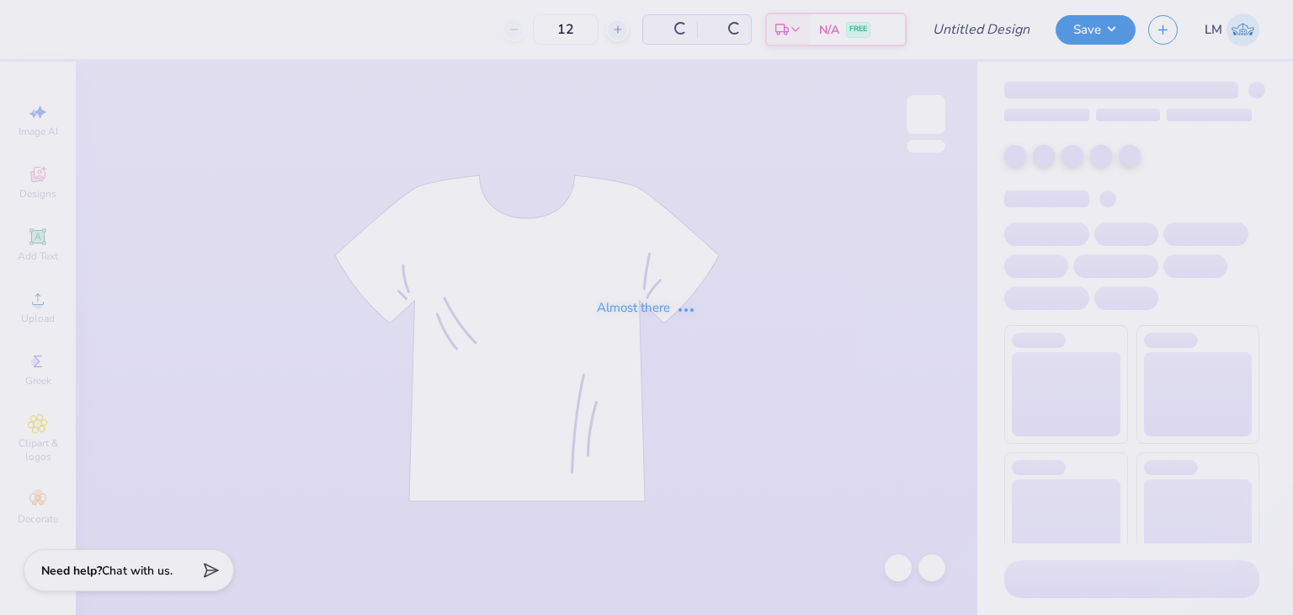
type input "pazsta humo design 3"
type input "200"
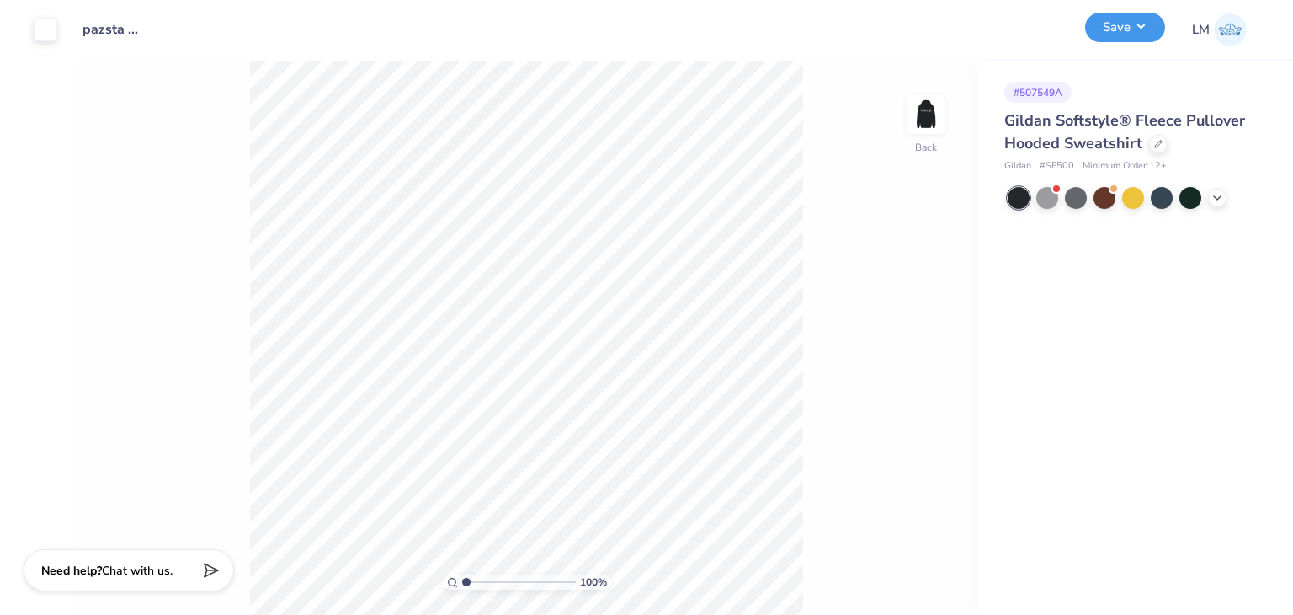
click at [1135, 29] on button "Save" at bounding box center [1125, 27] width 80 height 29
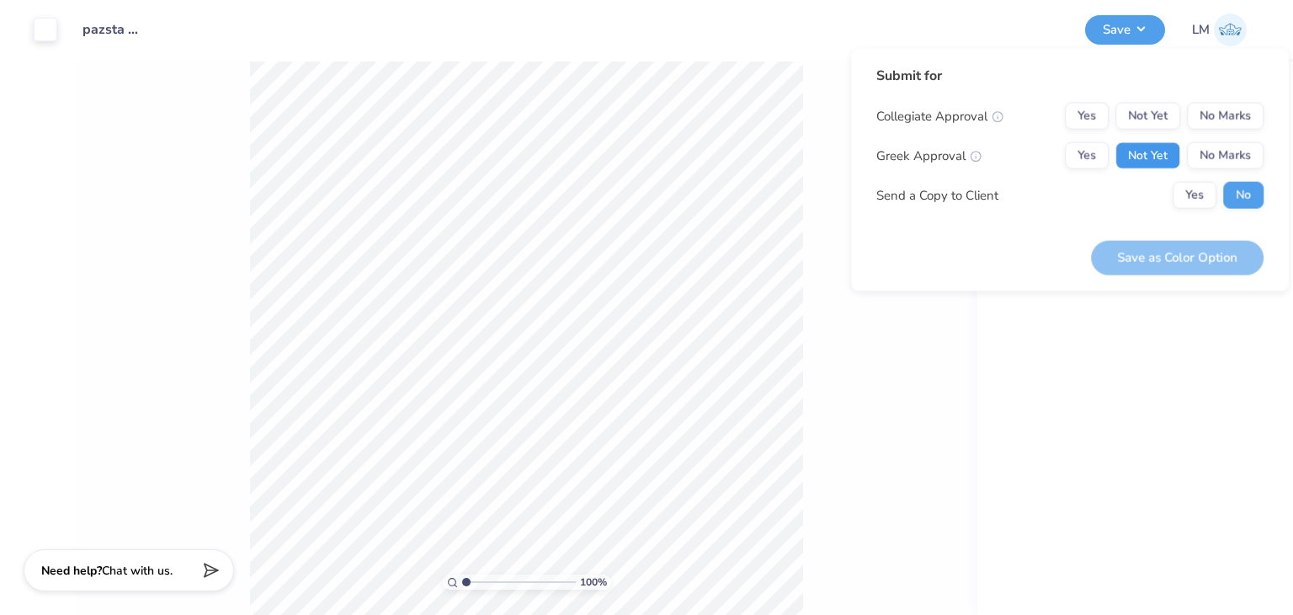
click at [1172, 159] on button "Not Yet" at bounding box center [1148, 155] width 65 height 27
click at [1239, 110] on button "No Marks" at bounding box center [1225, 116] width 77 height 27
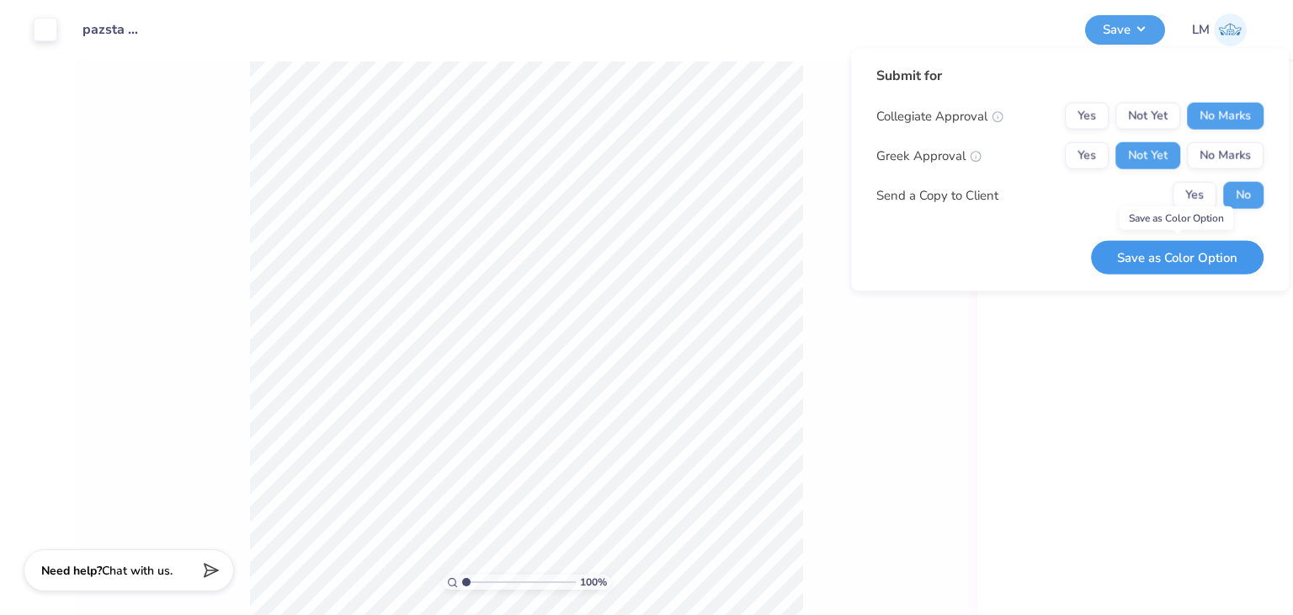
click at [1158, 252] on button "Save as Color Option" at bounding box center [1177, 257] width 173 height 35
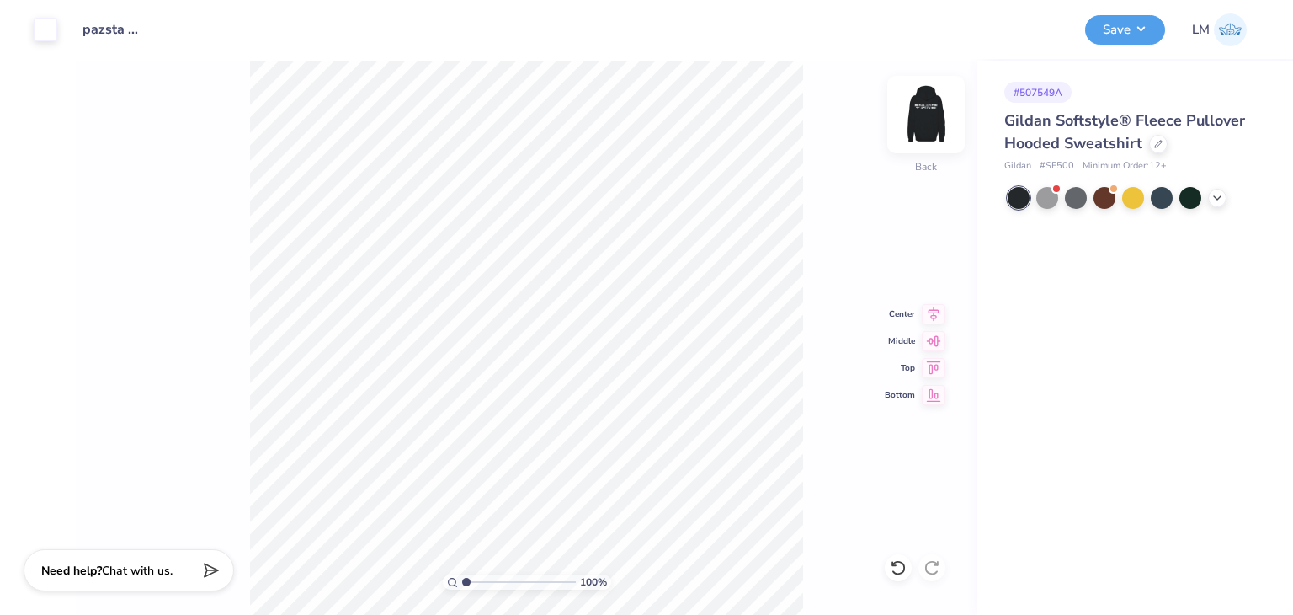
click at [914, 130] on img at bounding box center [925, 114] width 67 height 67
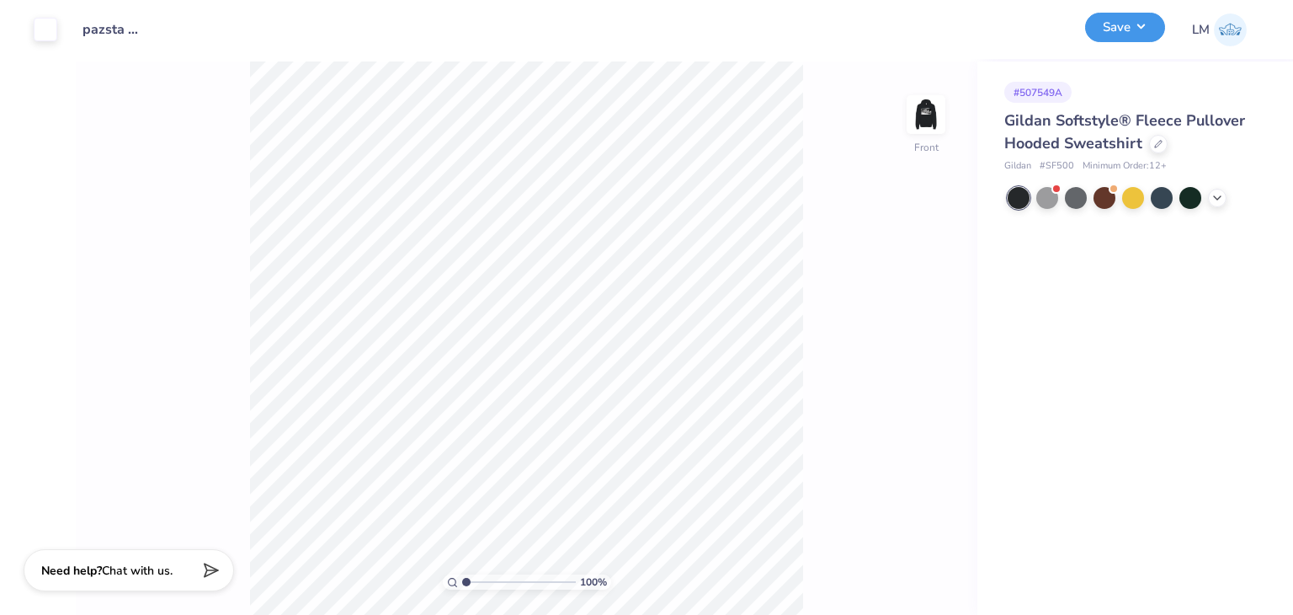
click at [1107, 36] on button "Save" at bounding box center [1125, 27] width 80 height 29
click at [1115, 40] on button "Save" at bounding box center [1125, 27] width 80 height 29
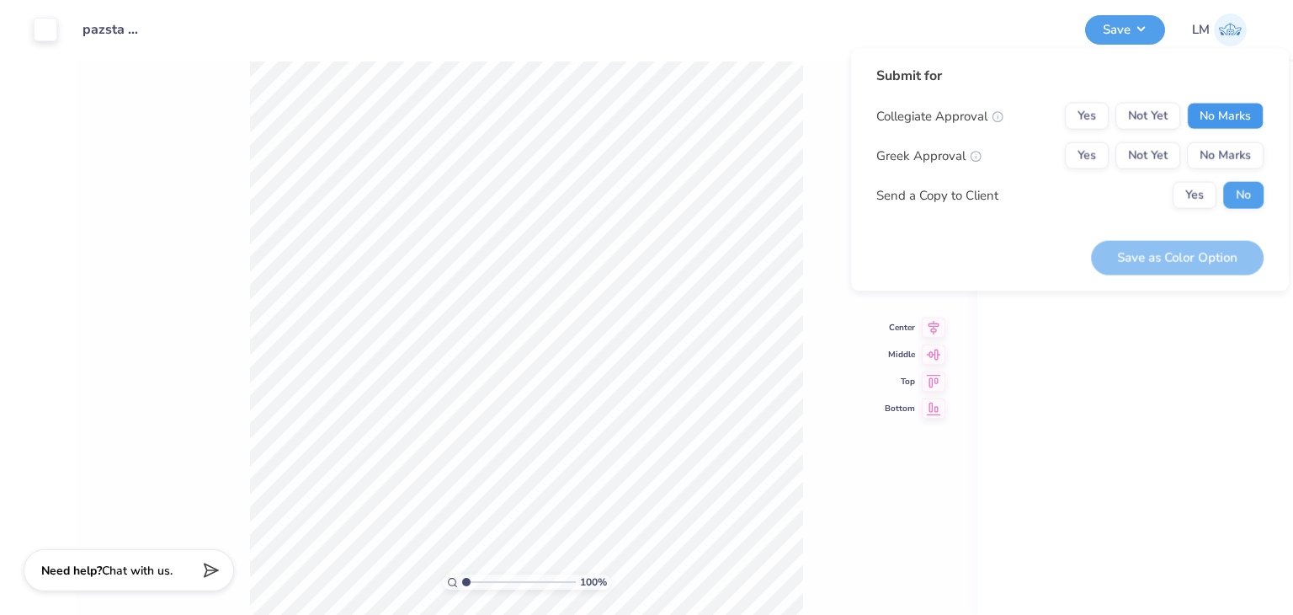
click at [1196, 123] on button "No Marks" at bounding box center [1225, 116] width 77 height 27
click at [1142, 149] on button "Not Yet" at bounding box center [1148, 155] width 65 height 27
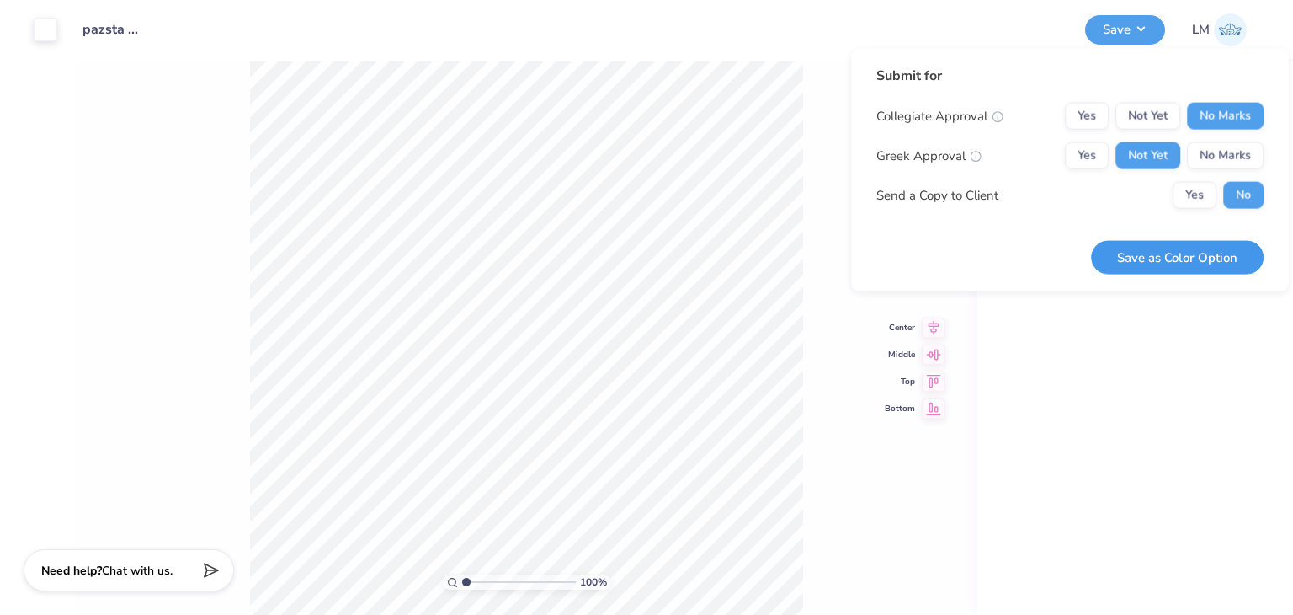
click at [1151, 257] on button "Save as Color Option" at bounding box center [1177, 257] width 173 height 35
